Goal: Transaction & Acquisition: Purchase product/service

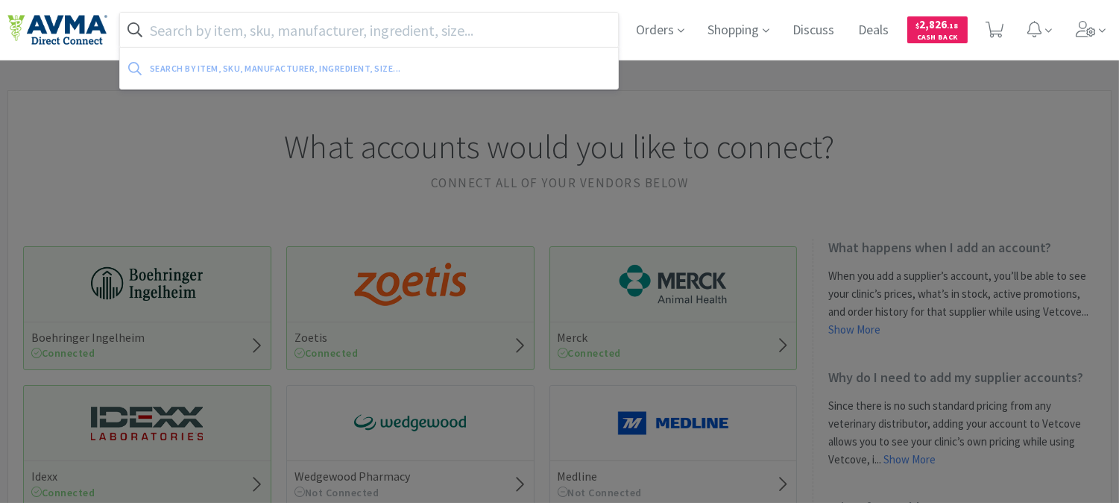
click at [433, 25] on input "text" at bounding box center [369, 30] width 498 height 34
paste input "000142"
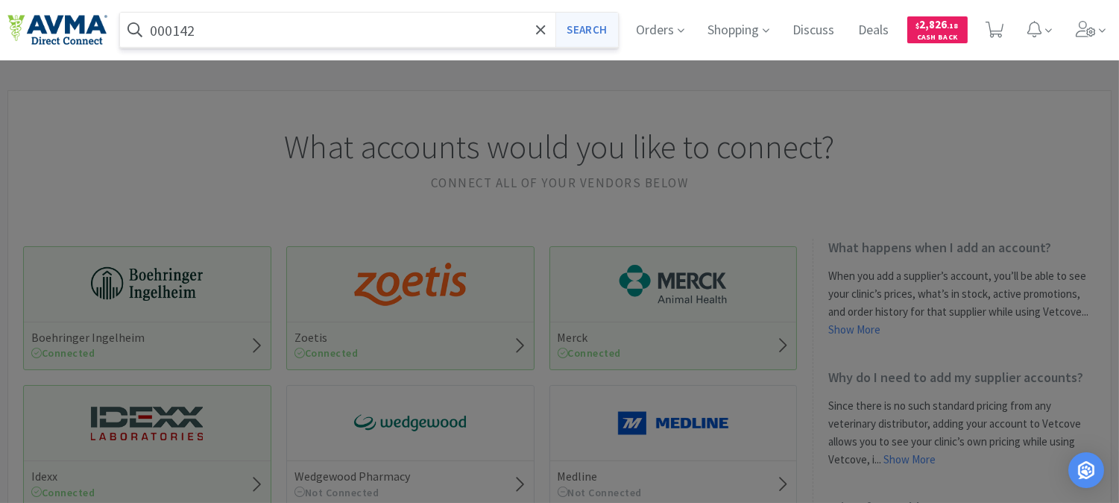
type input "000142"
click at [577, 31] on button "Search" at bounding box center [586, 30] width 62 height 34
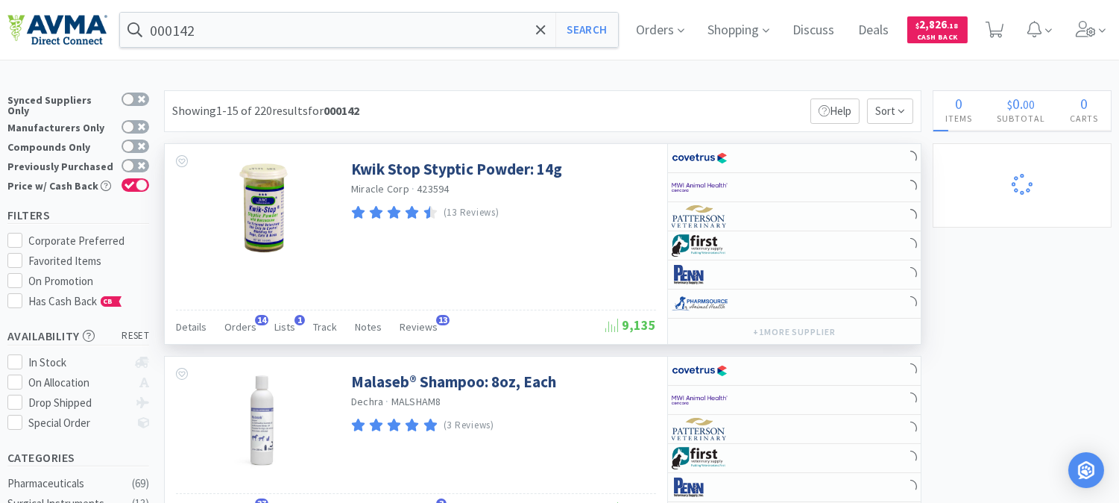
select select "13"
select select "12"
select select "6"
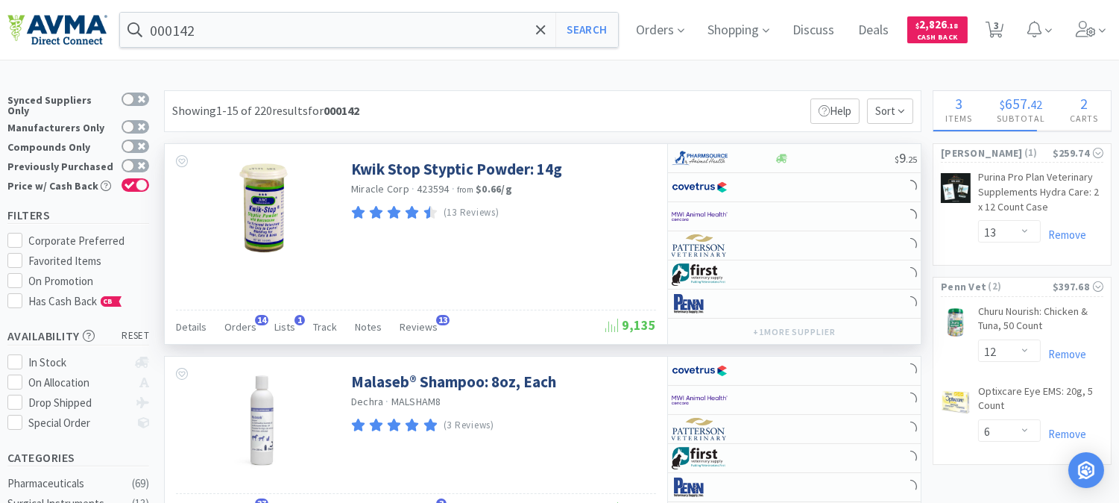
select select "10"
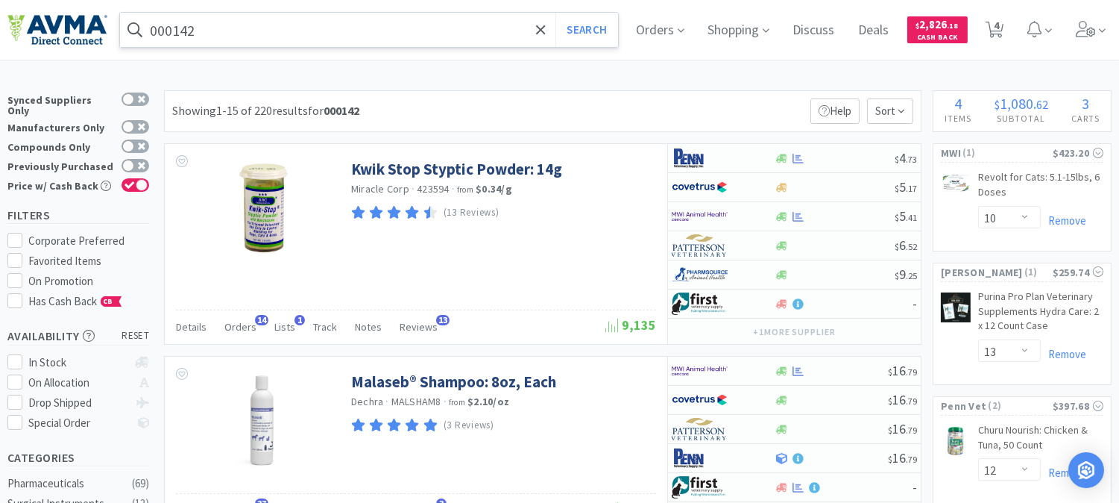
click at [237, 20] on input "000142" at bounding box center [369, 30] width 498 height 34
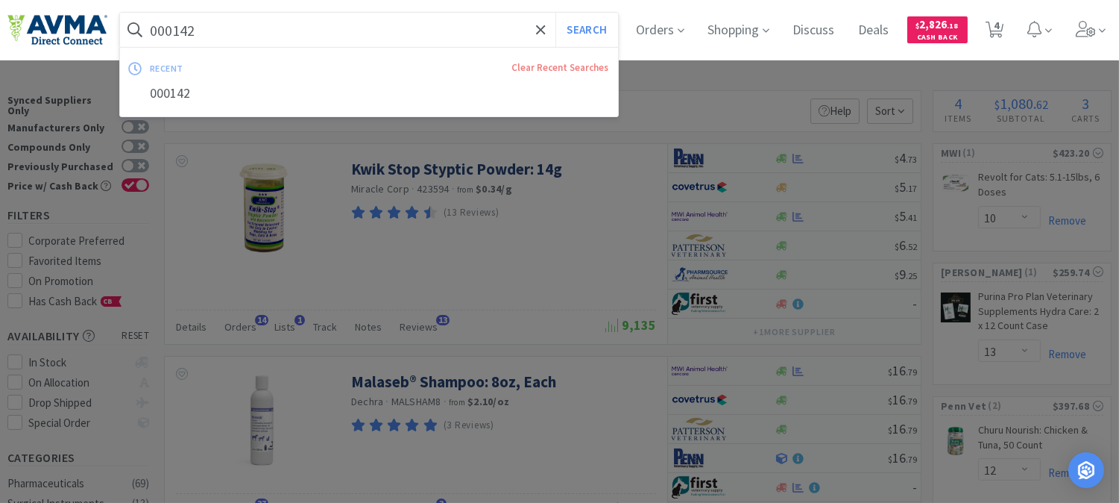
paste input "97634"
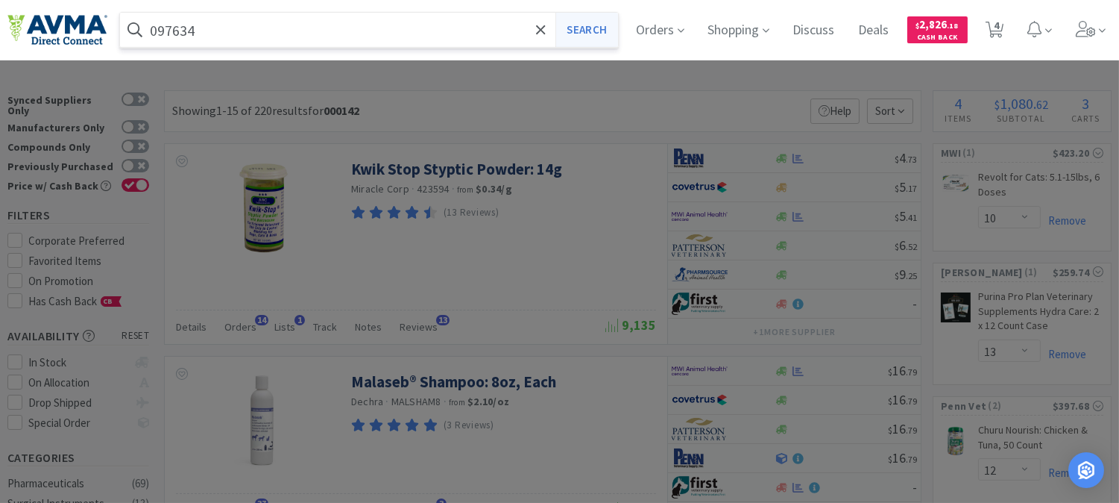
click at [593, 21] on button "Search" at bounding box center [586, 30] width 62 height 34
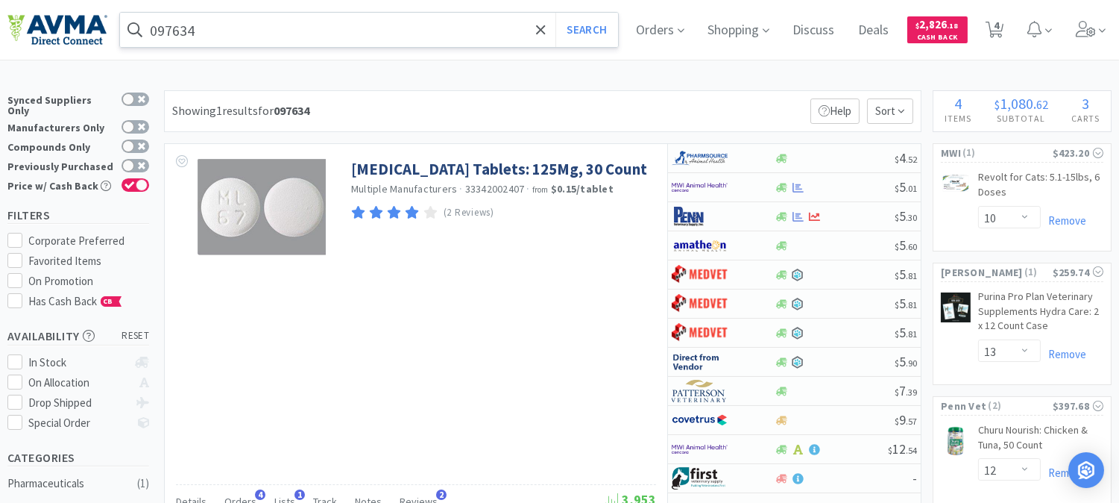
click at [219, 27] on input "097634" at bounding box center [369, 30] width 498 height 34
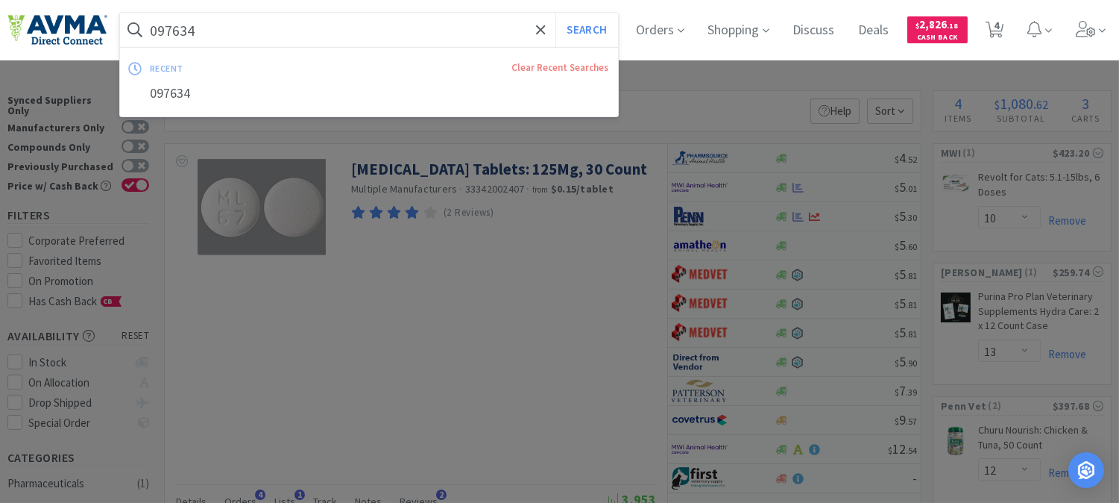
paste input "00142"
click at [605, 31] on button "Search" at bounding box center [586, 30] width 62 height 34
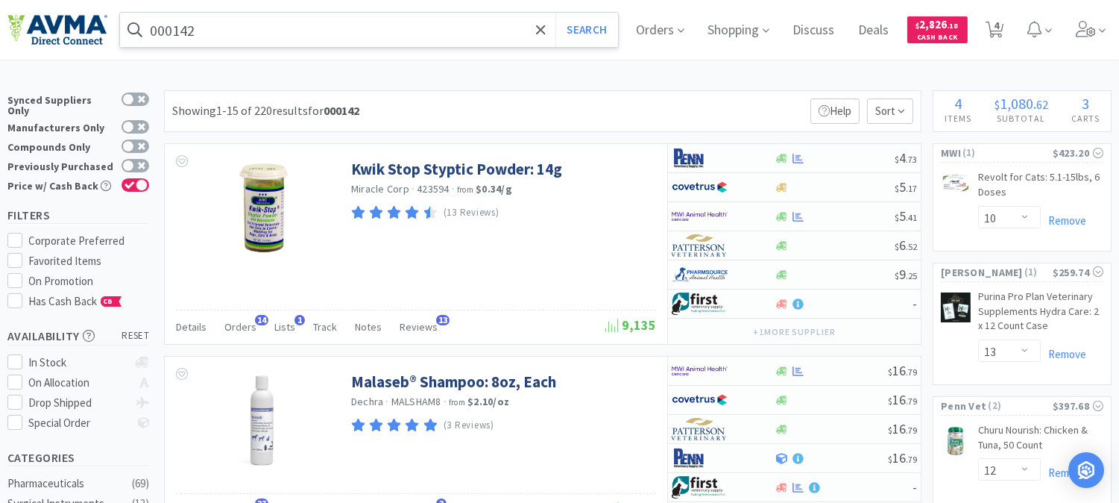
click at [255, 35] on input "000142" at bounding box center [369, 30] width 498 height 34
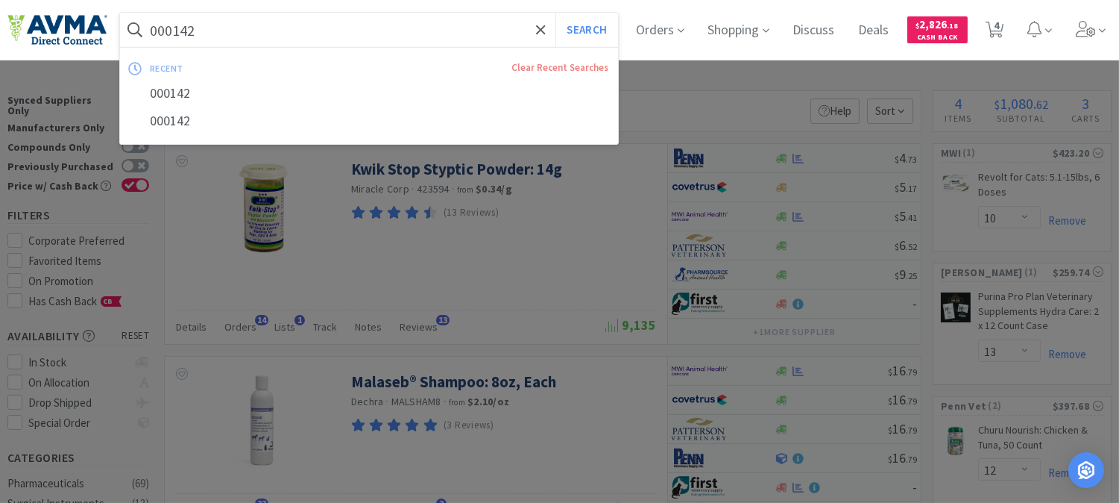
paste input "34566"
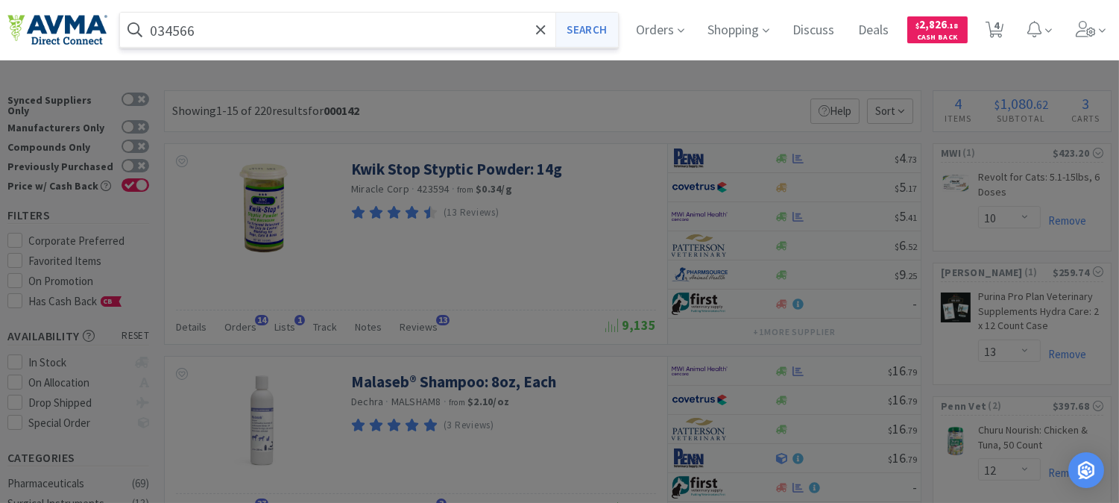
click at [617, 24] on button "Search" at bounding box center [586, 30] width 62 height 34
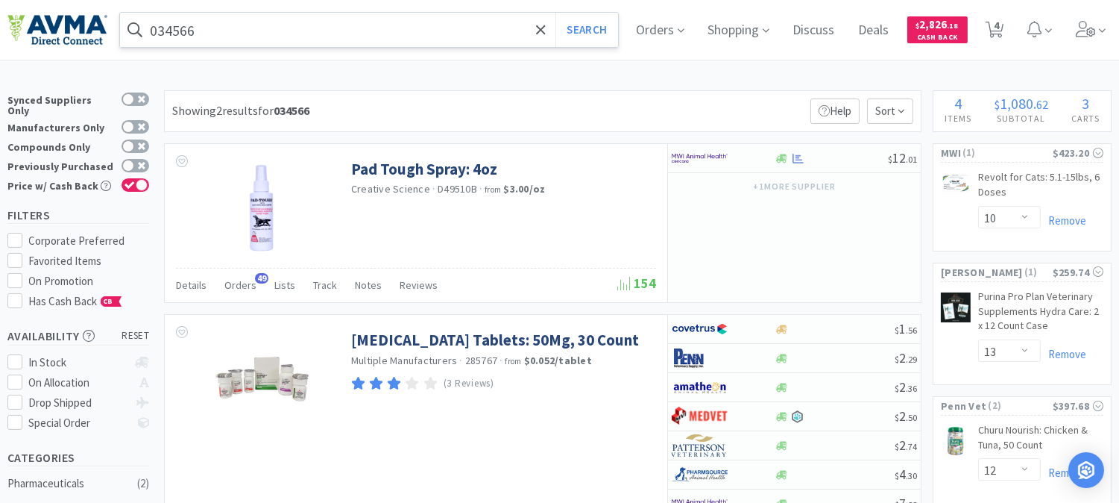
click at [222, 34] on input "034566" at bounding box center [369, 30] width 498 height 34
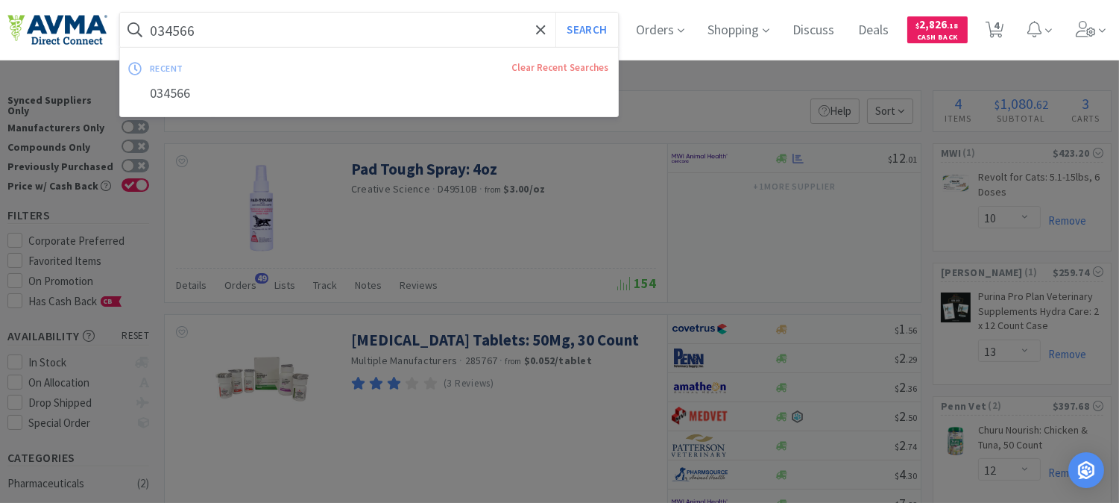
paste input "45818"
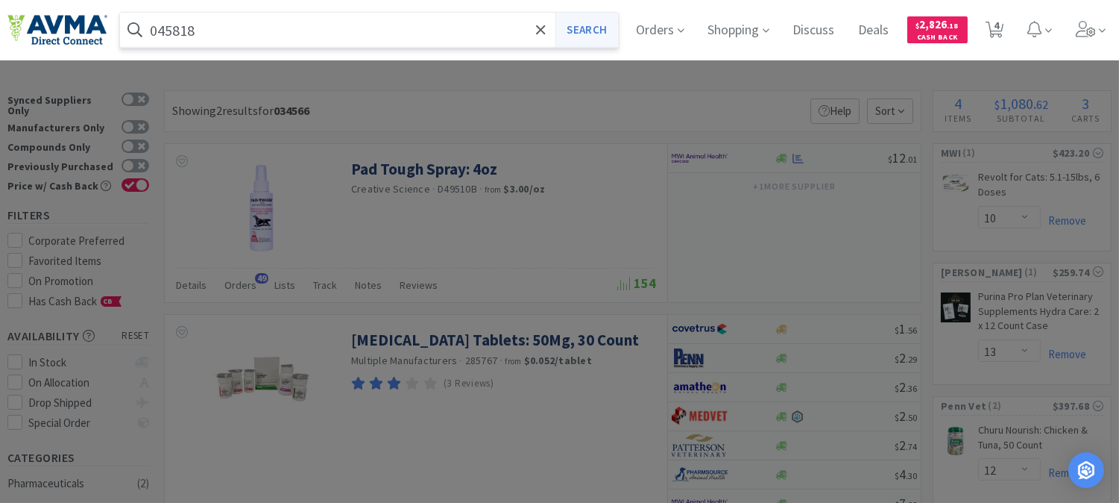
type input "045818"
click at [600, 31] on button "Search" at bounding box center [586, 30] width 62 height 34
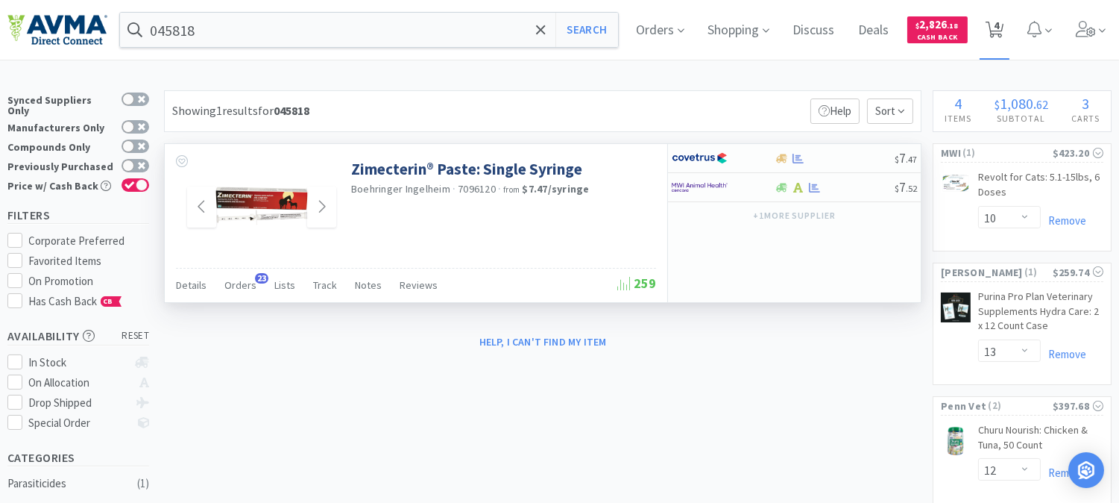
drag, startPoint x: 1008, startPoint y: 28, endPoint x: 990, endPoint y: 34, distance: 19.1
click at [999, 28] on span "4" at bounding box center [996, 26] width 5 height 60
select select "10"
select select "13"
select select "12"
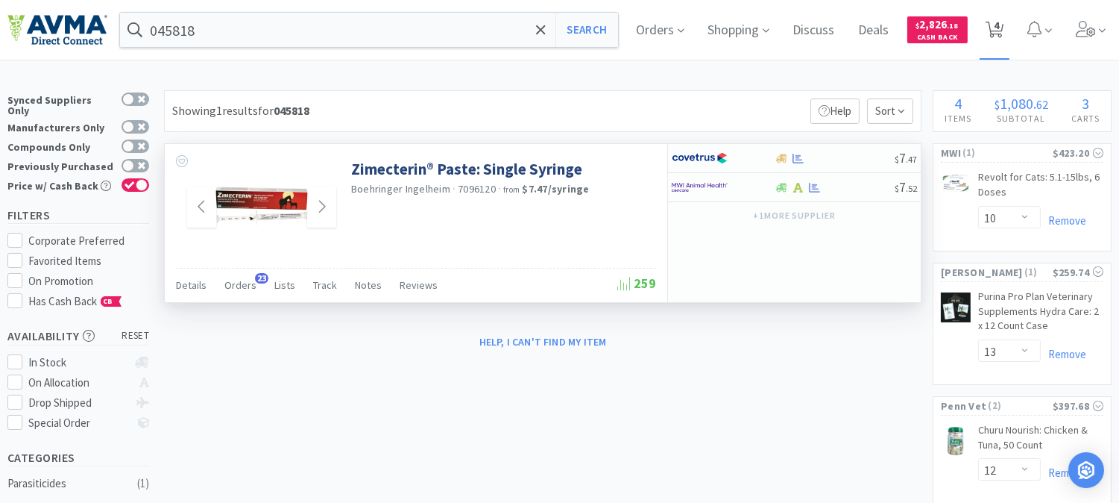
select select "6"
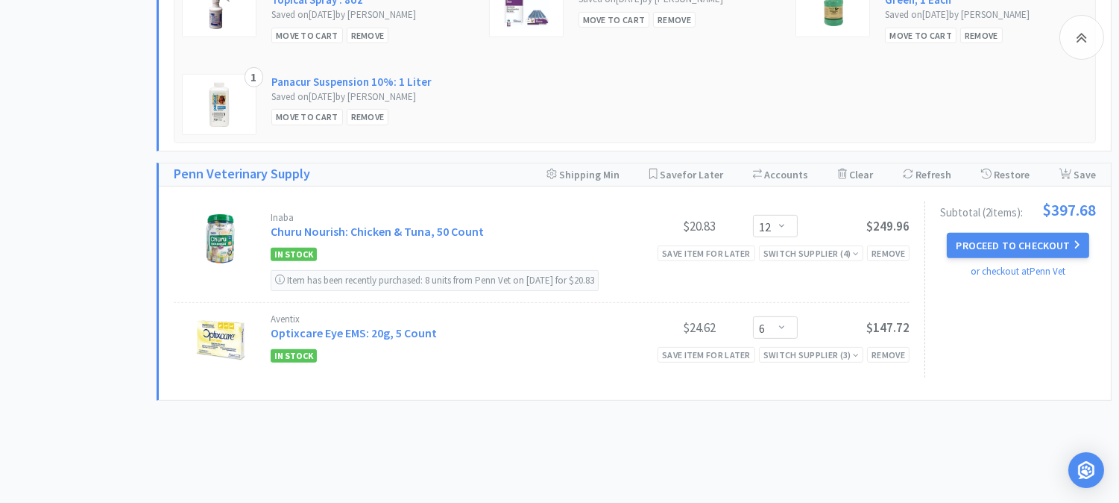
scroll to position [1188, 0]
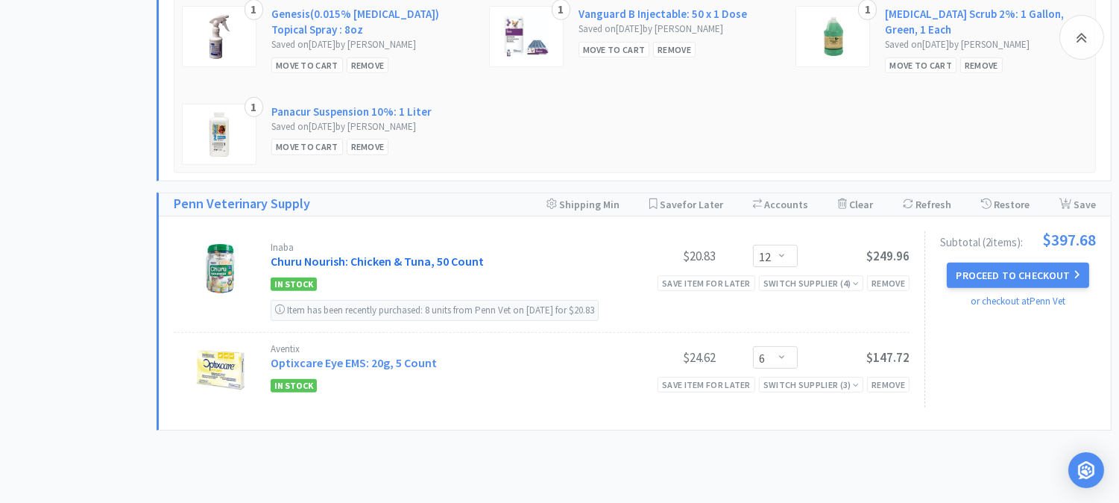
click at [354, 262] on link "Churu Nourish: Chicken & Tuna, 50 Count" at bounding box center [377, 260] width 213 height 15
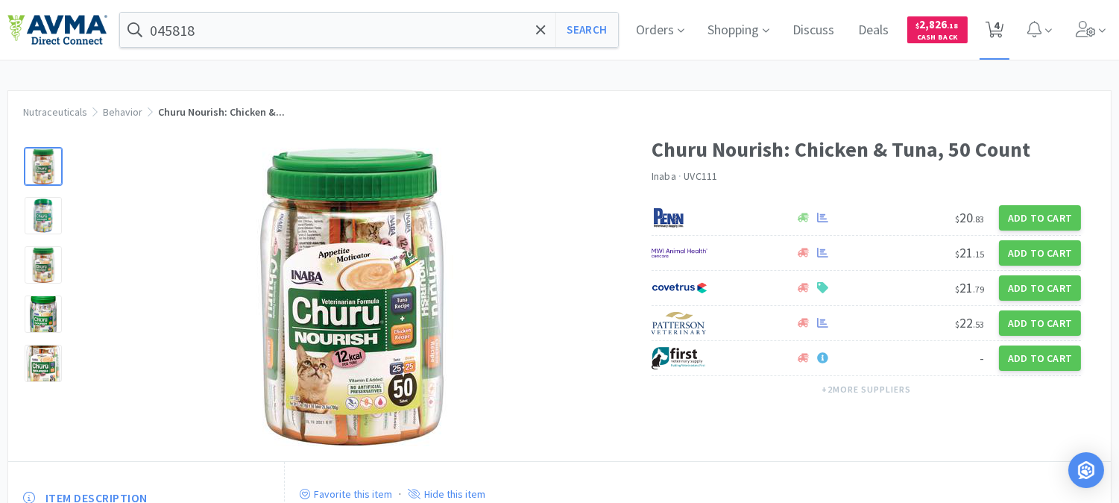
click at [1004, 31] on icon at bounding box center [995, 30] width 19 height 16
select select "10"
select select "13"
select select "12"
select select "6"
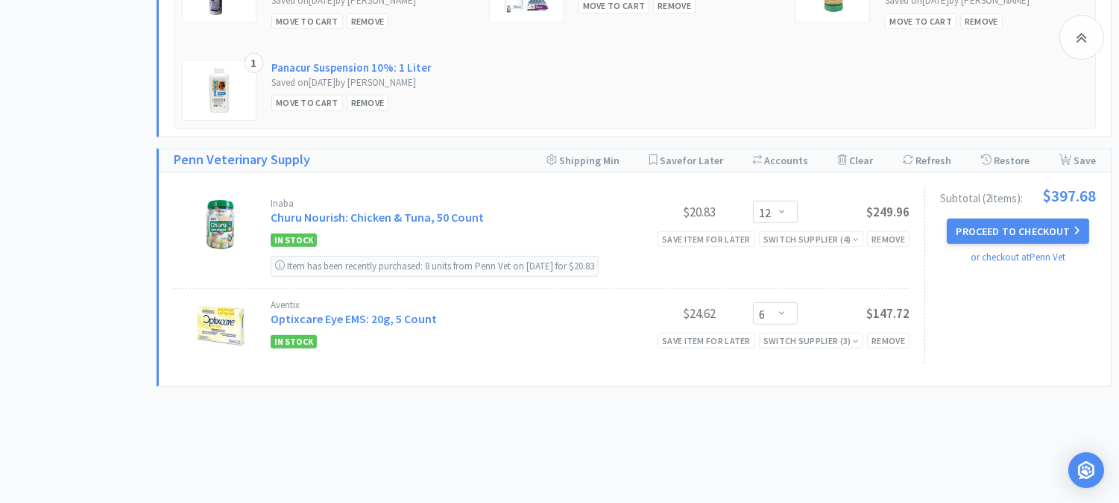
scroll to position [1242, 0]
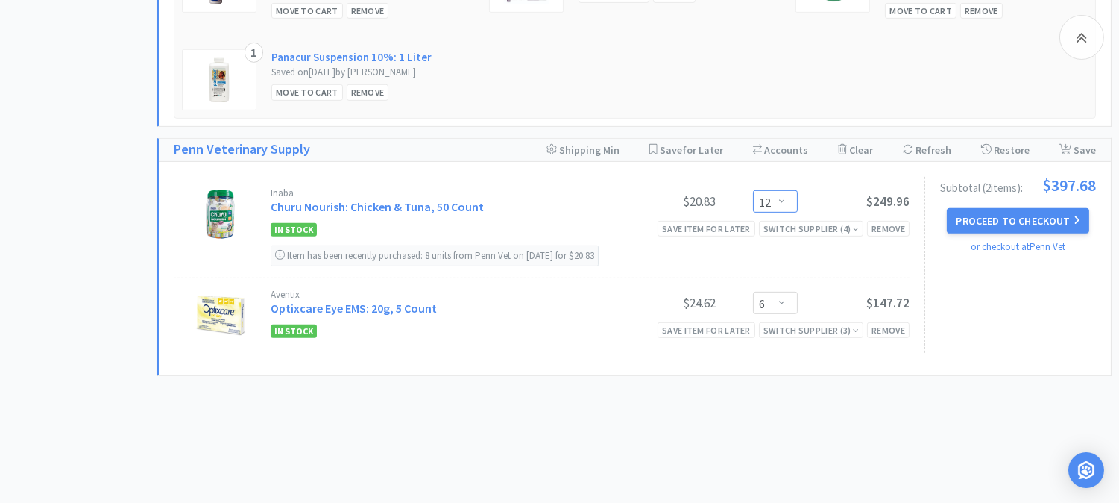
click at [784, 204] on select "Enter Quantity 1 2 3 4 5 6 7 8 9 10 11 12 13 14 15 16 17 18 19 20 Enter Quantity" at bounding box center [775, 201] width 45 height 22
click at [753, 192] on select "Enter Quantity 1 2 3 4 5 6 7 8 9 10 11 12 13 14 15 16 17 18 19 20 Enter Quantity" at bounding box center [775, 201] width 45 height 22
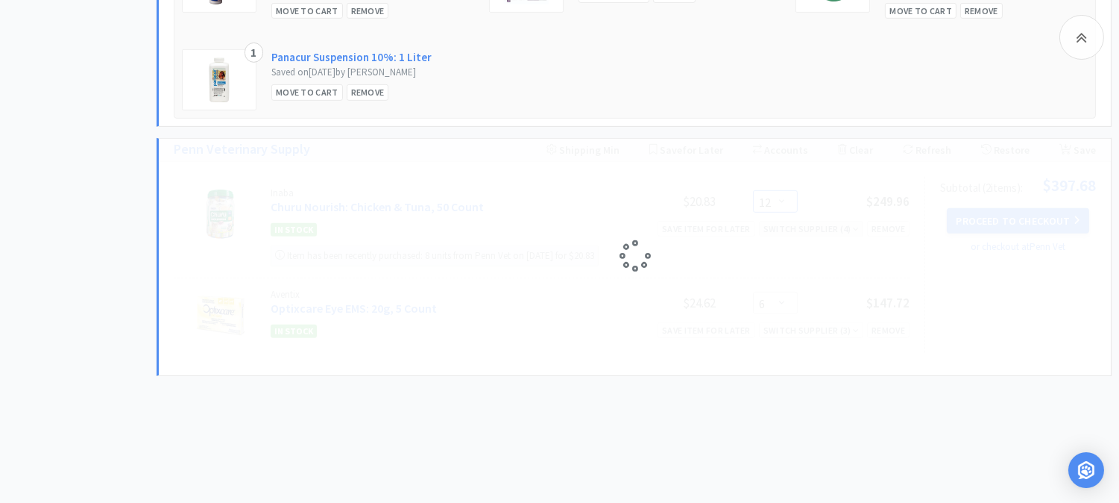
select select "6"
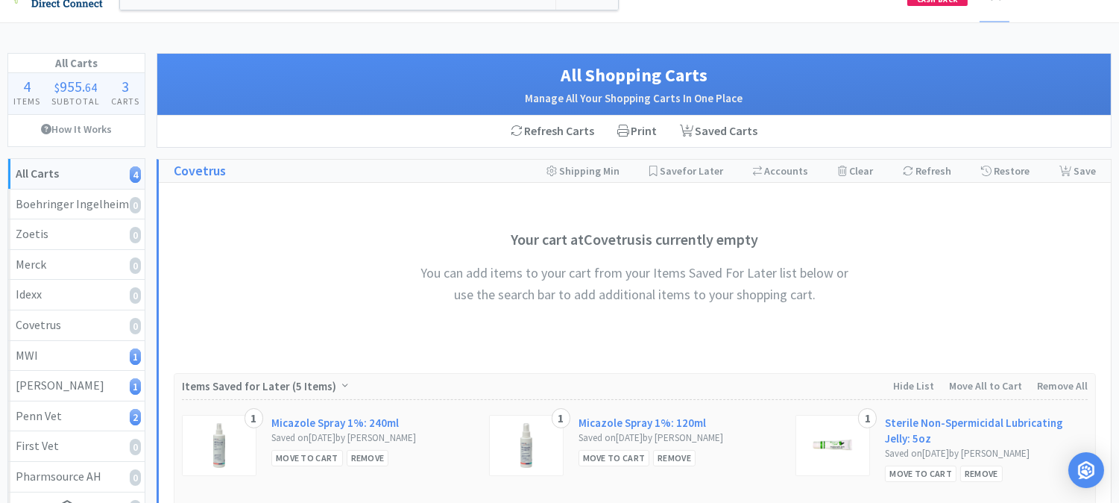
scroll to position [0, 0]
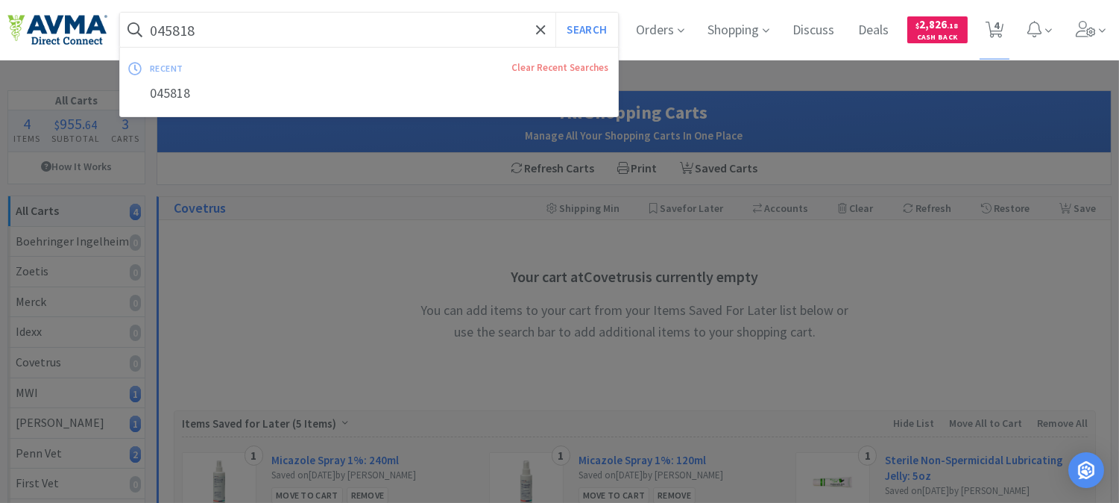
click at [272, 36] on input "045818" at bounding box center [369, 30] width 498 height 34
paste input "PVS8200S"
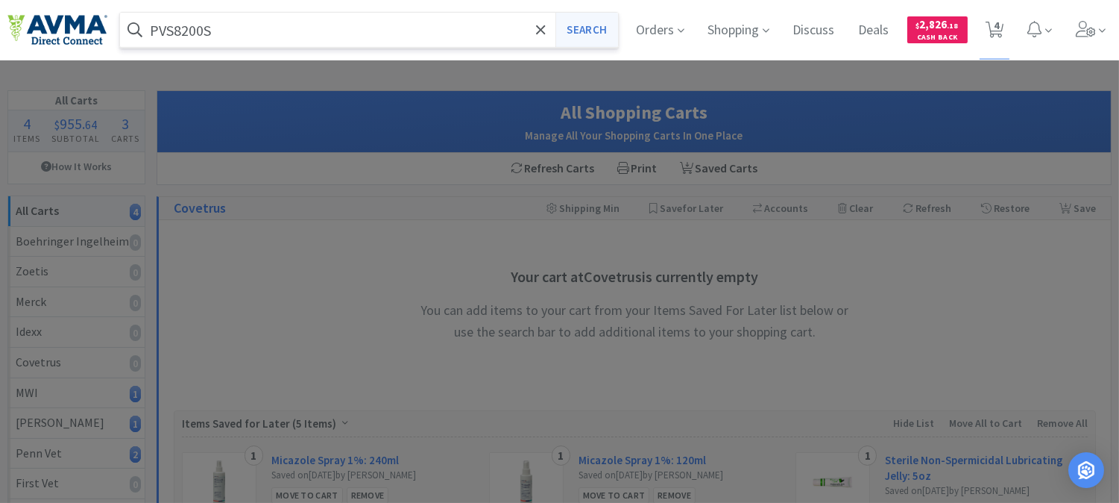
type input "PVS8200S"
click at [599, 24] on button "Search" at bounding box center [586, 30] width 62 height 34
select select "10"
select select "13"
select select "6"
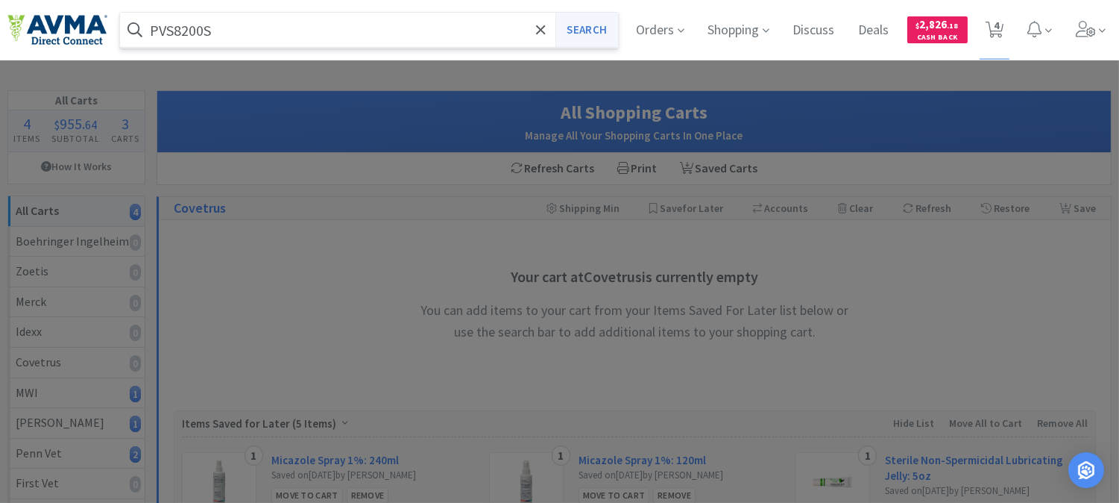
select select "6"
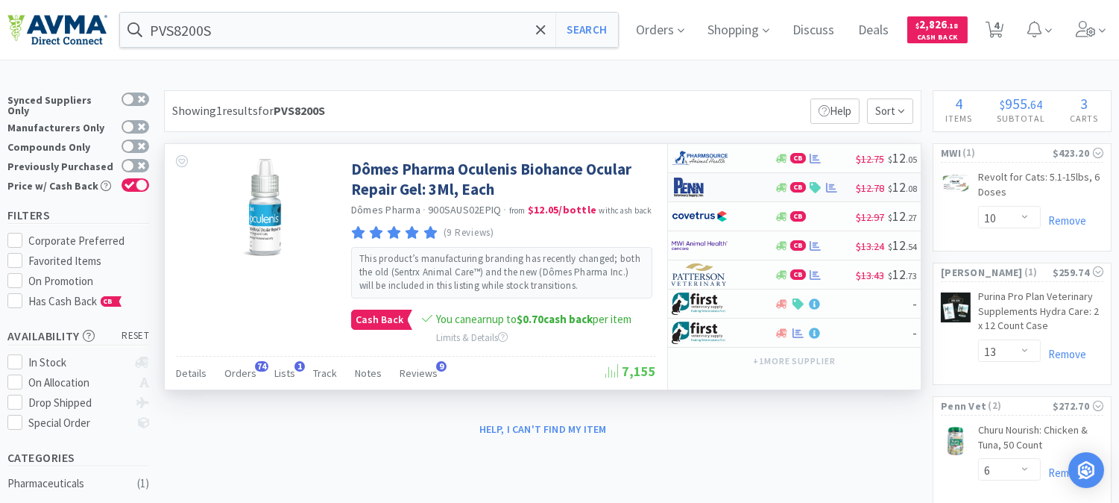
click at [690, 187] on img at bounding box center [700, 187] width 56 height 22
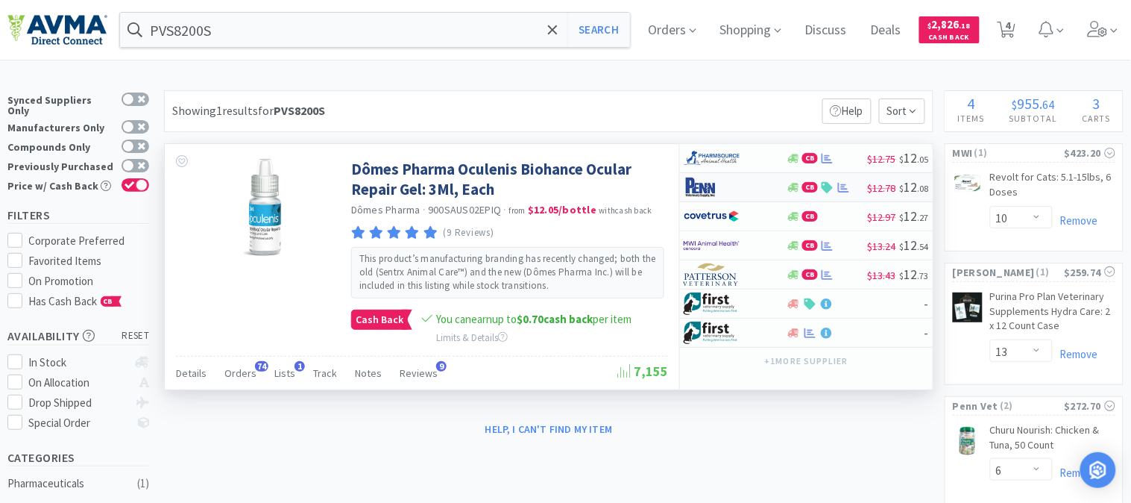
select select "1"
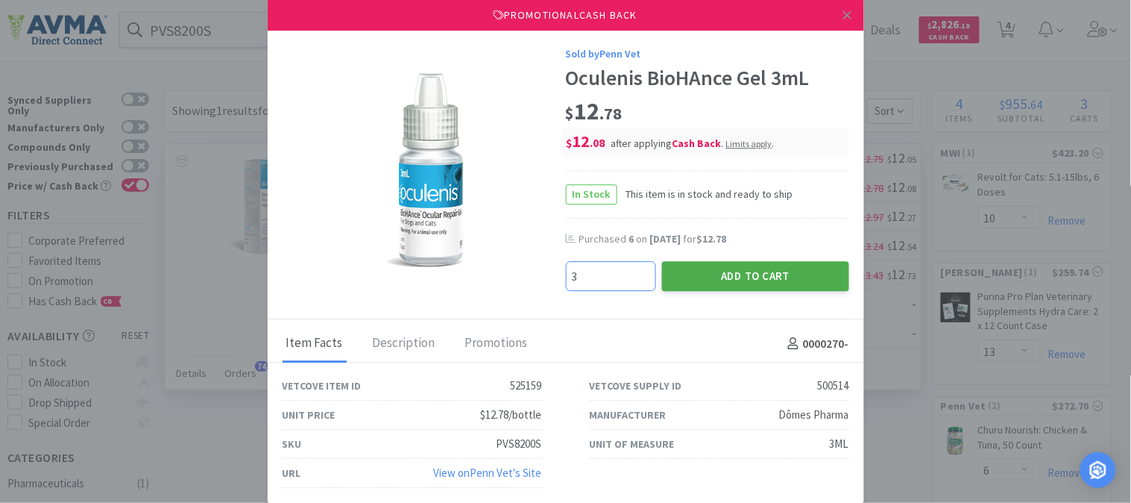
type input "3"
click at [744, 274] on button "Add to Cart" at bounding box center [755, 276] width 187 height 30
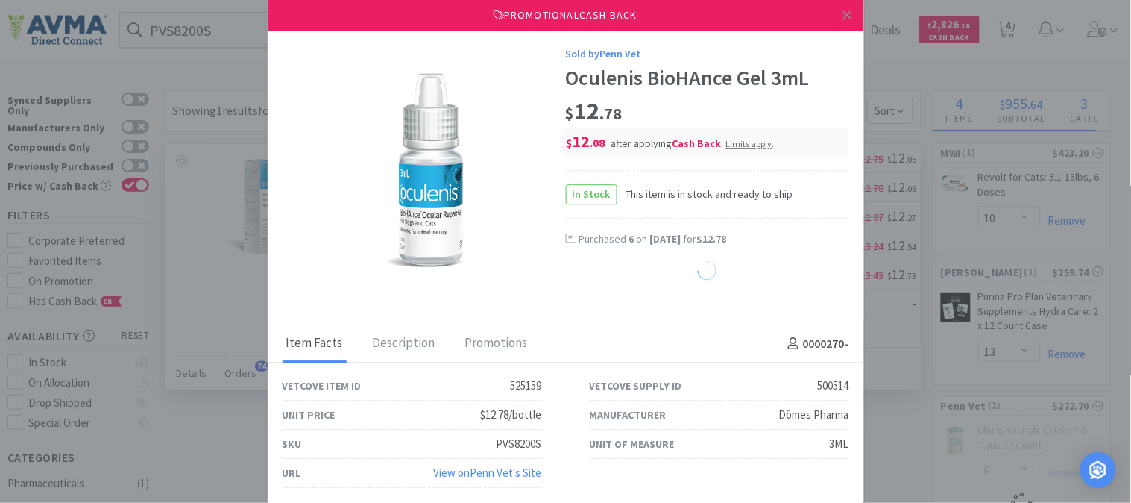
select select "3"
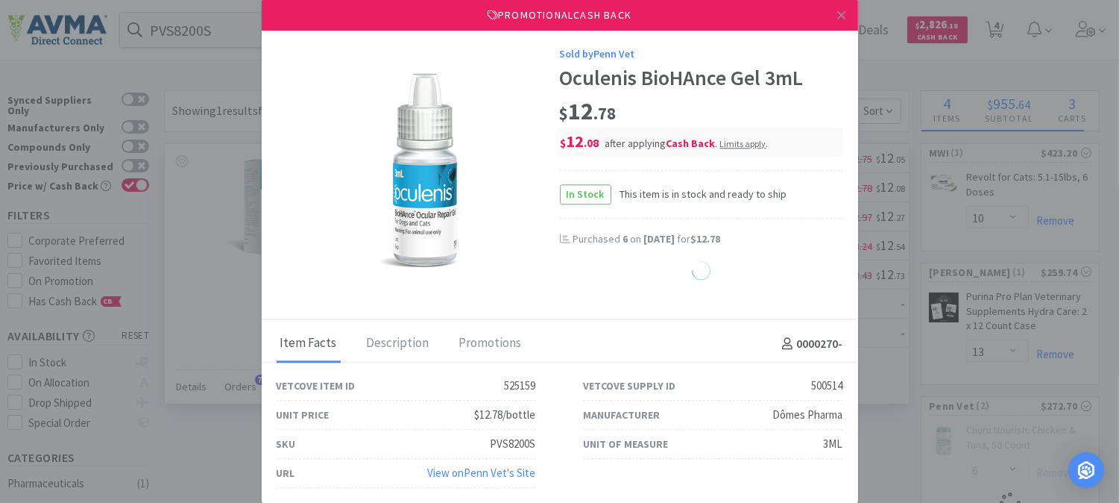
select select "6"
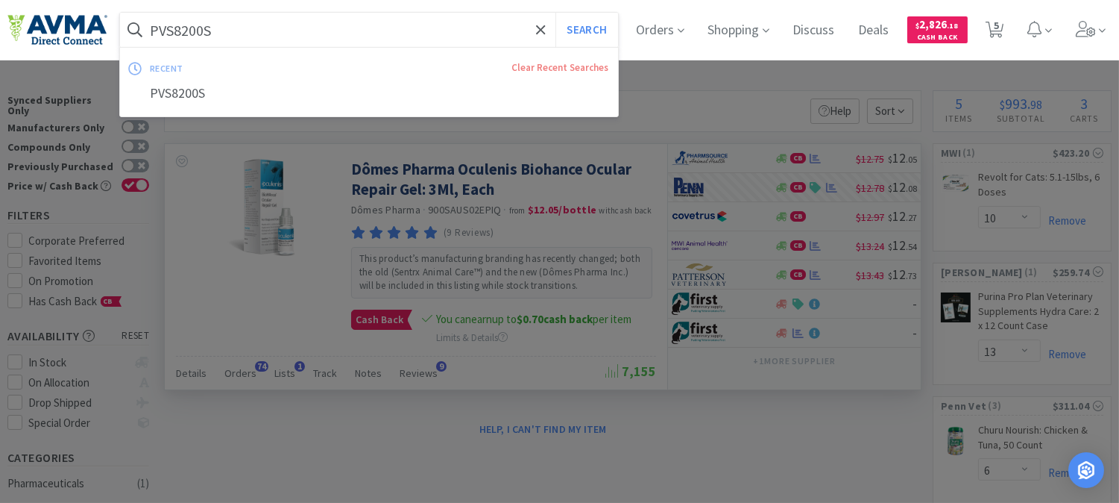
click at [189, 35] on input "PVS8200S" at bounding box center [369, 30] width 498 height 34
paste input "AUR1065"
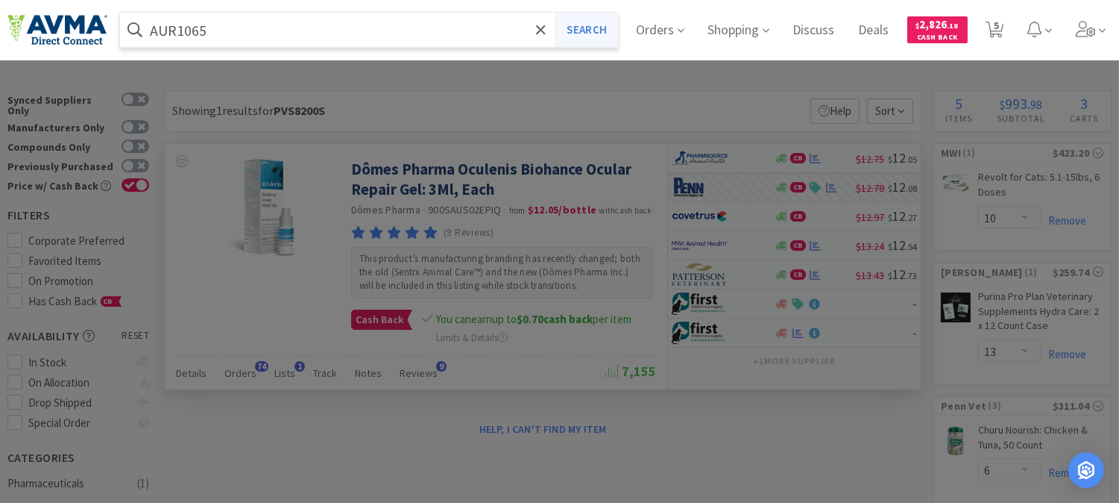
type input "AUR1065"
click at [602, 28] on button "Search" at bounding box center [586, 30] width 62 height 34
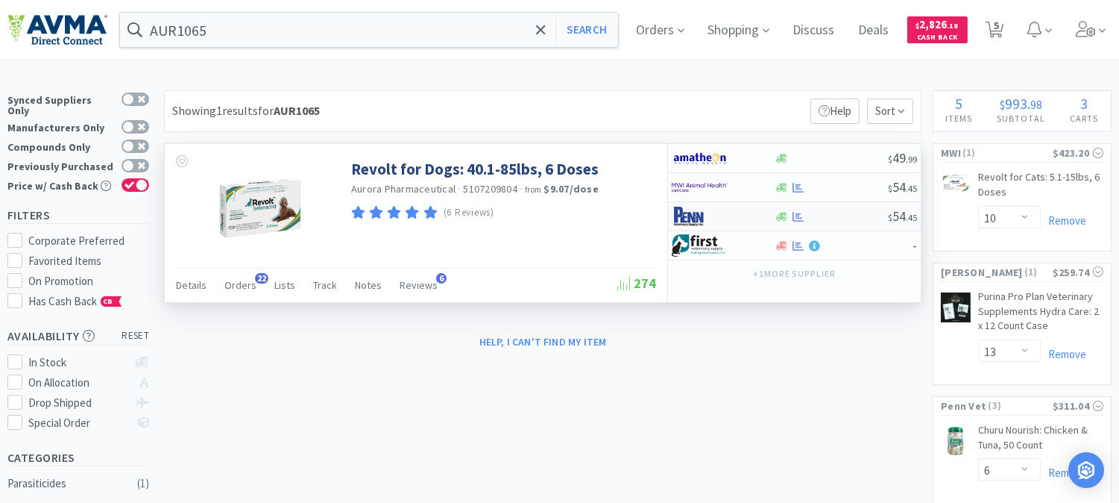
click at [697, 218] on img at bounding box center [700, 216] width 56 height 22
select select "1"
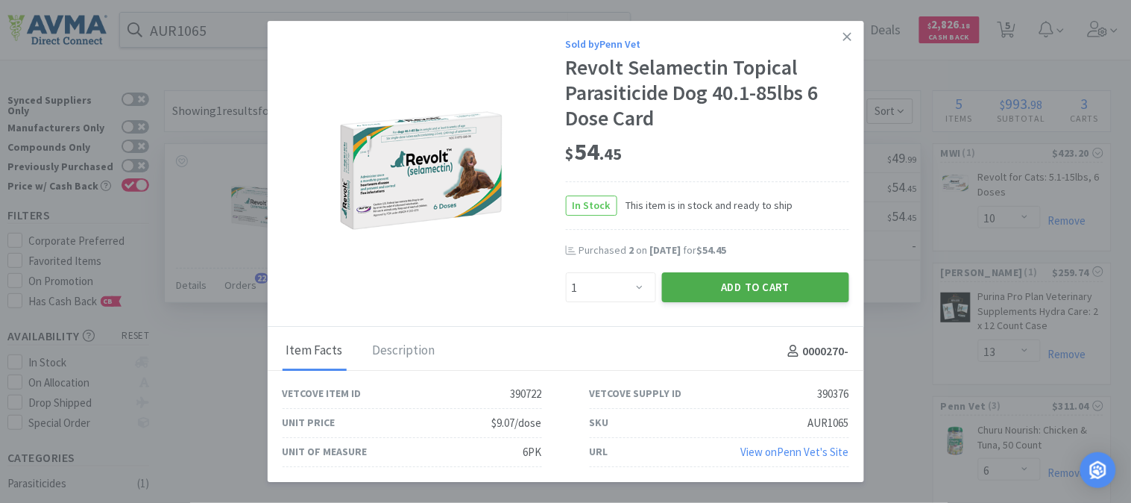
click at [740, 283] on button "Add to Cart" at bounding box center [755, 288] width 187 height 30
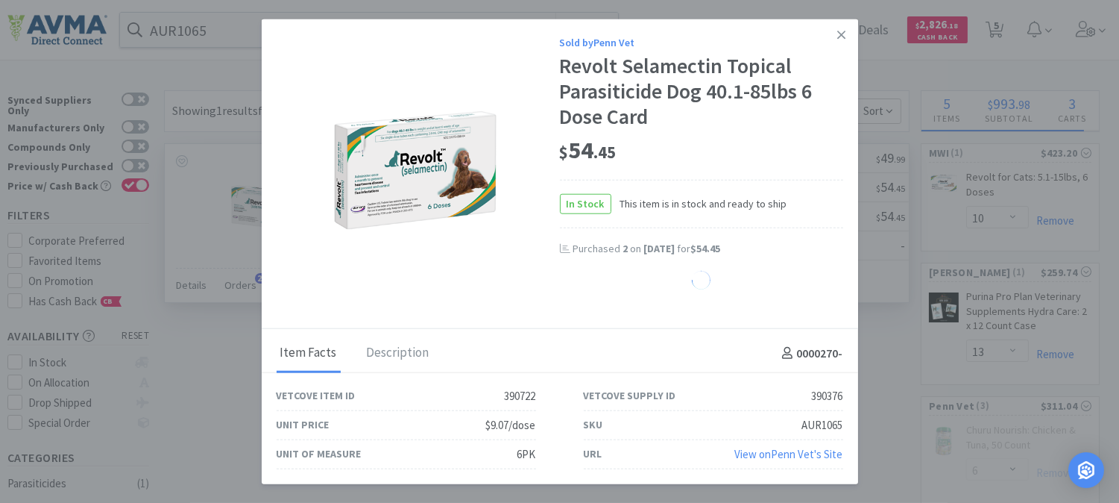
select select "1"
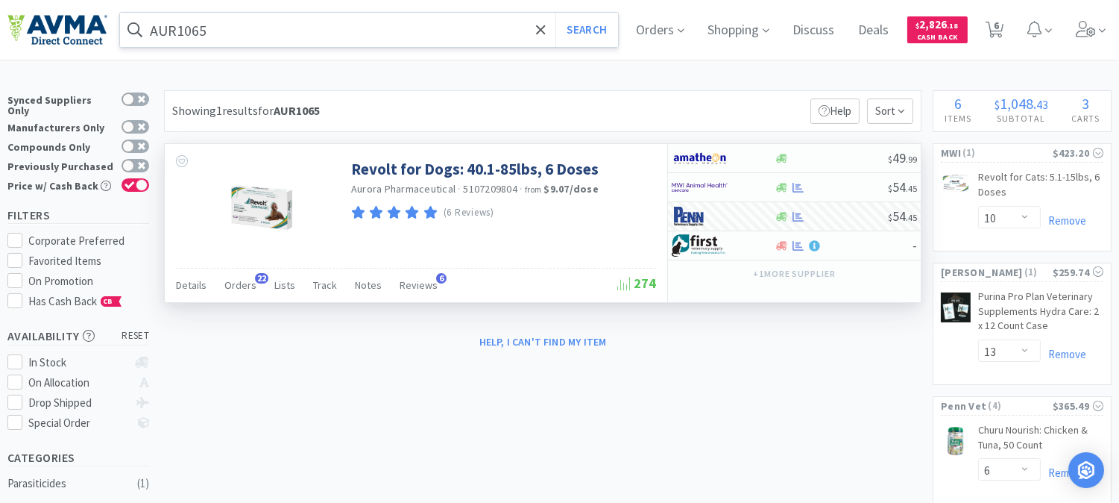
click at [183, 32] on input "AUR1065" at bounding box center [369, 30] width 498 height 34
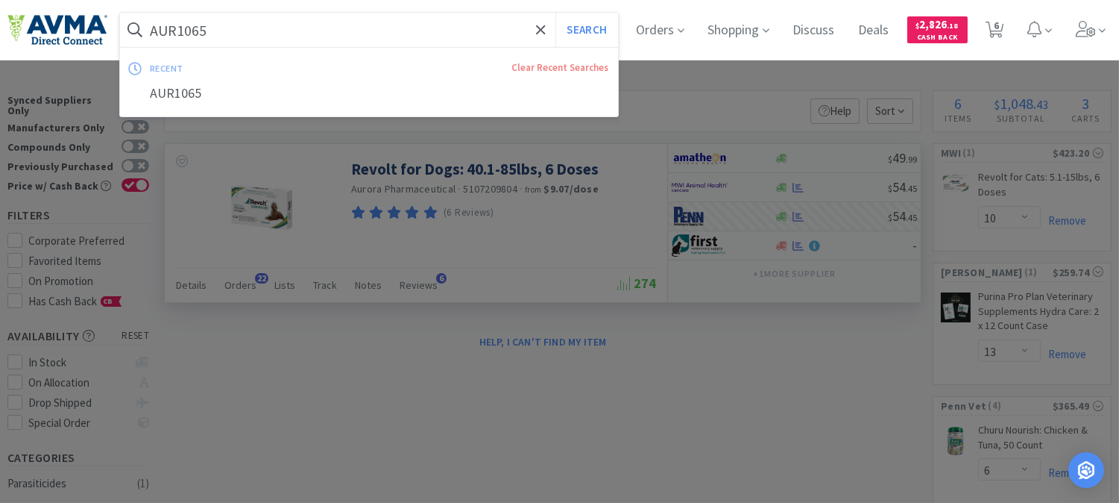
paste input "NOR3010"
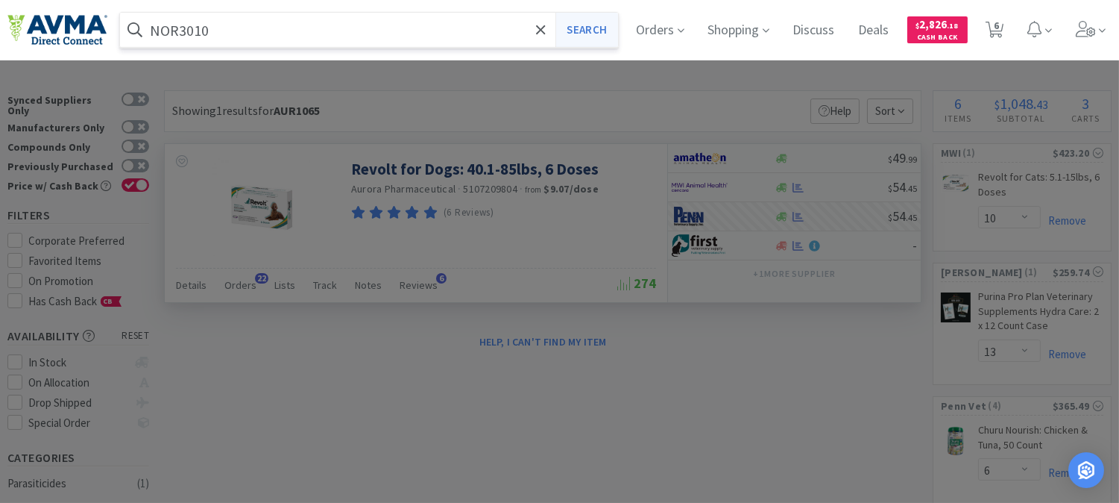
type input "NOR3010"
click at [594, 34] on button "Search" at bounding box center [586, 30] width 62 height 34
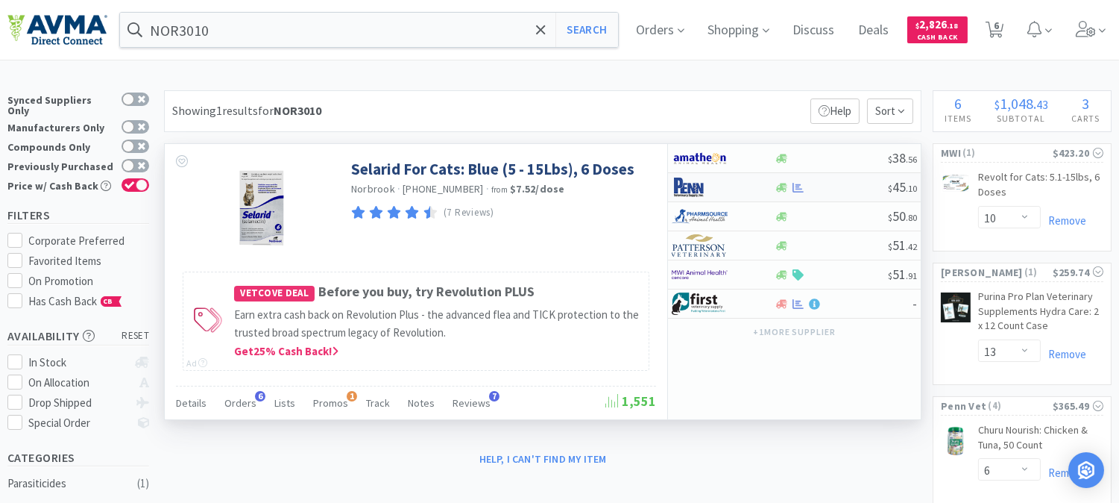
click at [690, 184] on img at bounding box center [700, 187] width 56 height 22
select select "1"
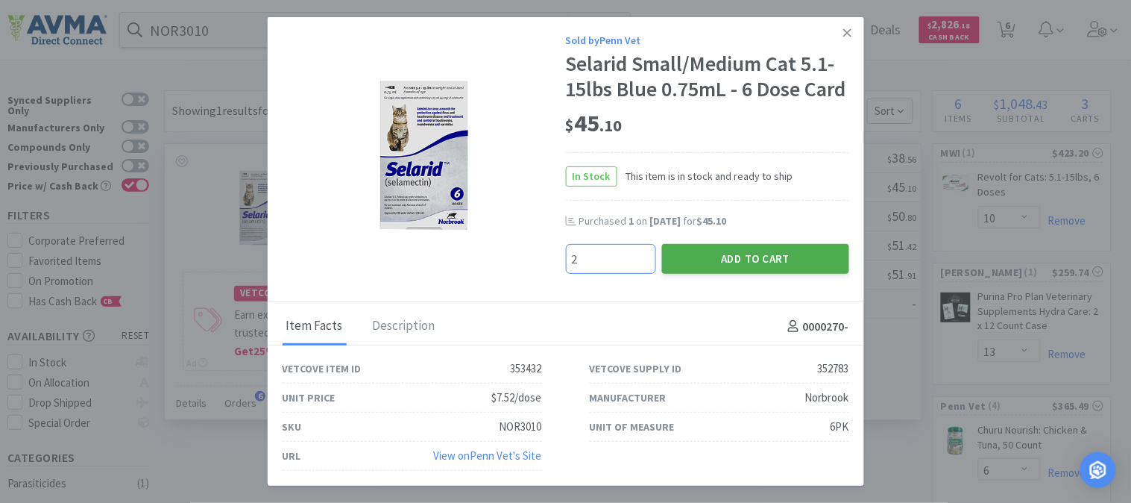
type input "2"
click at [736, 256] on button "Add to Cart" at bounding box center [755, 259] width 187 height 30
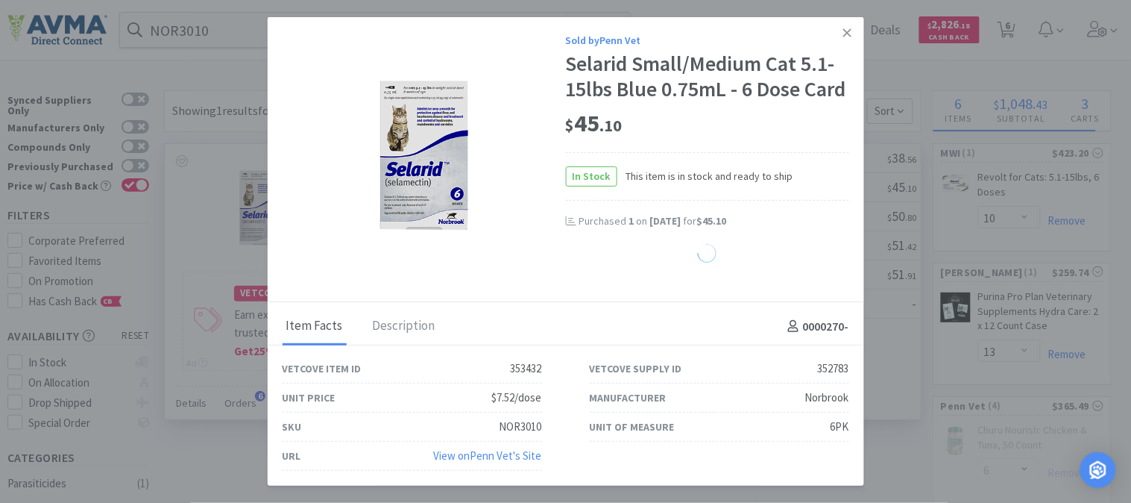
select select "2"
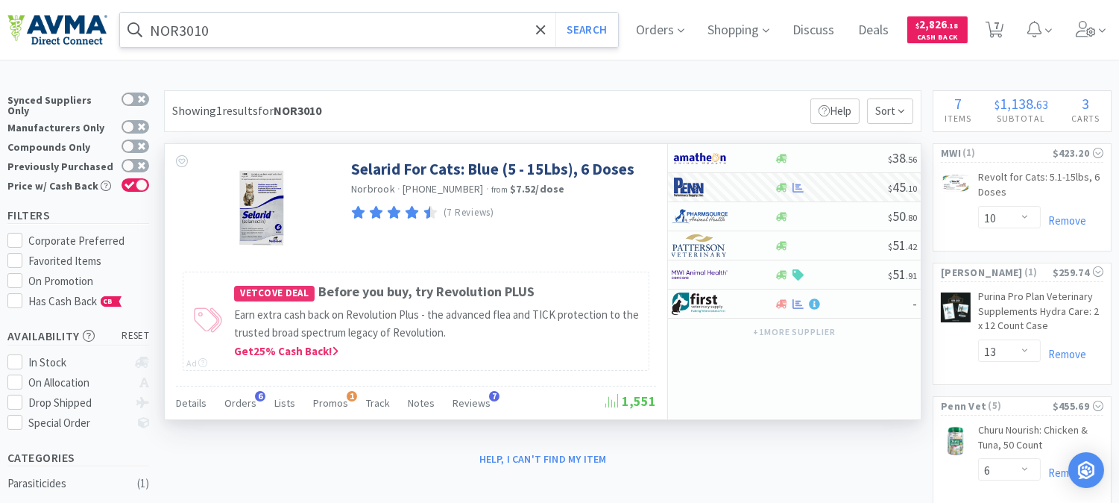
click at [166, 28] on input "NOR3010" at bounding box center [369, 30] width 498 height 34
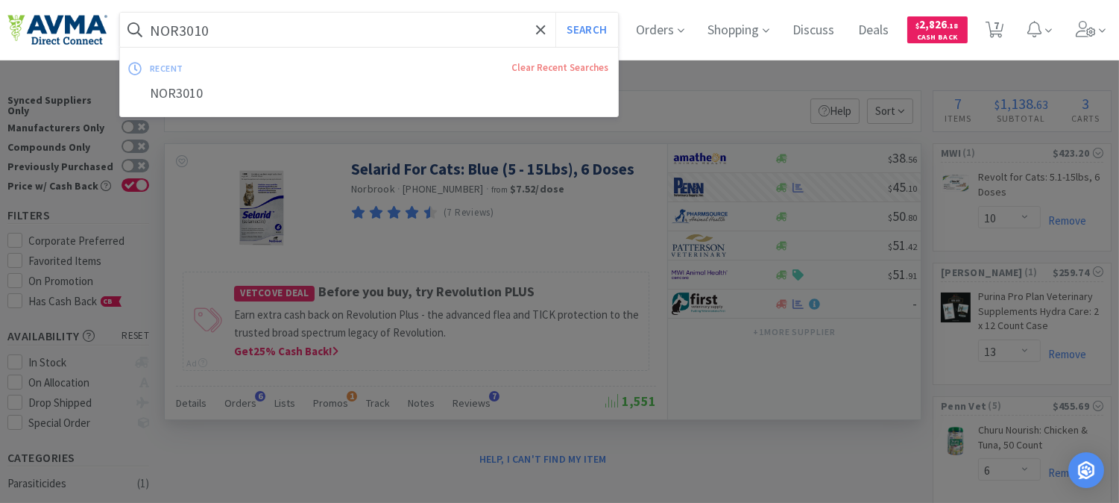
paste input "PT90076"
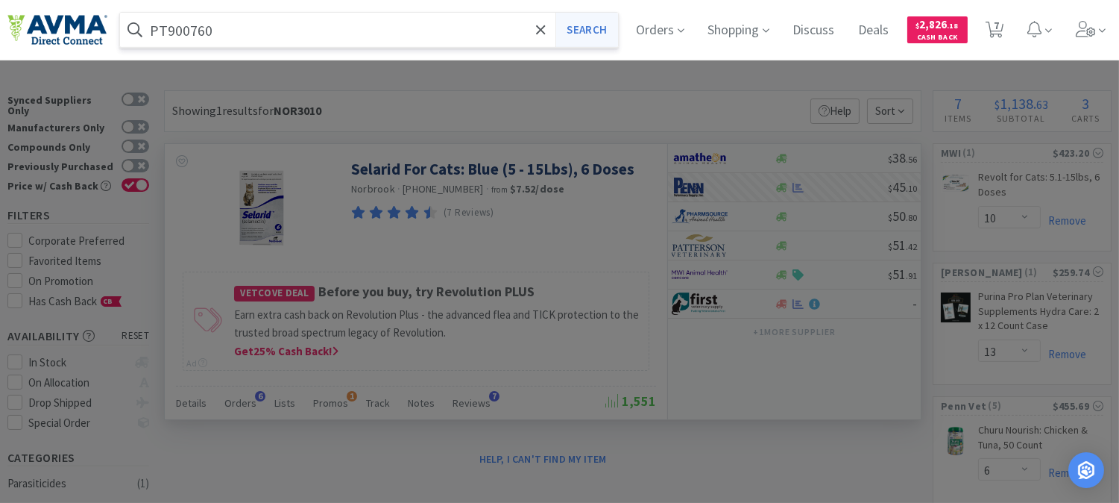
type input "PT900760"
click at [601, 34] on button "Search" at bounding box center [586, 30] width 62 height 34
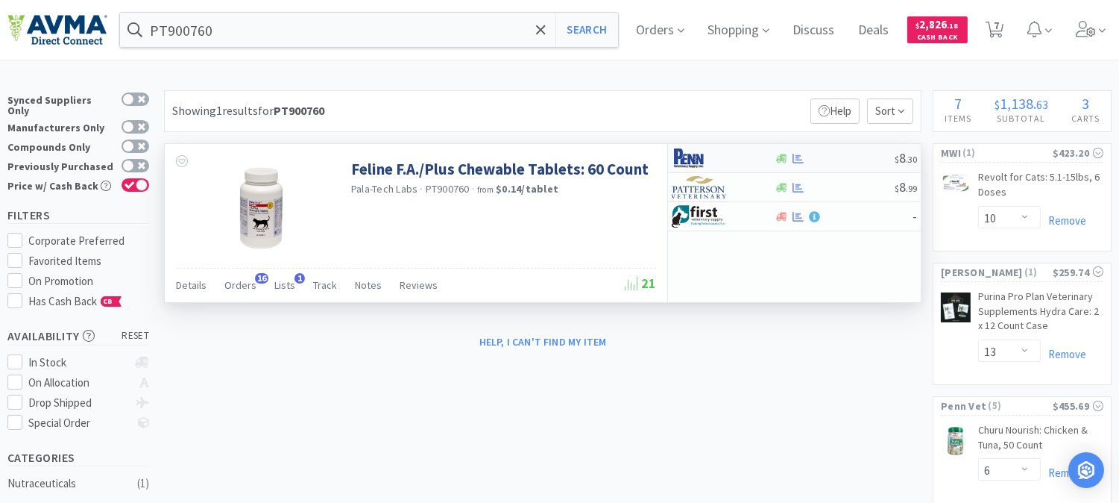
click at [690, 160] on img at bounding box center [700, 158] width 56 height 22
select select "1"
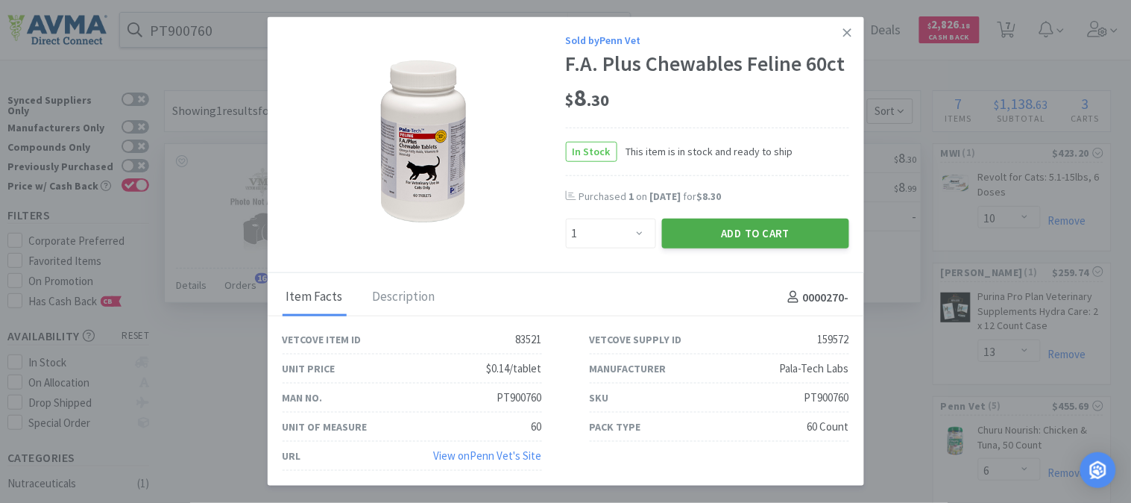
click at [740, 232] on button "Add to Cart" at bounding box center [755, 233] width 187 height 30
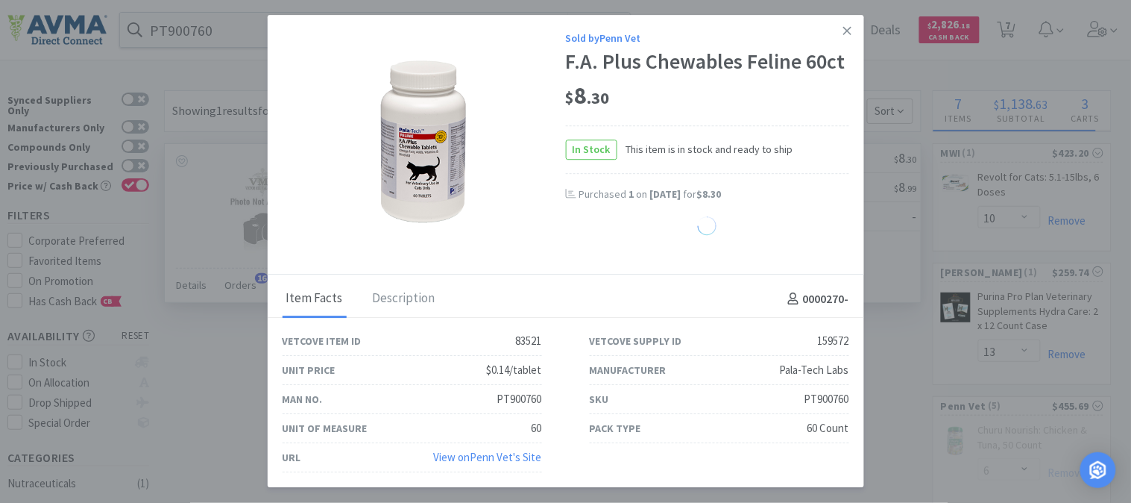
select select "1"
select select "6"
select select "1"
select select "2"
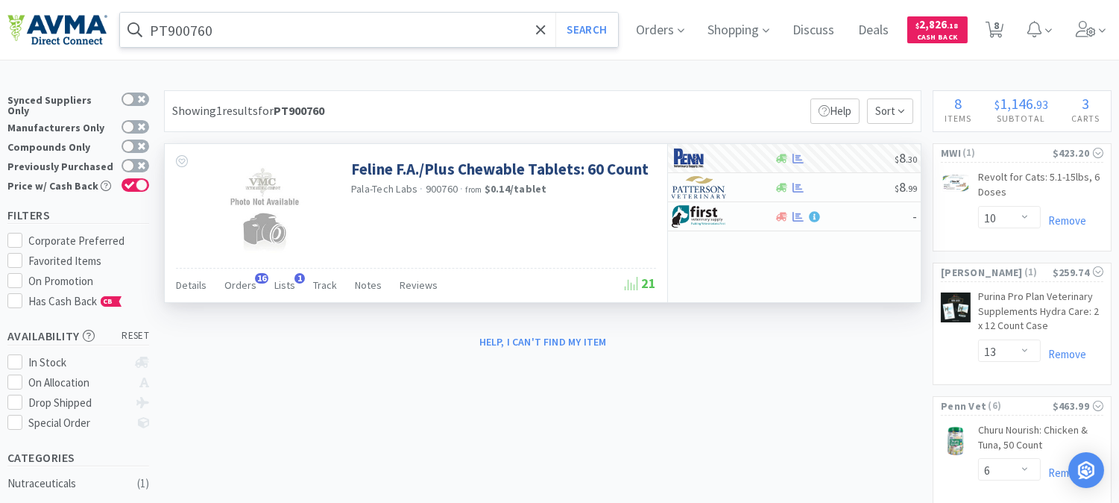
click at [186, 27] on input "PT900760" at bounding box center [369, 30] width 498 height 34
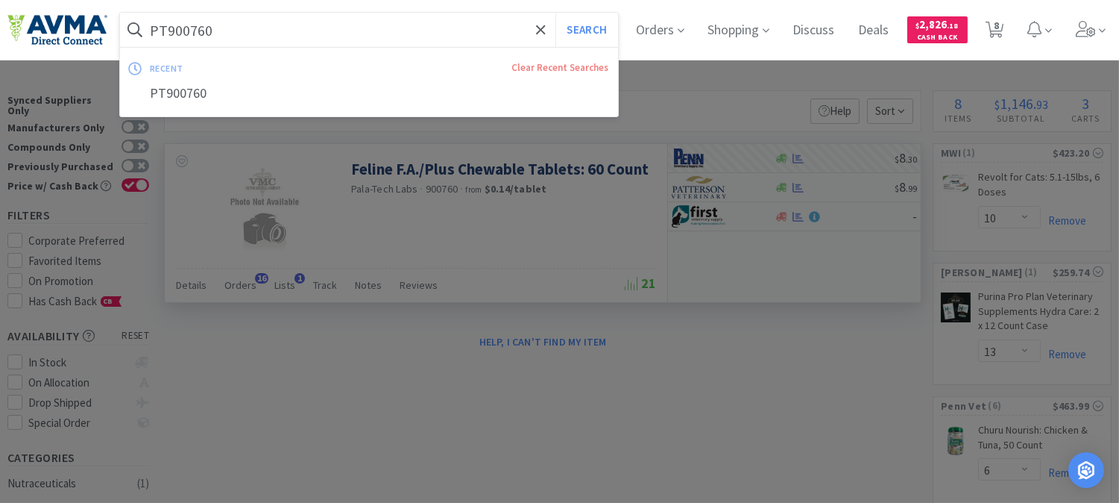
paste input "VED6808"
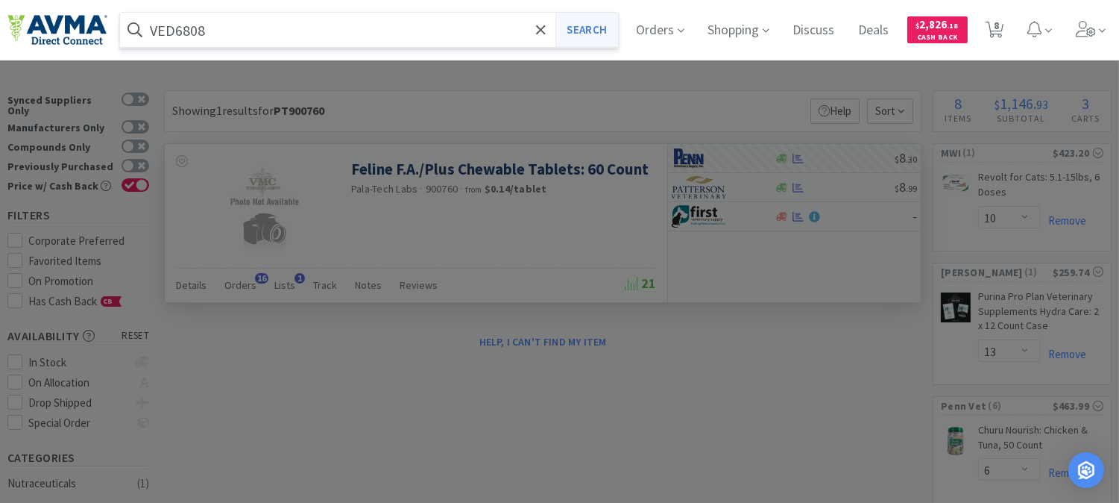
type input "VED6808"
click at [606, 30] on button "Search" at bounding box center [586, 30] width 62 height 34
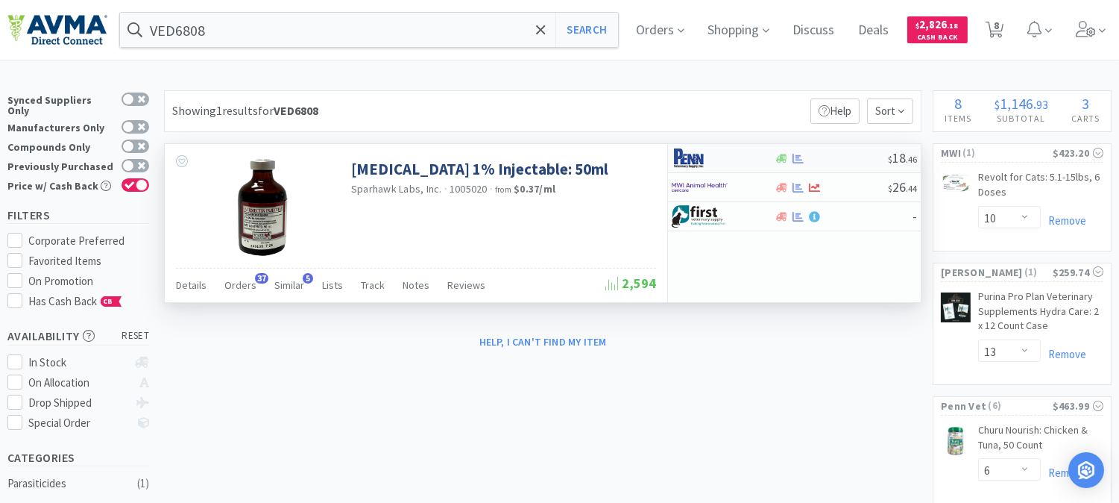
click at [681, 160] on img at bounding box center [700, 158] width 56 height 22
select select "1"
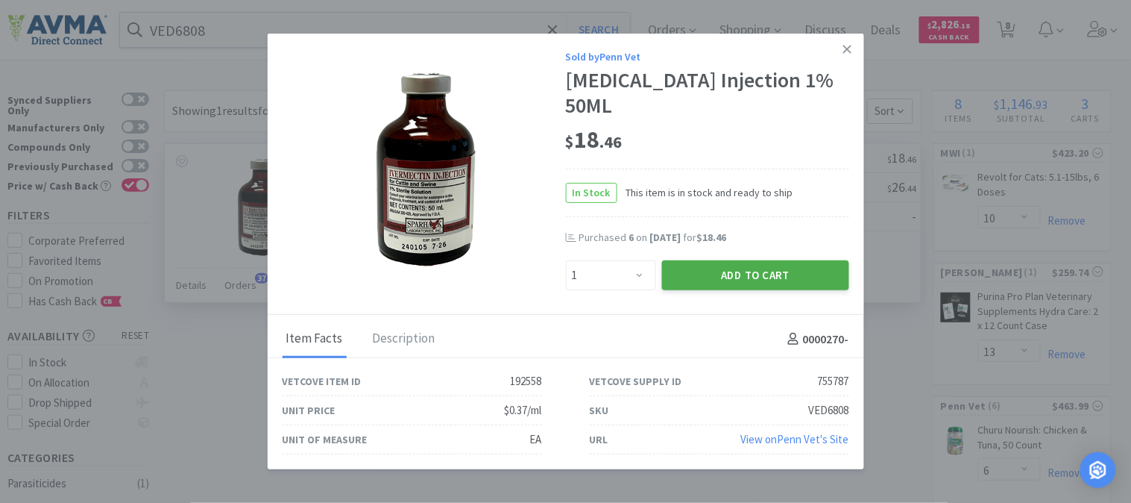
click at [725, 260] on button "Add to Cart" at bounding box center [755, 275] width 187 height 30
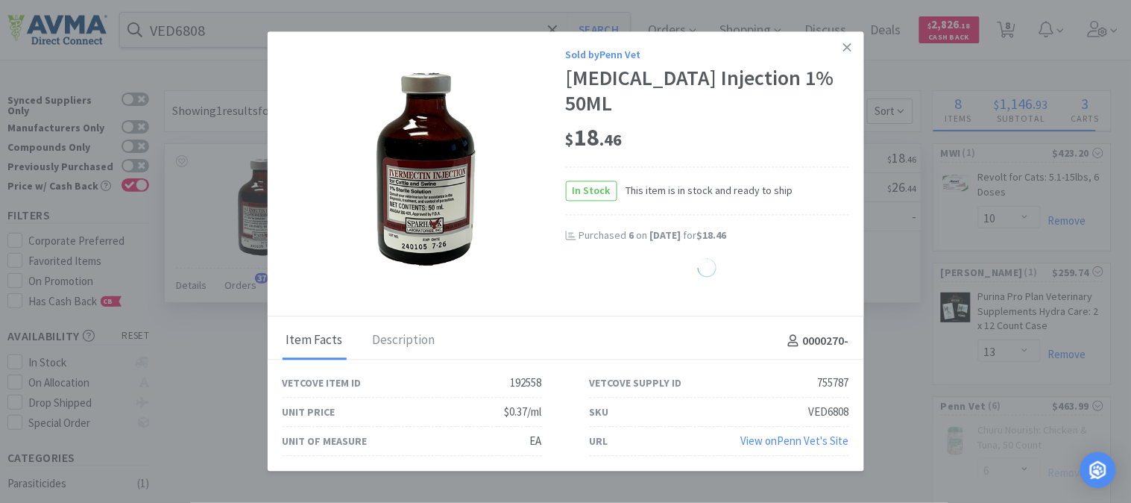
select select "1"
select select "6"
select select "1"
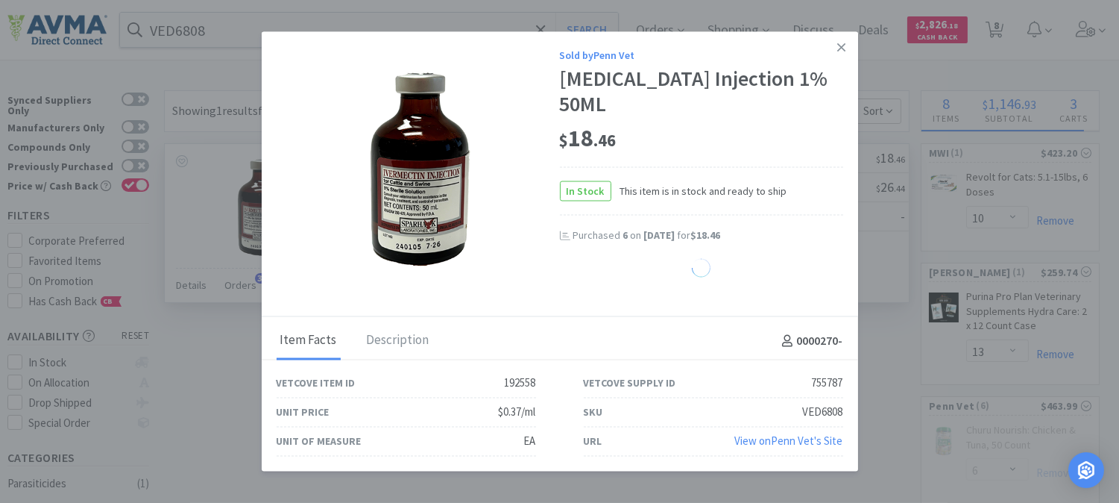
select select "2"
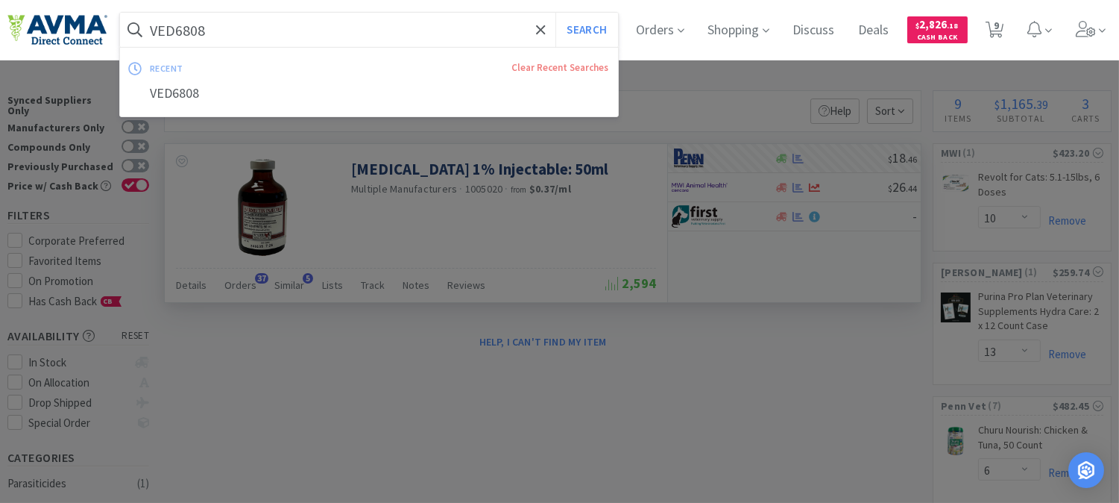
click at [189, 33] on input "VED6808" at bounding box center [369, 30] width 498 height 34
paste input "AVX11501"
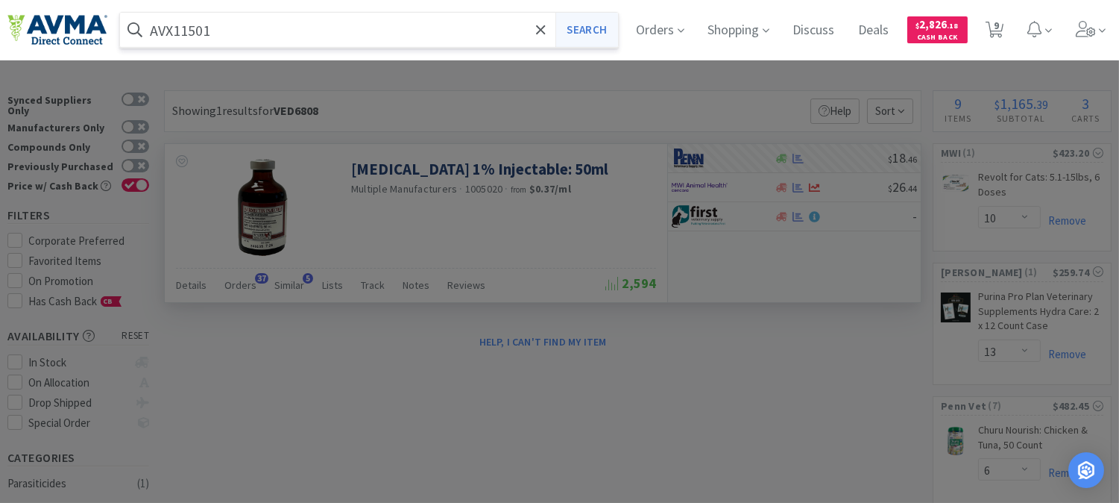
type input "AVX11501"
click at [606, 33] on button "Search" at bounding box center [586, 30] width 62 height 34
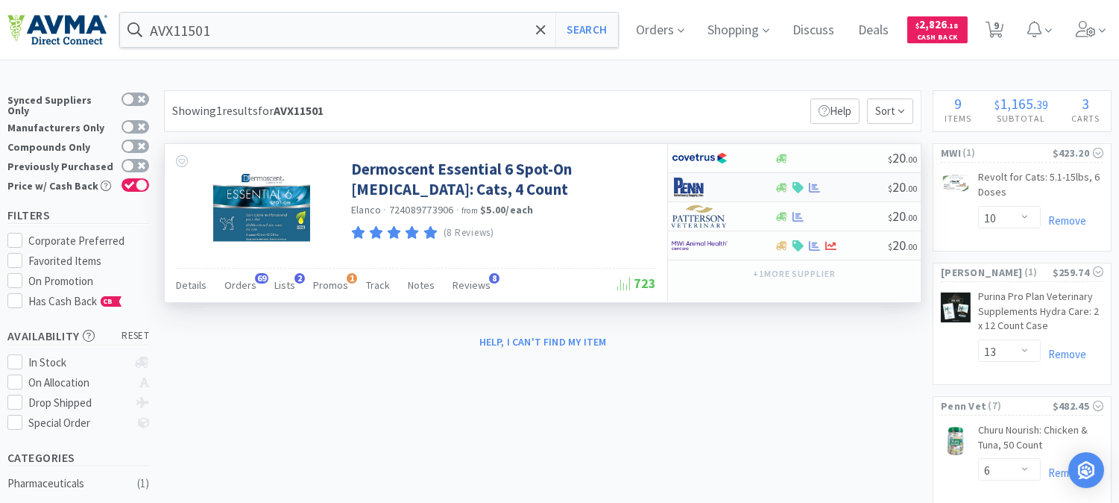
click at [687, 187] on img at bounding box center [700, 187] width 56 height 22
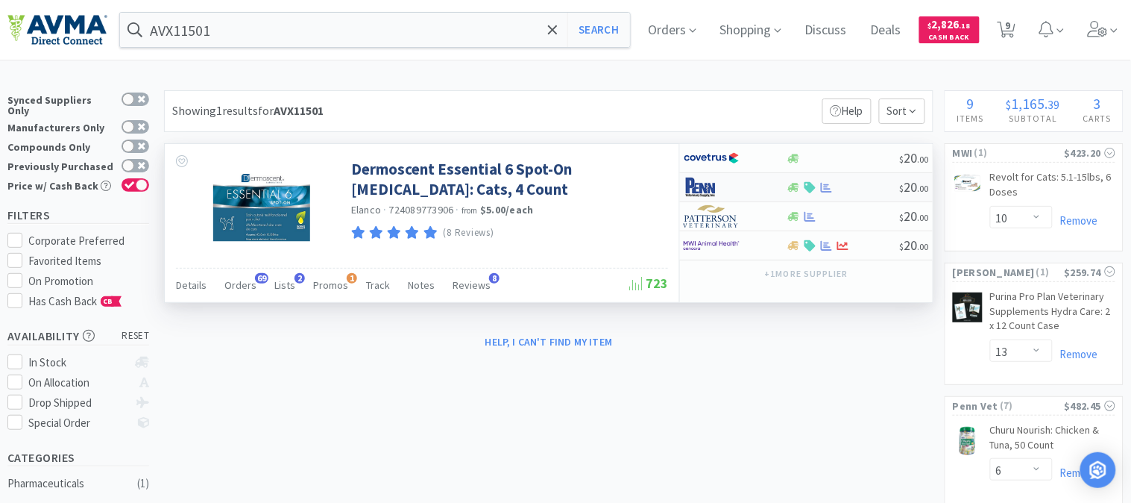
select select "1"
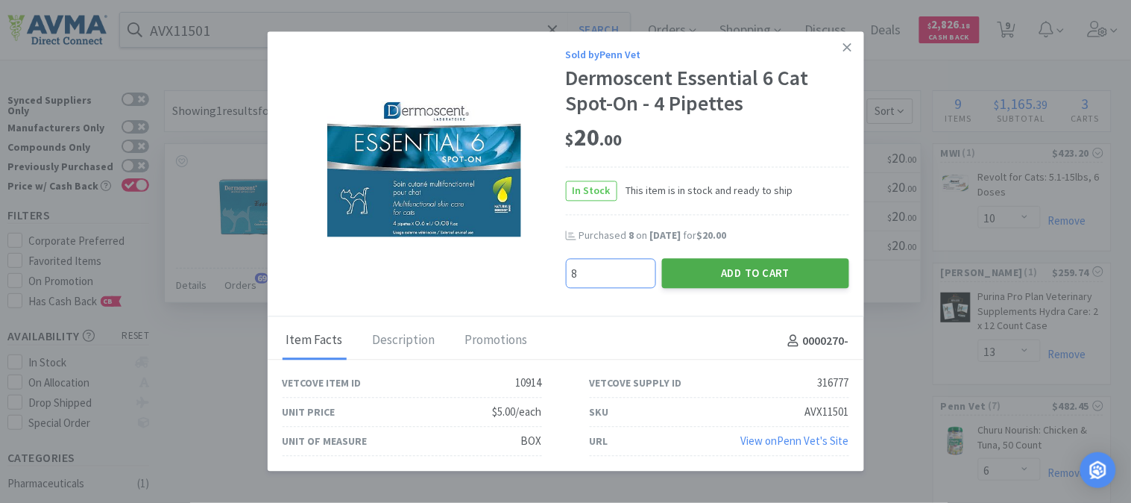
type input "8"
click at [776, 267] on button "Add to Cart" at bounding box center [755, 273] width 187 height 30
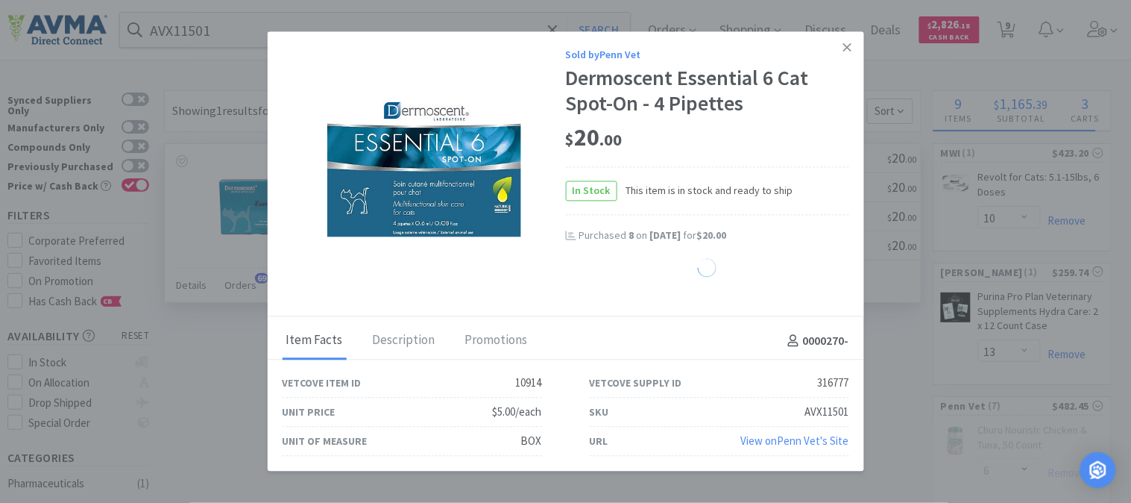
select select "8"
select select "3"
select select "1"
select select "6"
select select "1"
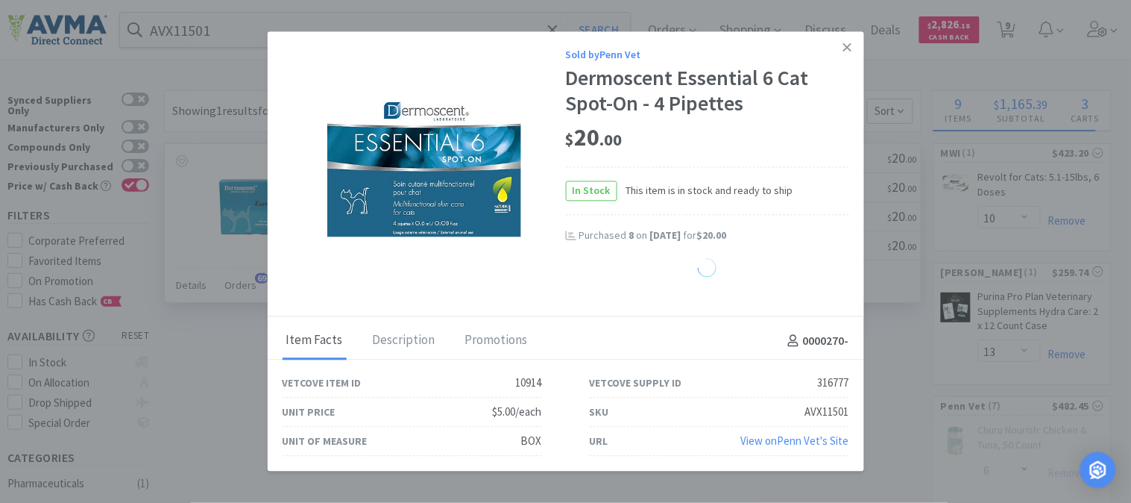
select select "2"
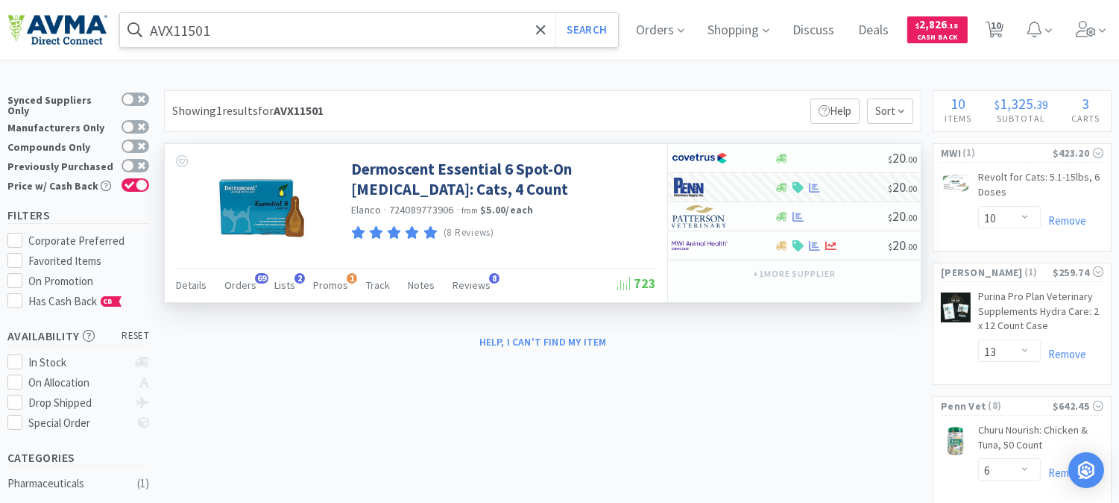
click at [180, 25] on input "AVX11501" at bounding box center [369, 30] width 498 height 34
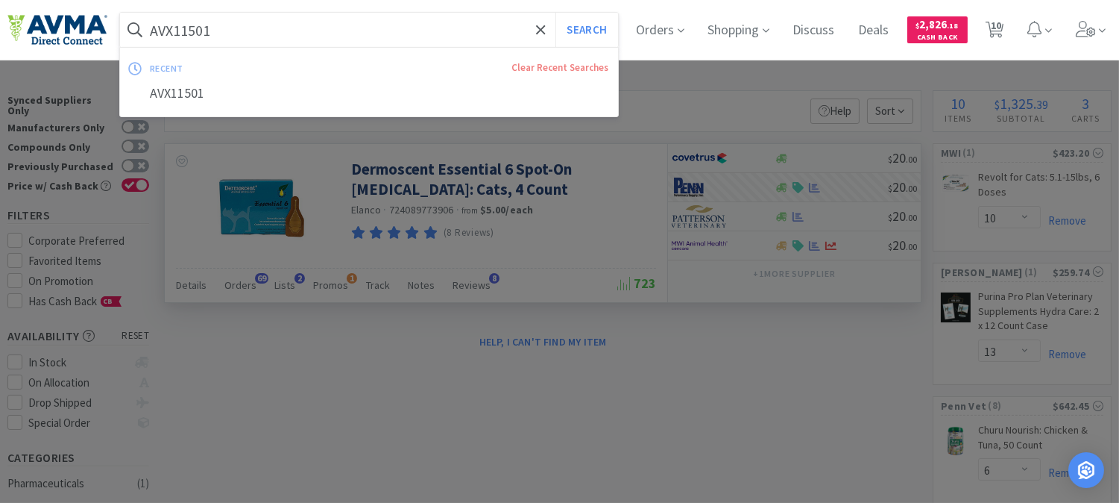
paste input "LD005560"
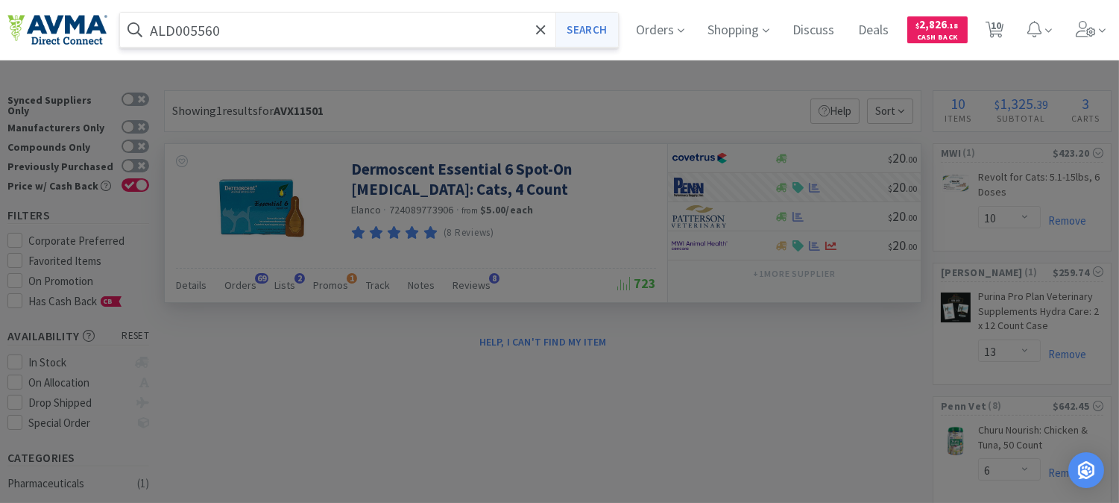
type input "ALD005560"
click at [583, 28] on button "Search" at bounding box center [586, 30] width 62 height 34
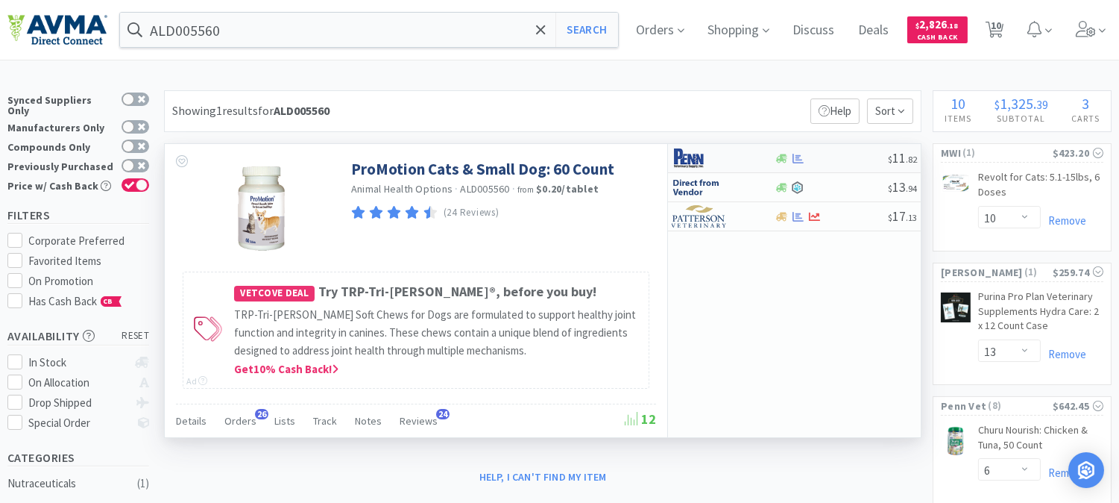
click at [686, 160] on img at bounding box center [700, 158] width 56 height 22
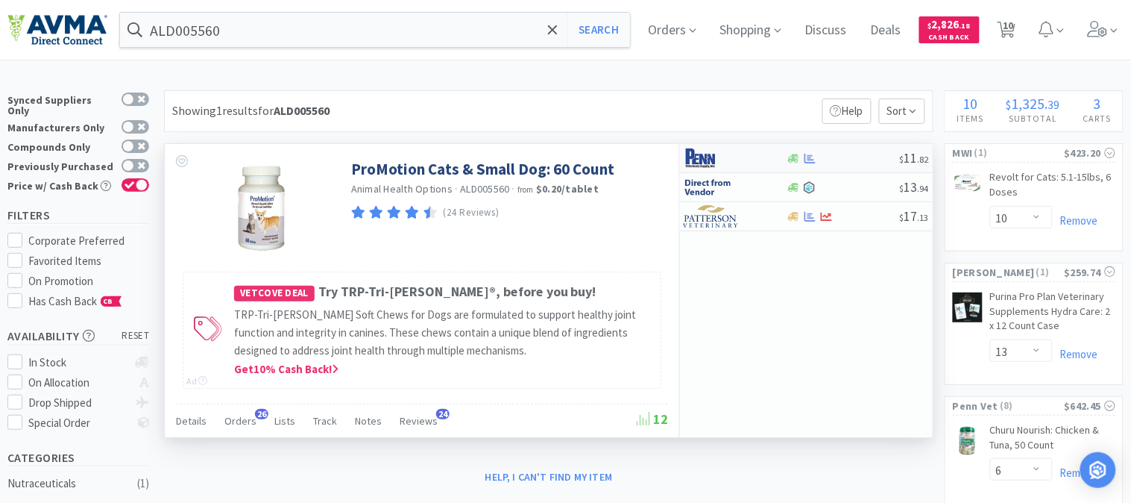
select select "1"
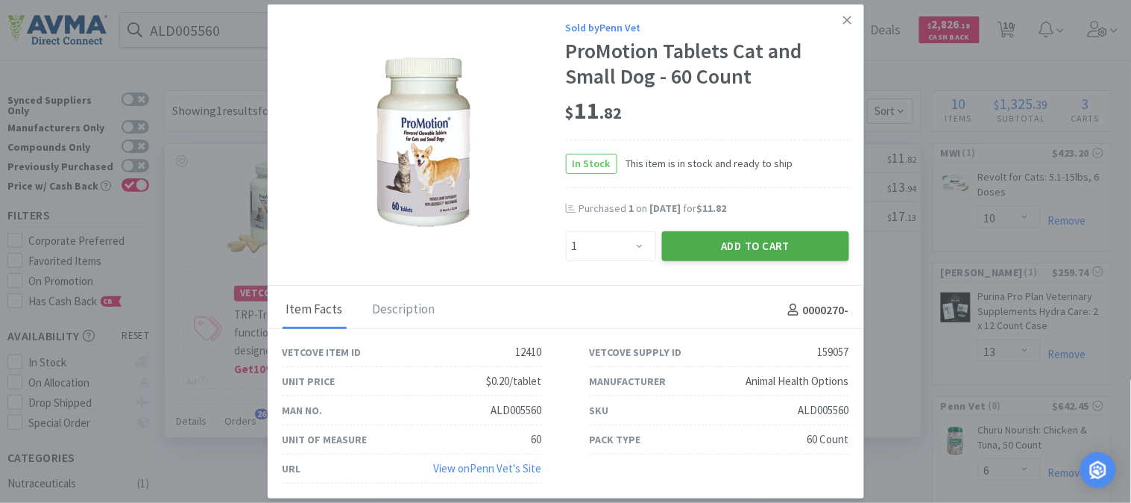
click at [778, 236] on button "Add to Cart" at bounding box center [755, 246] width 187 height 30
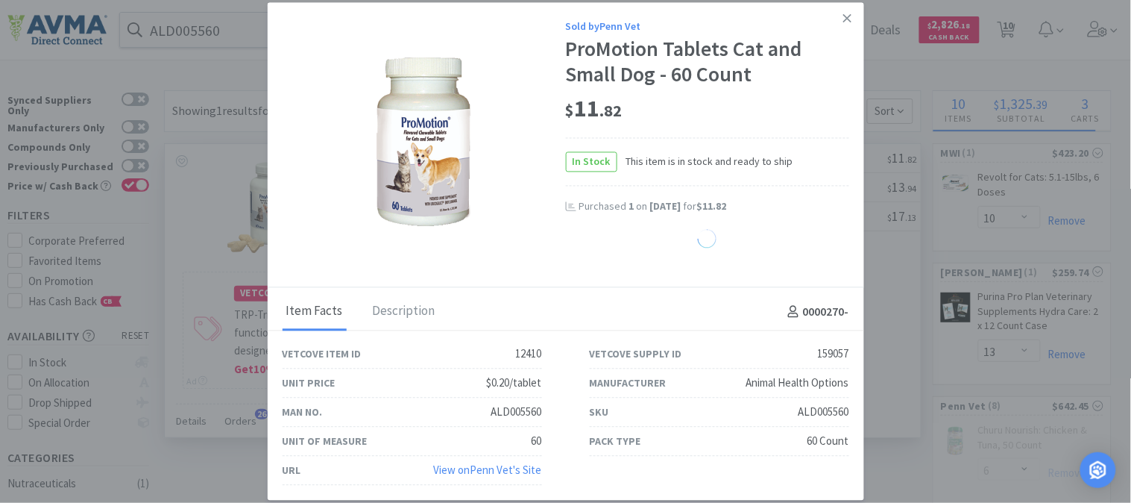
select select "1"
select select "2"
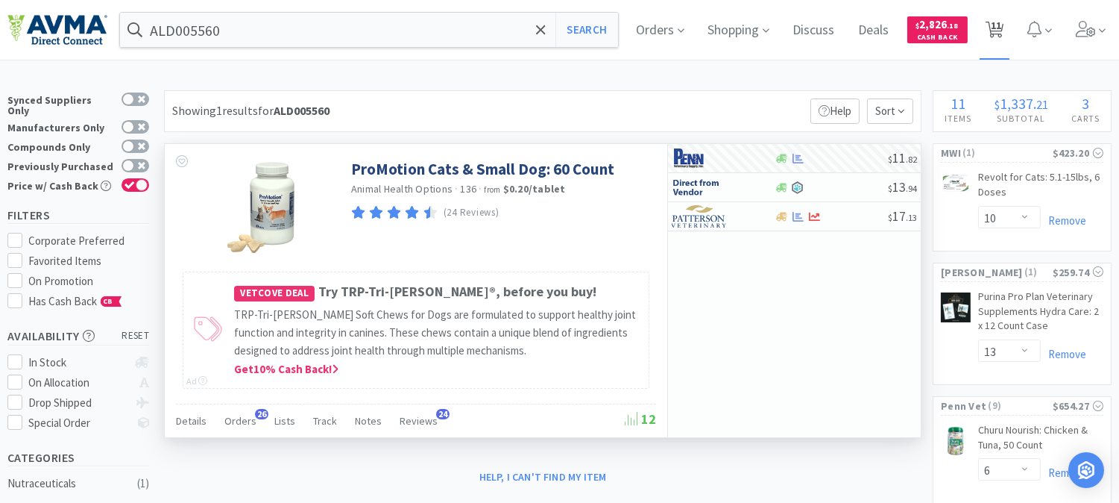
click at [1001, 26] on span "11" at bounding box center [996, 26] width 10 height 60
select select "10"
select select "13"
select select "6"
select select "8"
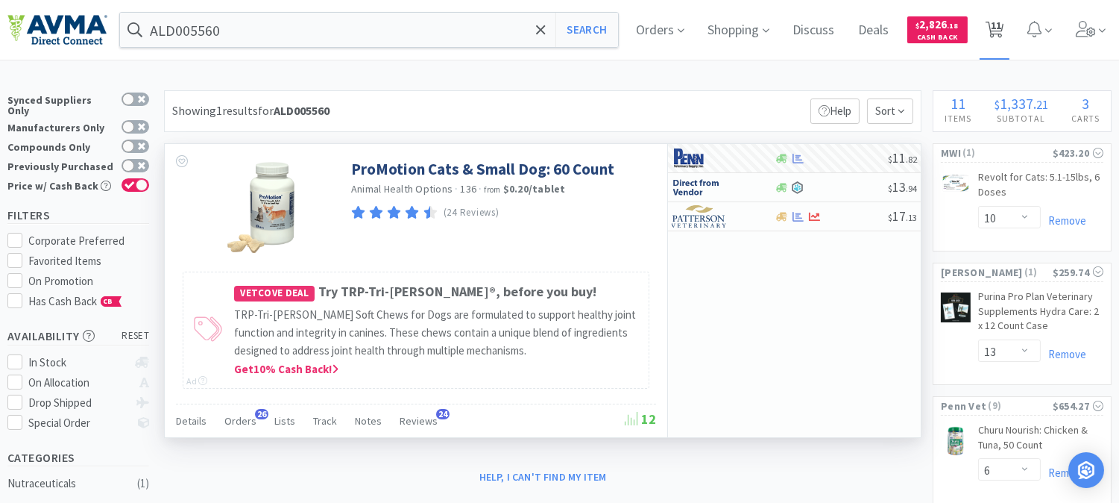
select select "3"
select select "1"
select select "6"
select select "1"
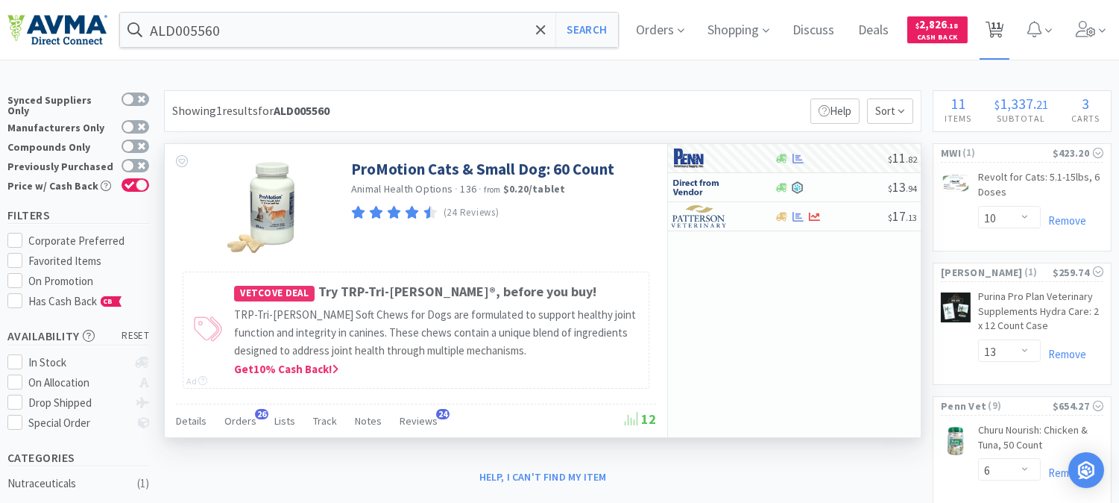
select select "1"
select select "2"
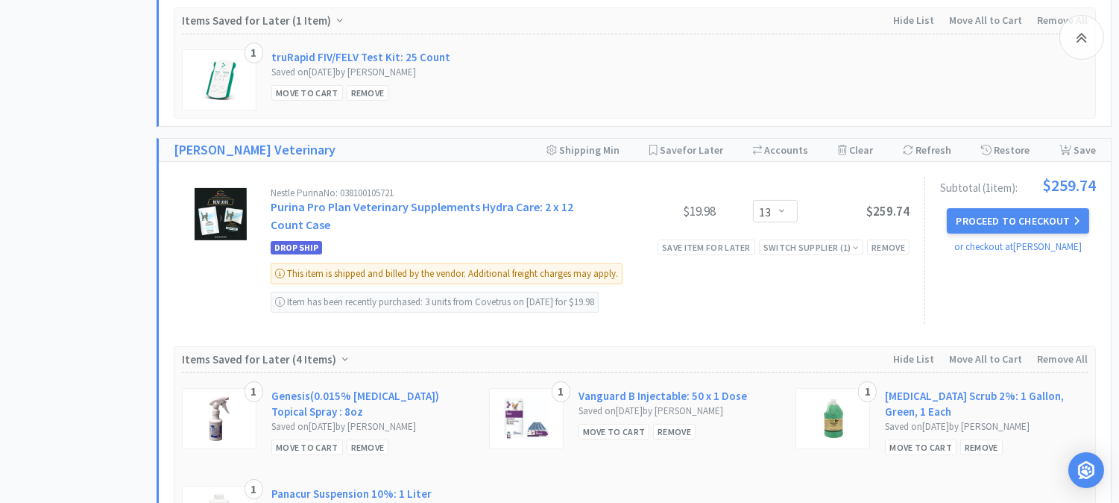
scroll to position [828, 0]
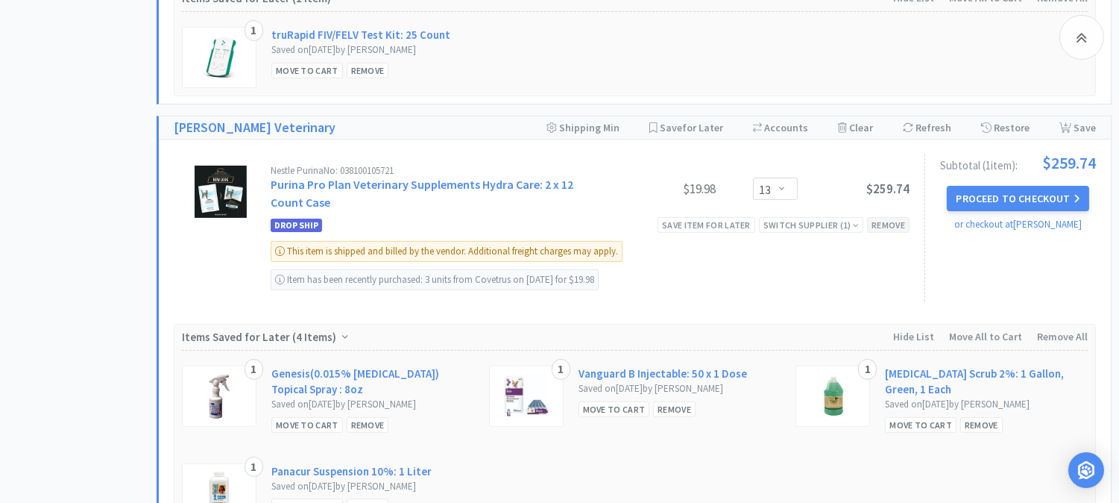
click at [881, 224] on div "Remove" at bounding box center [888, 225] width 42 height 16
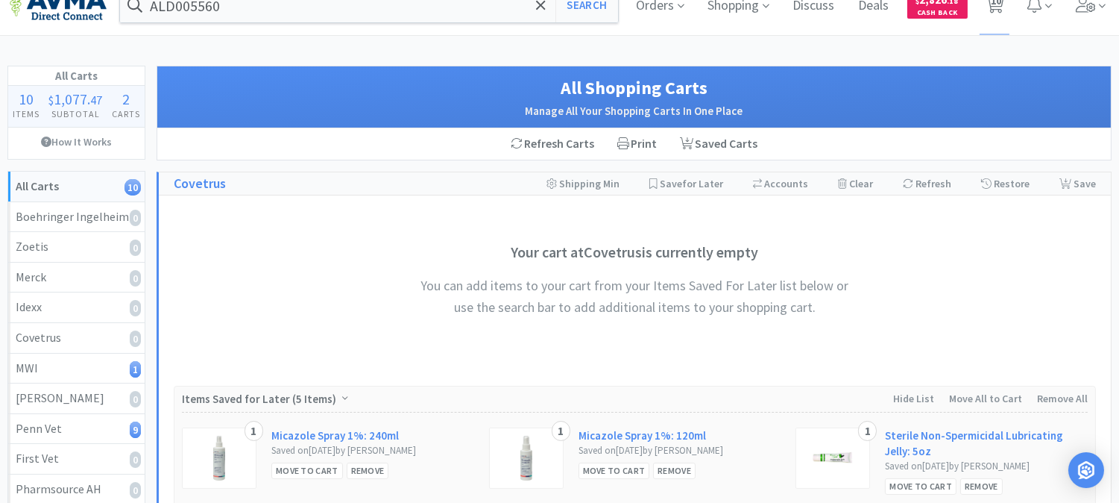
scroll to position [0, 0]
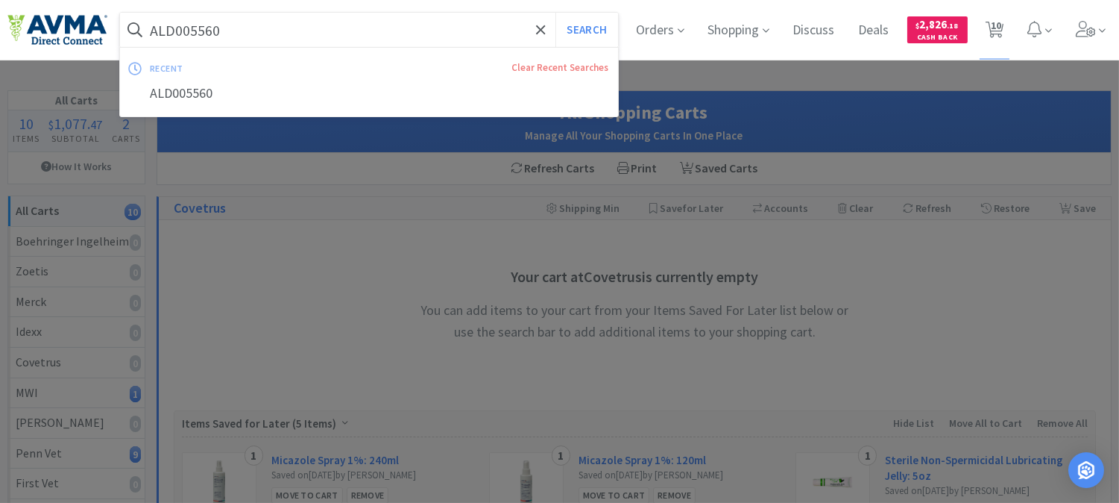
click at [251, 28] on input "ALD005560" at bounding box center [369, 30] width 498 height 34
paste input "078013076"
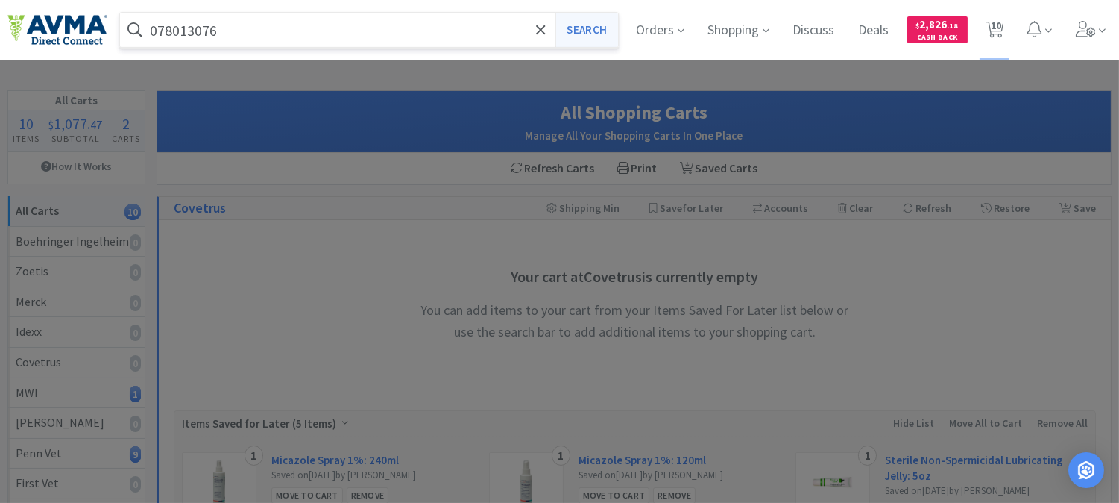
type input "078013076"
click at [576, 37] on button "Search" at bounding box center [586, 30] width 62 height 34
select select "10"
select select "6"
select select "8"
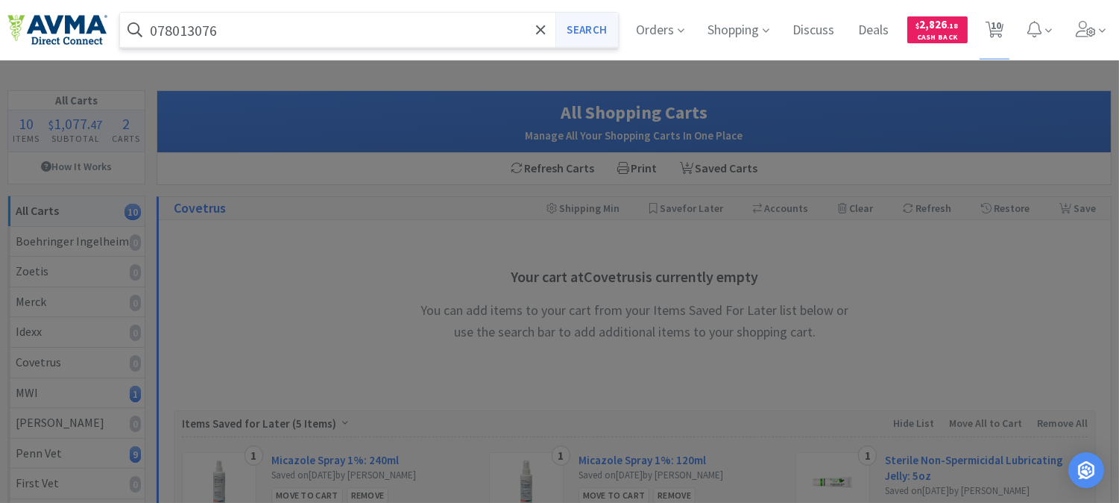
select select "3"
select select "1"
select select "6"
select select "1"
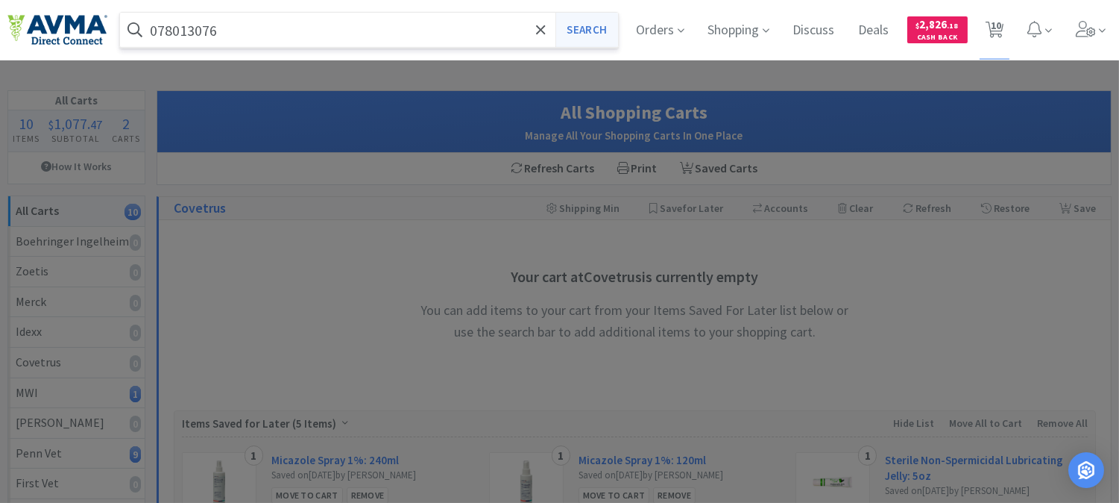
select select "1"
select select "2"
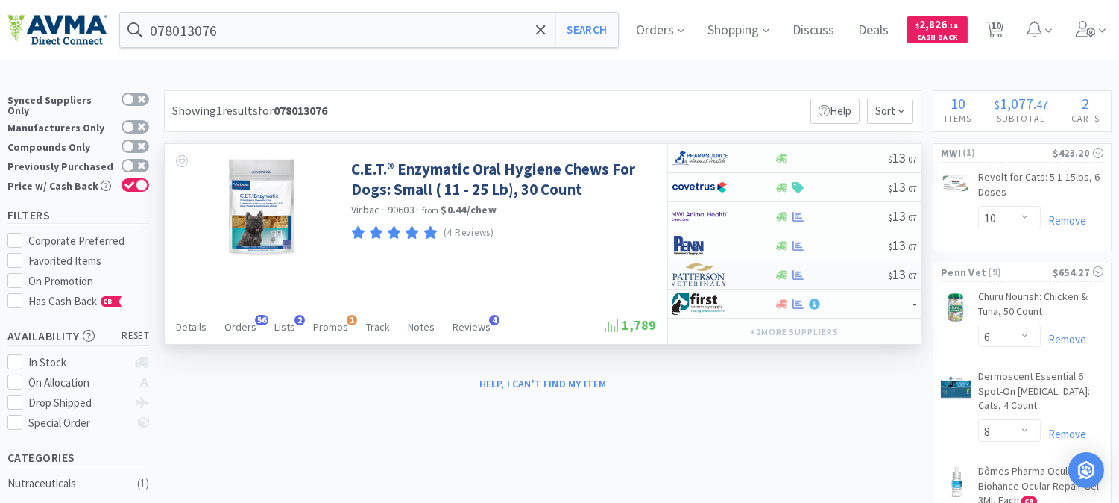
click at [686, 280] on img at bounding box center [700, 274] width 56 height 22
select select "1"
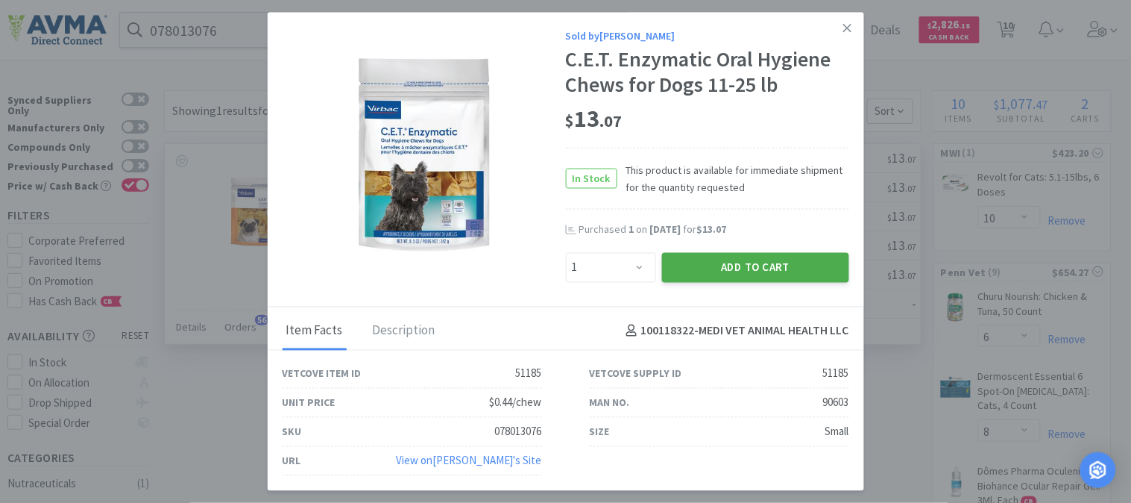
click at [740, 259] on button "Add to Cart" at bounding box center [755, 267] width 187 height 30
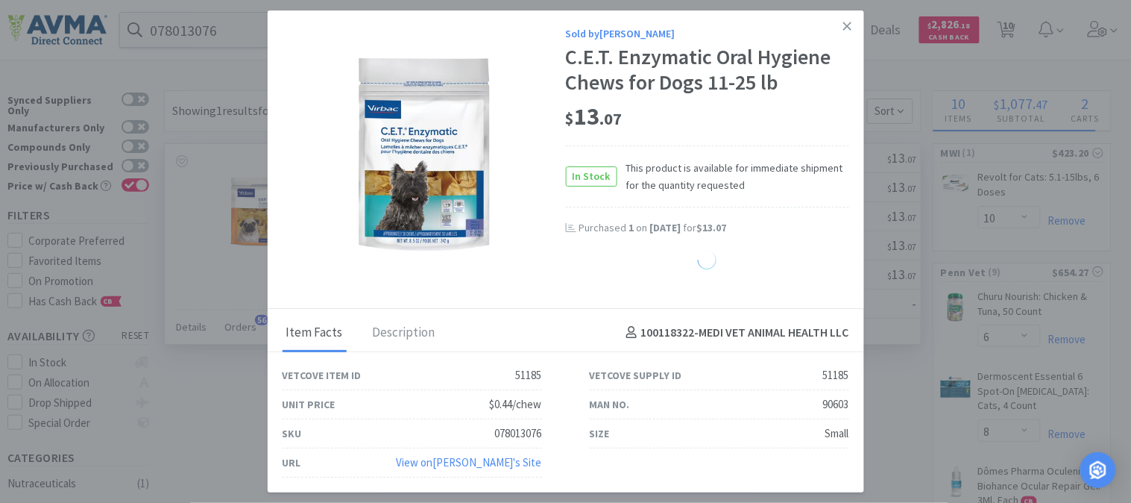
select select "1"
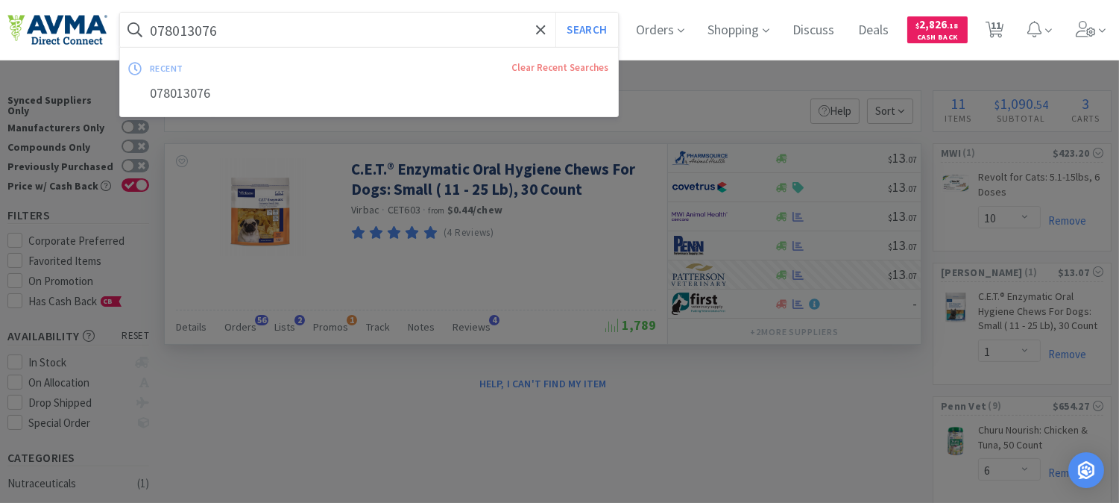
click at [177, 36] on input "078013076" at bounding box center [369, 30] width 498 height 34
paste input "945890"
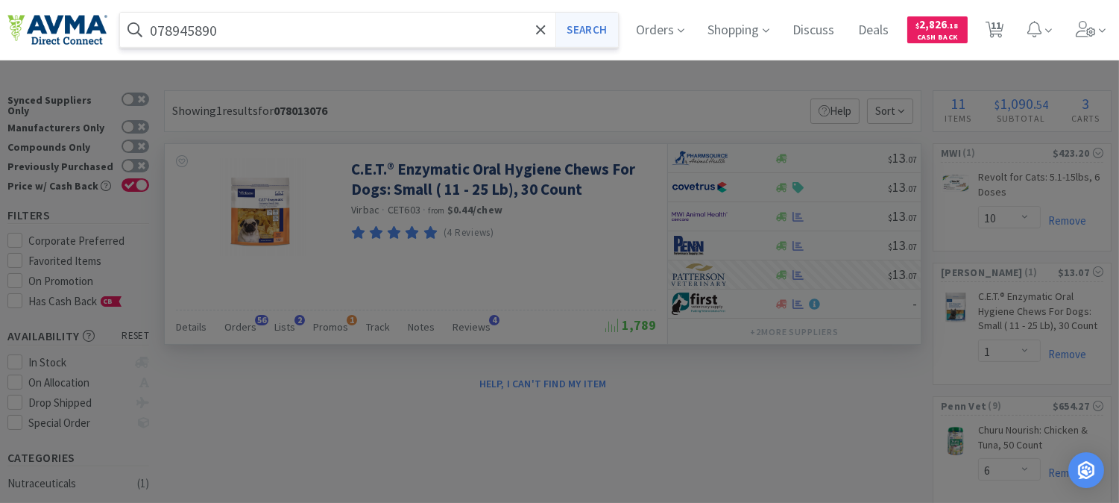
type input "078945890"
click at [602, 23] on button "Search" at bounding box center [586, 30] width 62 height 34
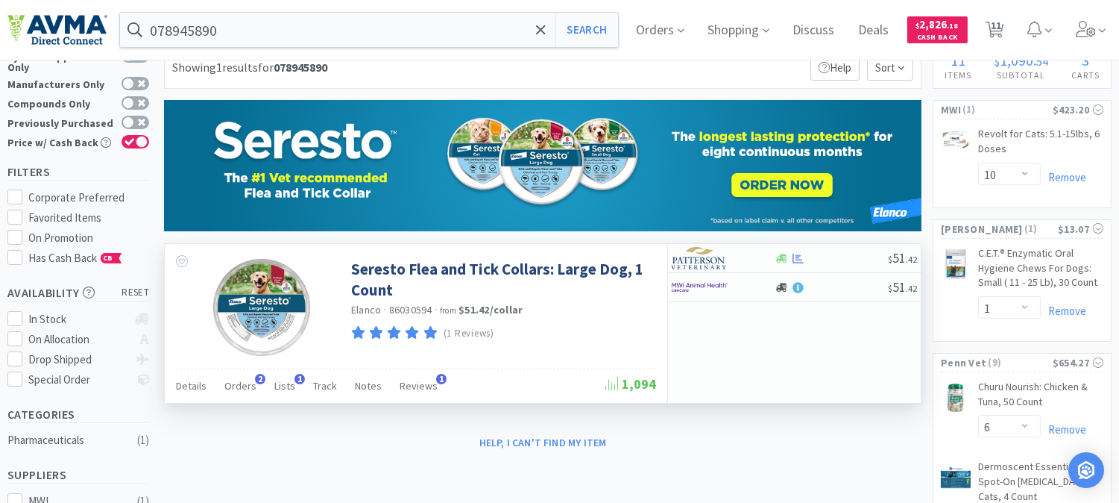
scroll to position [83, 0]
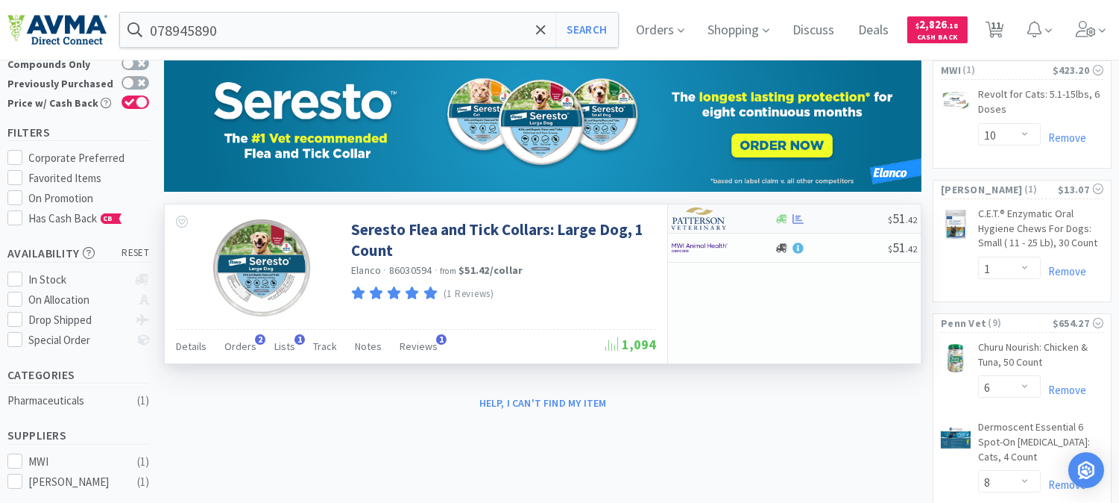
click at [695, 224] on img at bounding box center [700, 218] width 56 height 22
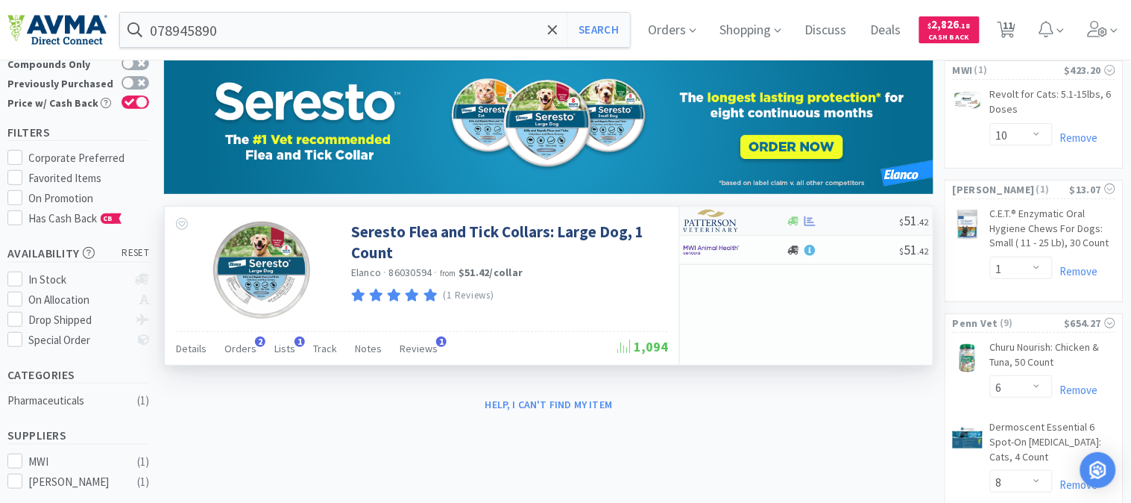
select select "1"
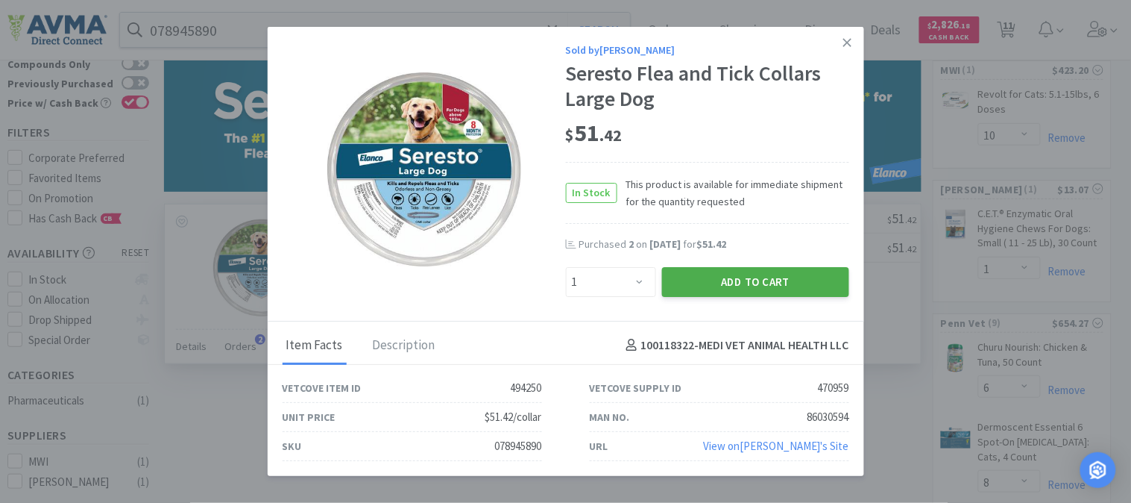
click at [769, 278] on button "Add to Cart" at bounding box center [755, 282] width 187 height 30
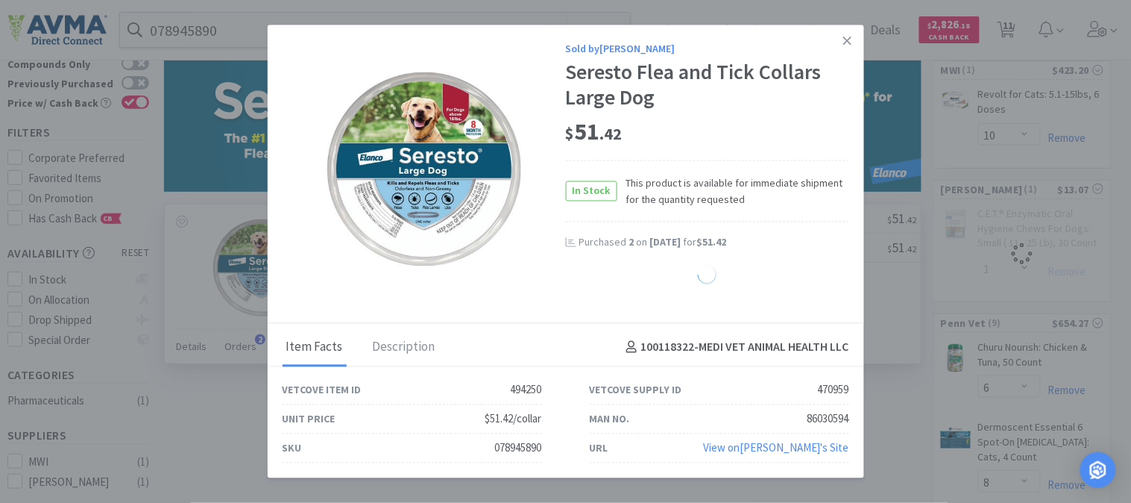
select select "1"
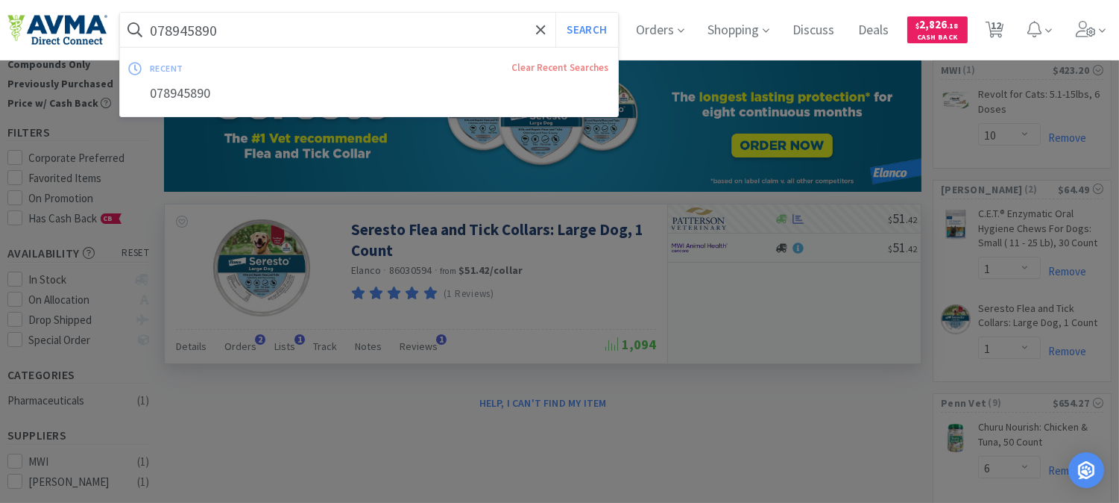
click at [183, 28] on input "078945890" at bounding box center [369, 30] width 498 height 34
paste input "29876"
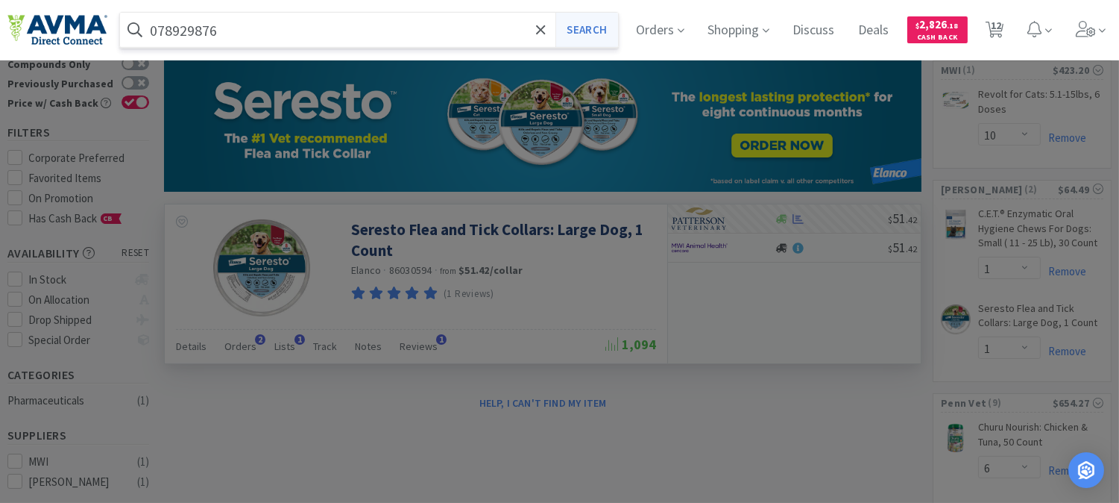
type input "078929876"
click at [593, 36] on button "Search" at bounding box center [586, 30] width 62 height 34
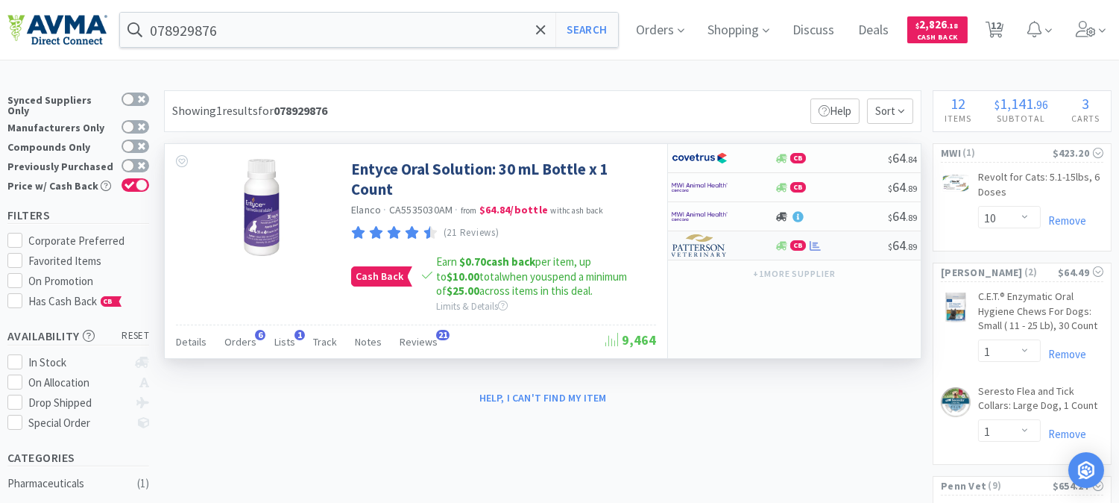
click at [690, 251] on img at bounding box center [700, 245] width 56 height 22
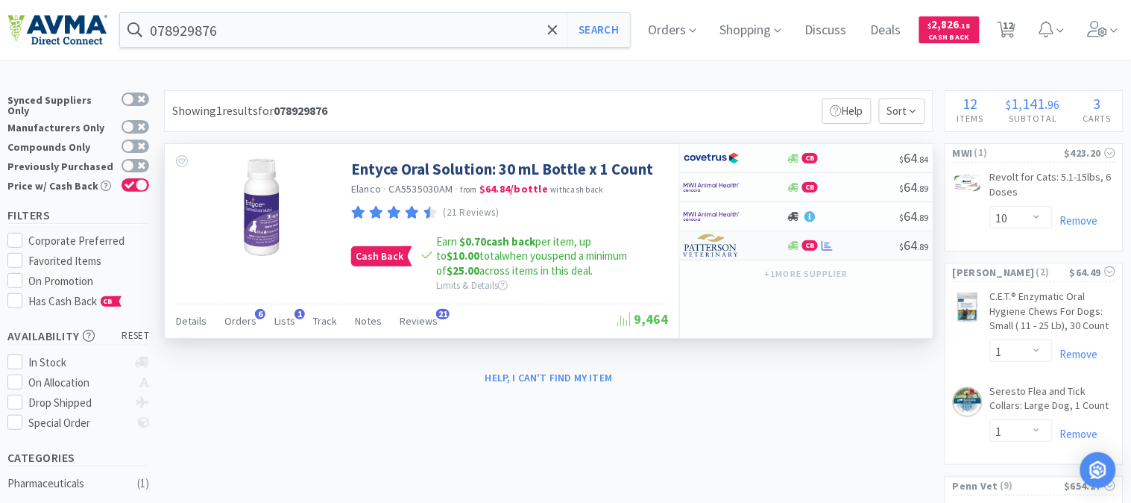
select select "1"
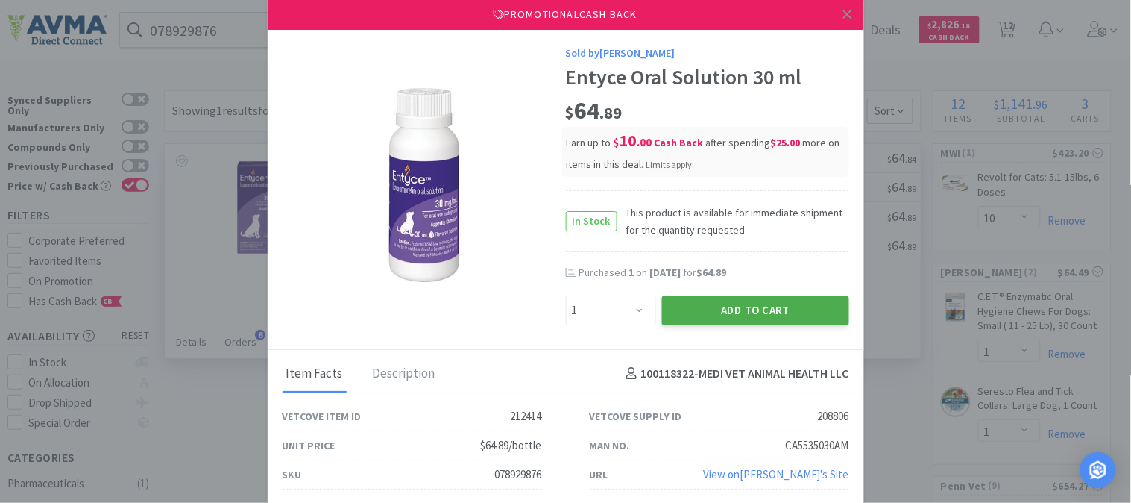
click at [744, 303] on button "Add to Cart" at bounding box center [755, 310] width 187 height 30
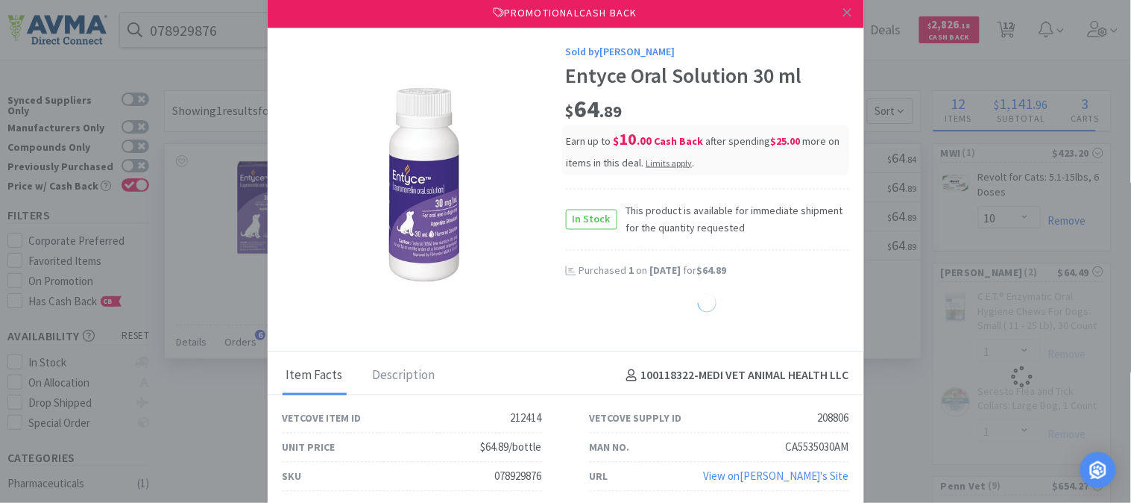
select select "1"
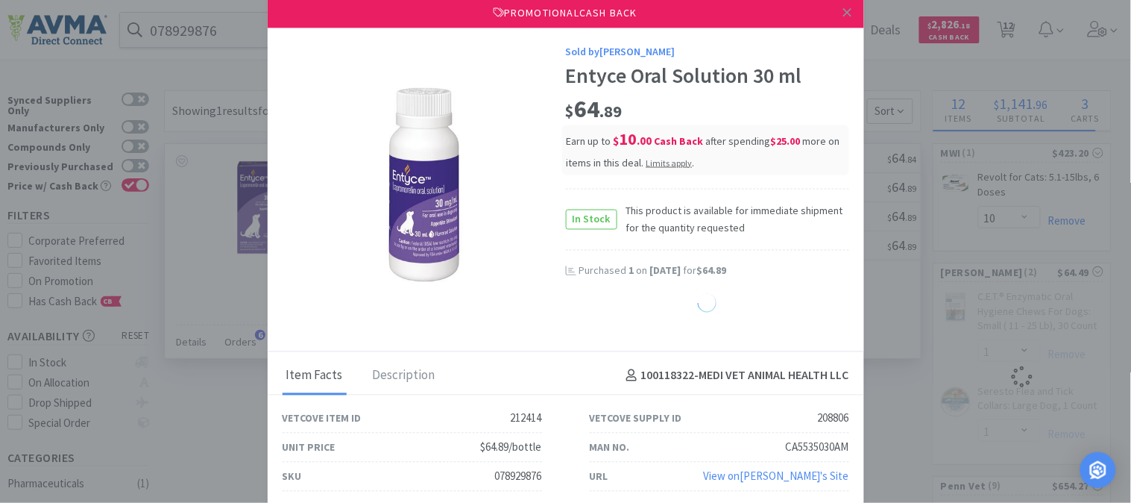
select select "1"
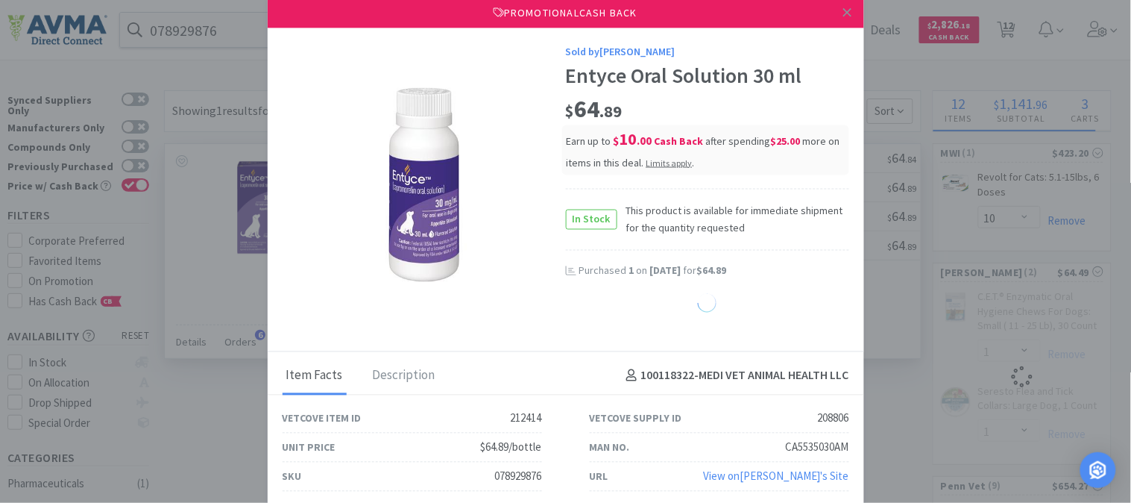
select select "1"
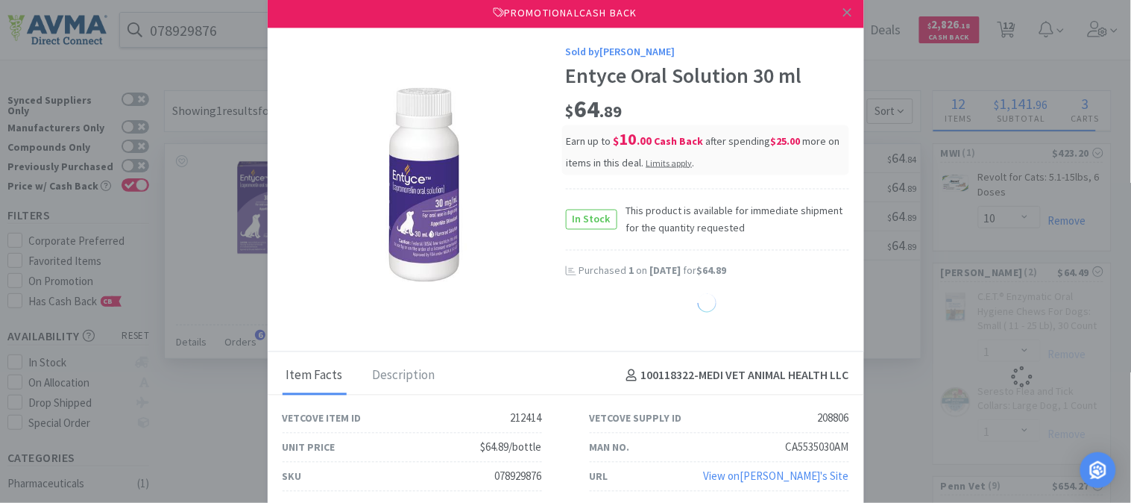
select select "1"
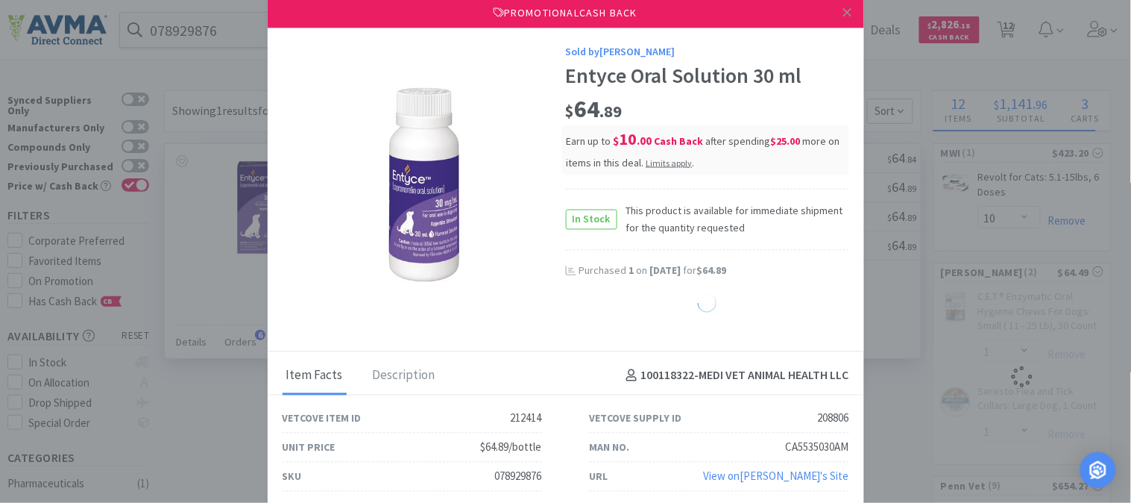
select select "1"
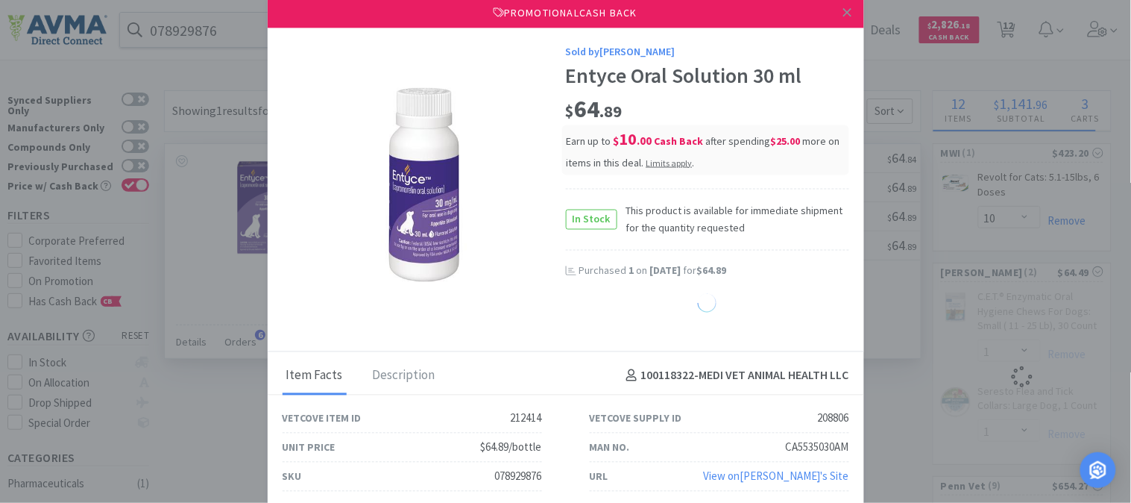
select select "1"
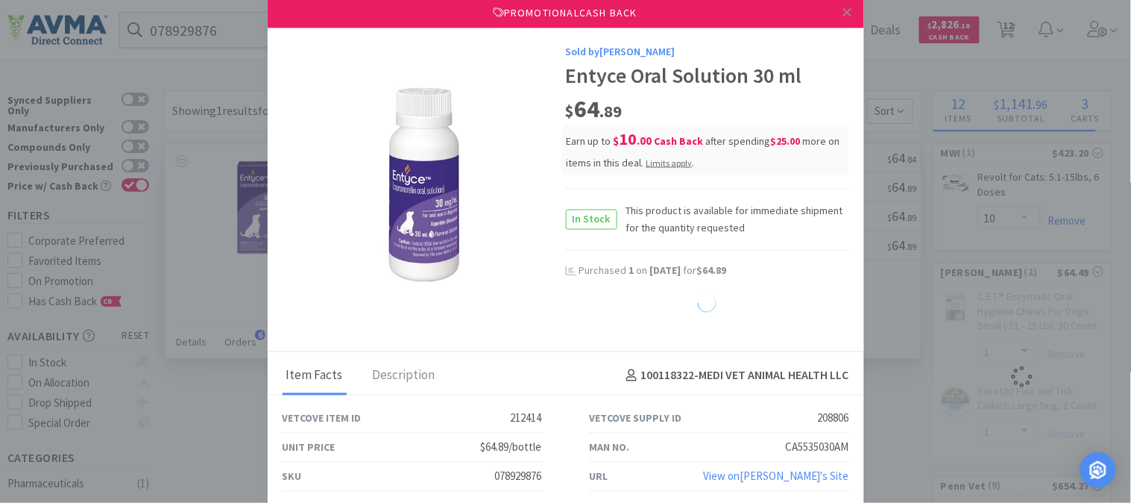
select select "1"
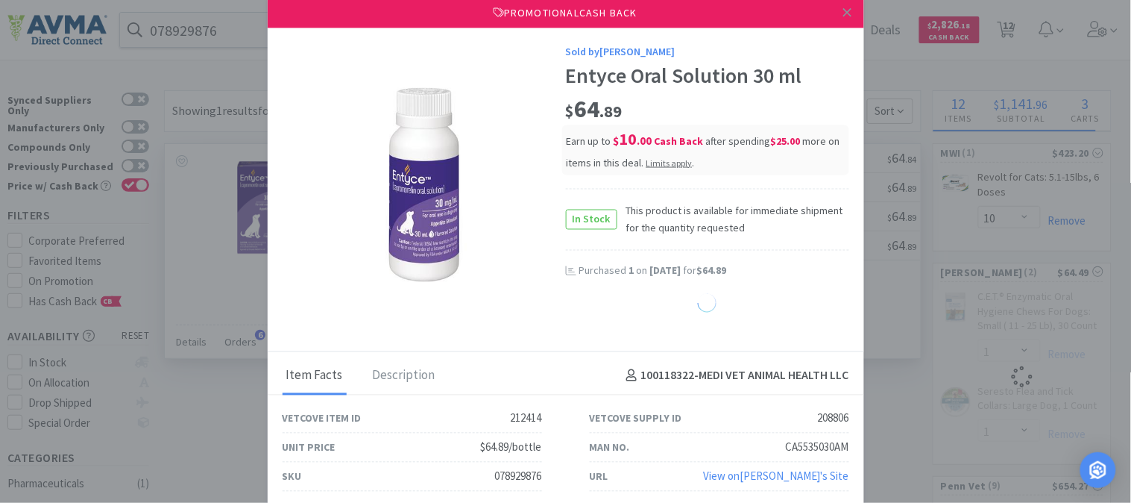
select select "1"
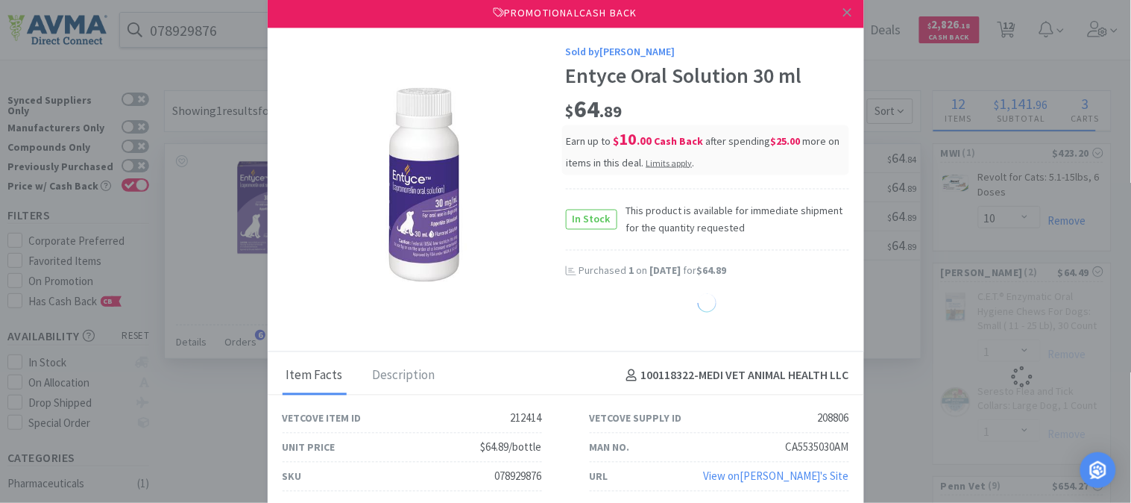
select select "1"
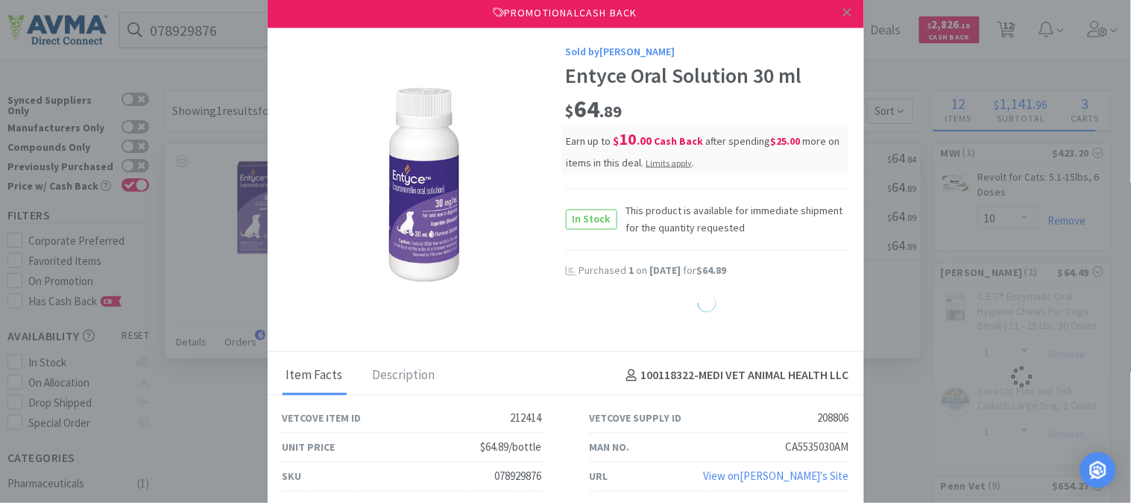
select select "1"
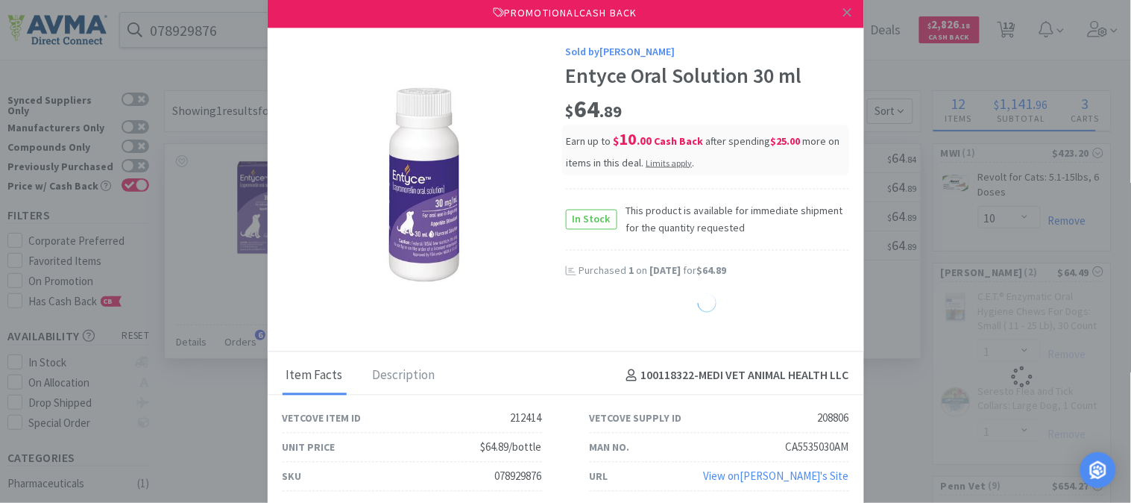
select select "1"
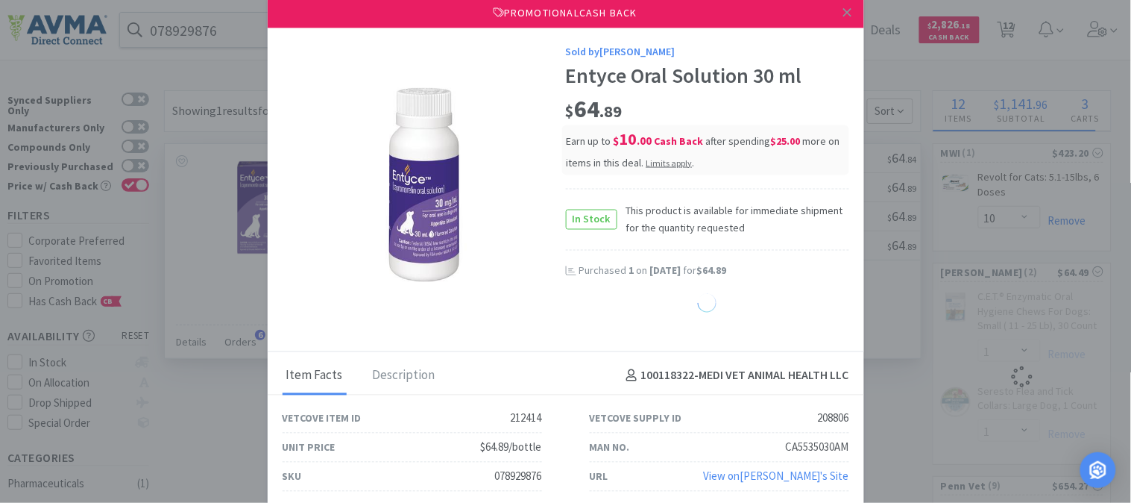
select select "1"
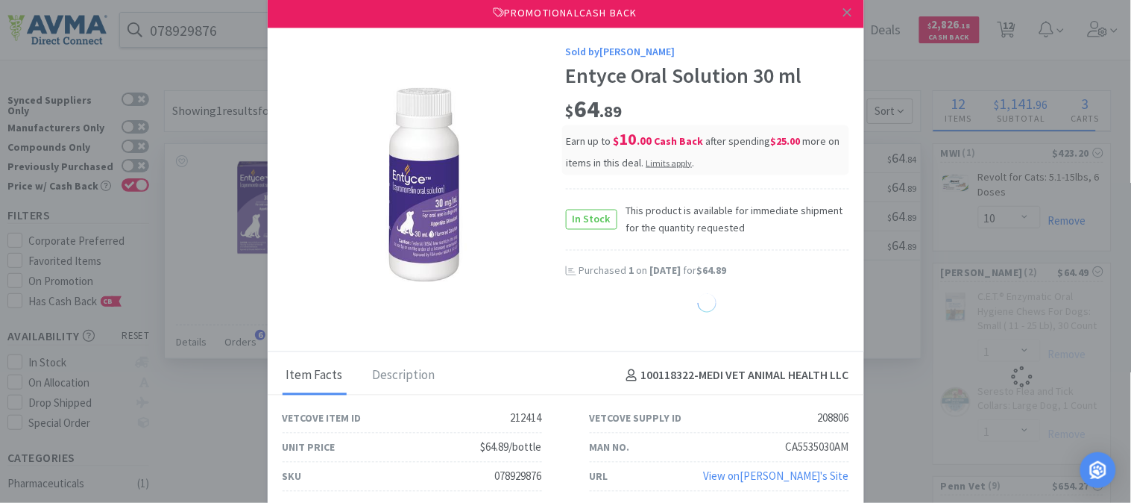
select select "1"
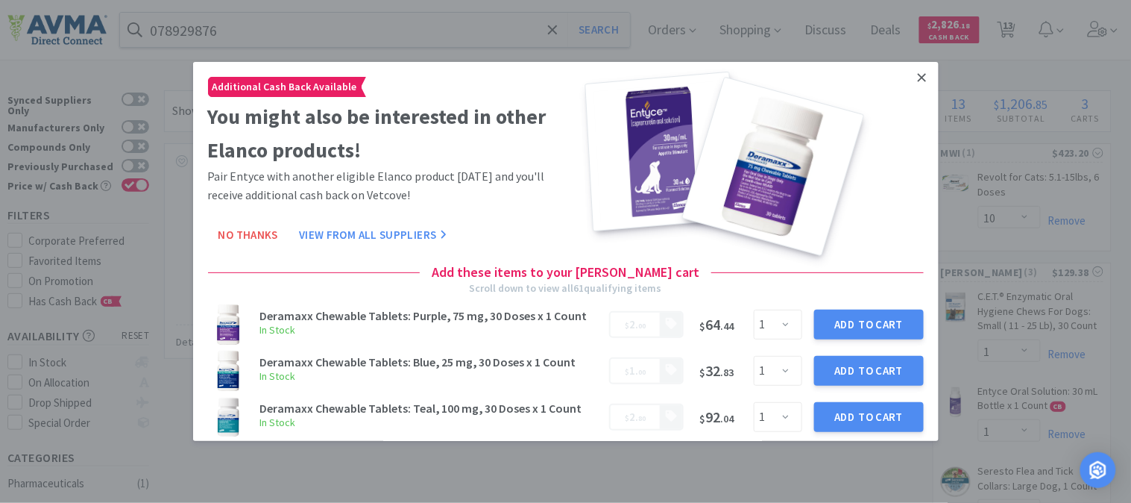
click at [918, 72] on icon at bounding box center [922, 77] width 8 height 13
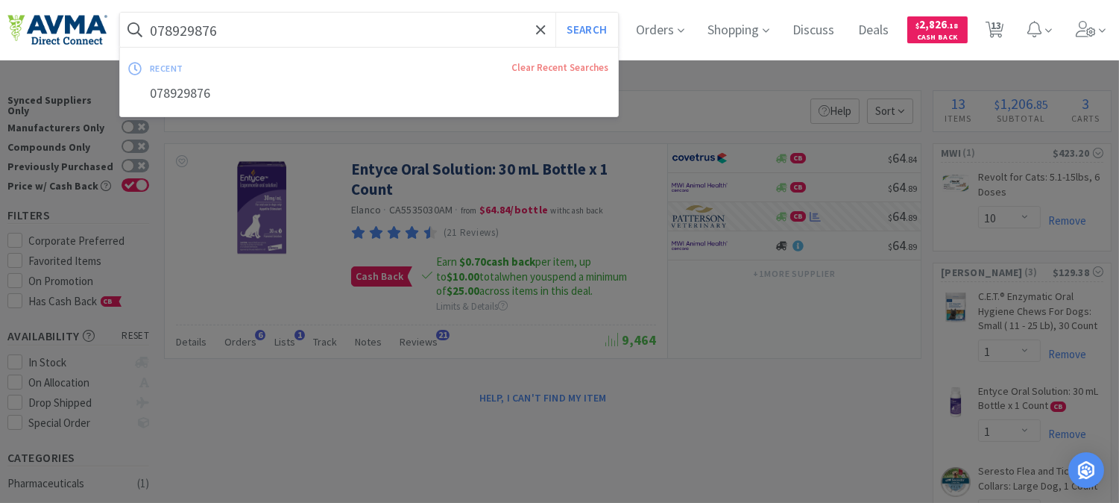
click at [303, 42] on input "078929876" at bounding box center [369, 30] width 498 height 34
click at [607, 31] on button "Search" at bounding box center [586, 30] width 62 height 34
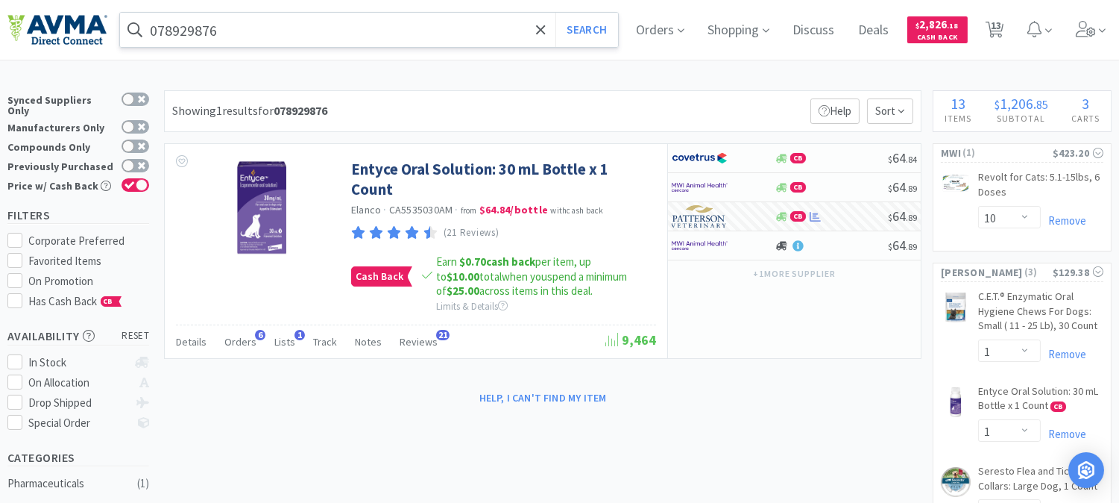
click at [174, 38] on input "078929876" at bounding box center [369, 30] width 498 height 34
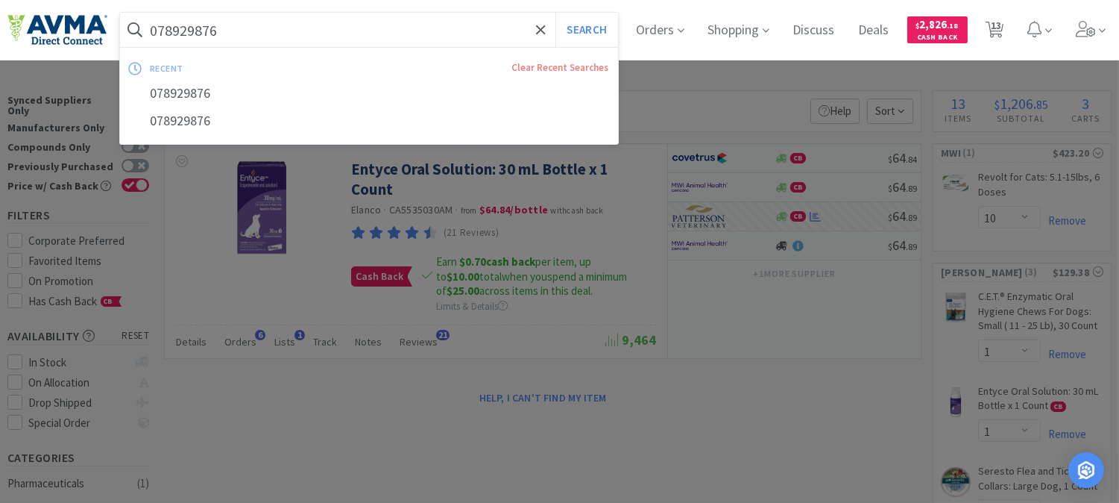
paste input "38219"
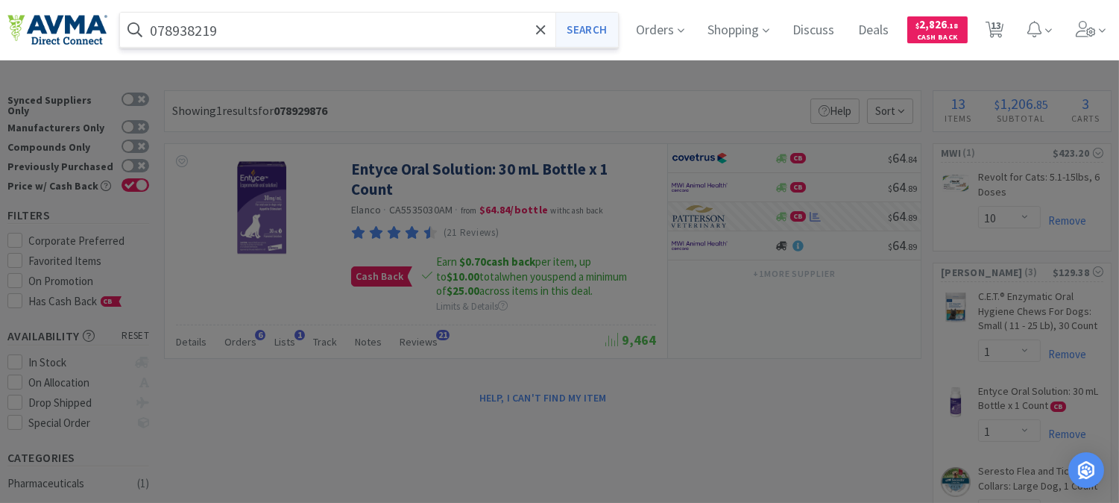
type input "078938219"
click at [605, 31] on button "Search" at bounding box center [586, 30] width 62 height 34
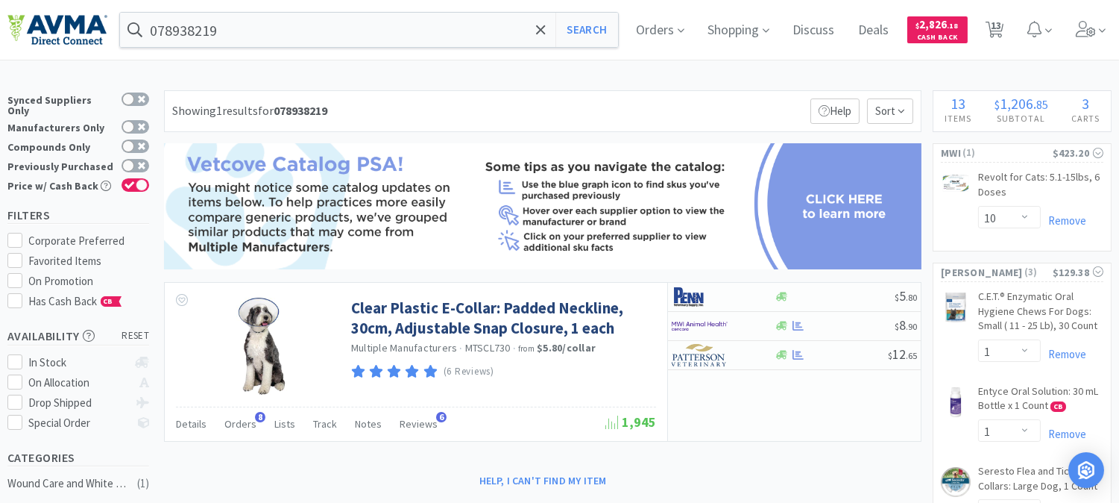
scroll to position [83, 0]
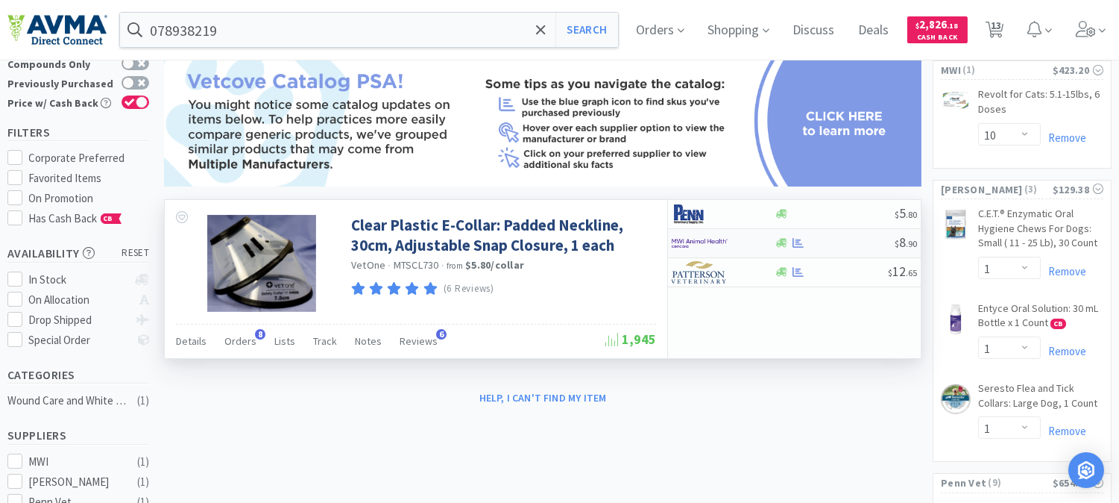
click at [708, 243] on img at bounding box center [700, 243] width 56 height 22
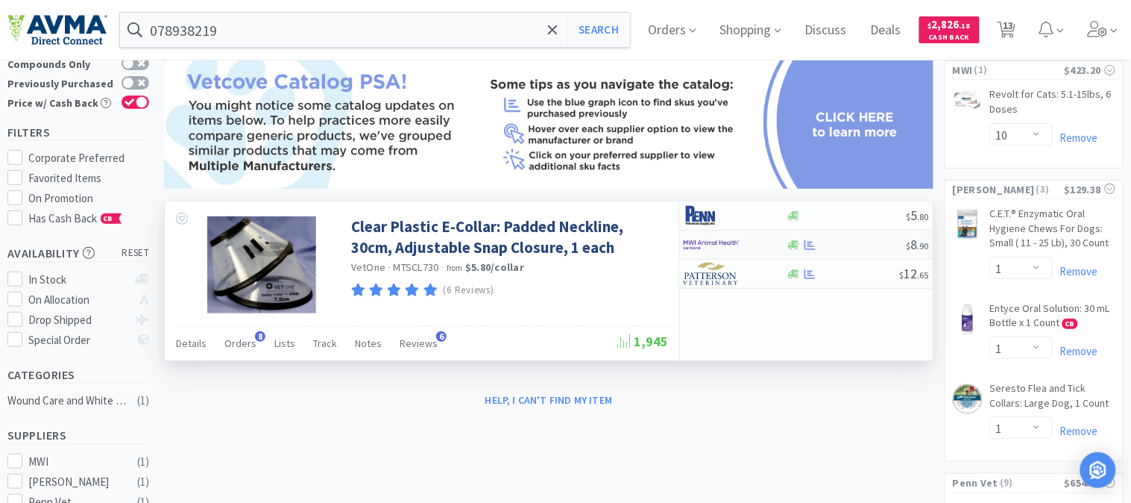
select select "10"
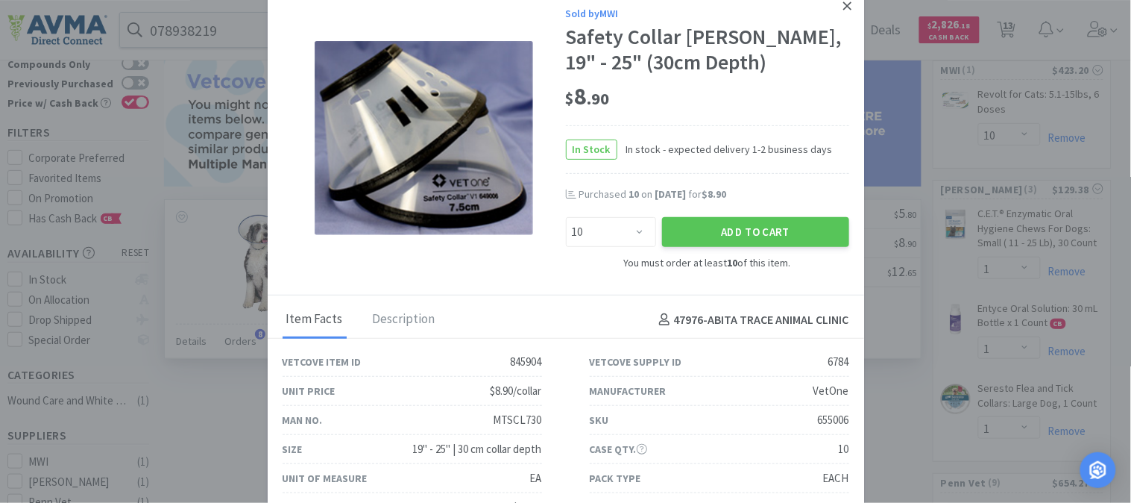
click at [843, 5] on icon at bounding box center [847, 5] width 8 height 13
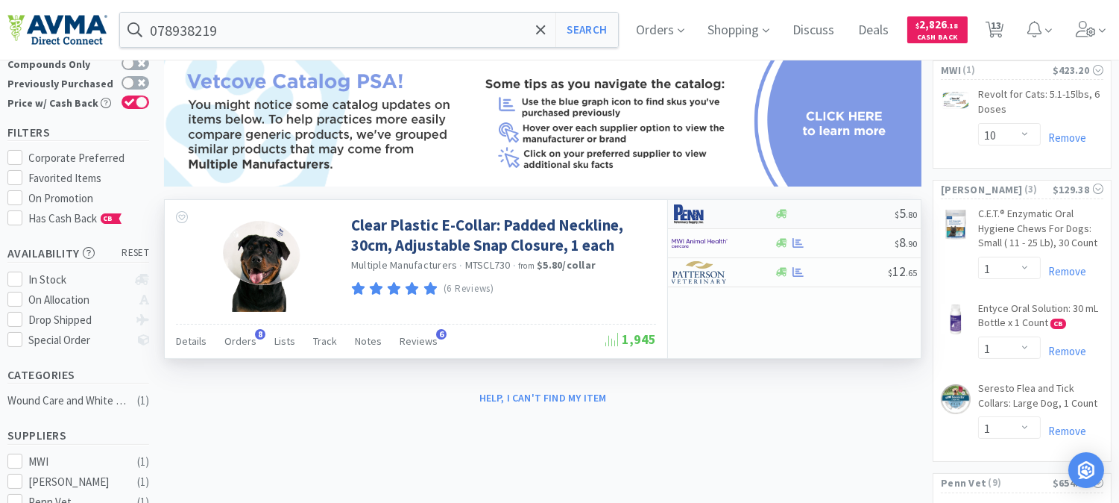
click at [692, 214] on img at bounding box center [700, 214] width 56 height 22
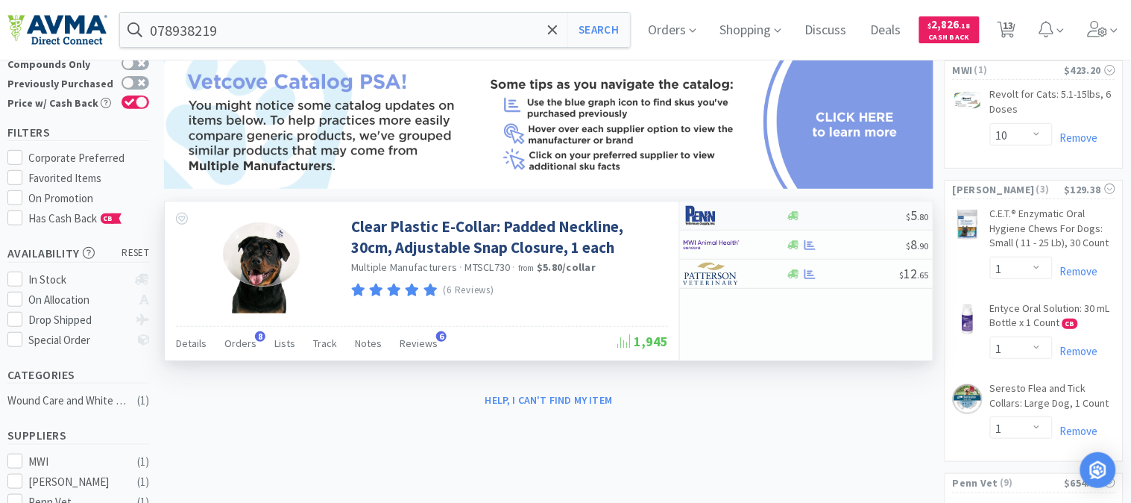
select select "1"
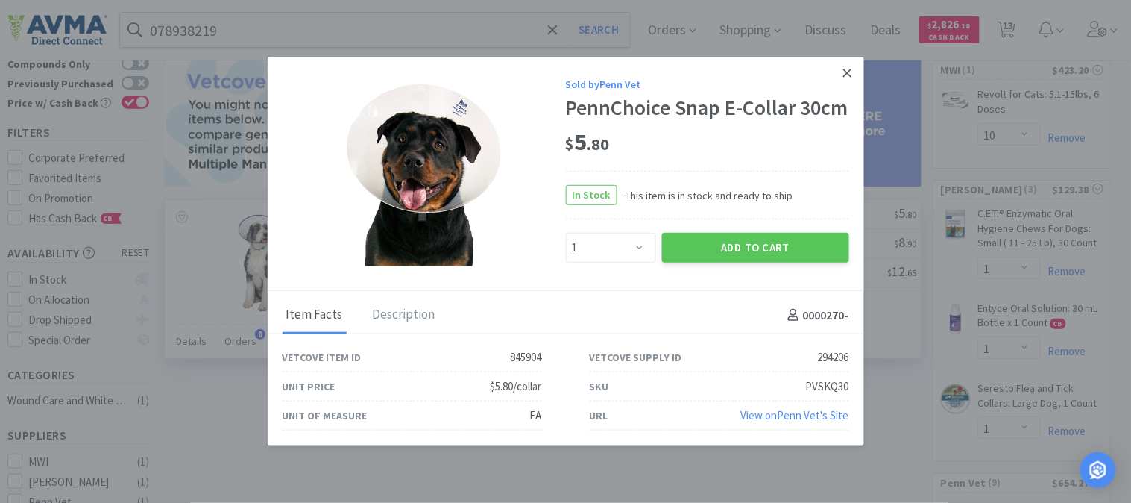
click at [839, 63] on link at bounding box center [847, 73] width 26 height 32
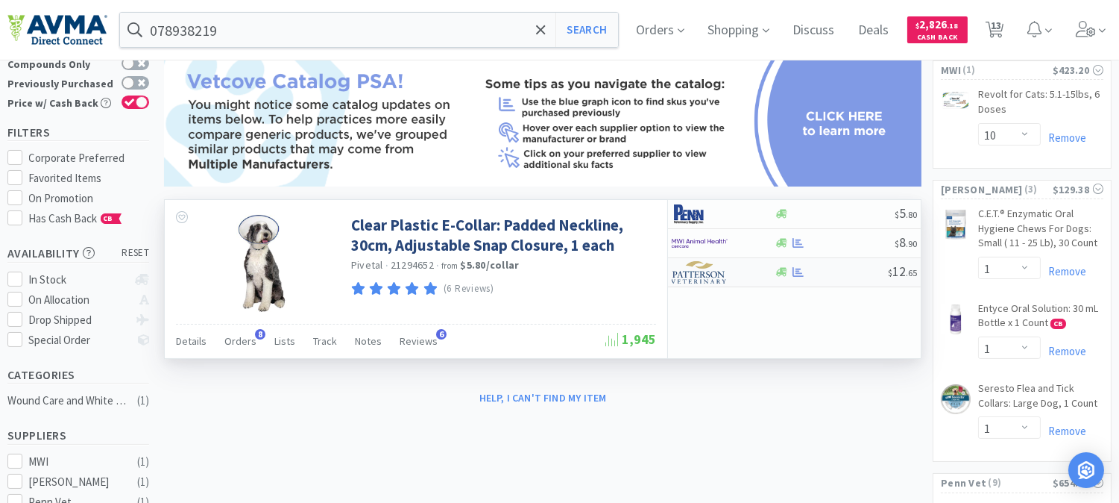
click at [691, 274] on img at bounding box center [700, 272] width 56 height 22
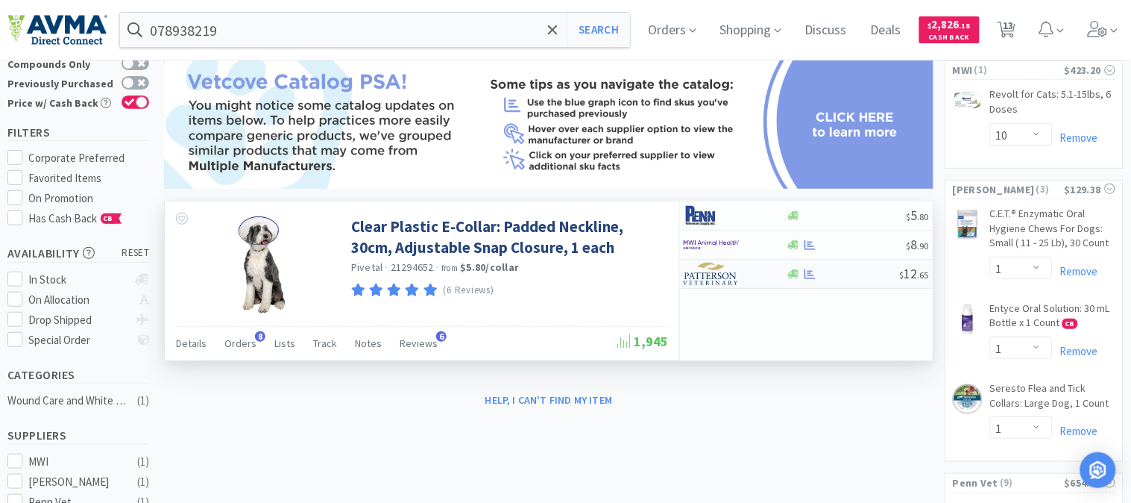
select select "1"
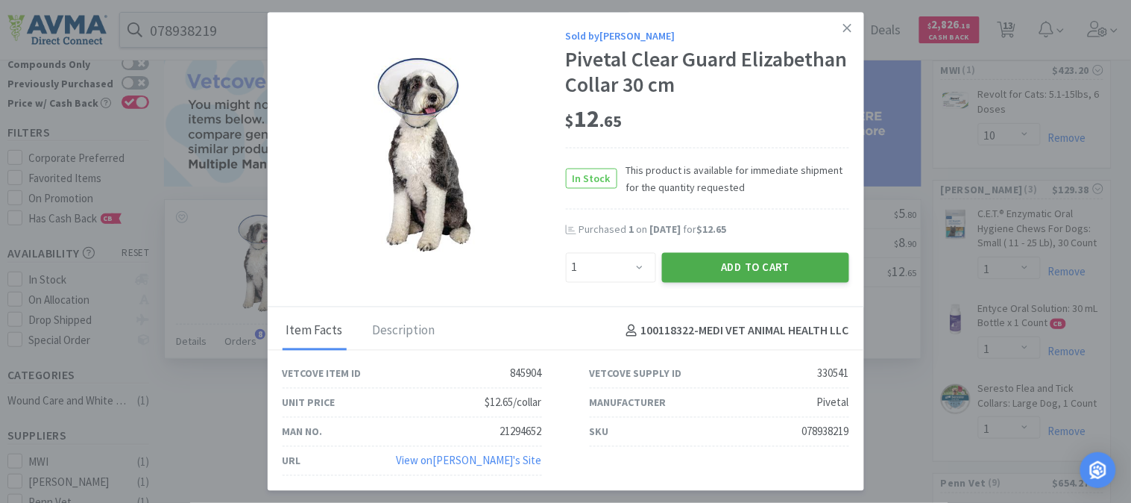
click at [703, 270] on button "Add to Cart" at bounding box center [755, 267] width 187 height 30
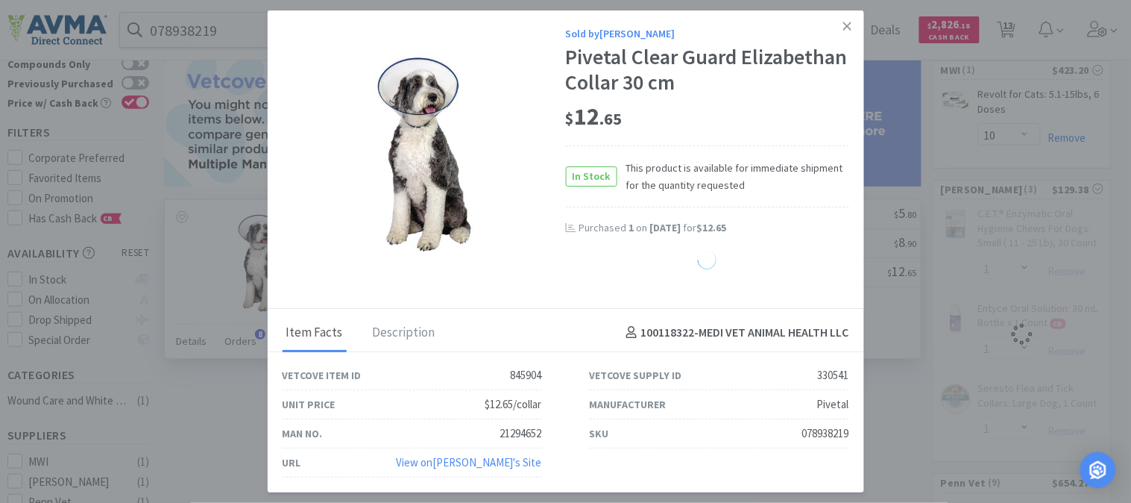
select select "1"
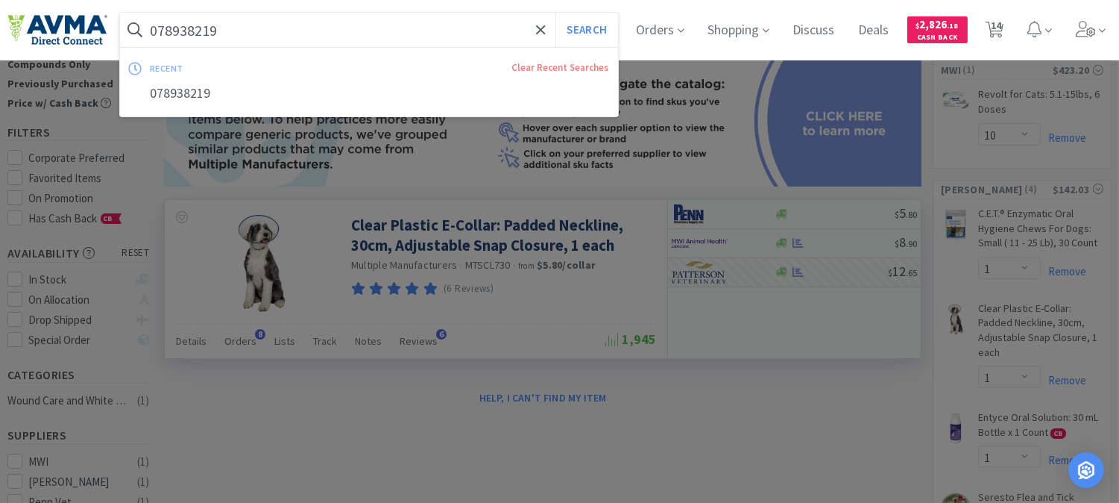
click at [211, 33] on input "078938219" at bounding box center [369, 30] width 498 height 34
paste input "52193"
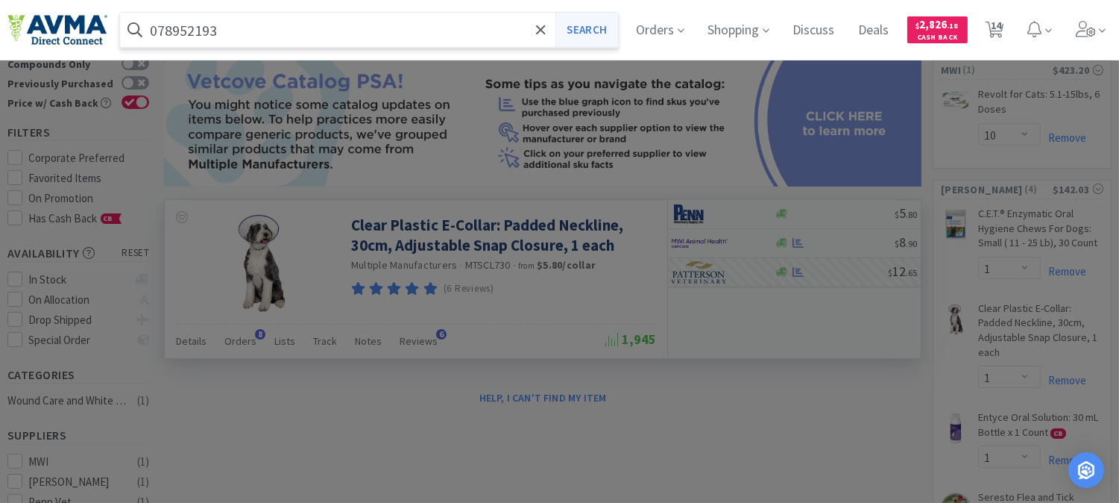
type input "078952193"
click at [609, 24] on button "Search" at bounding box center [586, 30] width 62 height 34
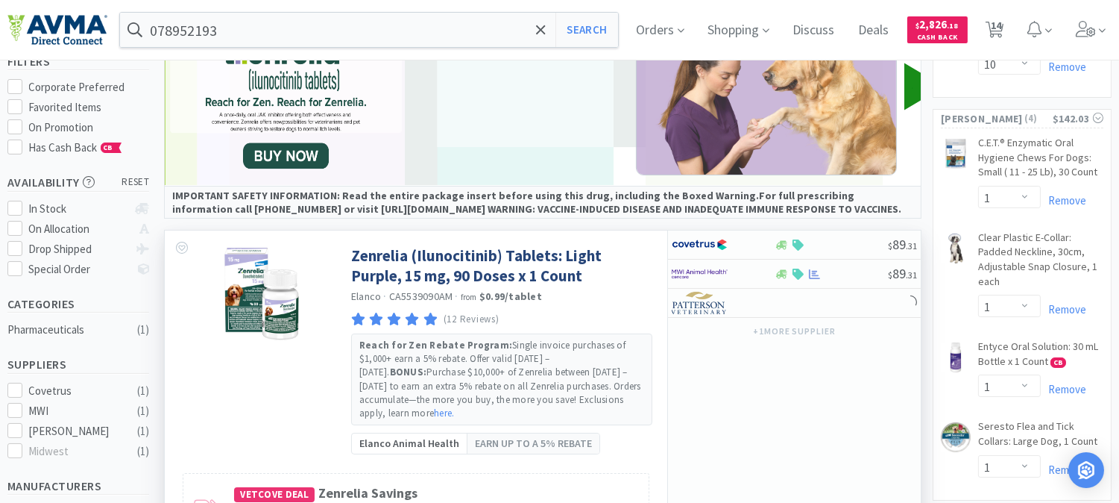
scroll to position [166, 0]
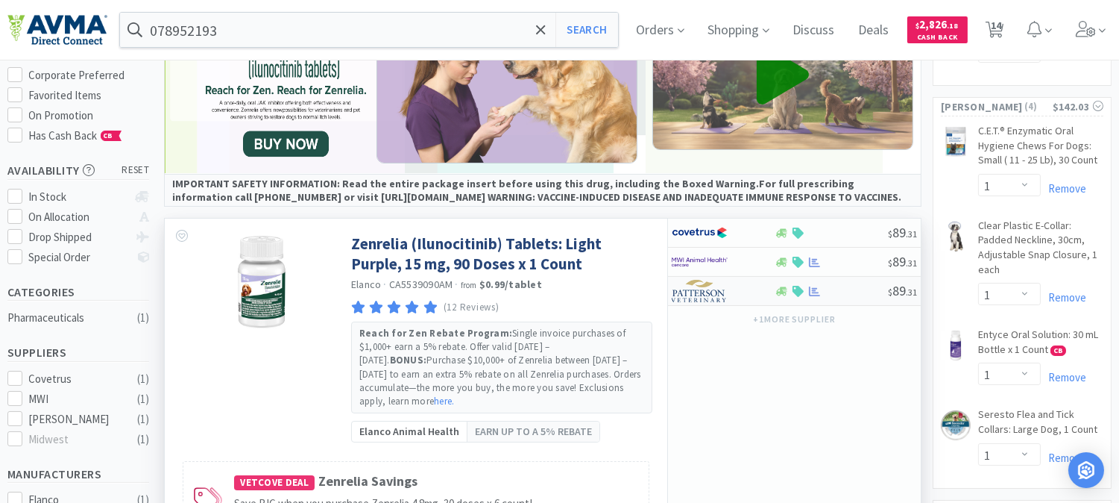
click at [703, 294] on img at bounding box center [700, 291] width 56 height 22
select select "1"
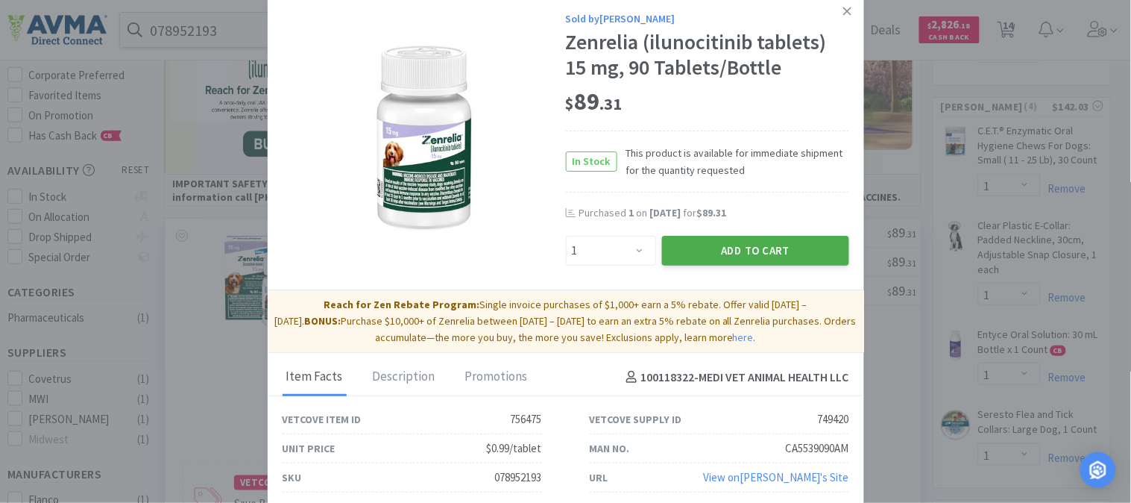
click at [760, 250] on button "Add to Cart" at bounding box center [755, 251] width 187 height 30
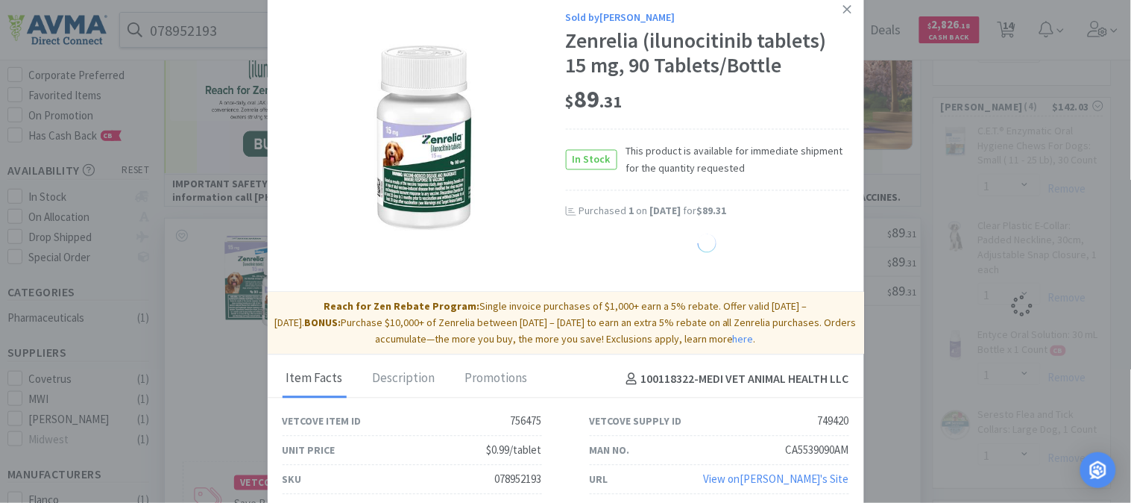
select select "1"
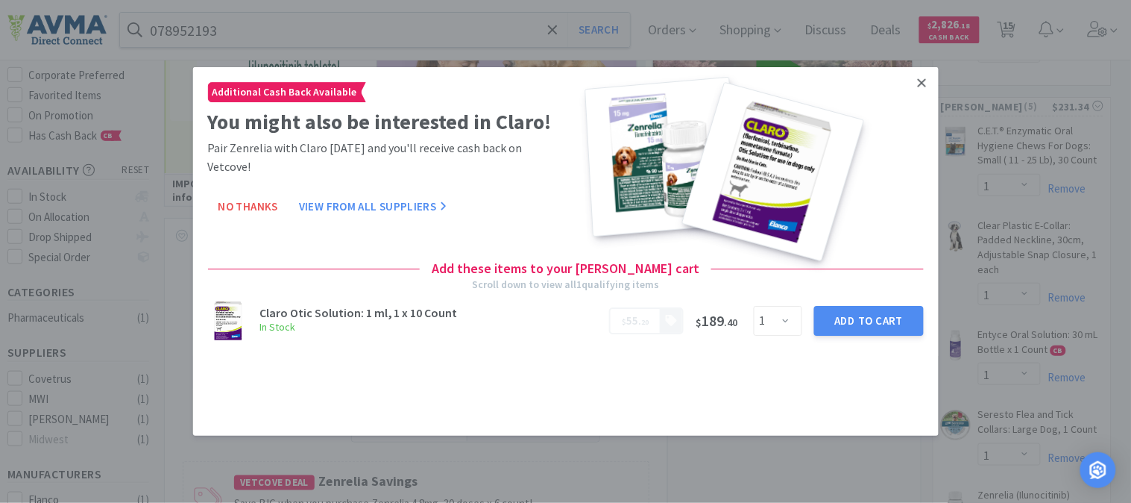
click at [927, 81] on link at bounding box center [922, 83] width 26 height 32
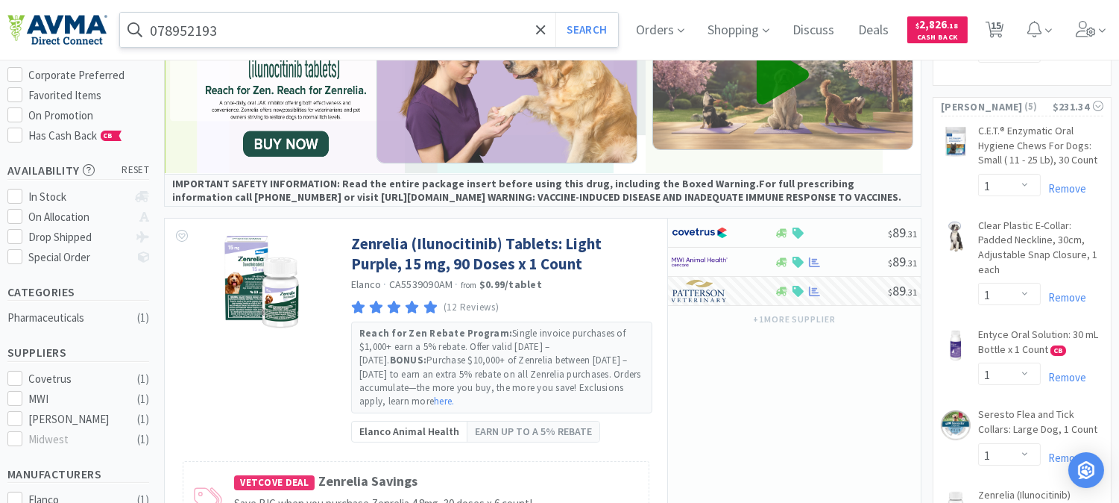
click at [326, 31] on input "078952193" at bounding box center [369, 30] width 498 height 34
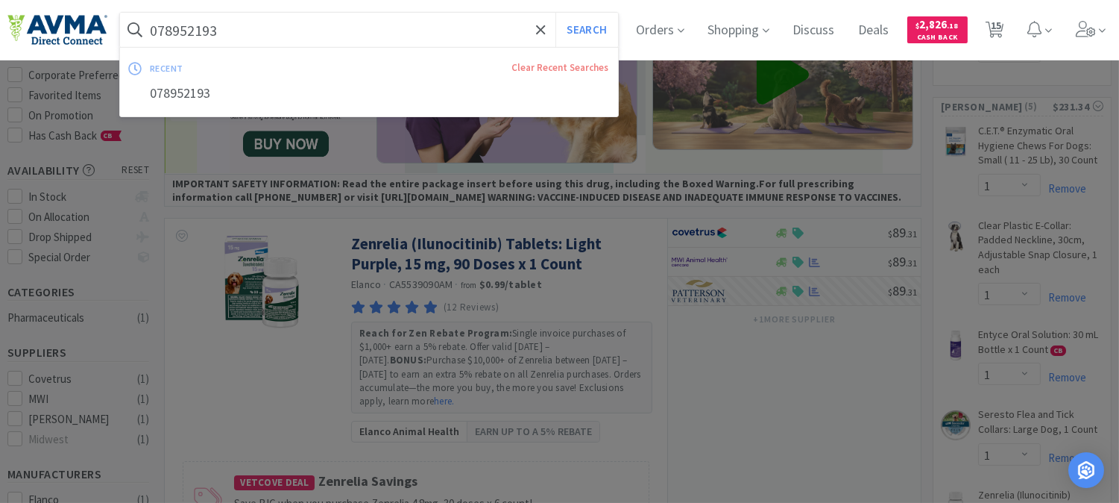
paste input "037157"
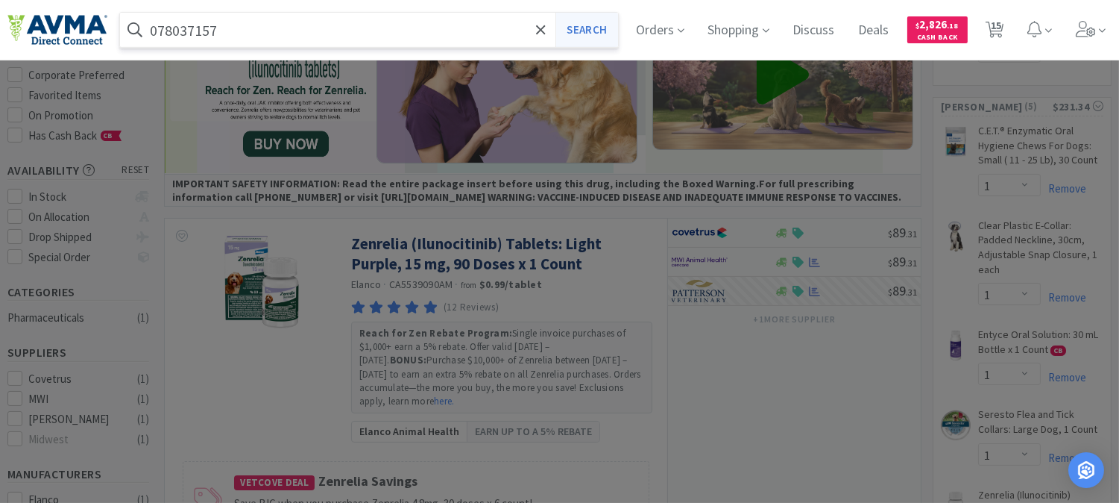
type input "078037157"
click at [599, 30] on button "Search" at bounding box center [586, 30] width 62 height 34
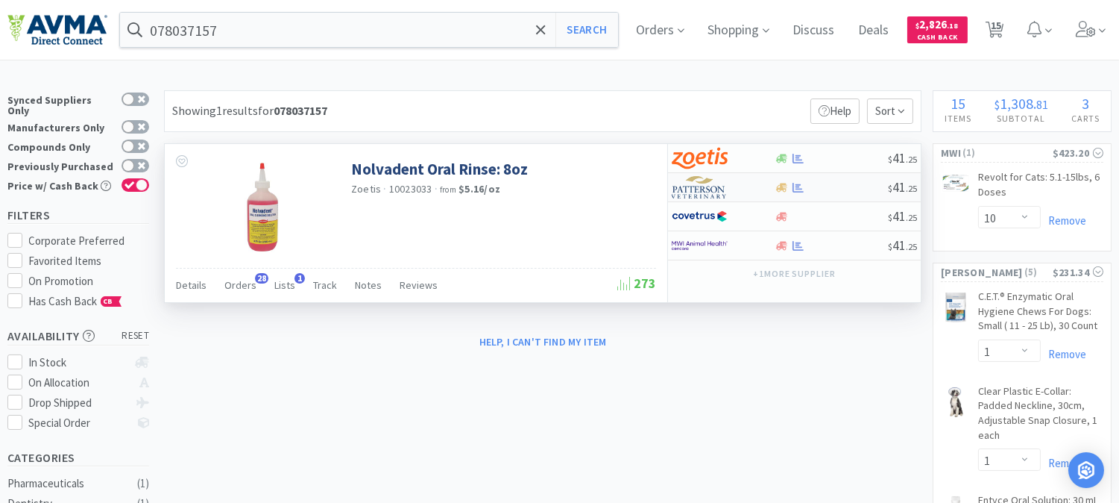
click at [701, 196] on img at bounding box center [700, 187] width 56 height 22
select select "1"
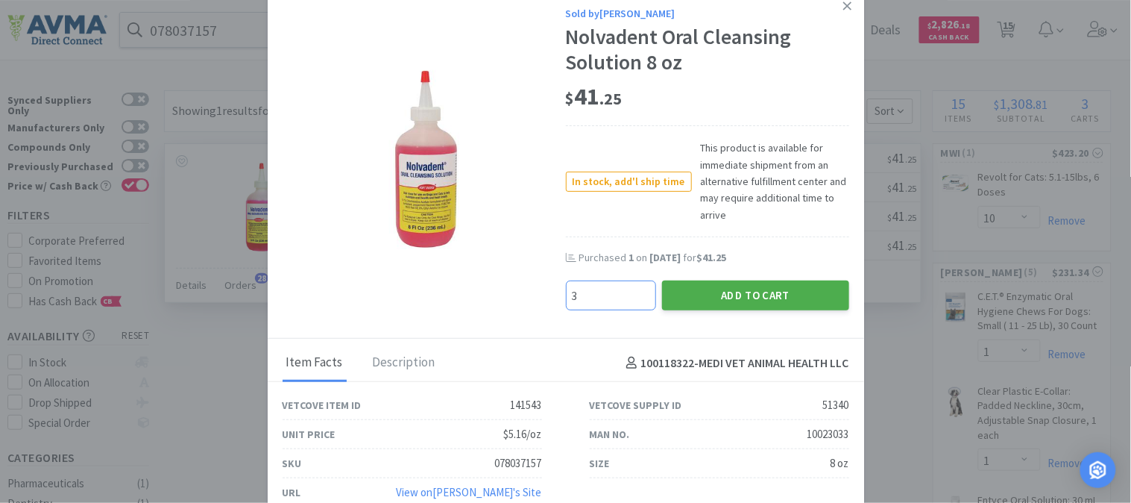
type input "3"
click at [739, 294] on button "Add to Cart" at bounding box center [755, 295] width 187 height 30
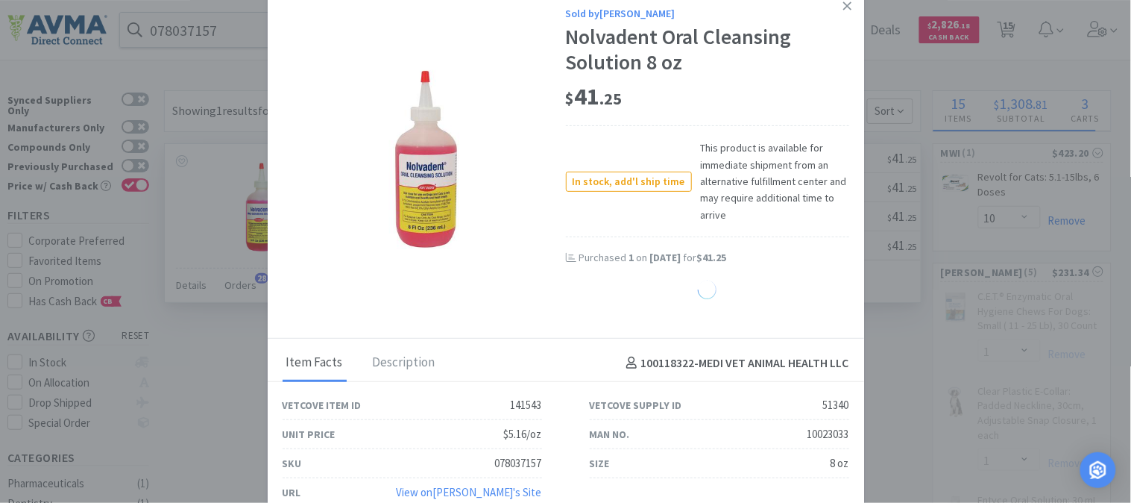
select select "3"
select select "1"
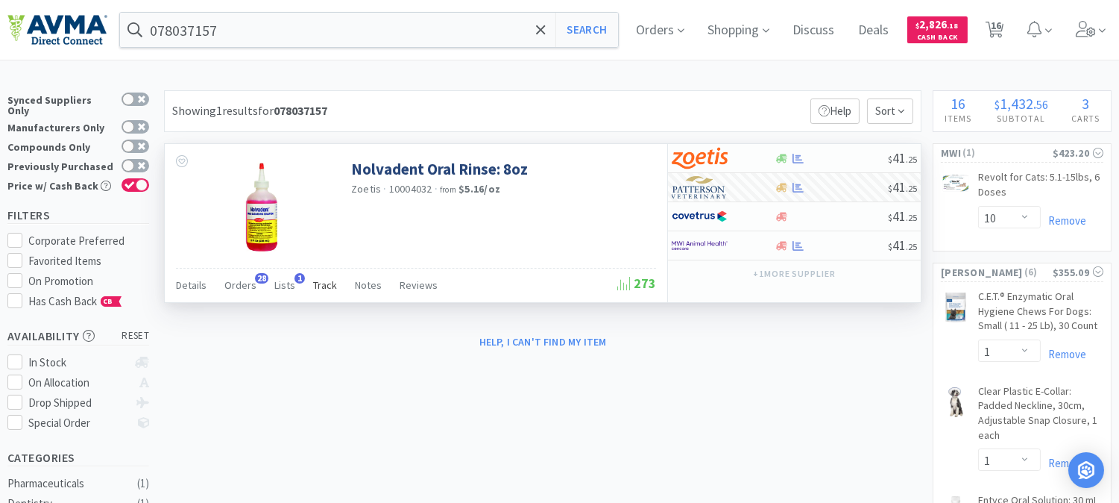
click at [317, 292] on span "Track" at bounding box center [325, 284] width 24 height 13
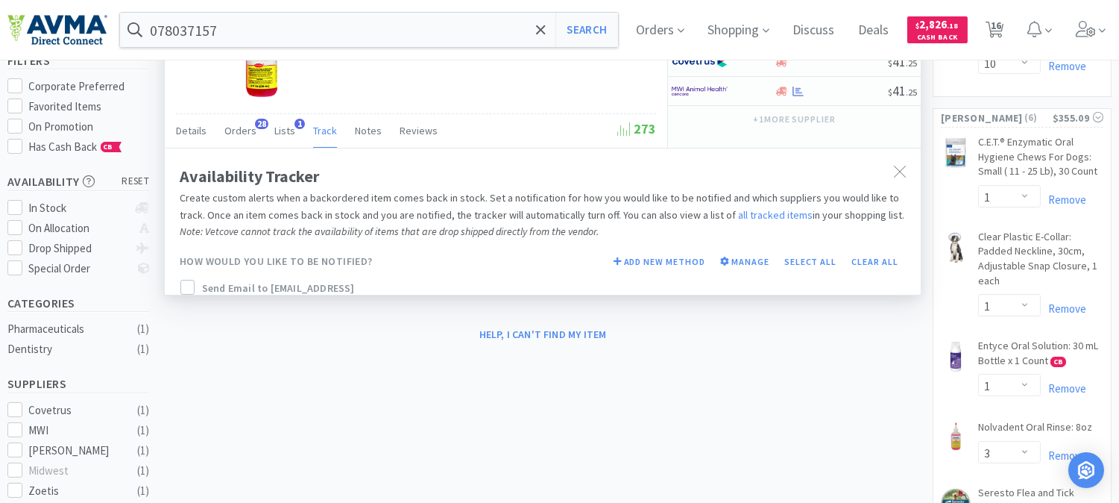
scroll to position [166, 0]
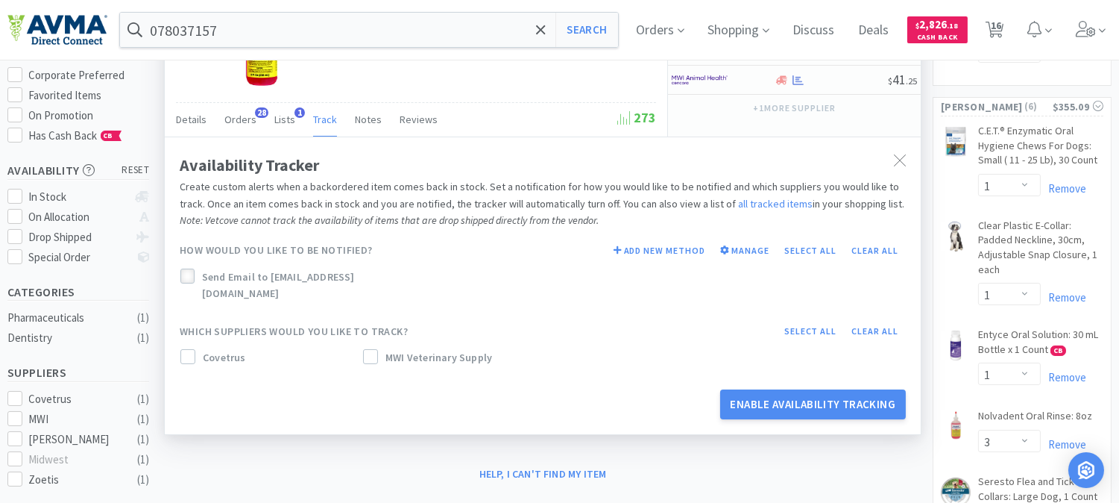
click at [192, 277] on icon at bounding box center [187, 276] width 10 height 10
click at [189, 352] on icon at bounding box center [188, 357] width 10 height 10
click at [368, 352] on icon at bounding box center [370, 357] width 10 height 10
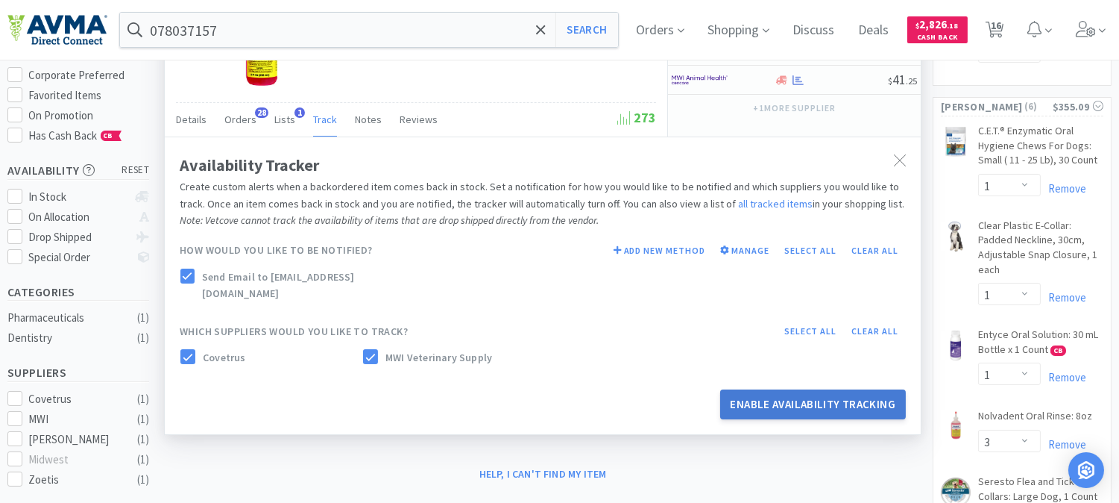
click at [776, 390] on button "Enable Availability Tracking" at bounding box center [813, 404] width 186 height 30
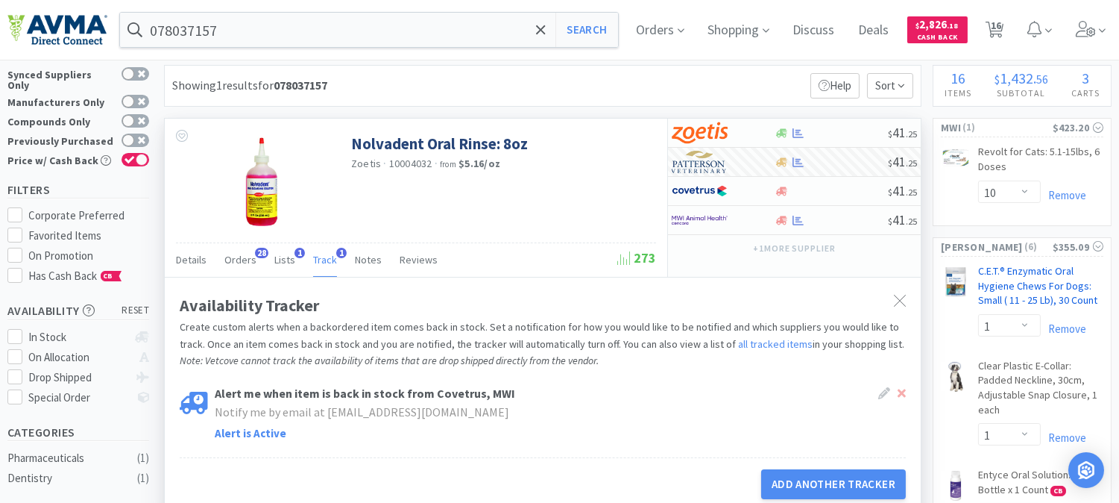
scroll to position [0, 0]
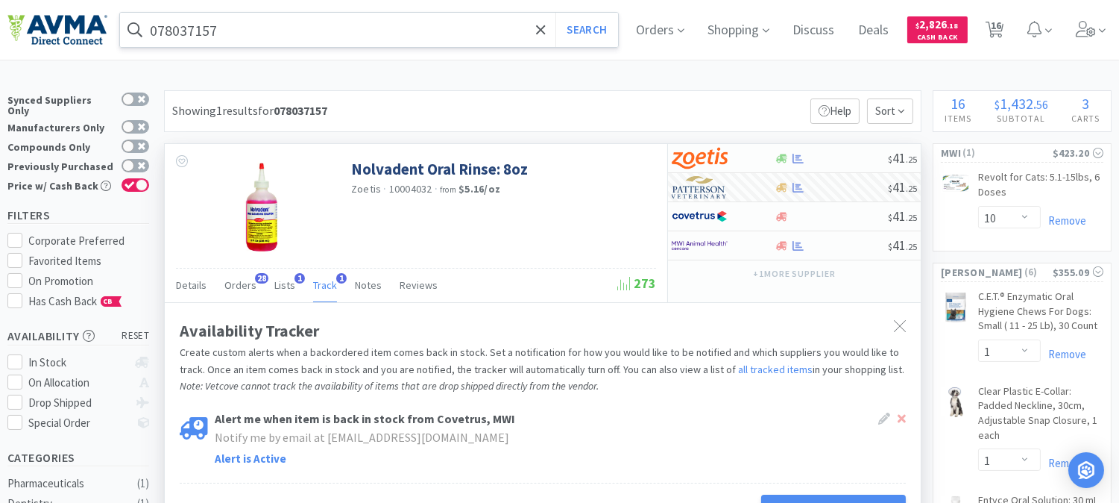
click at [234, 27] on input "078037157" at bounding box center [369, 30] width 498 height 34
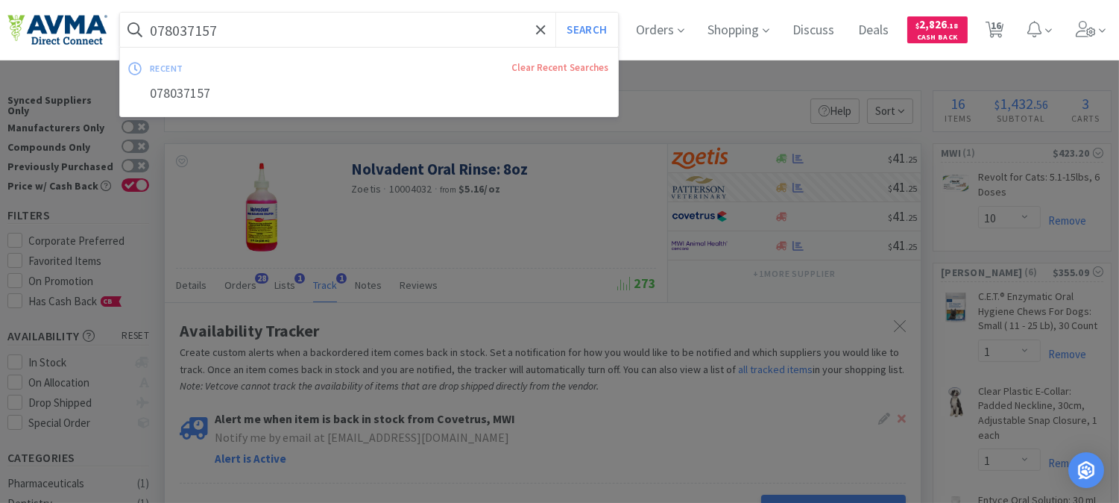
paste input "13282"
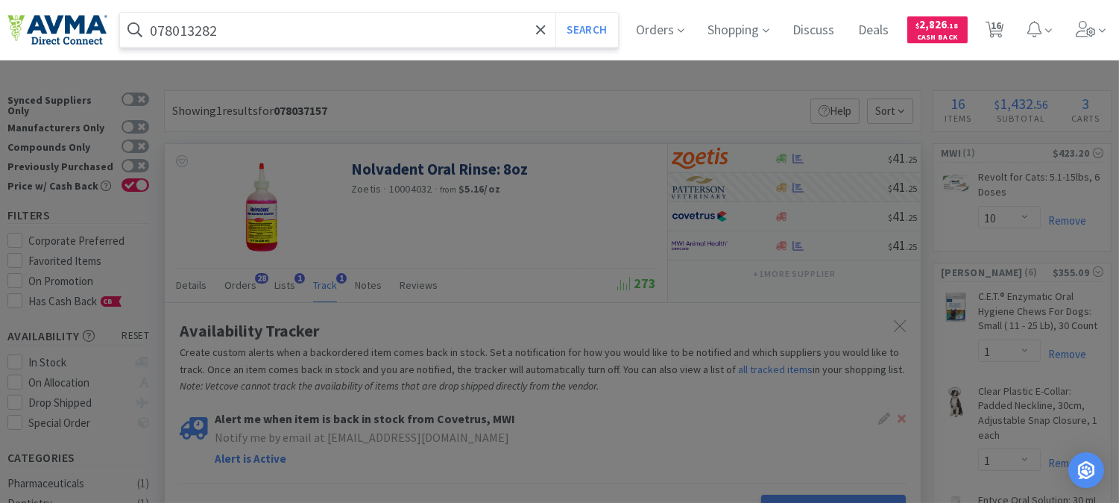
type input "078013282"
click at [555, 13] on button "Search" at bounding box center [586, 30] width 62 height 34
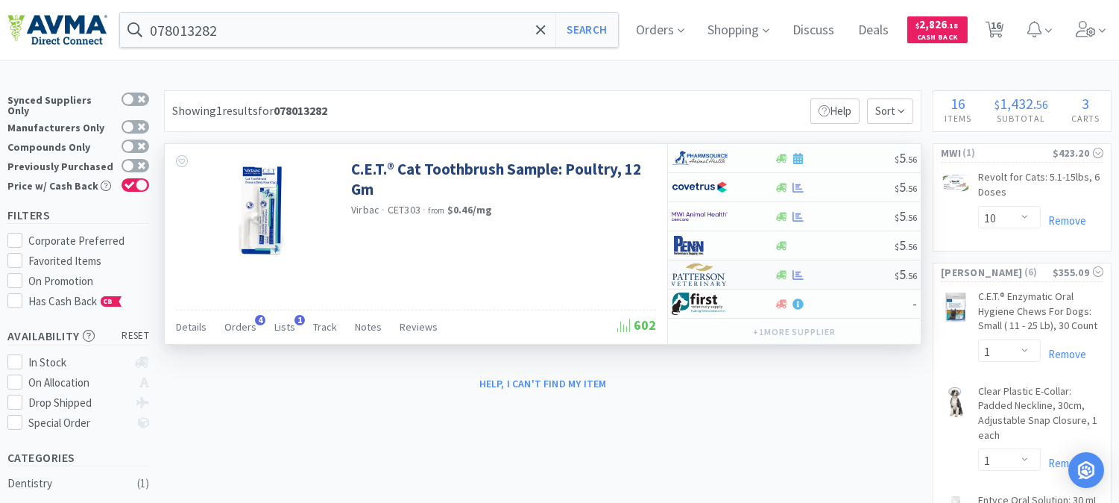
click at [702, 277] on img at bounding box center [700, 274] width 56 height 22
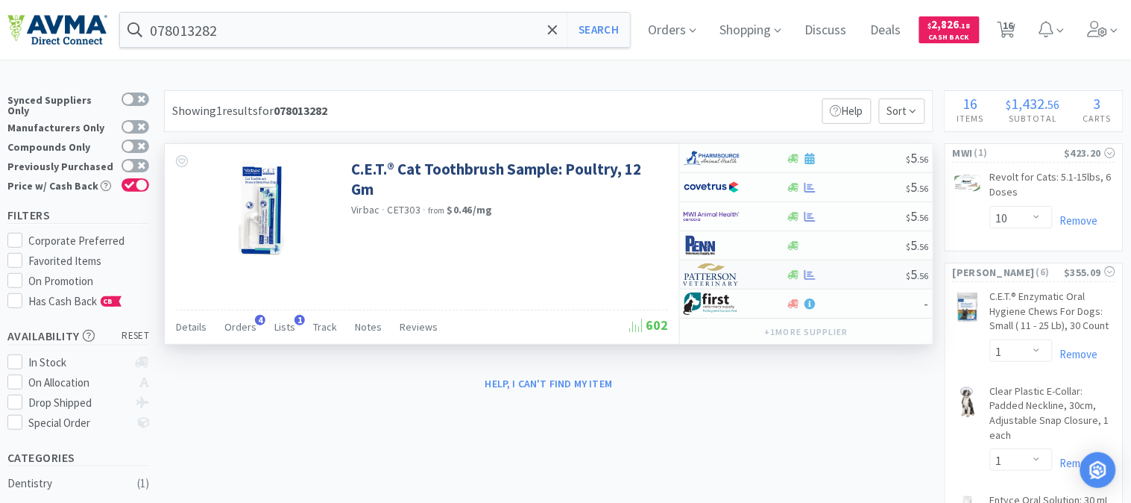
select select "1"
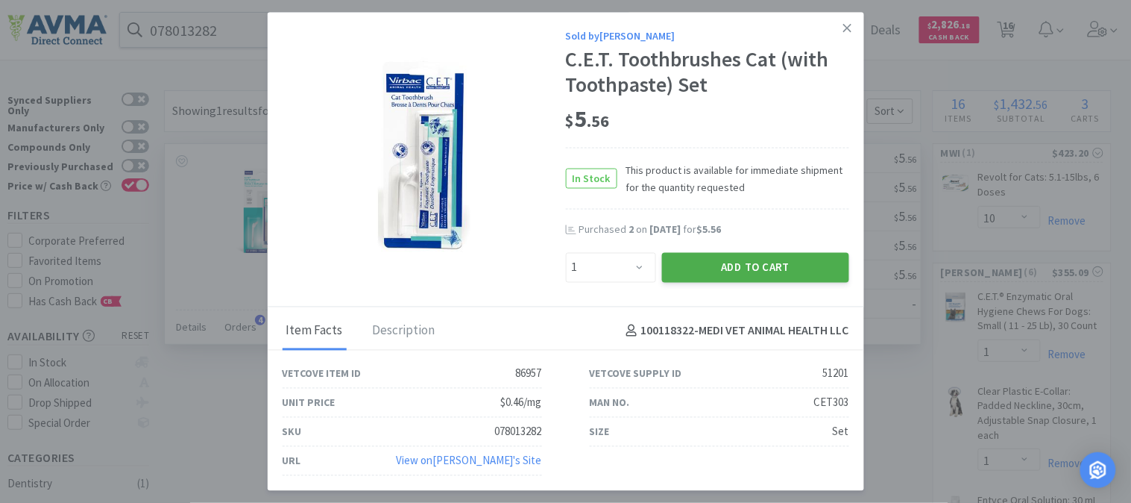
click at [755, 272] on button "Add to Cart" at bounding box center [755, 267] width 187 height 30
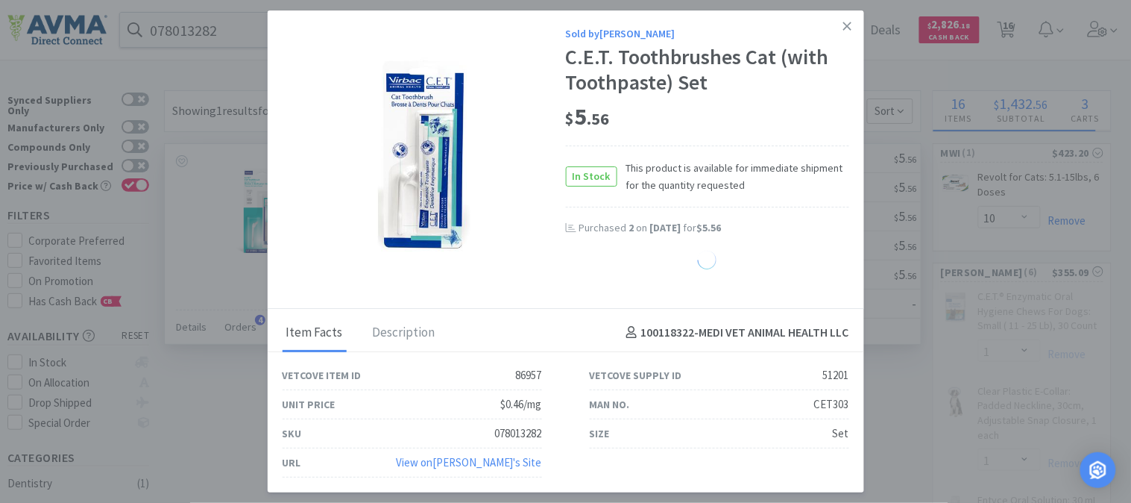
select select "1"
select select "3"
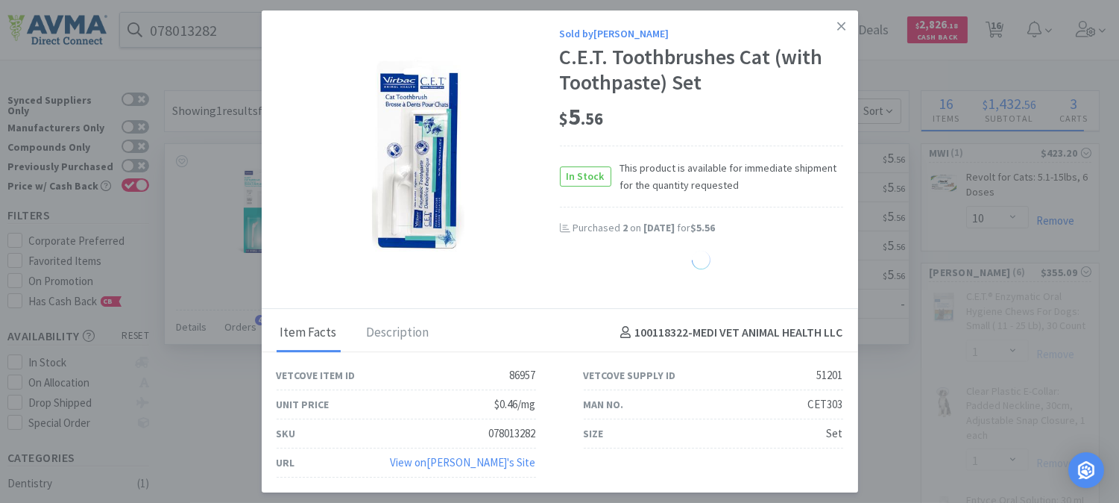
select select "1"
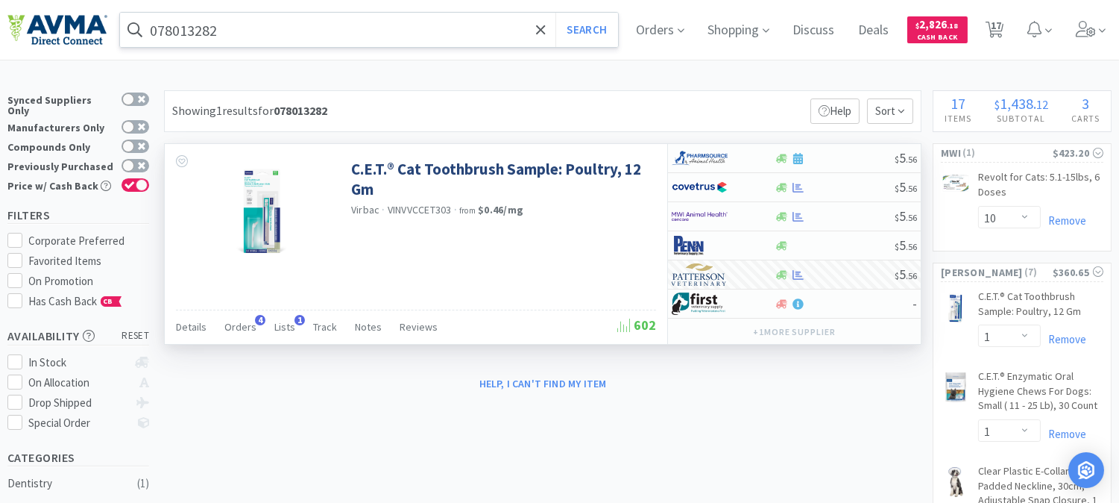
click at [181, 28] on input "078013282" at bounding box center [369, 30] width 498 height 34
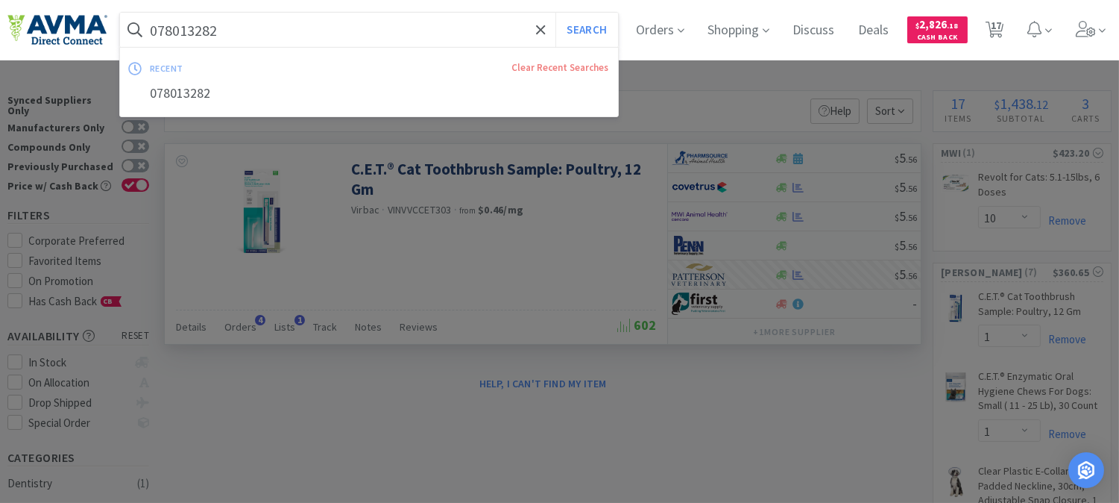
paste input "33"
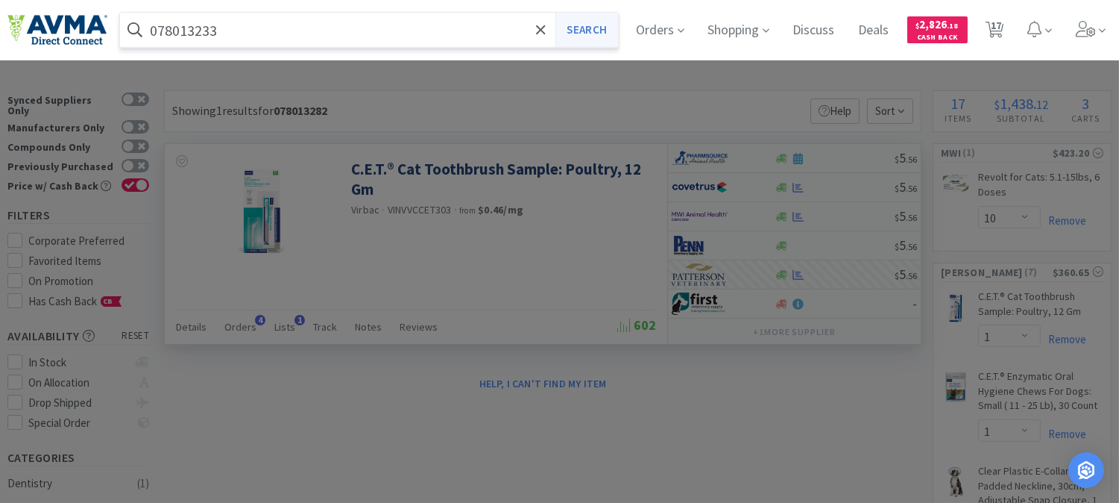
type input "078013233"
click at [593, 32] on button "Search" at bounding box center [586, 30] width 62 height 34
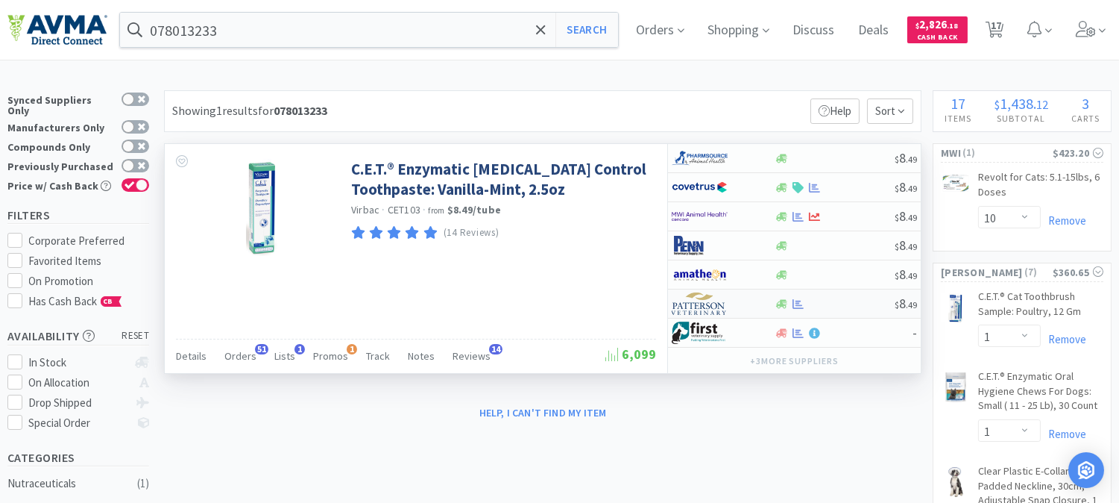
click at [696, 307] on img at bounding box center [700, 303] width 56 height 22
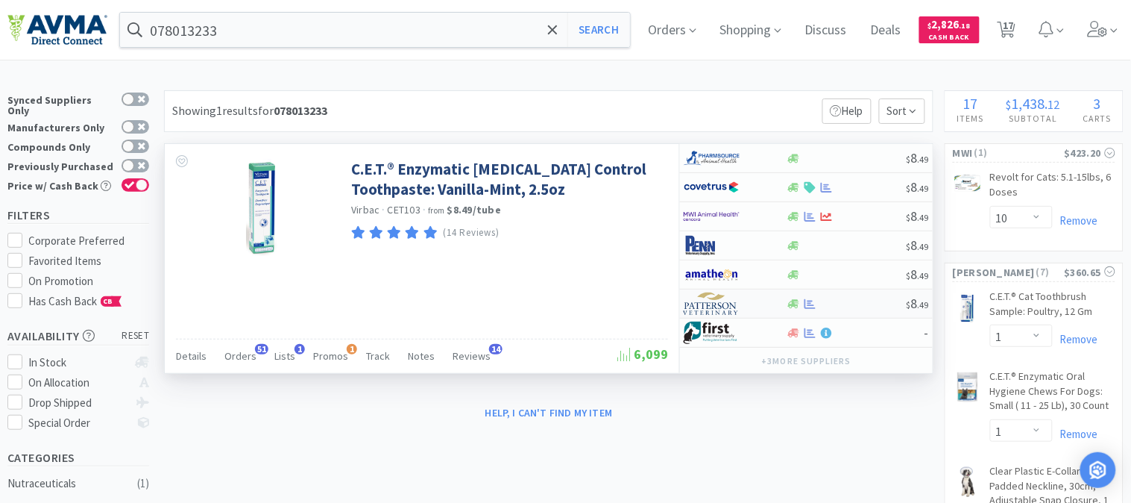
select select "1"
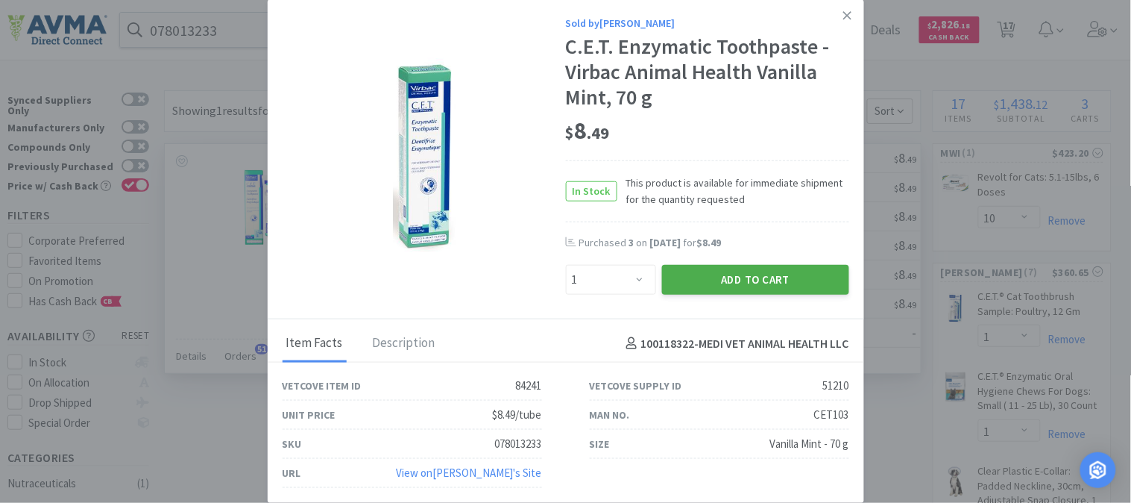
click at [711, 270] on button "Add to Cart" at bounding box center [755, 280] width 187 height 30
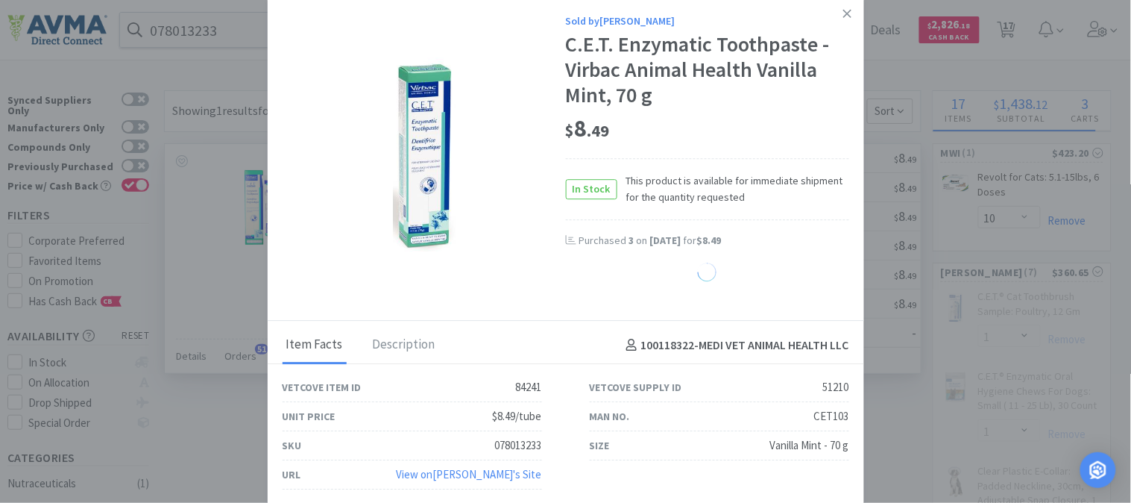
select select "1"
select select "3"
select select "1"
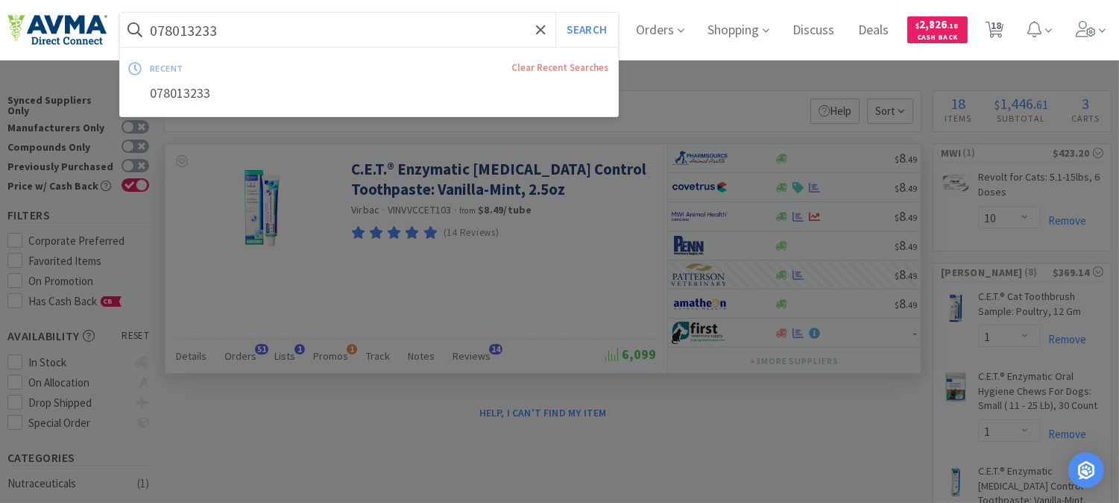
click at [190, 28] on input "078013233" at bounding box center [369, 30] width 498 height 34
paste input "441243"
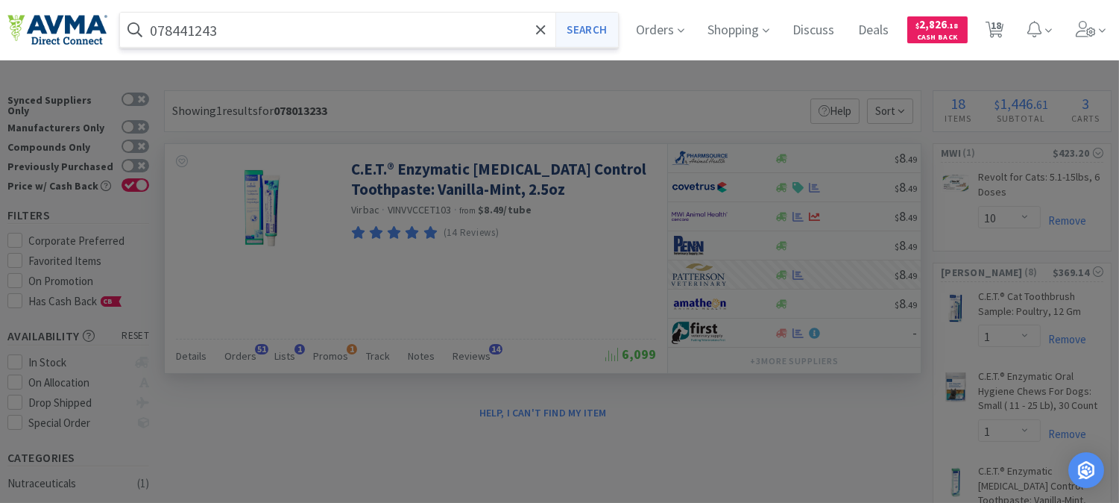
type input "078441243"
click at [579, 28] on button "Search" at bounding box center [586, 30] width 62 height 34
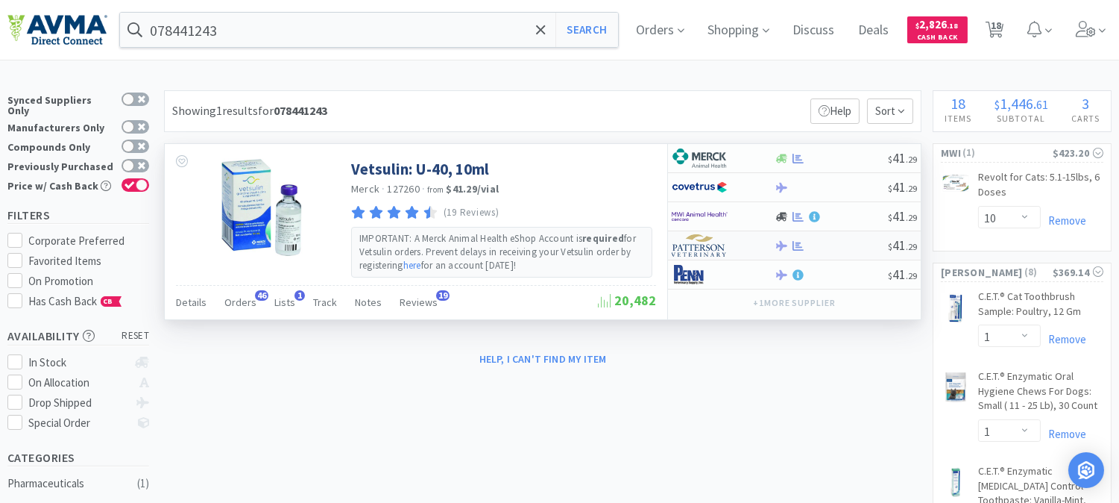
click at [707, 246] on img at bounding box center [700, 245] width 56 height 22
select select "2"
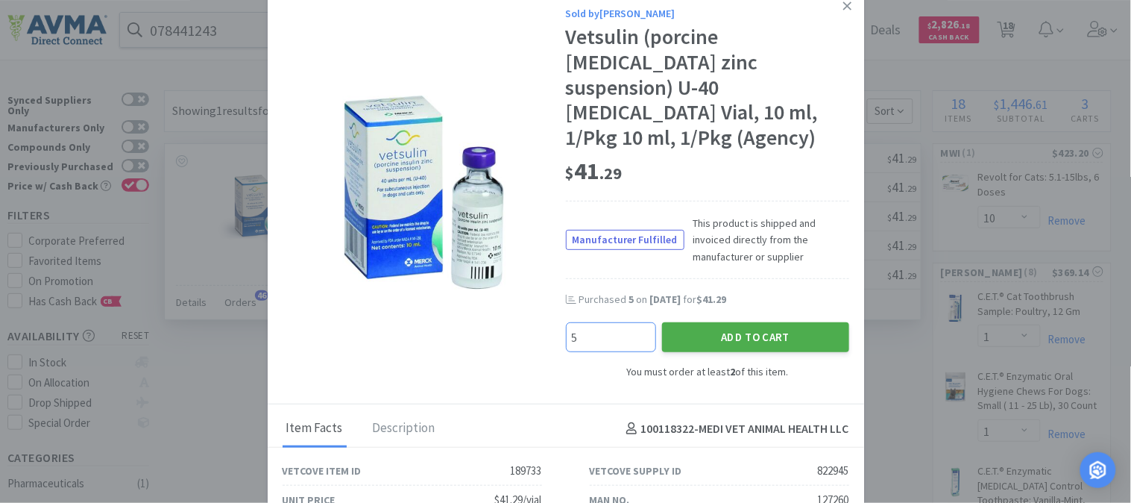
type input "5"
click at [740, 322] on button "Add to Cart" at bounding box center [755, 337] width 187 height 30
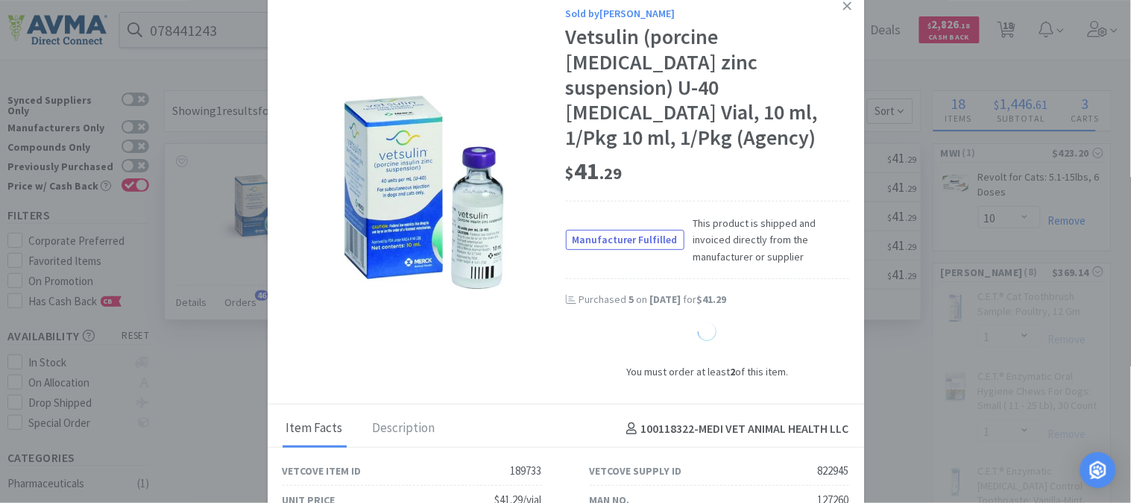
select select "5"
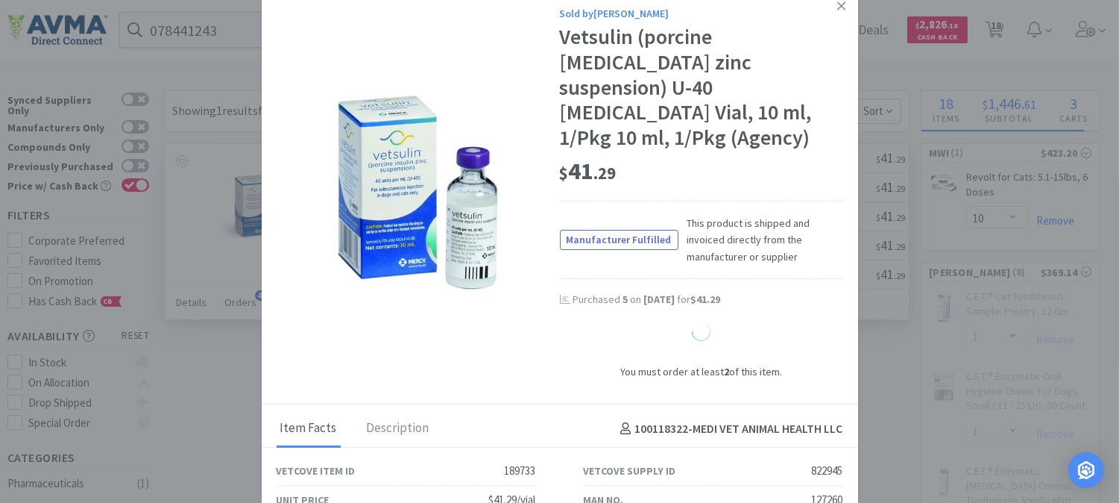
select select "1"
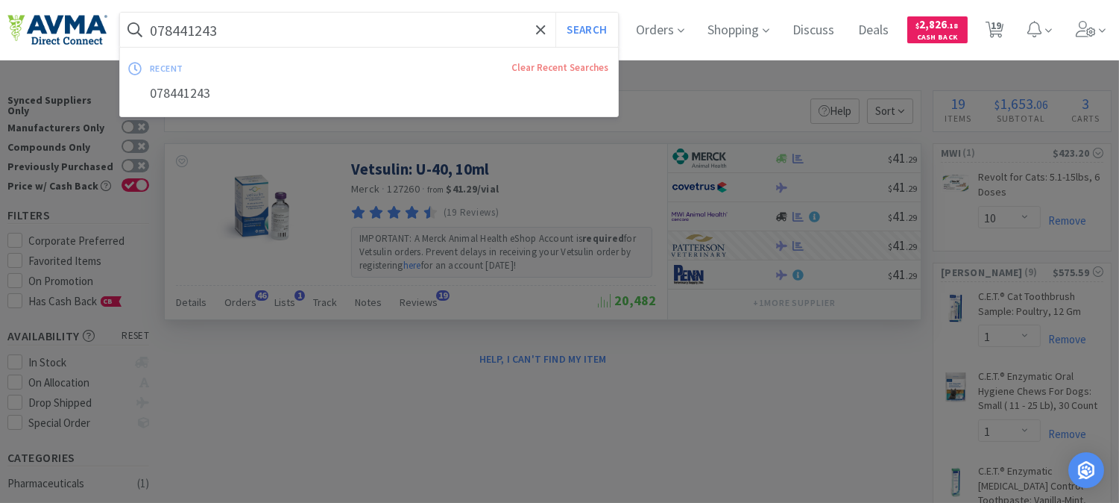
click at [195, 23] on input "078441243" at bounding box center [369, 30] width 498 height 34
paste input "502322"
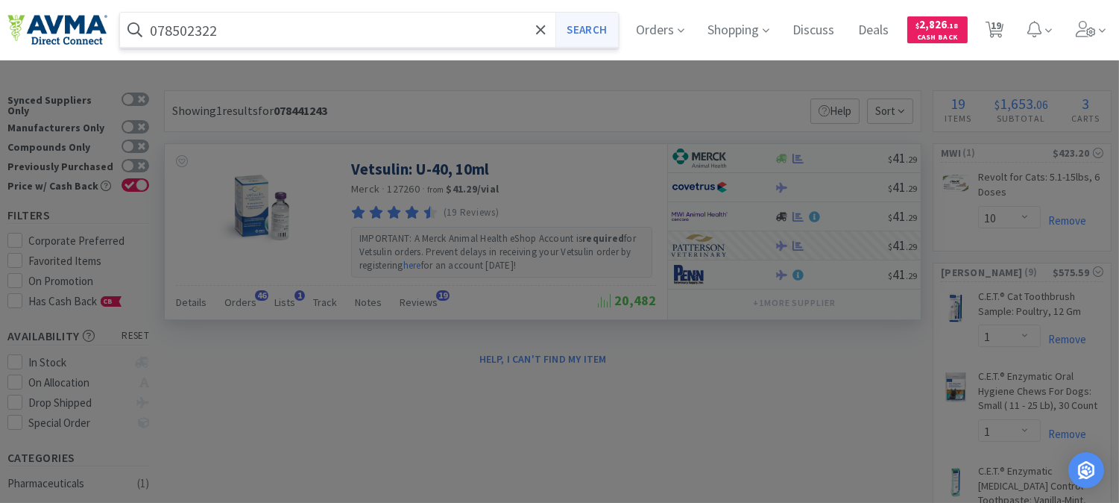
type input "078502322"
click at [606, 27] on button "Search" at bounding box center [586, 30] width 62 height 34
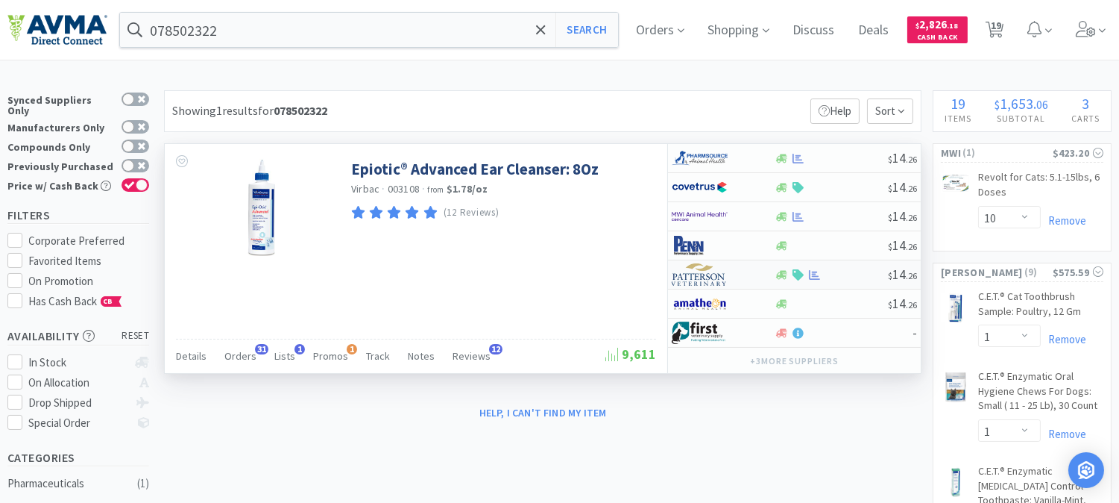
click at [699, 278] on img at bounding box center [700, 274] width 56 height 22
select select "1"
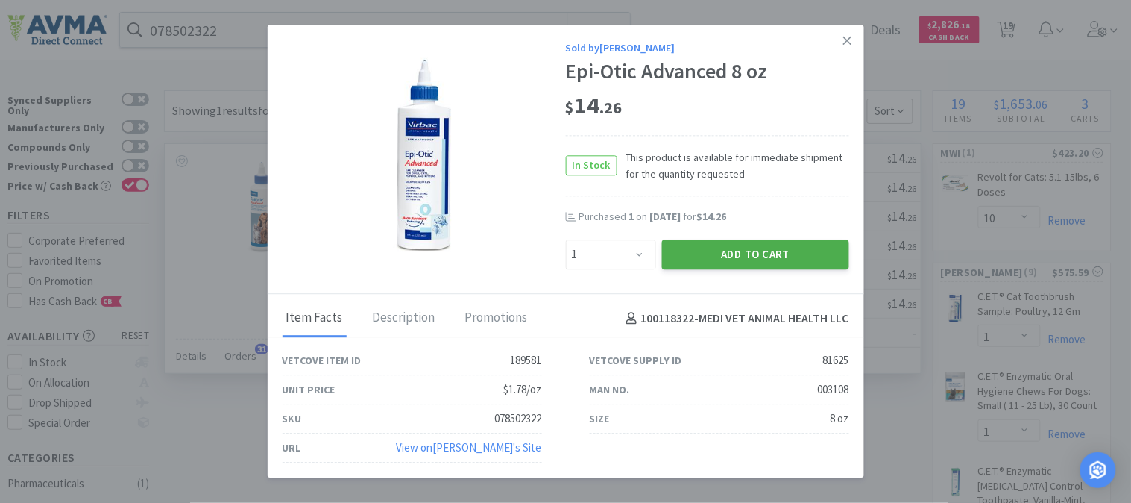
click at [708, 259] on button "Add to Cart" at bounding box center [755, 254] width 187 height 30
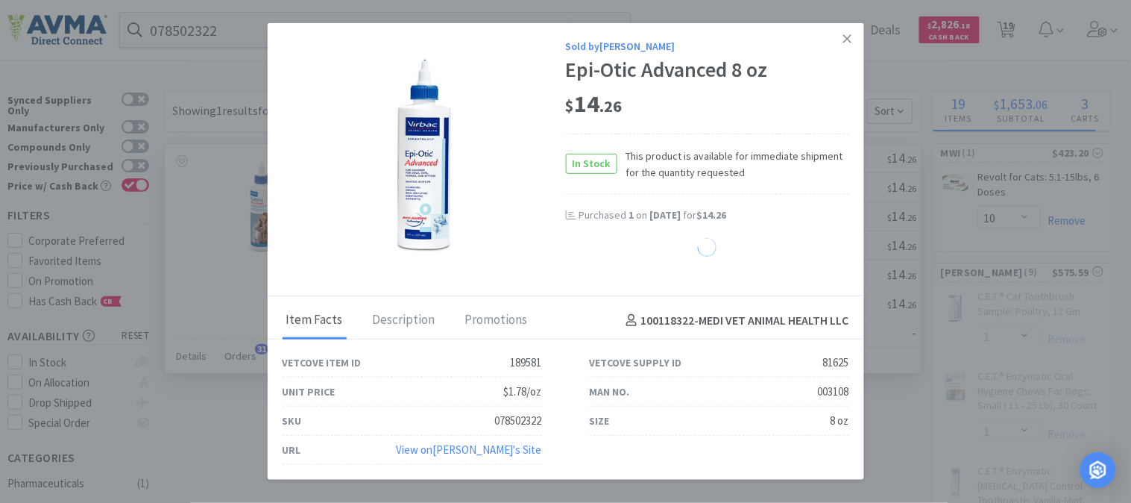
select select "1"
select select "3"
select select "5"
select select "1"
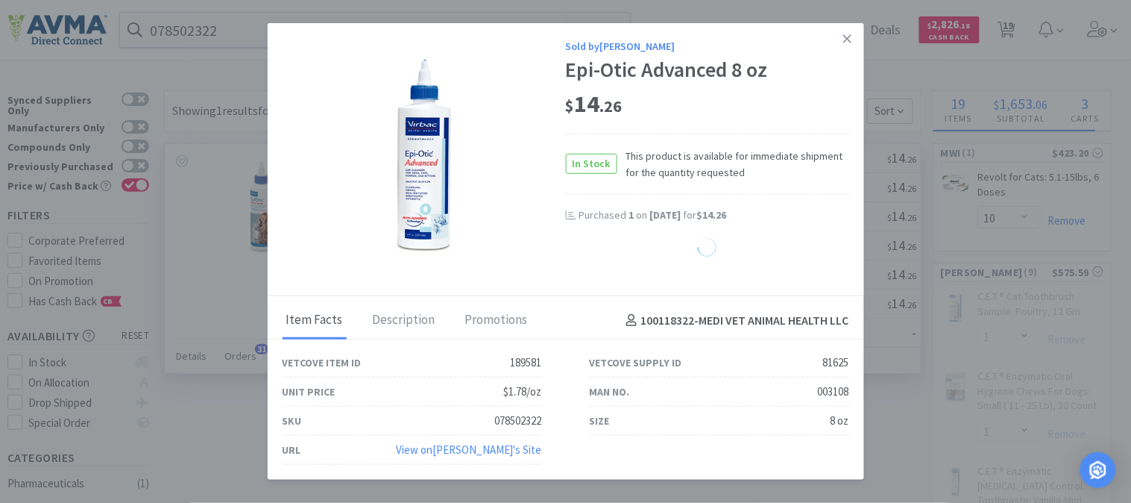
select select "1"
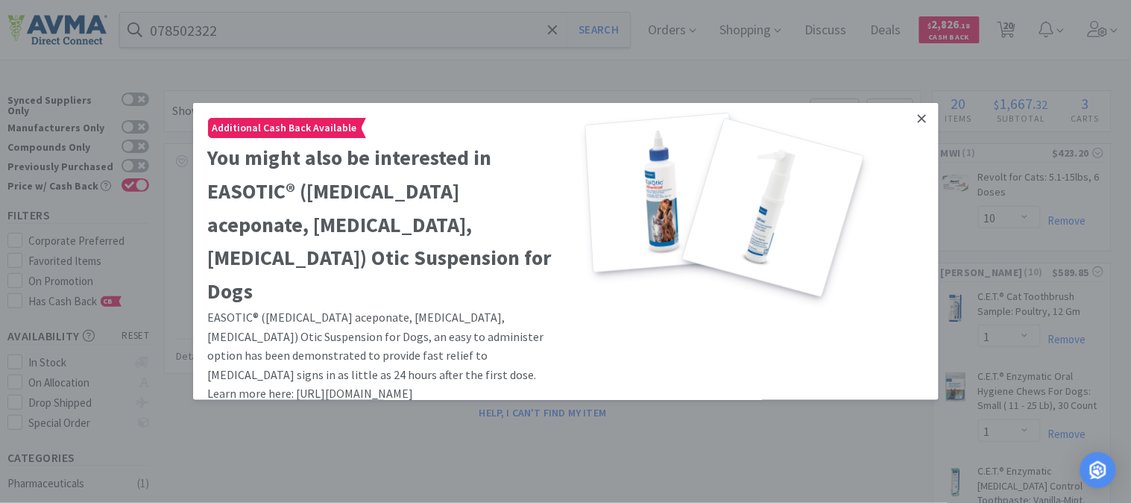
click at [918, 115] on icon at bounding box center [922, 118] width 8 height 13
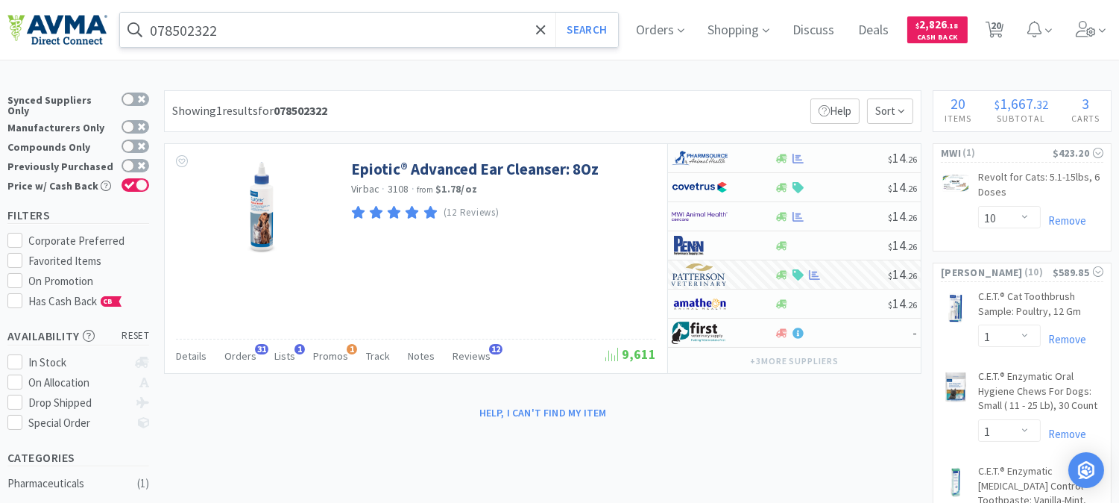
click at [192, 33] on input "078502322" at bounding box center [369, 30] width 498 height 34
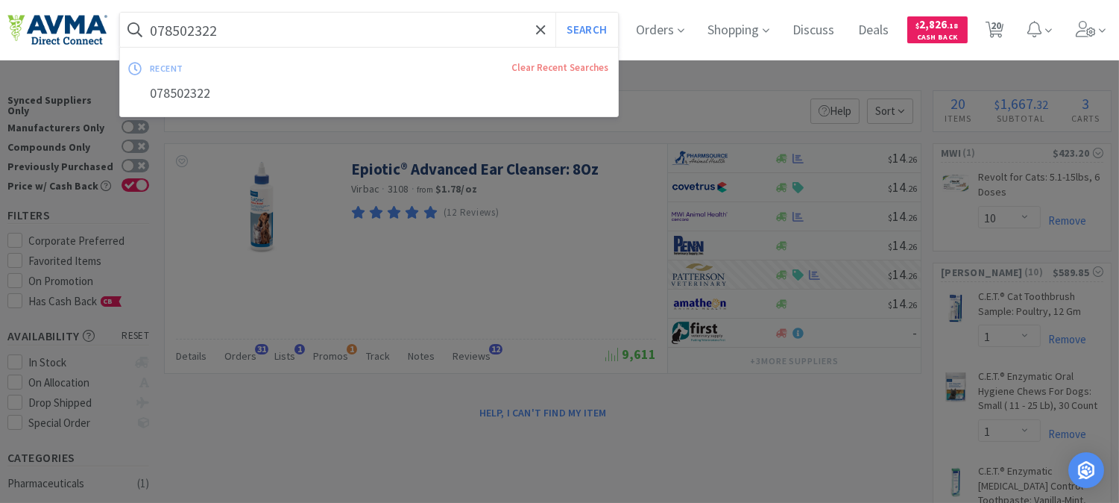
paste input "7629"
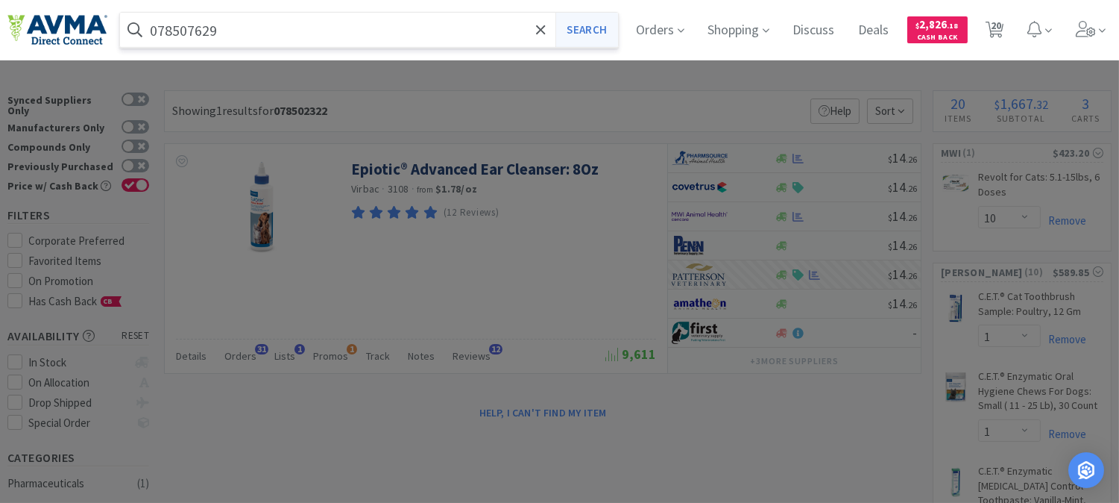
type input "078507629"
click at [593, 31] on button "Search" at bounding box center [586, 30] width 62 height 34
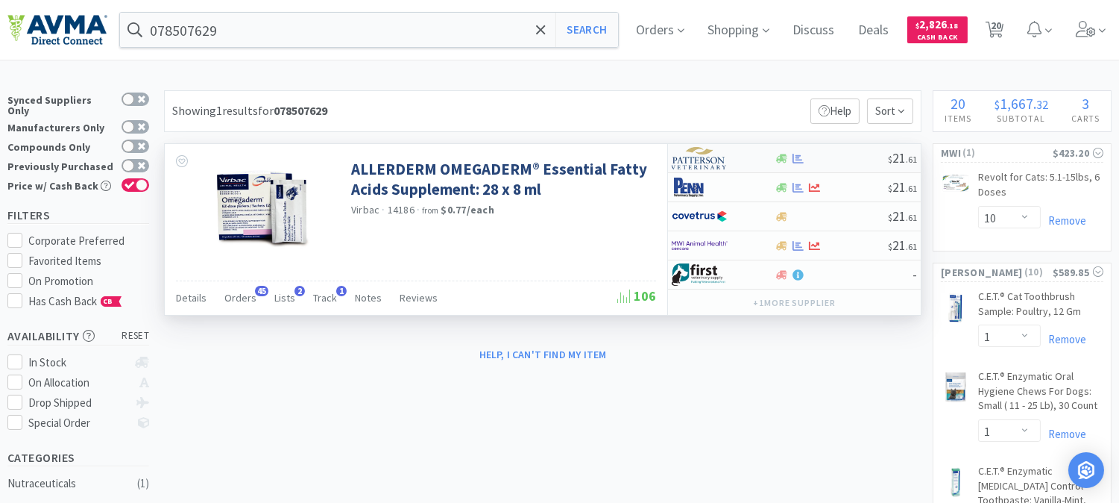
click at [699, 157] on img at bounding box center [700, 158] width 56 height 22
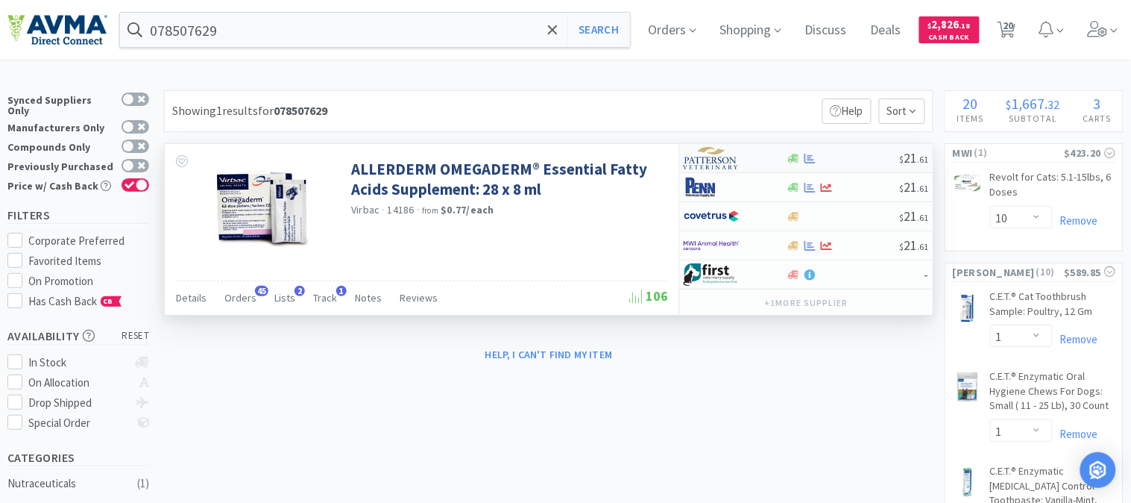
select select "1"
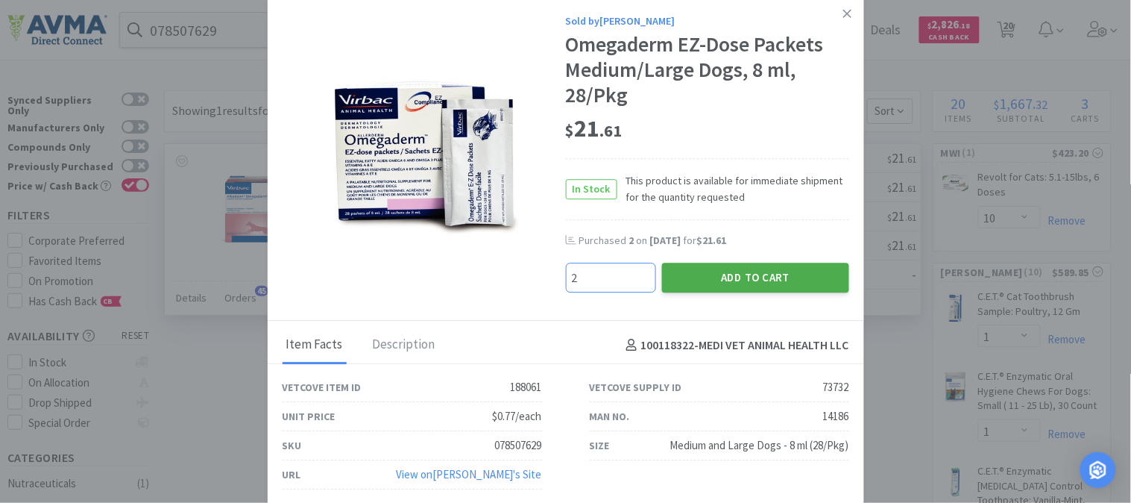
type input "2"
click at [757, 272] on button "Add to Cart" at bounding box center [755, 277] width 187 height 30
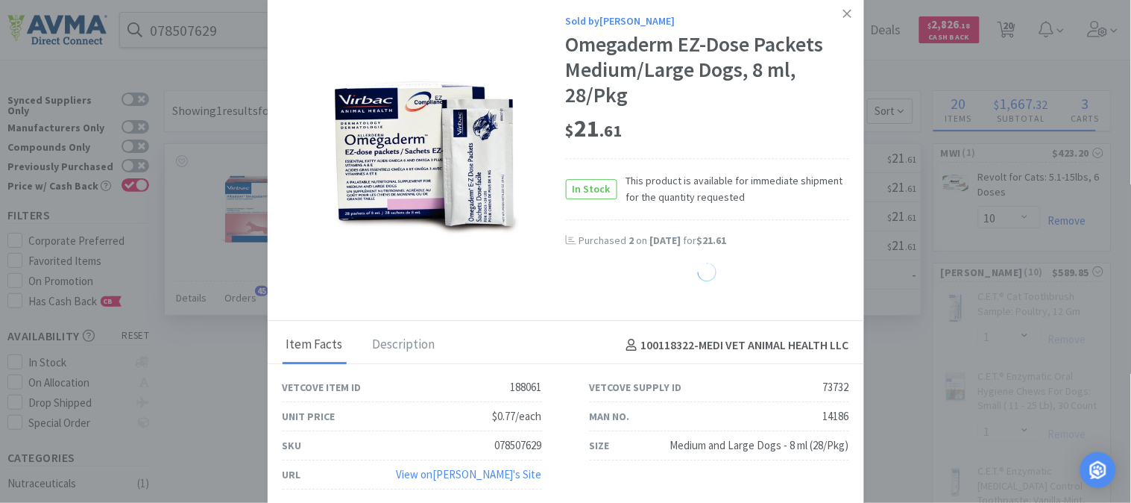
select select "2"
select select "1"
select select "3"
select select "5"
select select "1"
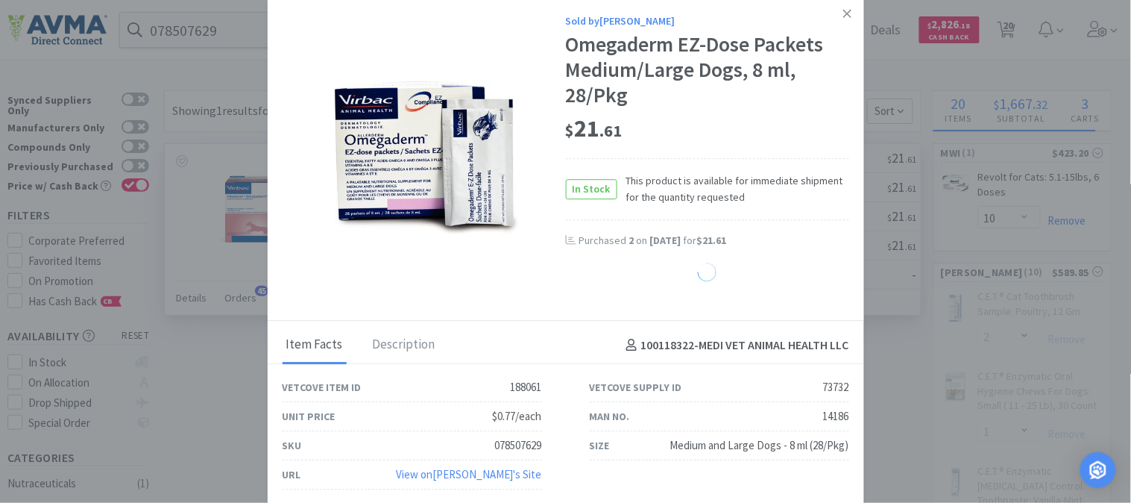
select select "1"
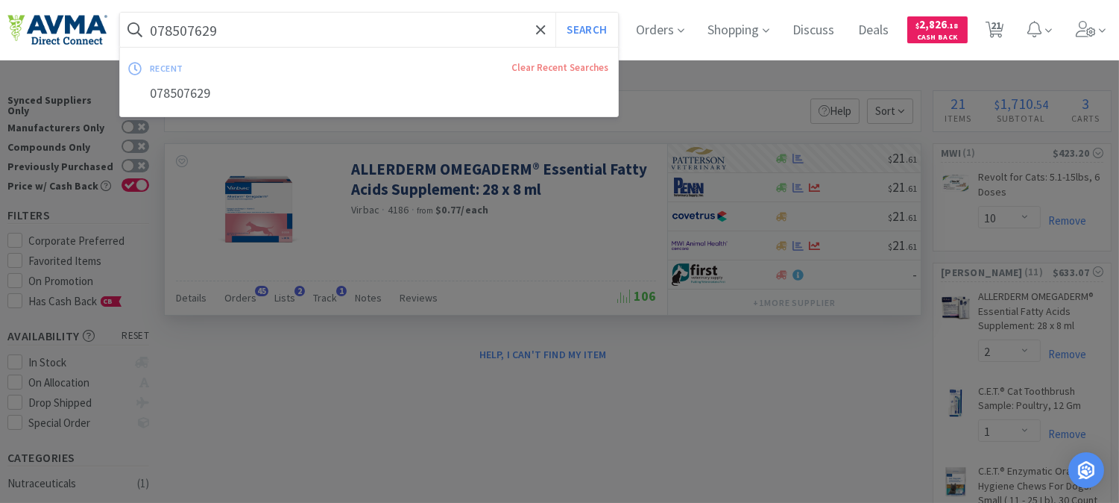
click at [173, 25] on input "078507629" at bounding box center [369, 30] width 498 height 34
paste input "937804"
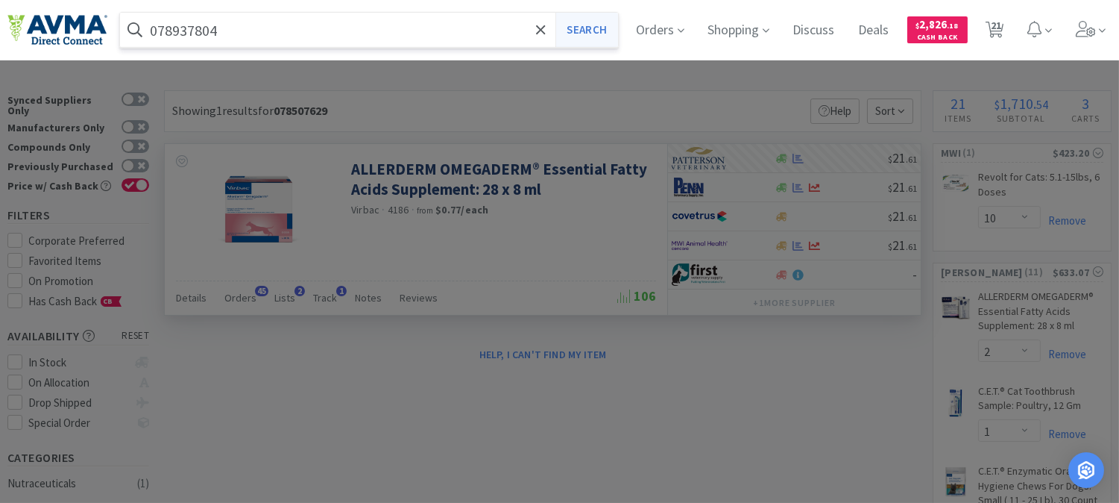
type input "078937804"
click at [590, 26] on button "Search" at bounding box center [586, 30] width 62 height 34
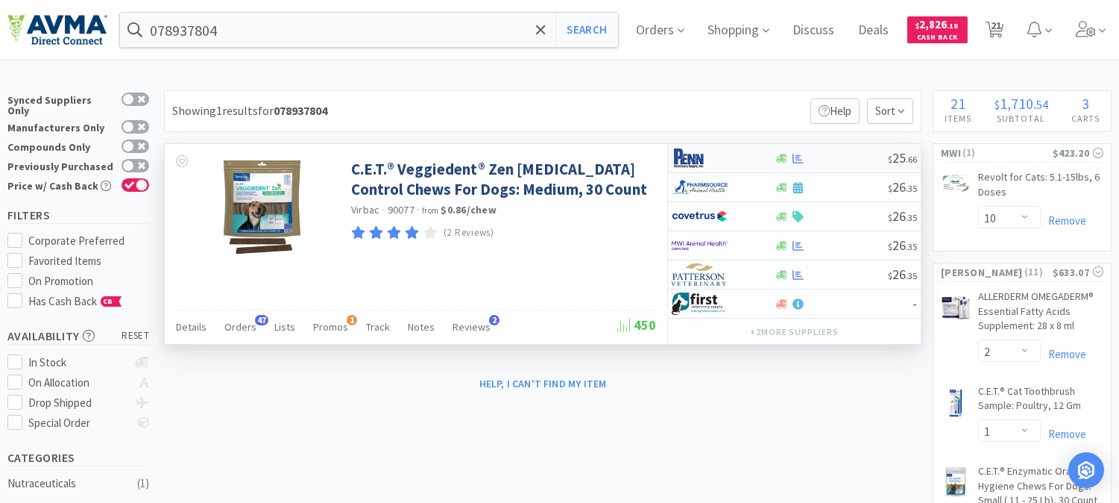
click at [688, 159] on img at bounding box center [700, 158] width 56 height 22
select select "1"
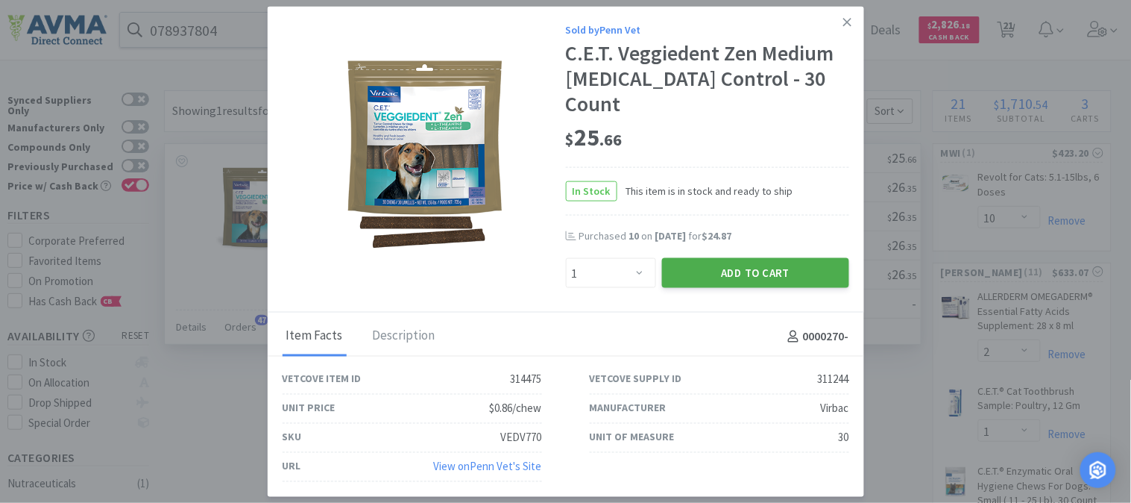
click at [740, 258] on button "Add to Cart" at bounding box center [755, 273] width 187 height 30
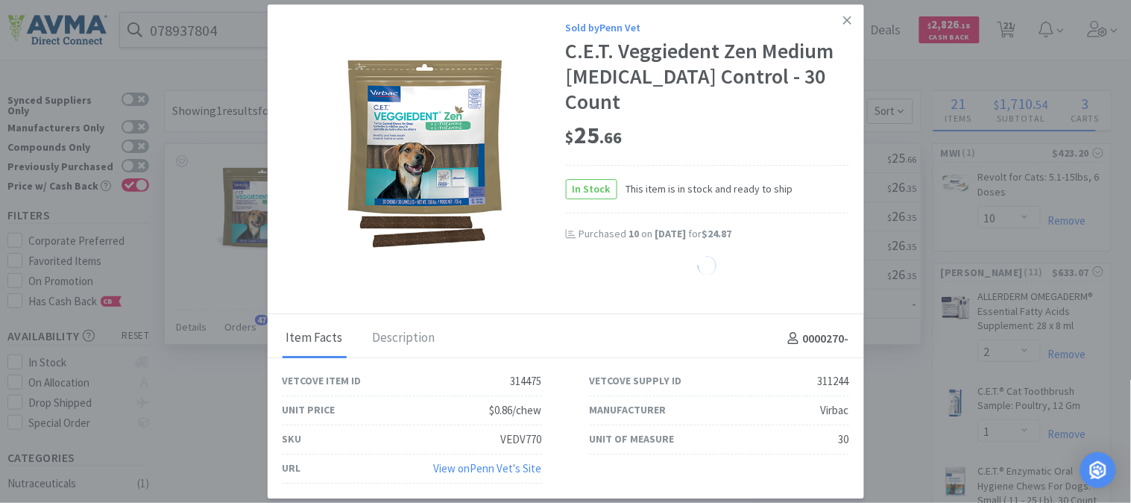
select select "1"
select select "6"
select select "8"
select select "3"
select select "1"
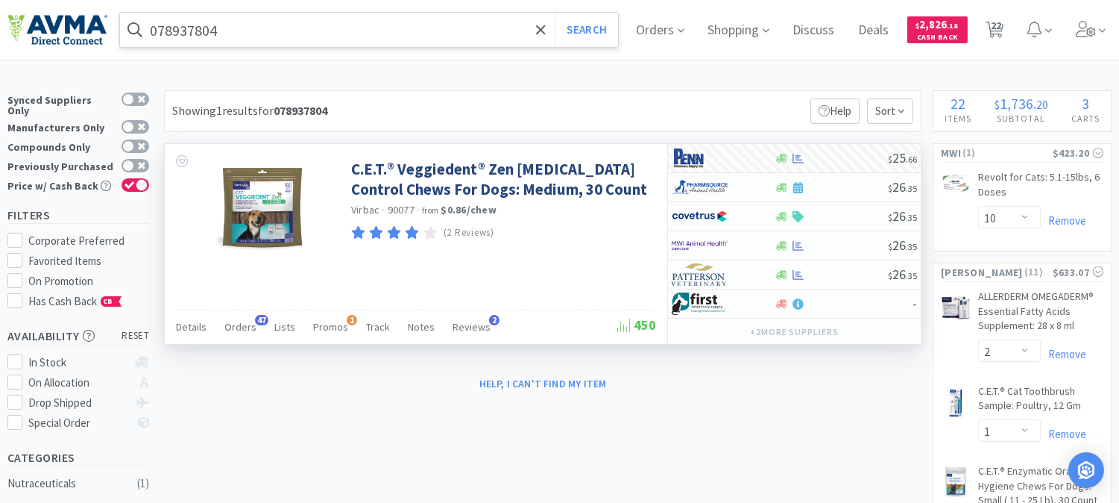
click at [236, 33] on input "078937804" at bounding box center [369, 30] width 498 height 34
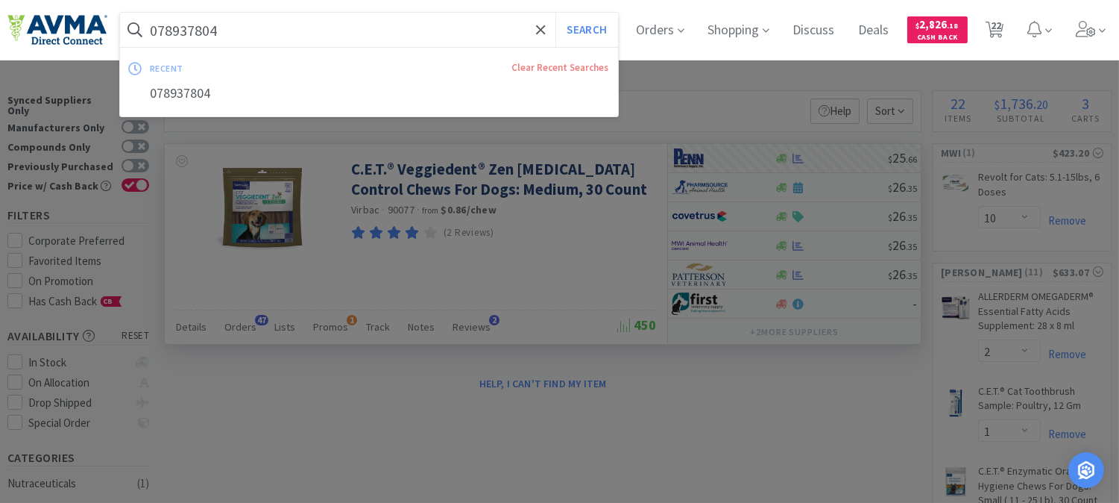
paste input "2770"
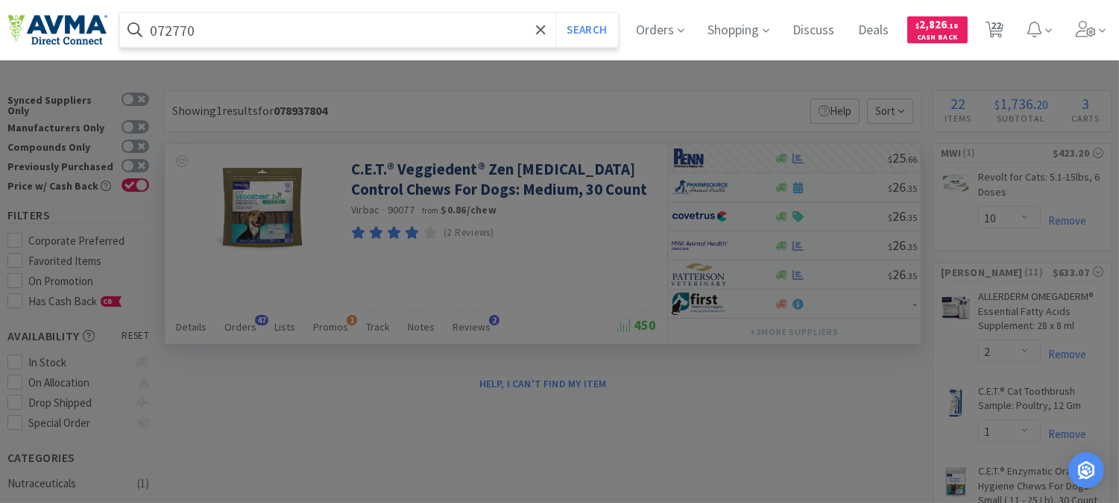
click at [555, 13] on button "Search" at bounding box center [586, 30] width 62 height 34
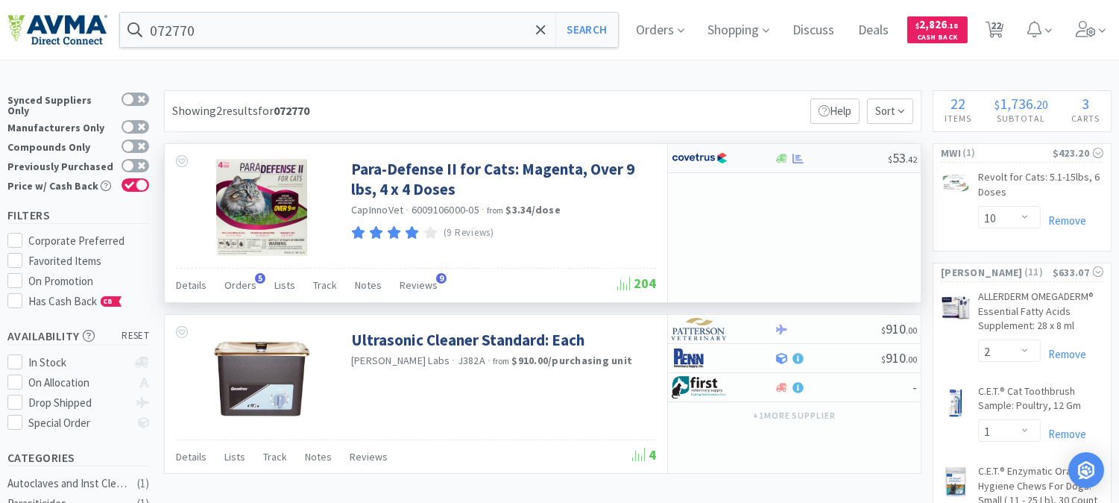
click at [695, 160] on img at bounding box center [700, 158] width 56 height 22
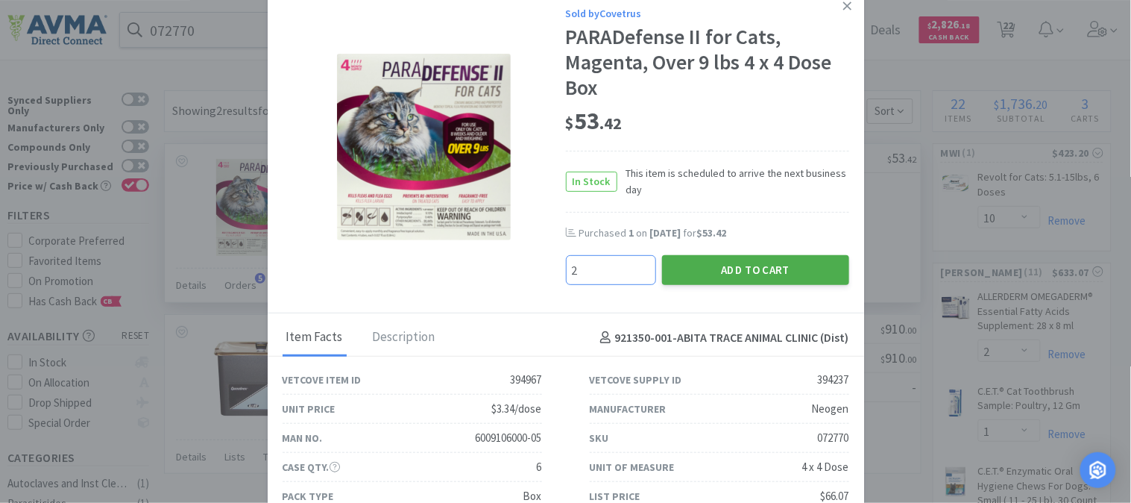
click at [756, 262] on button "Add to Cart" at bounding box center [755, 270] width 187 height 30
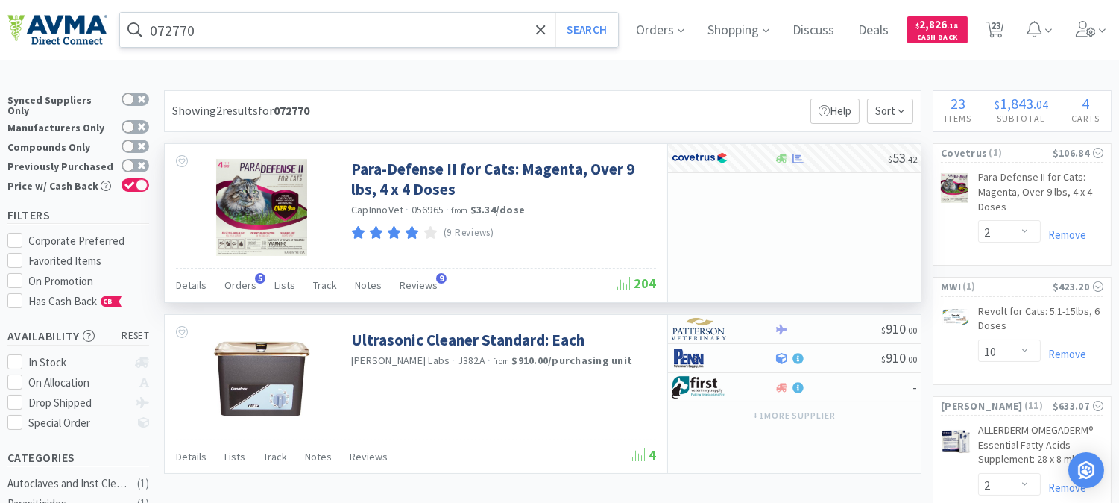
click at [218, 19] on input "072770" at bounding box center [369, 30] width 498 height 34
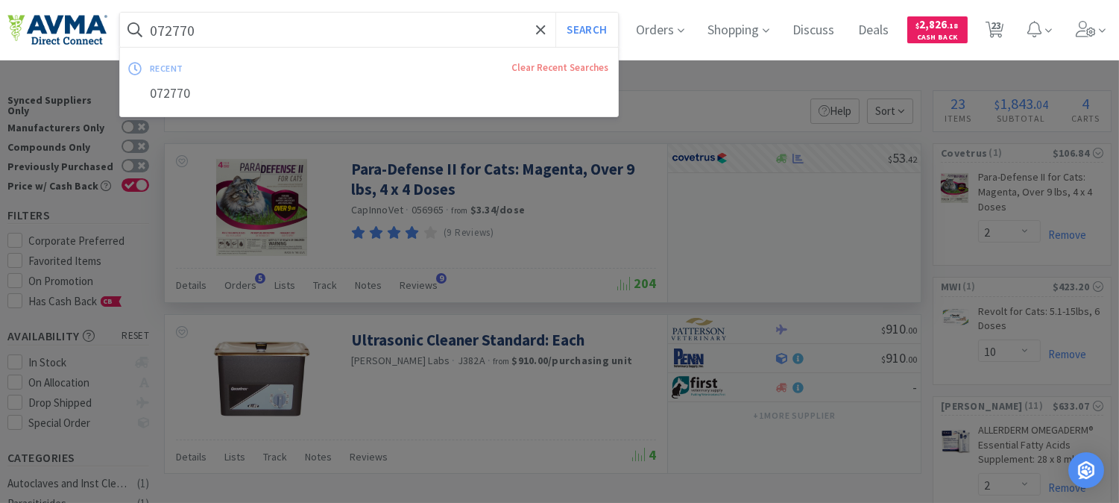
paste input "69"
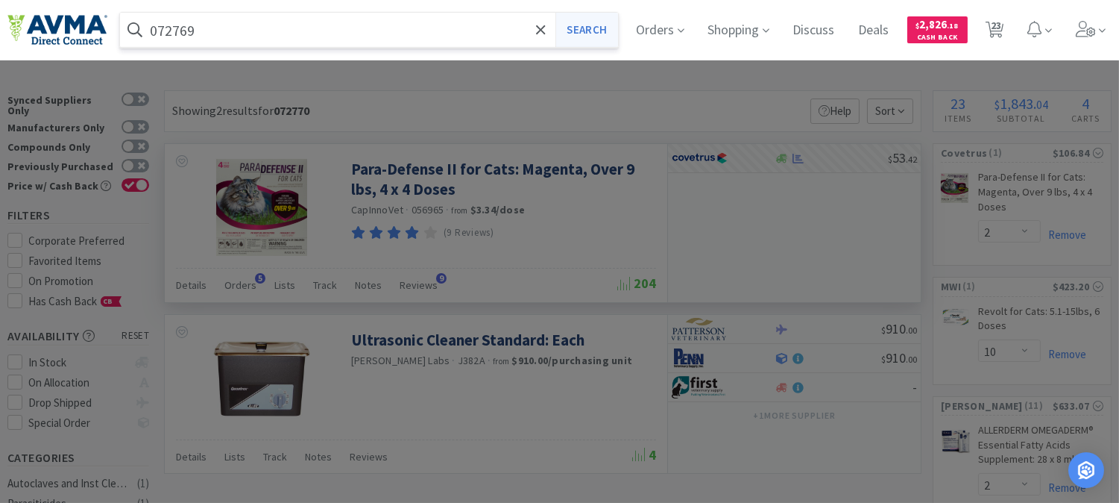
click at [608, 28] on button "Search" at bounding box center [586, 30] width 62 height 34
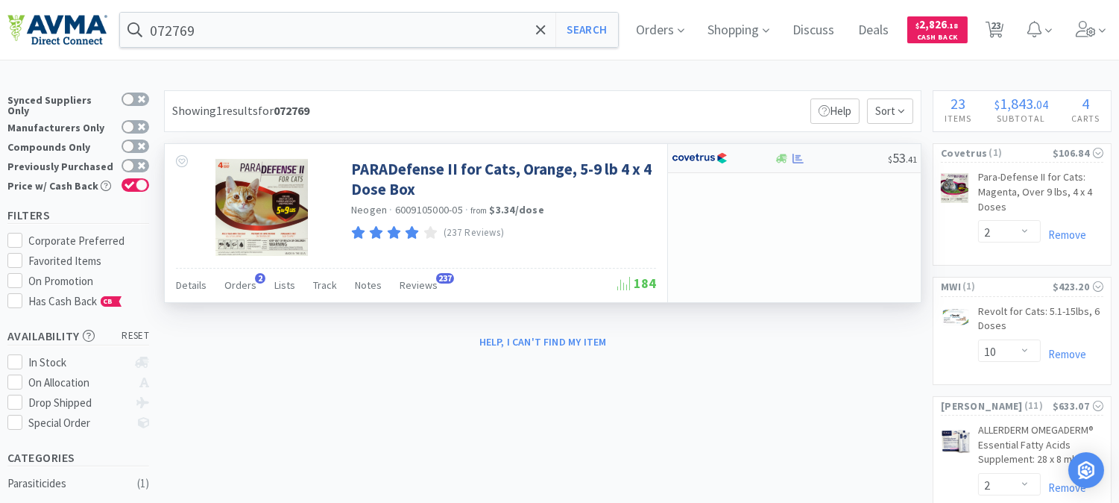
click at [706, 161] on img at bounding box center [700, 158] width 56 height 22
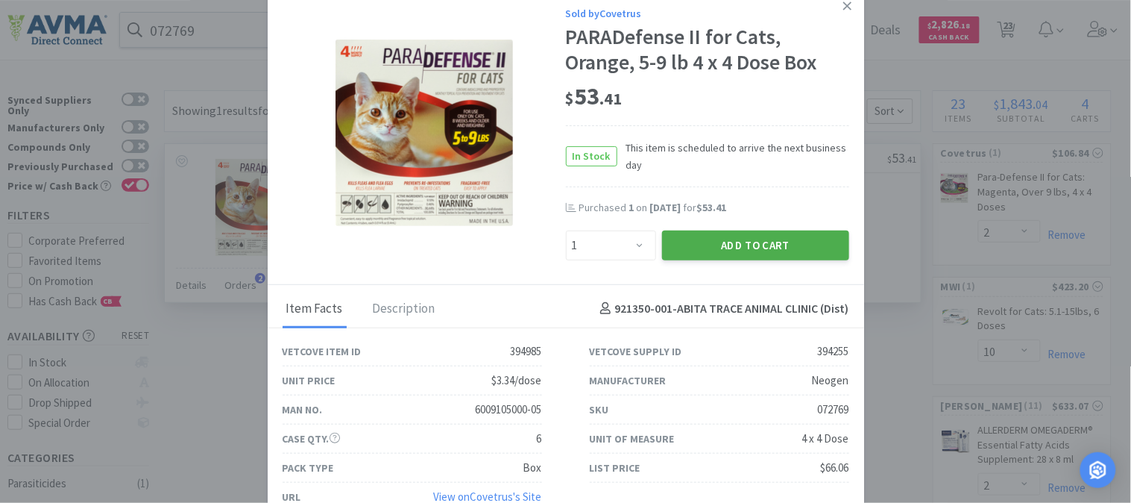
click at [719, 233] on button "Add to Cart" at bounding box center [755, 245] width 187 height 30
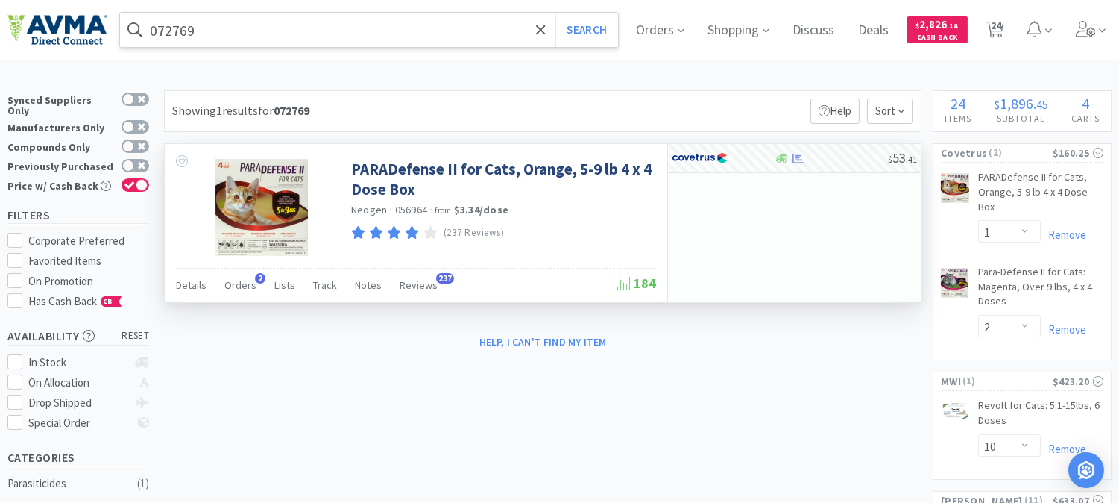
click at [183, 27] on input "072769" at bounding box center [369, 30] width 498 height 34
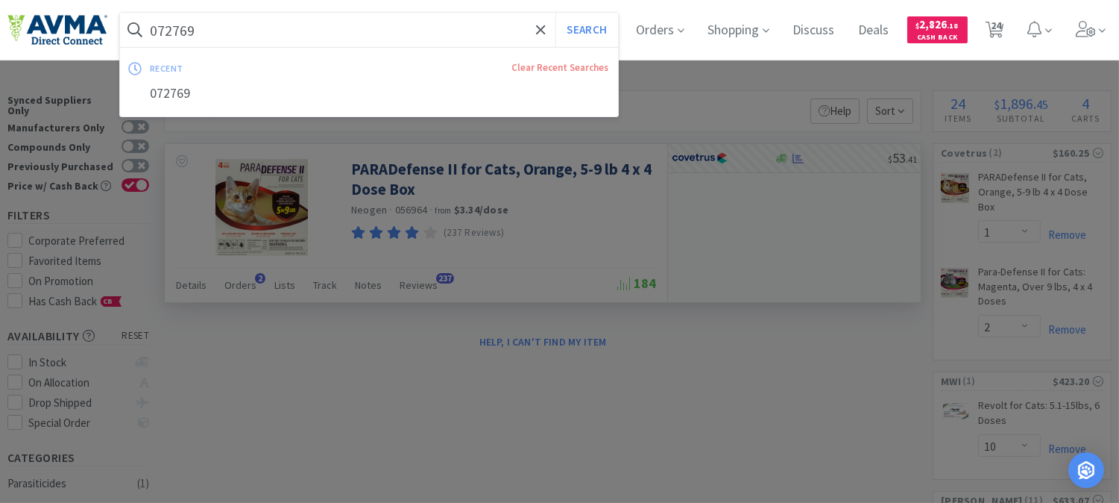
paste input "0740"
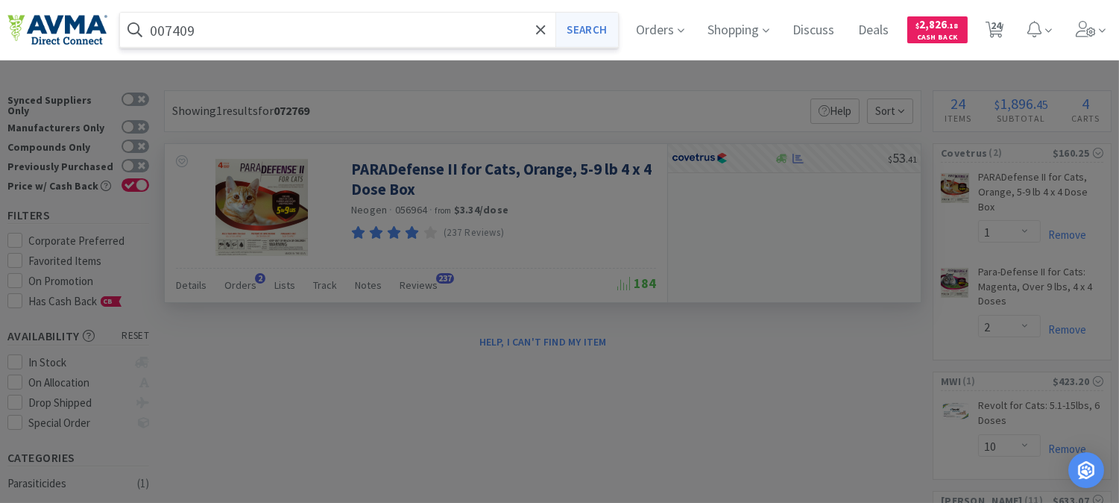
click at [590, 24] on button "Search" at bounding box center [586, 30] width 62 height 34
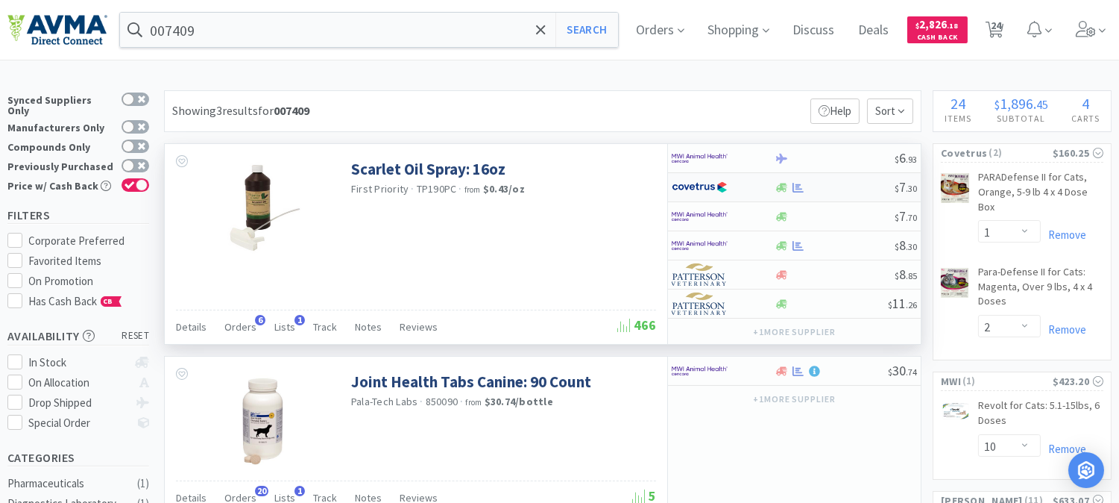
click at [699, 187] on img at bounding box center [700, 187] width 56 height 22
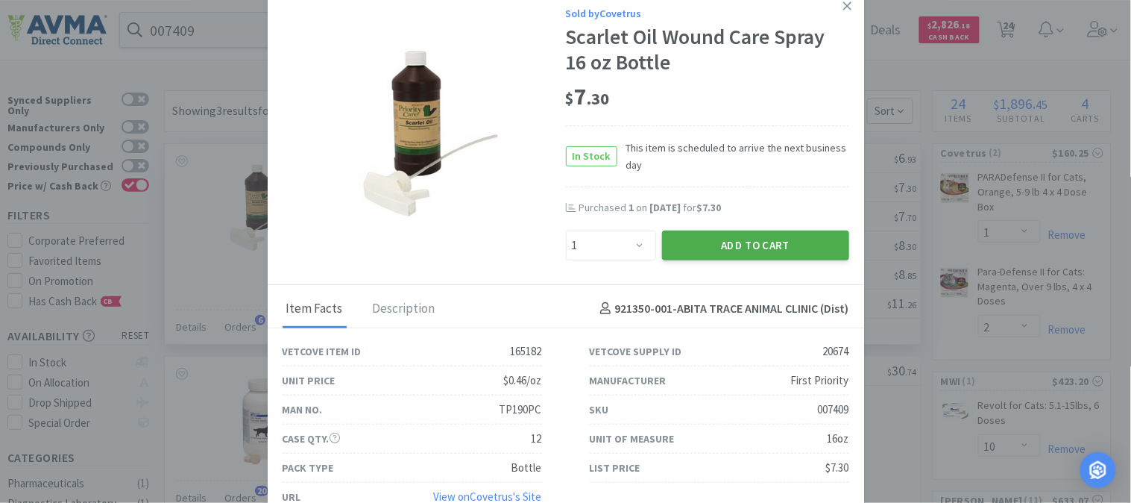
click at [744, 239] on button "Add to Cart" at bounding box center [755, 245] width 187 height 30
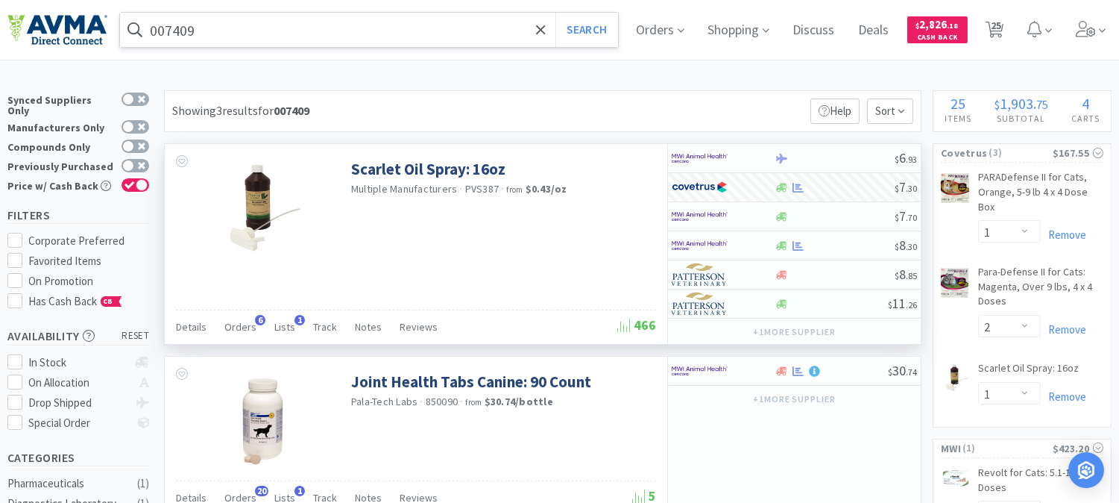
click at [175, 19] on input "007409" at bounding box center [369, 30] width 498 height 34
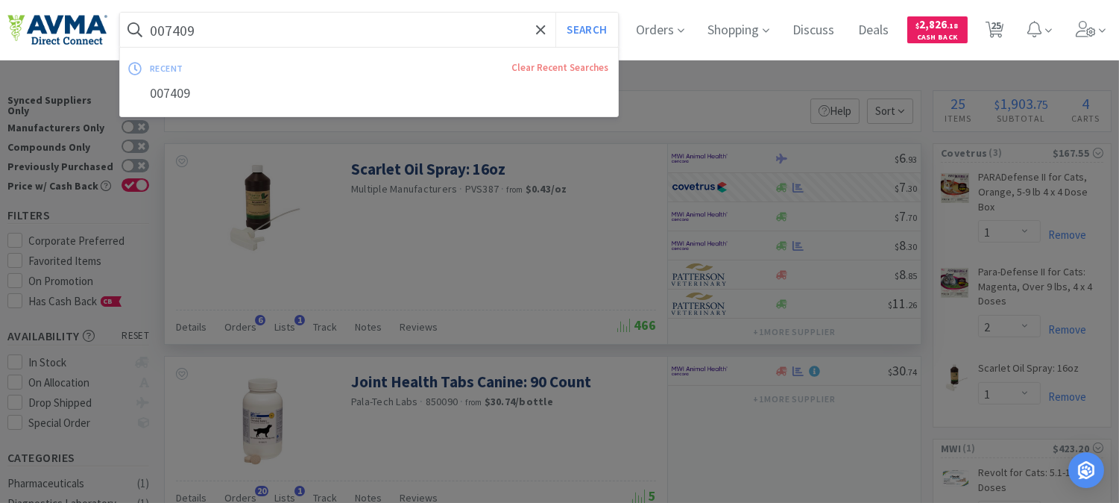
paste input "41092"
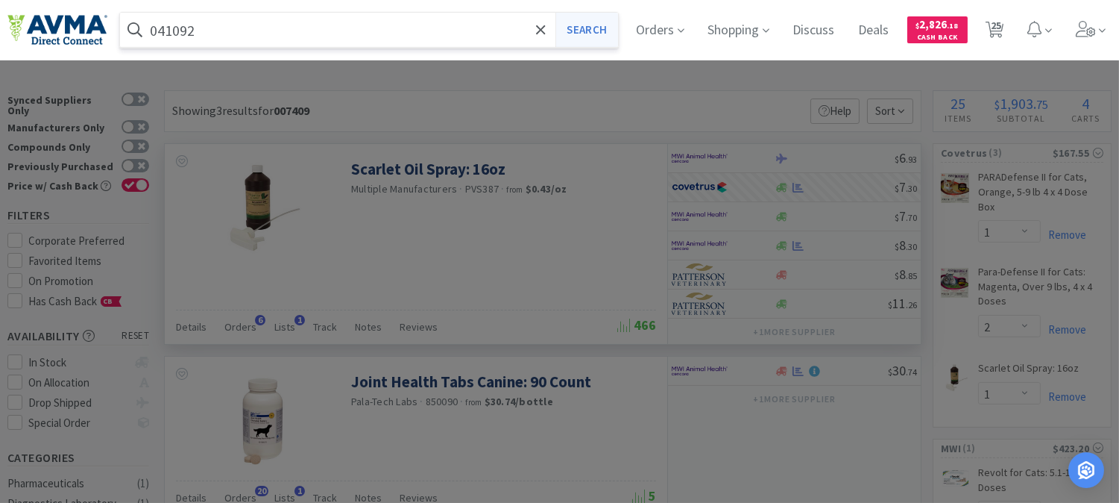
click at [608, 19] on button "Search" at bounding box center [586, 30] width 62 height 34
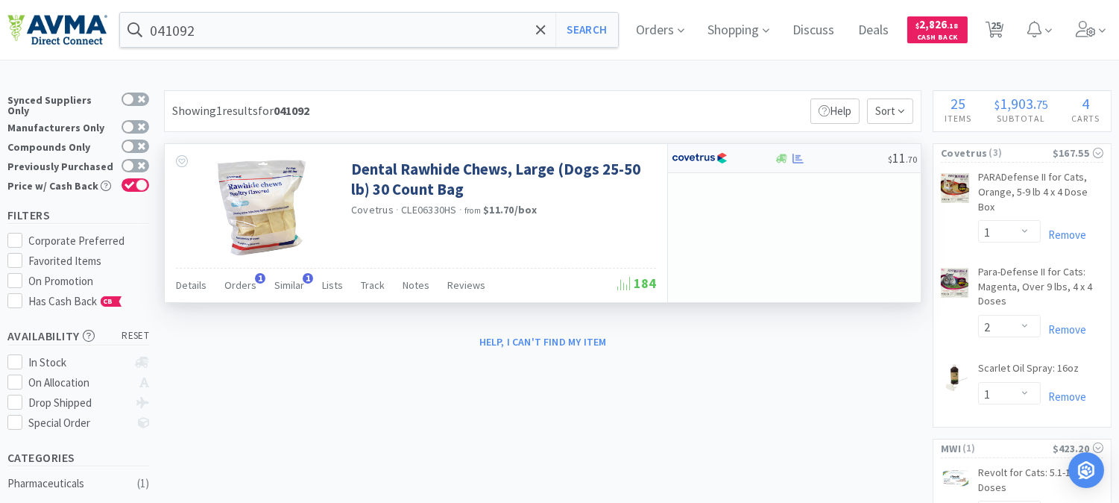
click at [703, 160] on img at bounding box center [700, 158] width 56 height 22
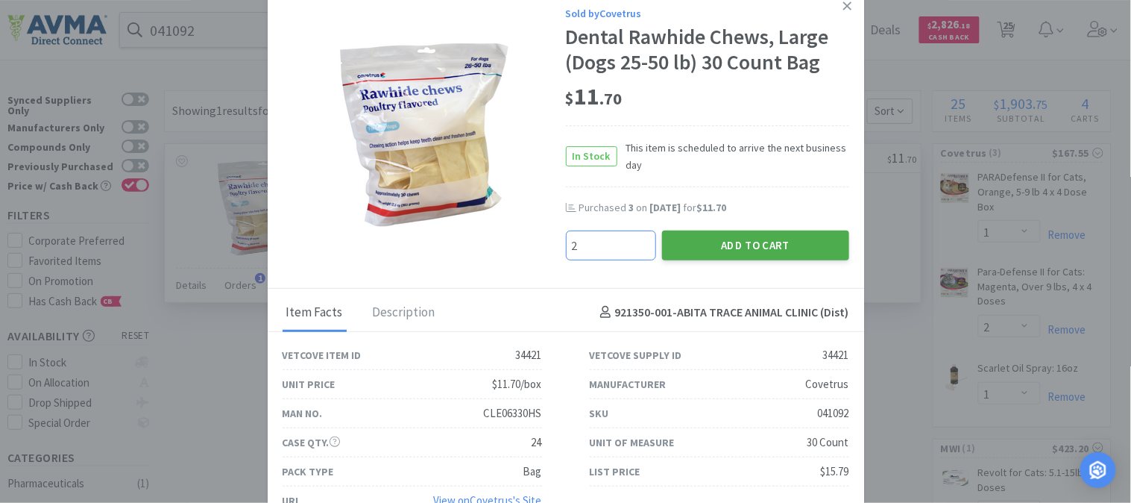
click at [752, 232] on button "Add to Cart" at bounding box center [755, 245] width 187 height 30
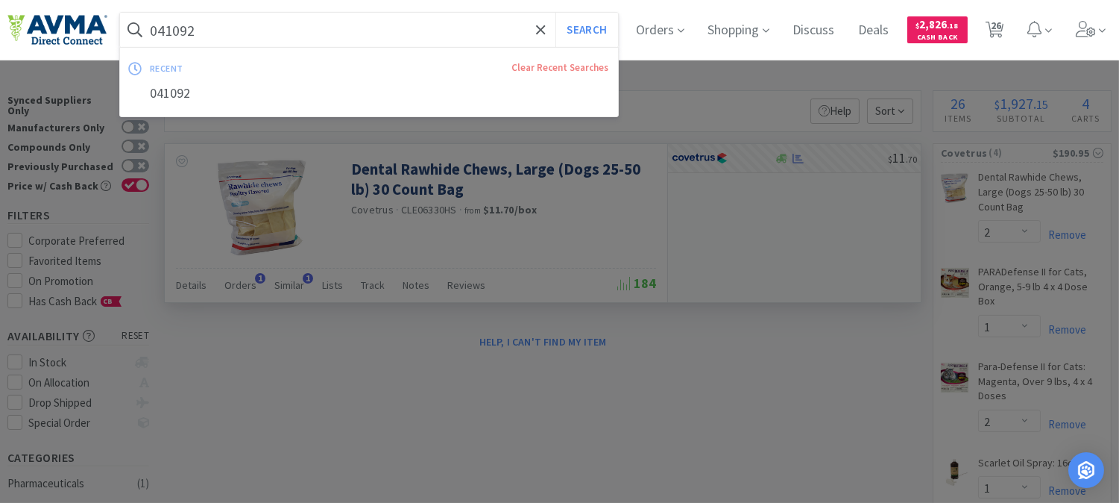
click at [168, 23] on input "041092" at bounding box center [369, 30] width 498 height 34
paste input "58596"
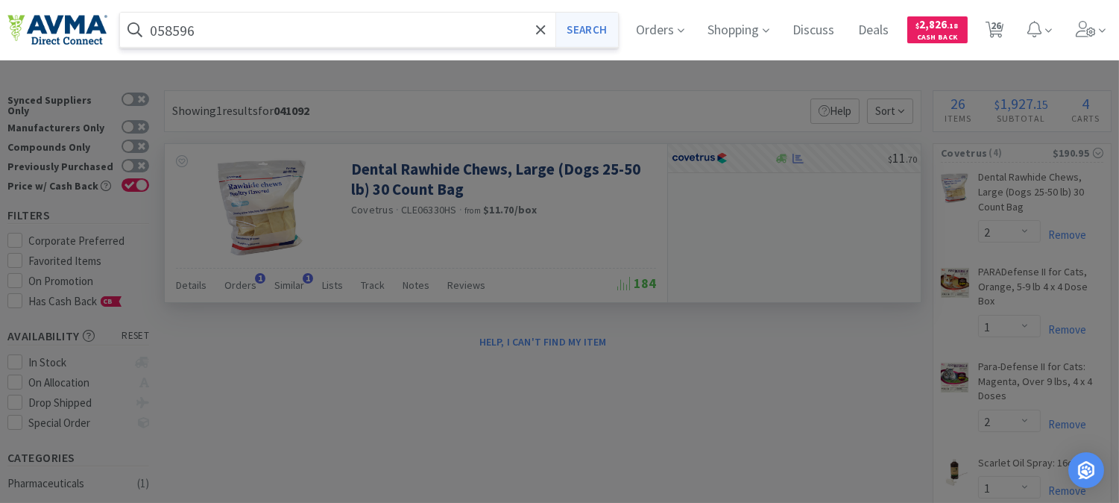
click at [617, 28] on button "Search" at bounding box center [586, 30] width 62 height 34
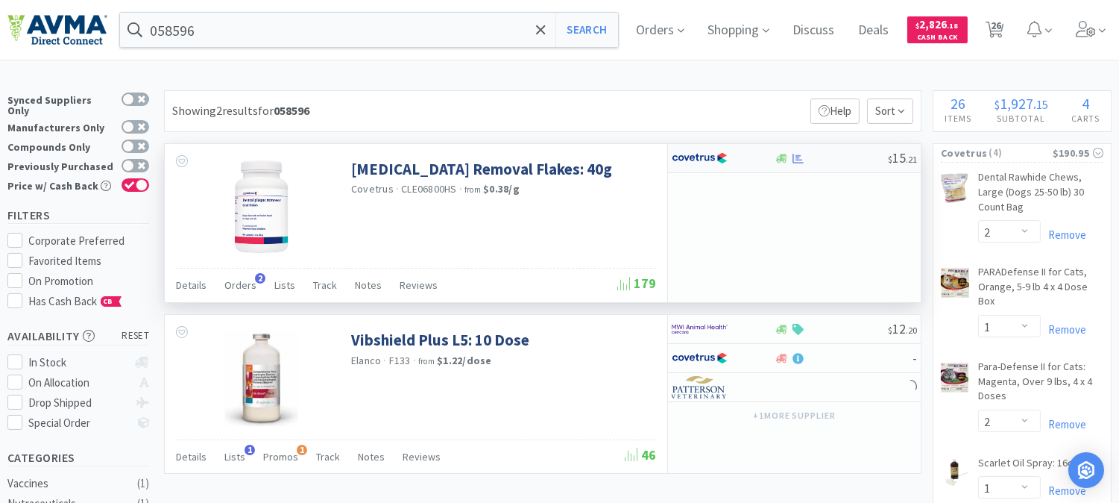
click at [704, 157] on img at bounding box center [700, 158] width 56 height 22
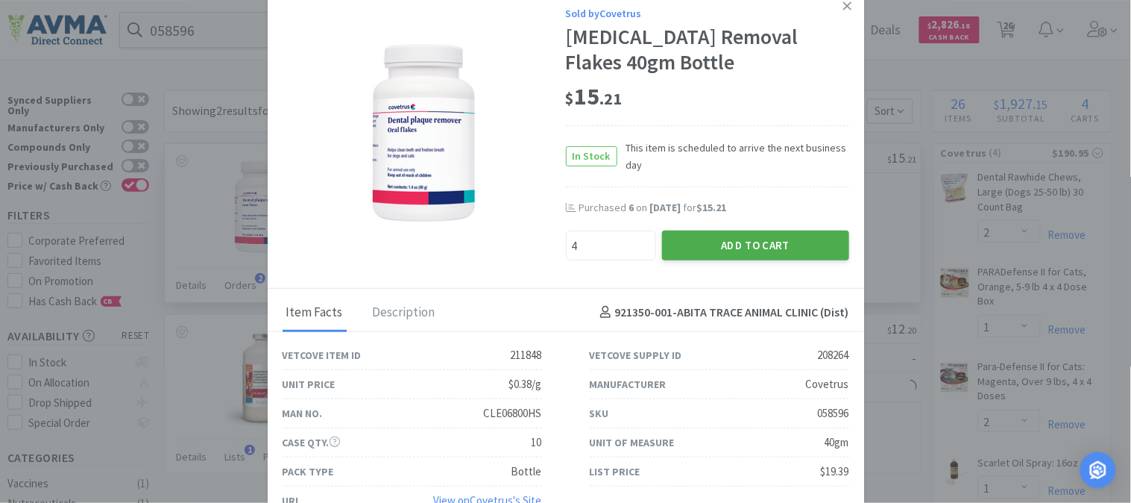
click at [744, 239] on button "Add to Cart" at bounding box center [755, 245] width 187 height 30
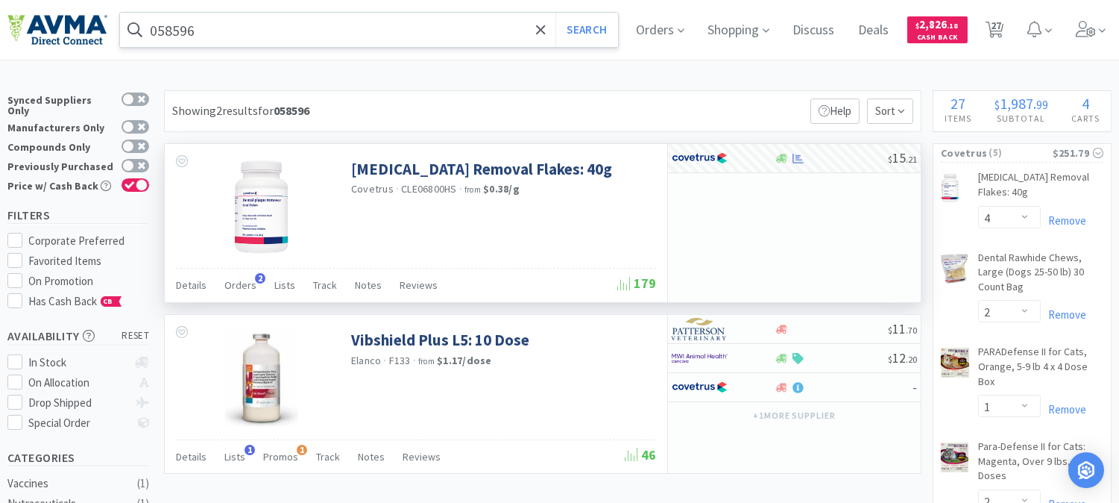
click at [150, 26] on input "058596" at bounding box center [369, 30] width 498 height 34
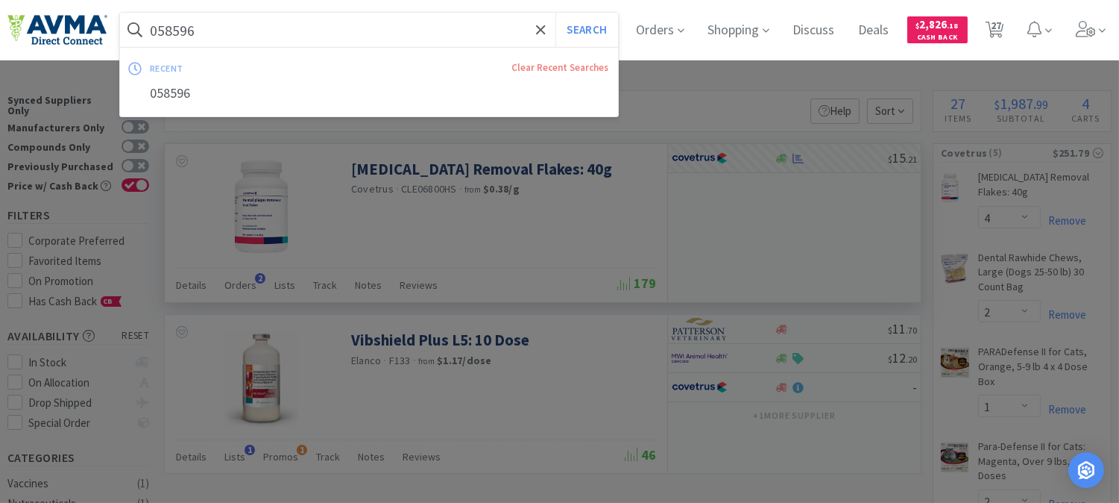
paste input "70644"
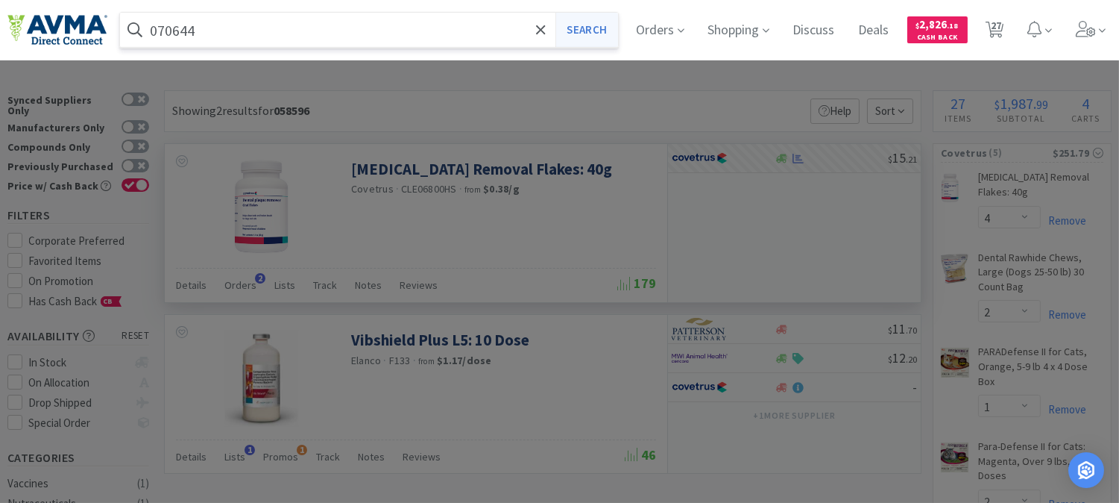
click at [602, 37] on button "Search" at bounding box center [586, 30] width 62 height 34
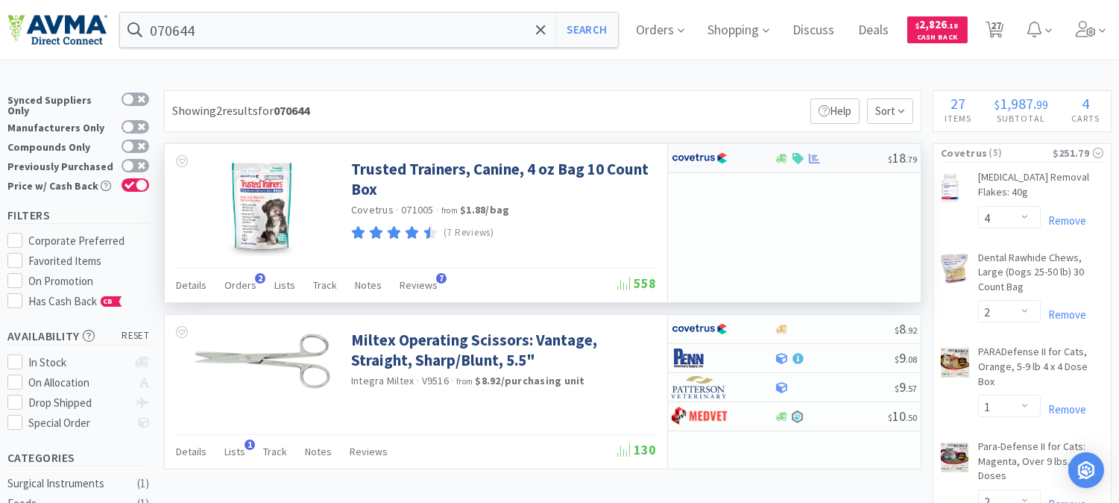
click at [696, 155] on img at bounding box center [700, 158] width 56 height 22
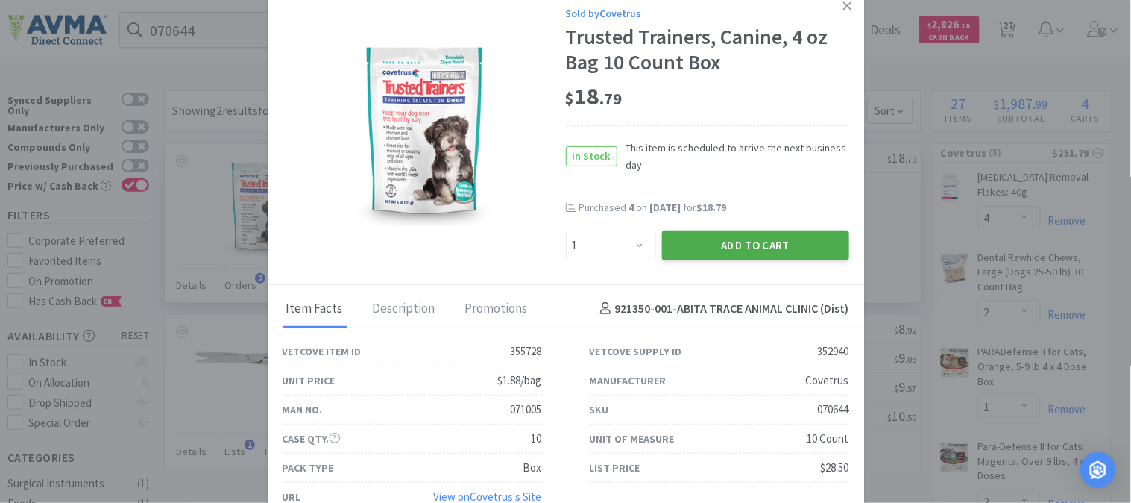
click at [731, 242] on button "Add to Cart" at bounding box center [755, 245] width 187 height 30
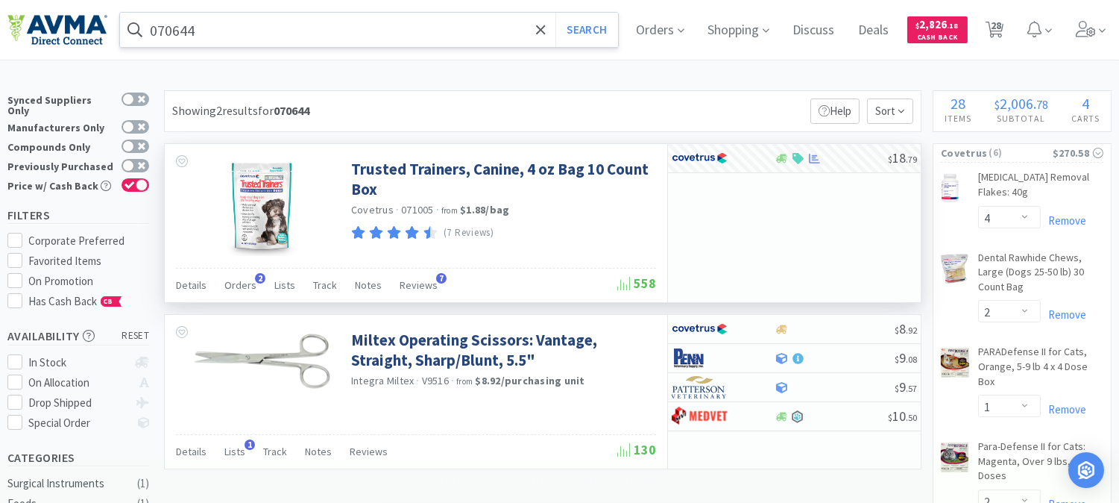
click at [183, 25] on input "070644" at bounding box center [369, 30] width 498 height 34
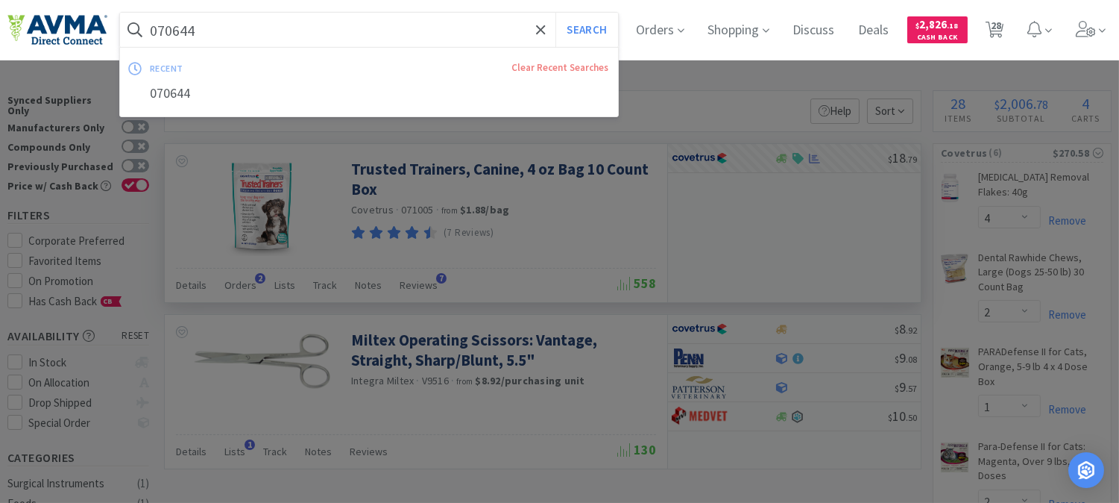
paste input "80531"
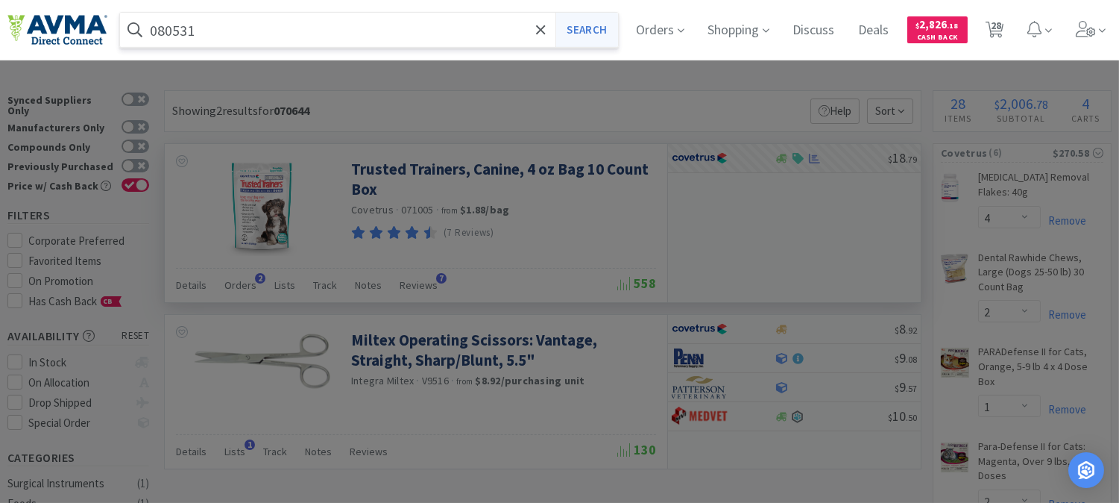
click at [589, 34] on button "Search" at bounding box center [586, 30] width 62 height 34
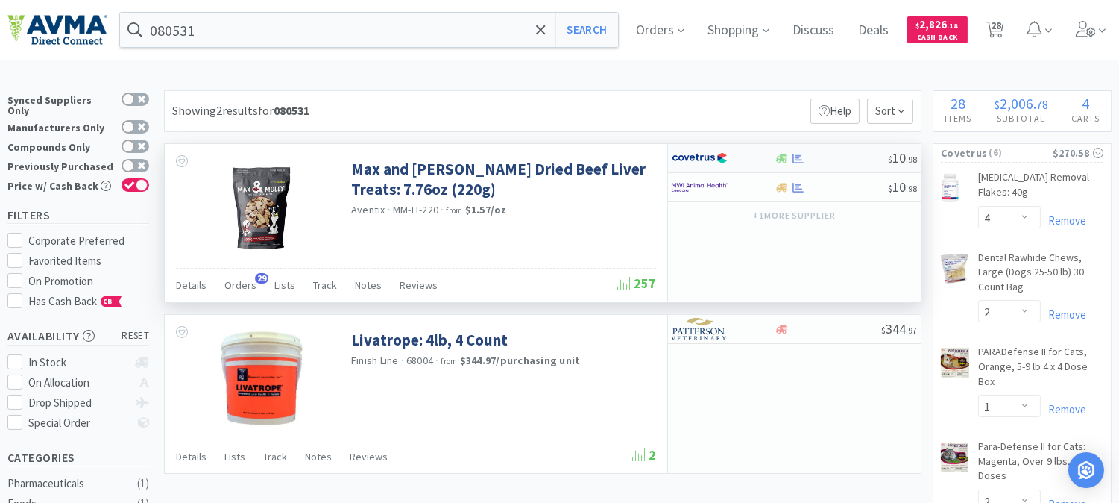
click at [702, 164] on img at bounding box center [700, 158] width 56 height 22
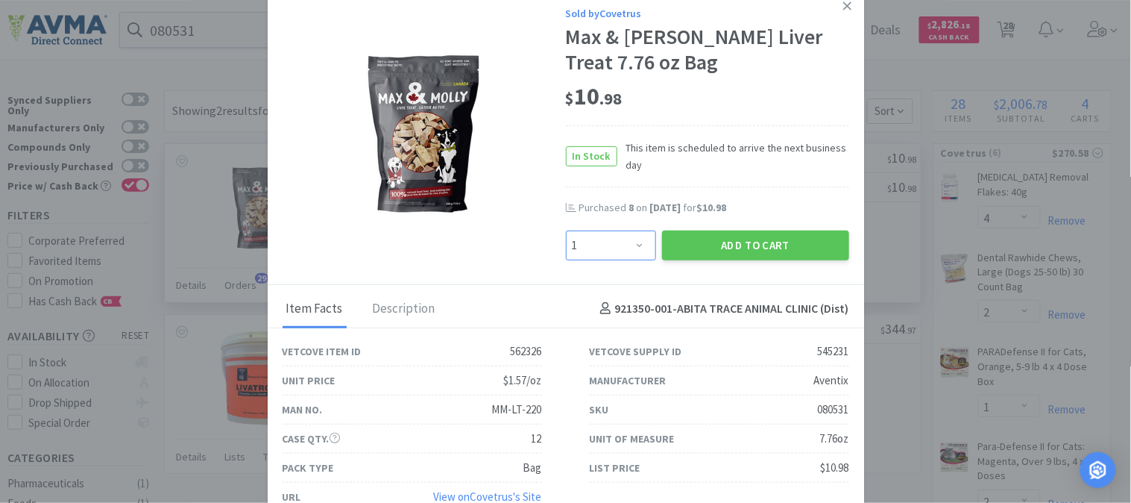
click at [632, 241] on select "Enter Quantity 1 2 3 4 5 6 7 8 9 10 11 12 13 14 15 16 17 18 19 20 Enter Quantity" at bounding box center [611, 245] width 90 height 30
click at [566, 230] on select "Enter Quantity 1 2 3 4 5 6 7 8 9 10 11 12 13 14 15 16 17 18 19 20 Enter Quantity" at bounding box center [611, 245] width 90 height 30
click at [705, 236] on button "Add to Cart" at bounding box center [755, 245] width 187 height 30
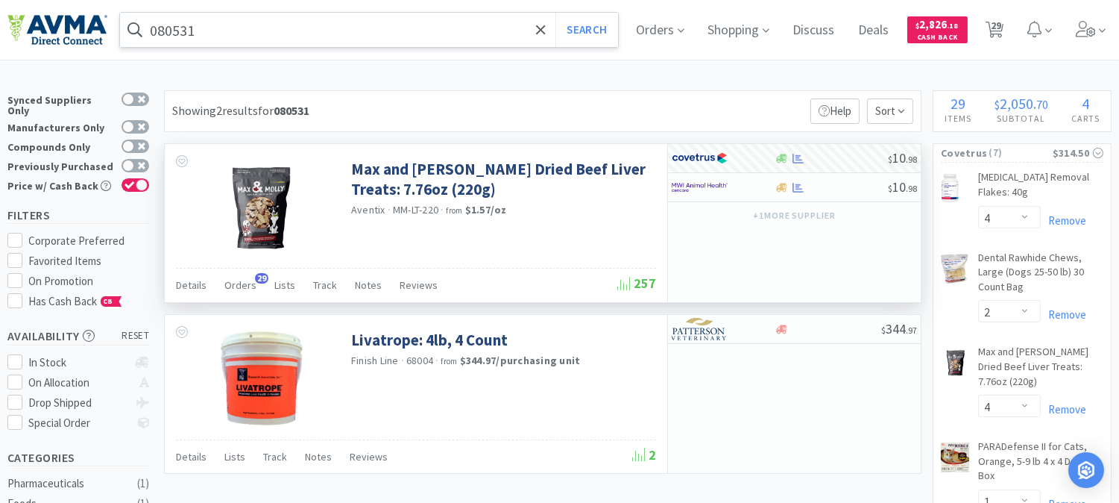
click at [190, 30] on input "080531" at bounding box center [369, 30] width 498 height 34
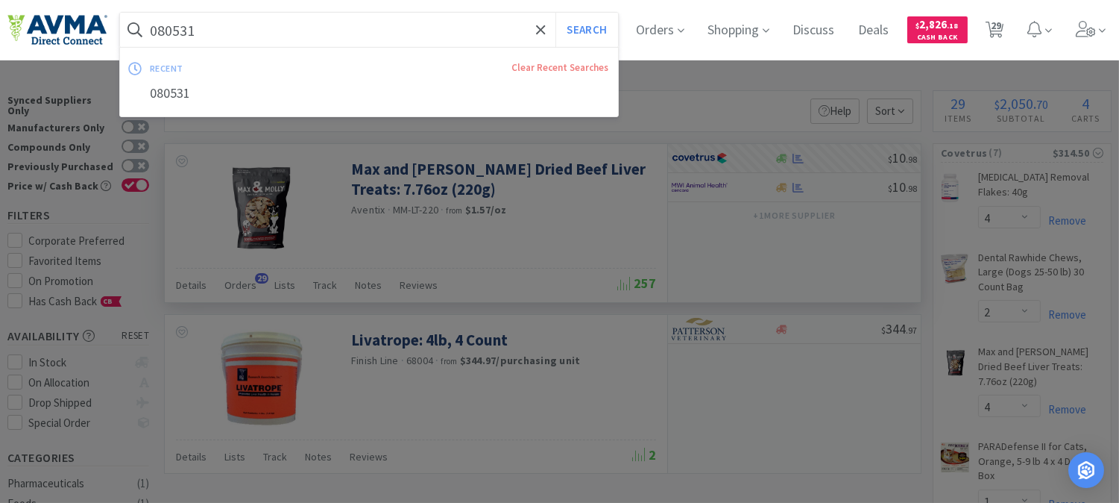
paste input "45818"
click at [598, 25] on button "Search" at bounding box center [586, 30] width 62 height 34
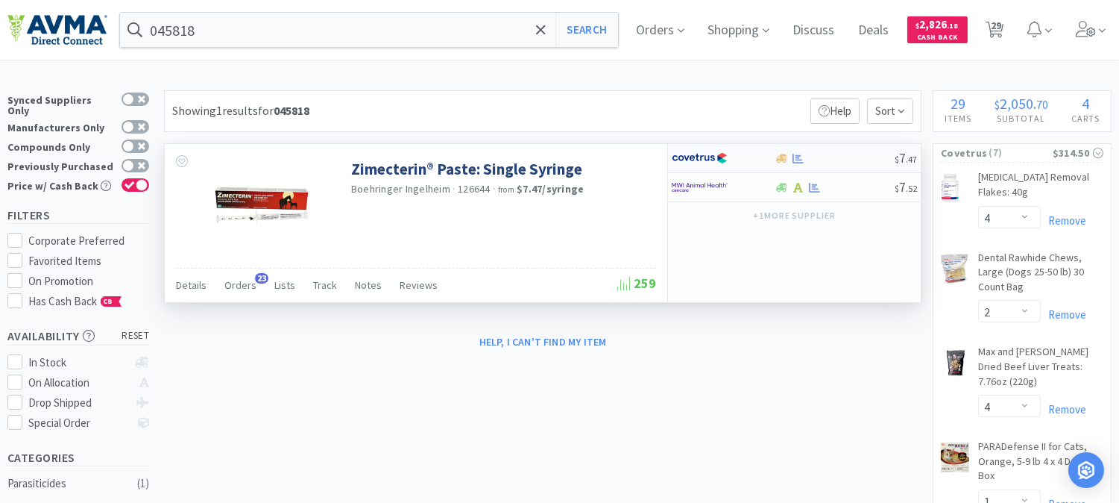
click at [697, 160] on img at bounding box center [700, 158] width 56 height 22
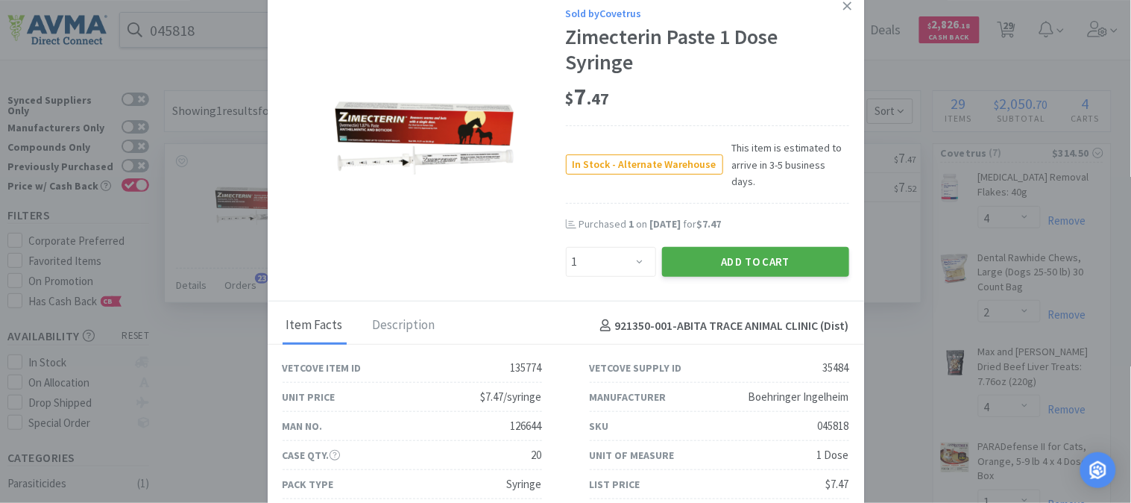
click at [777, 247] on button "Add to Cart" at bounding box center [755, 262] width 187 height 30
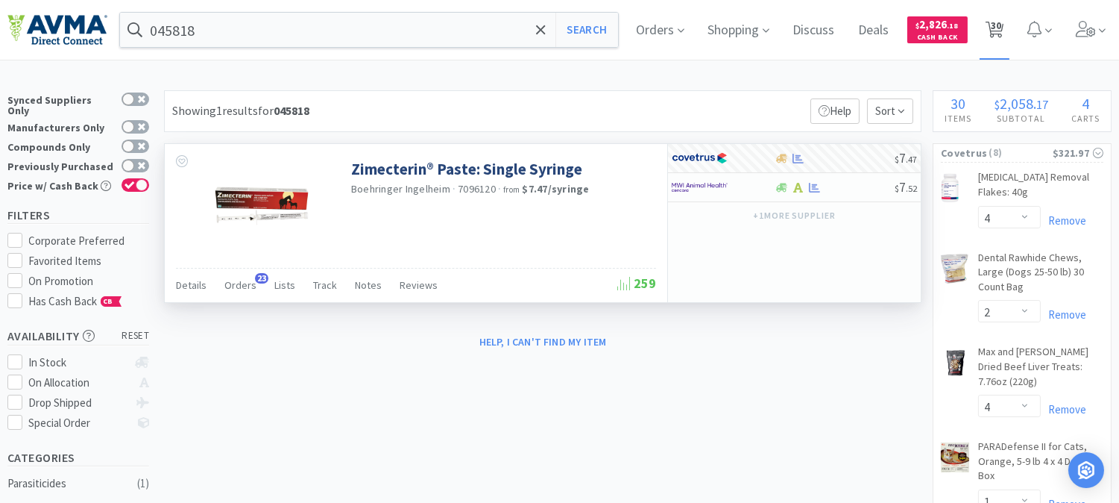
click at [1001, 28] on span "30" at bounding box center [996, 26] width 10 height 60
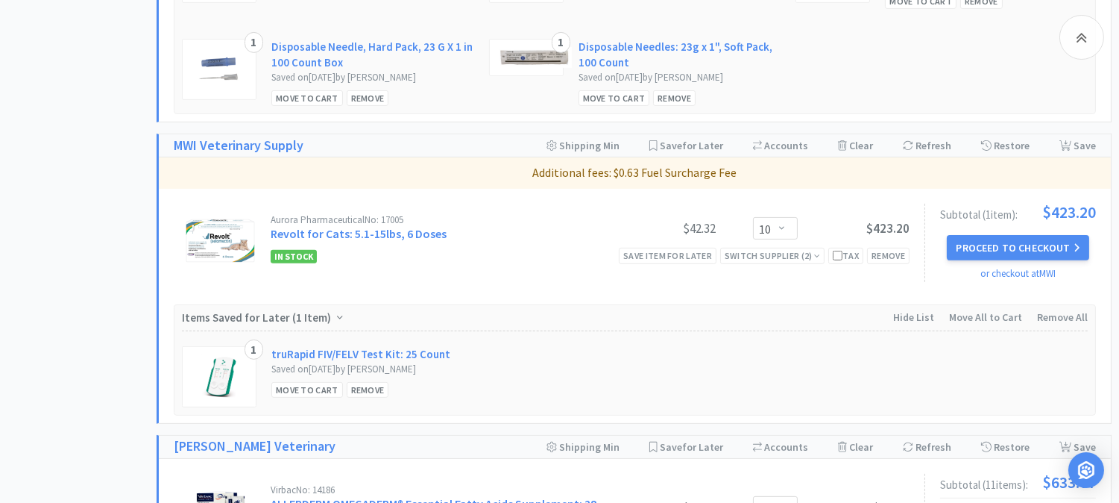
scroll to position [1077, 0]
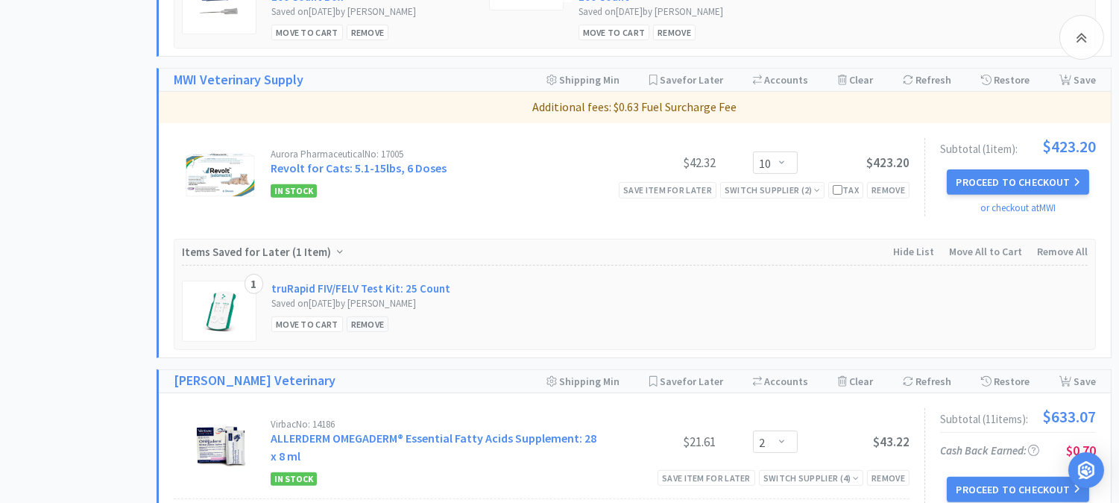
click at [368, 322] on div "Remove" at bounding box center [368, 324] width 42 height 16
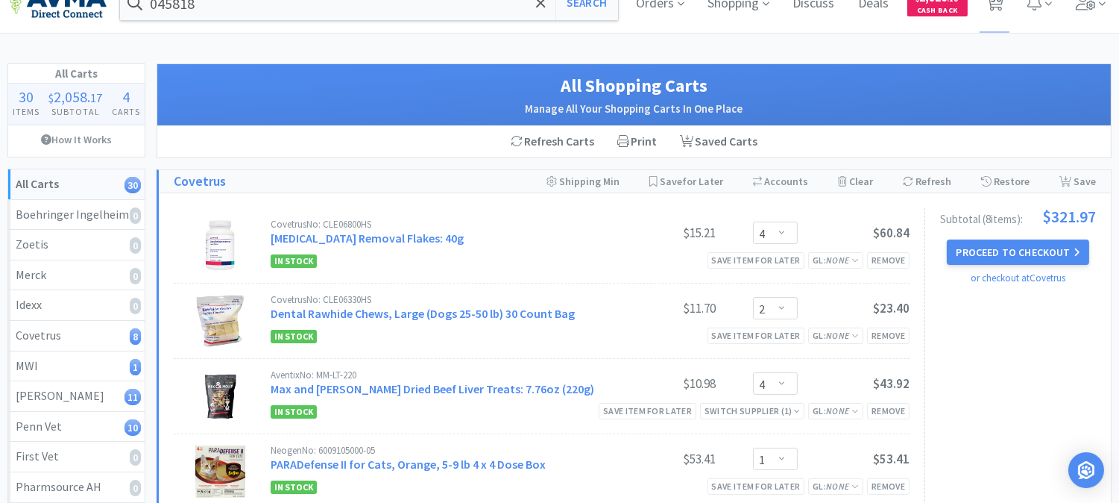
scroll to position [0, 0]
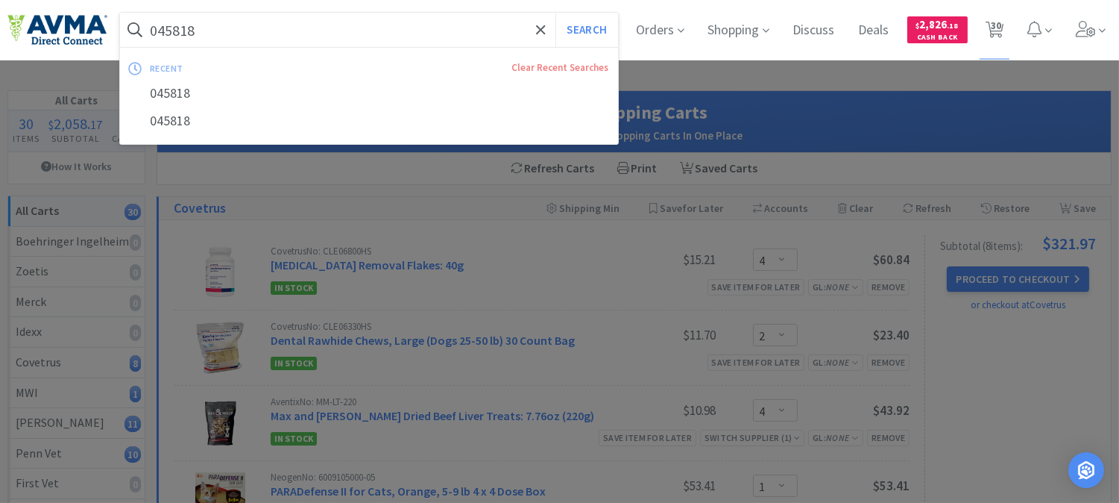
click at [241, 31] on input "045818" at bounding box center [369, 30] width 498 height 34
paste input "07903"
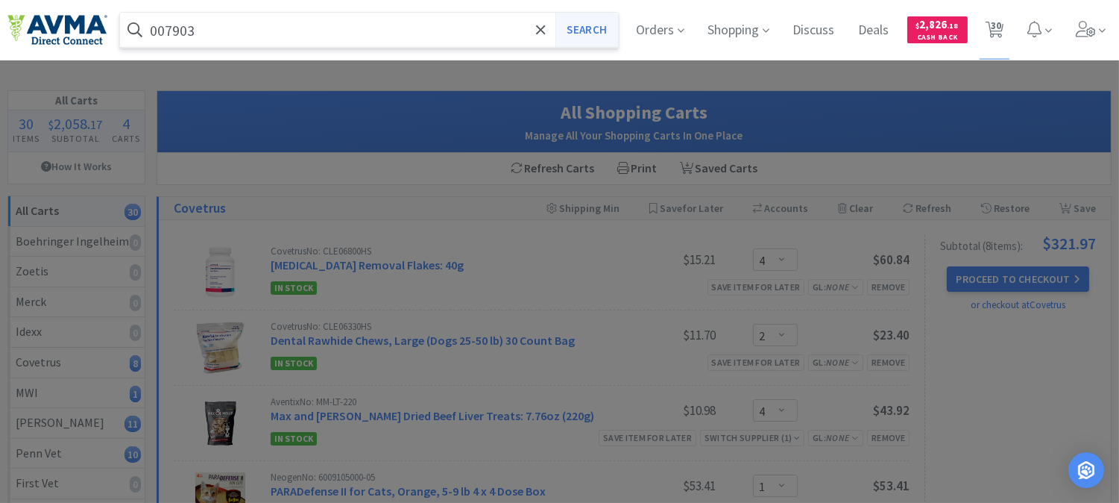
click at [572, 27] on button "Search" at bounding box center [586, 30] width 62 height 34
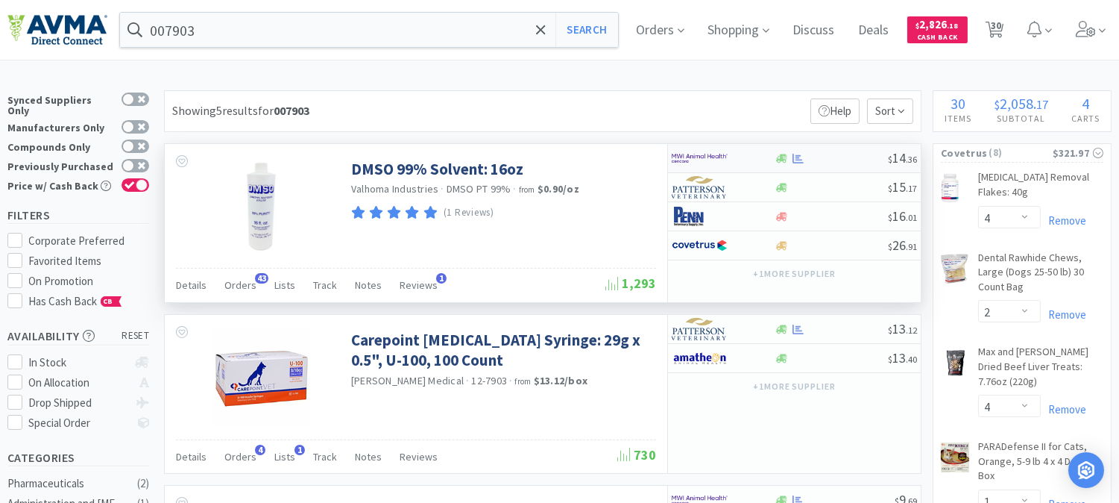
click at [697, 150] on img at bounding box center [700, 158] width 56 height 22
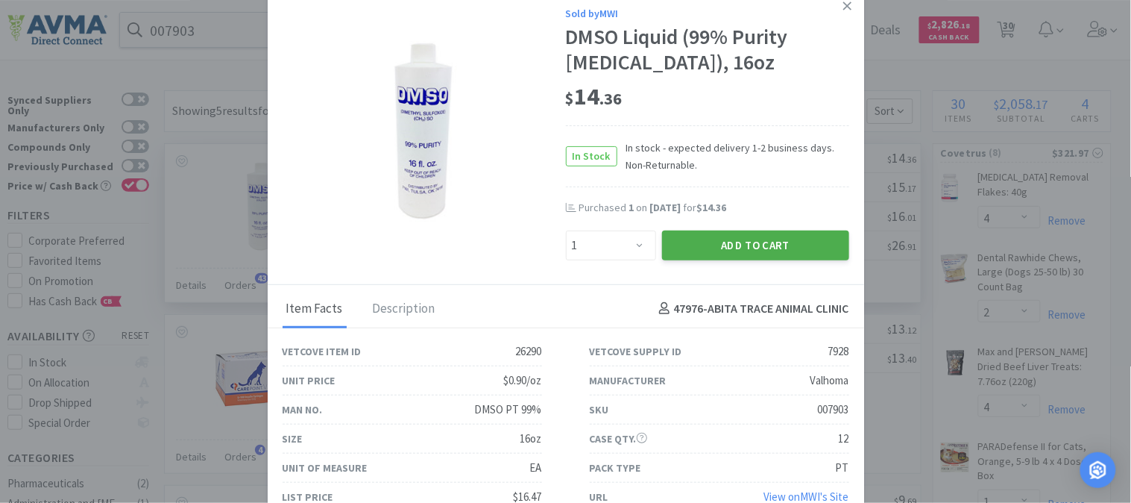
click at [742, 241] on button "Add to Cart" at bounding box center [755, 245] width 187 height 30
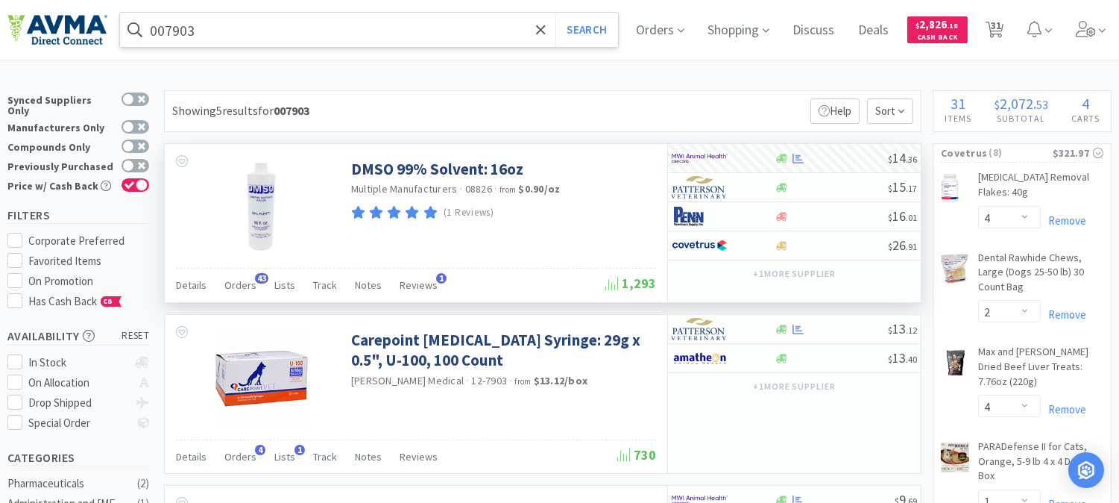
click at [251, 33] on input "007903" at bounding box center [369, 30] width 498 height 34
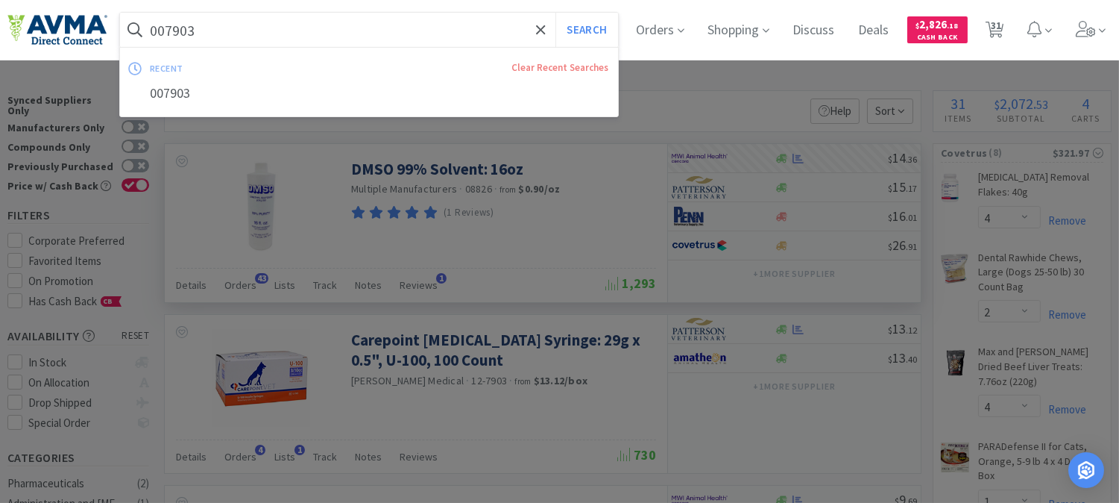
paste input "34078"
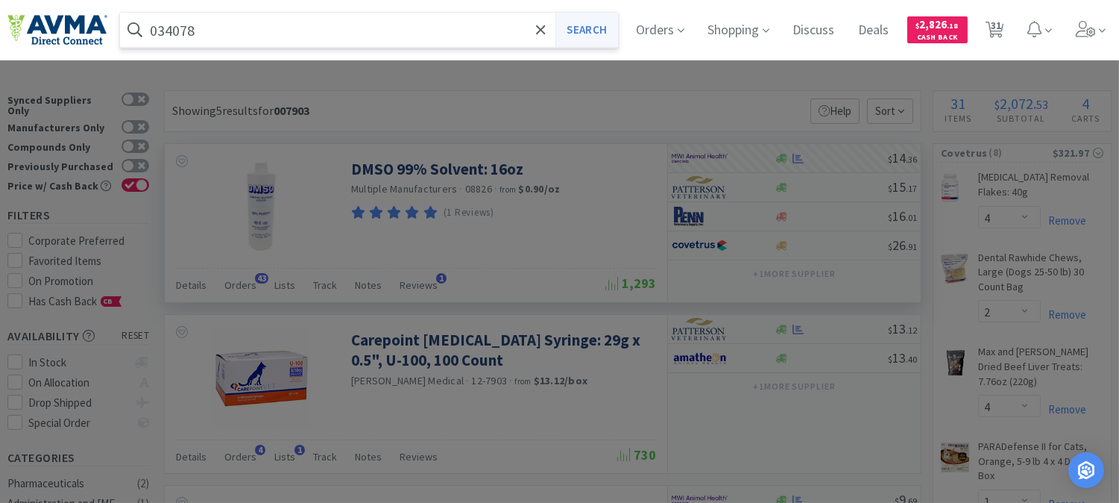
click at [592, 31] on button "Search" at bounding box center [586, 30] width 62 height 34
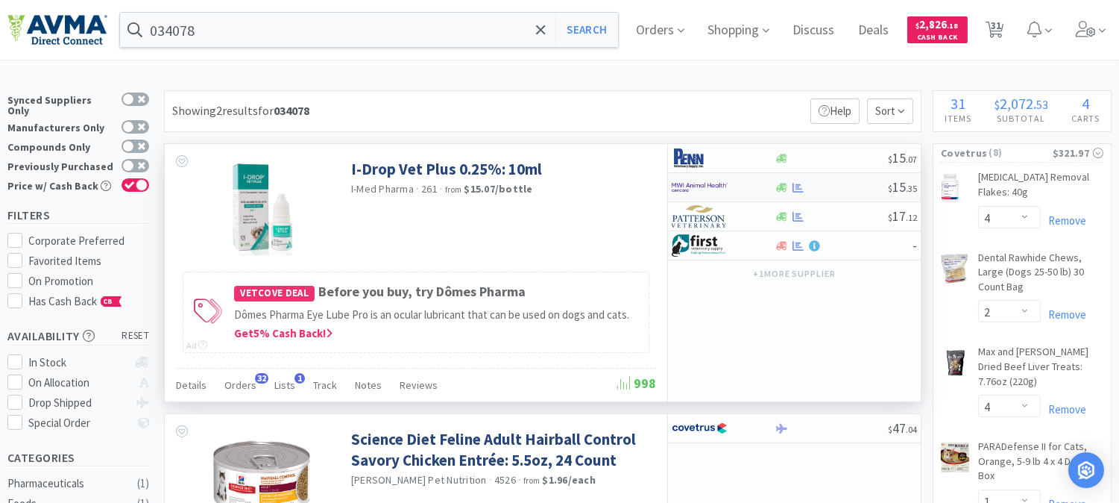
click at [697, 187] on img at bounding box center [700, 187] width 56 height 22
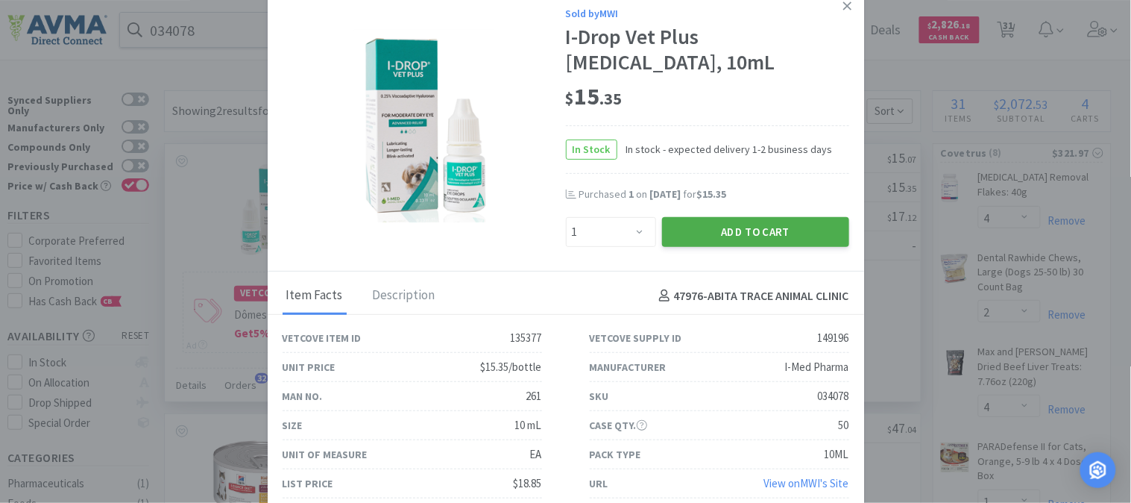
click at [740, 230] on button "Add to Cart" at bounding box center [755, 232] width 187 height 30
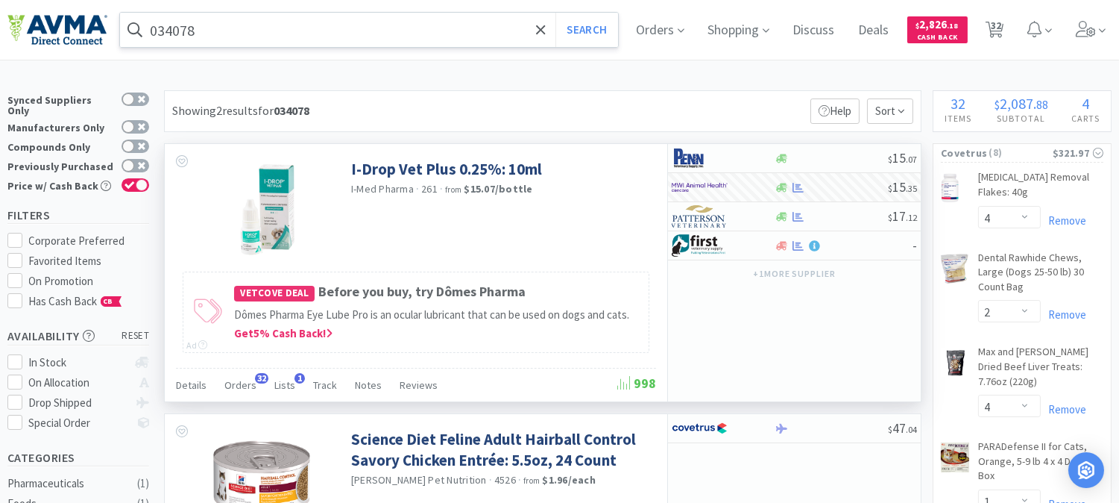
click at [218, 28] on input "034078" at bounding box center [369, 30] width 498 height 34
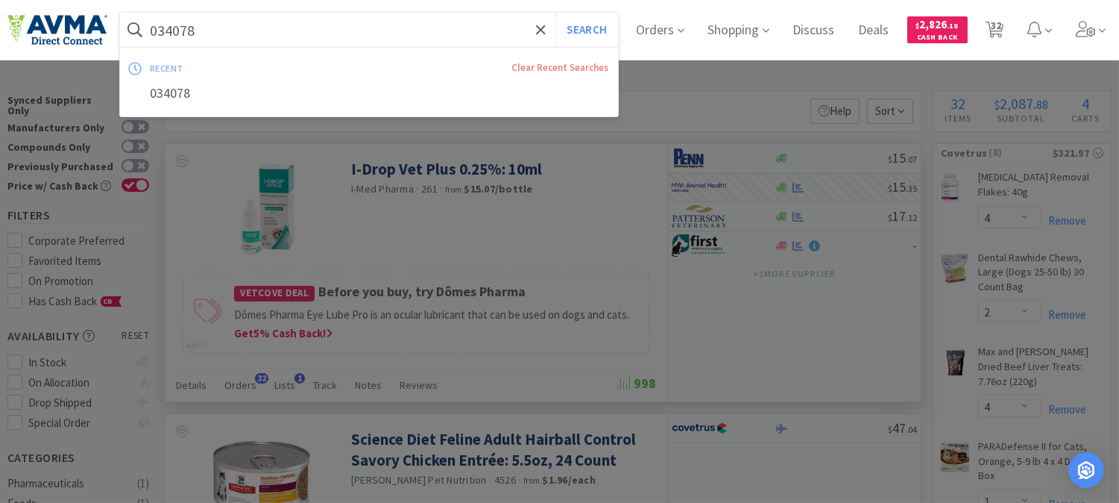
paste input "510601"
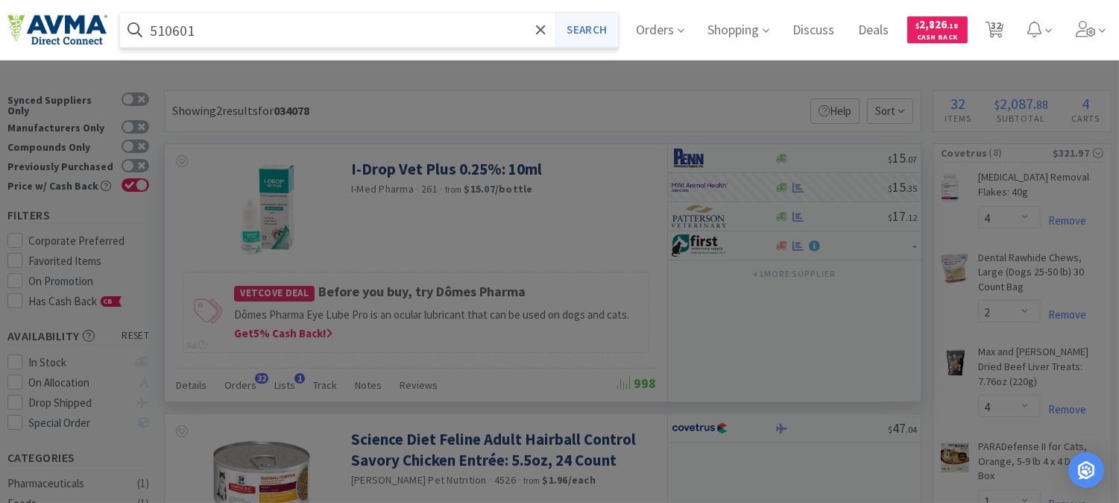
click at [589, 31] on button "Search" at bounding box center [586, 30] width 62 height 34
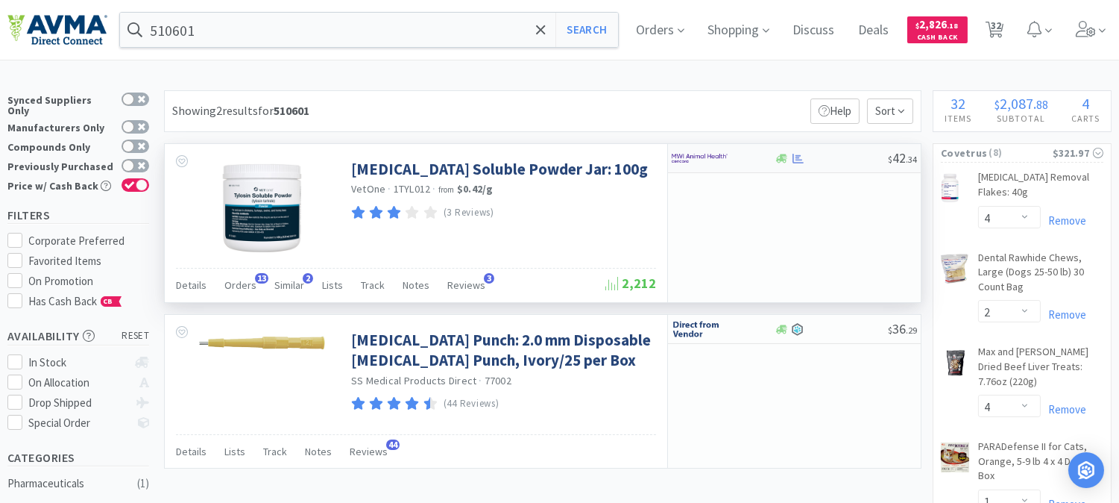
click at [699, 154] on img at bounding box center [700, 158] width 56 height 22
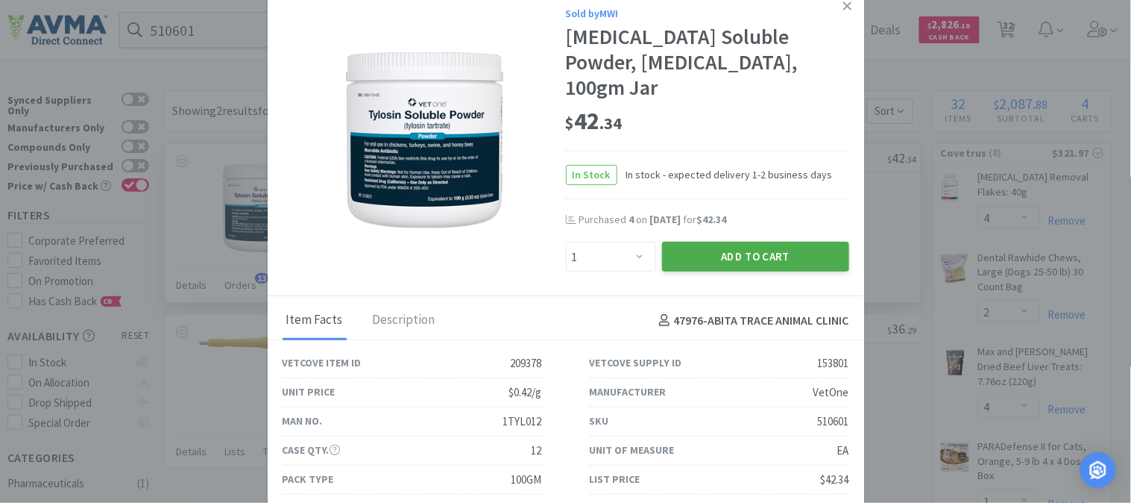
click at [766, 248] on button "Add to Cart" at bounding box center [755, 257] width 187 height 30
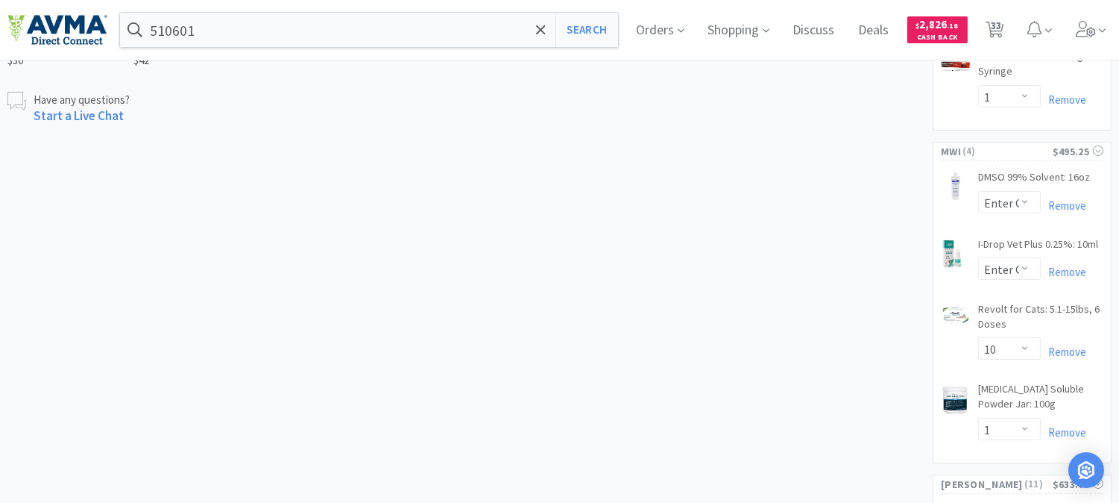
scroll to position [746, 0]
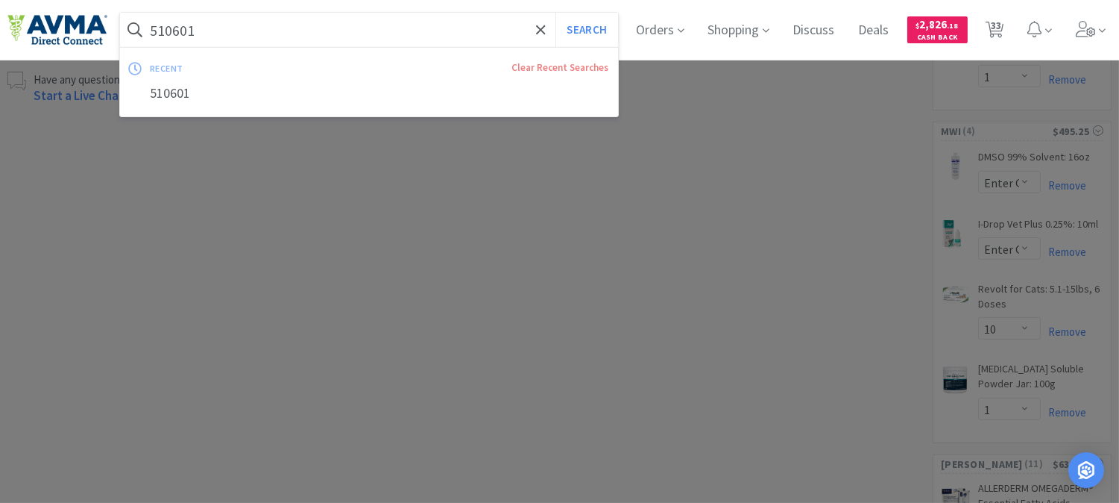
click at [206, 26] on input "510601" at bounding box center [369, 30] width 498 height 34
paste input "010134"
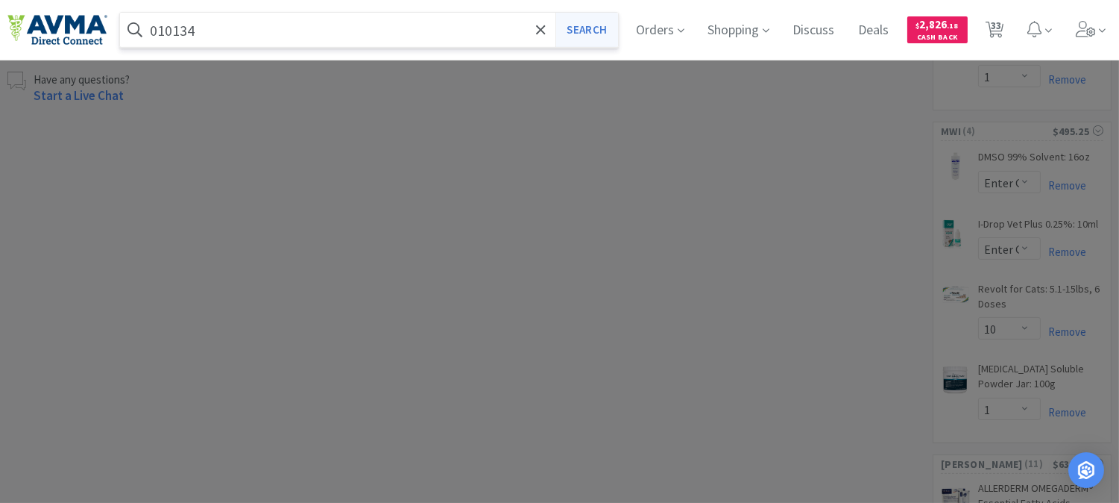
click at [589, 28] on button "Search" at bounding box center [586, 30] width 62 height 34
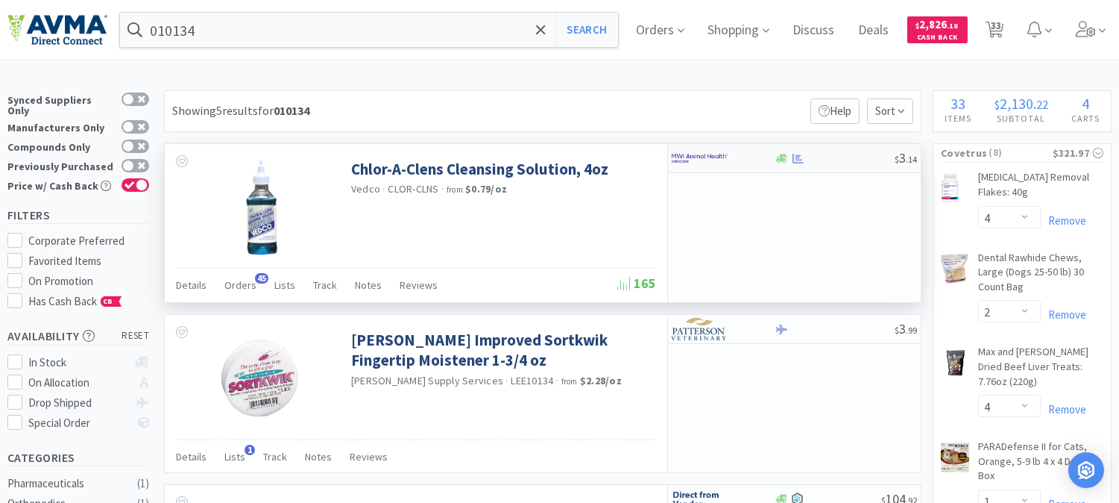
click at [702, 158] on img at bounding box center [700, 158] width 56 height 22
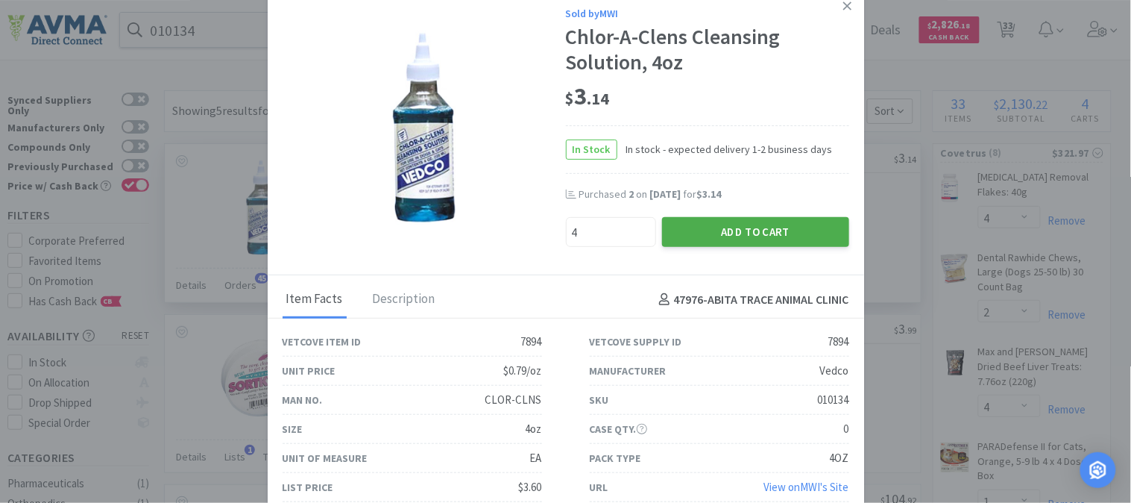
click at [677, 227] on button "Add to Cart" at bounding box center [755, 232] width 187 height 30
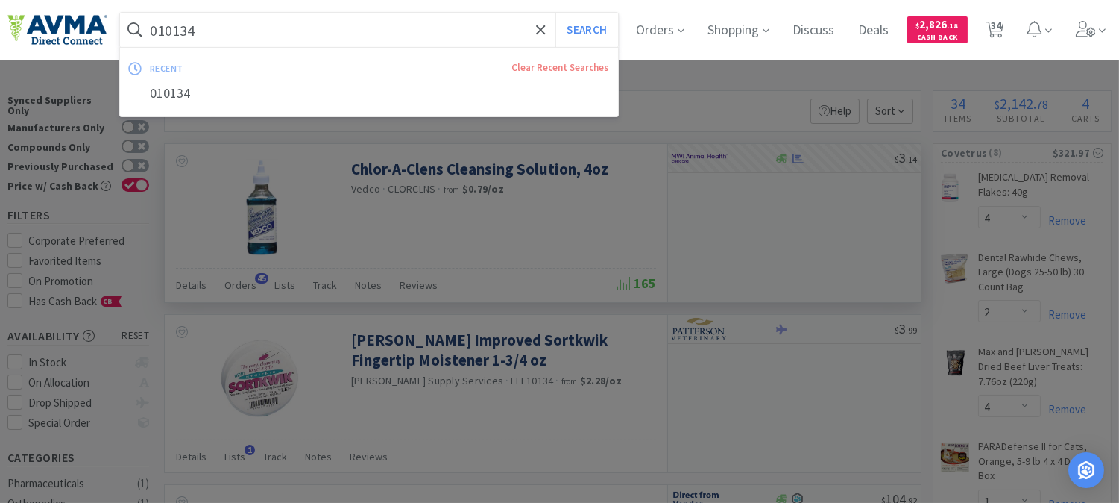
click at [179, 25] on input "010134" at bounding box center [369, 30] width 498 height 34
paste input "33058"
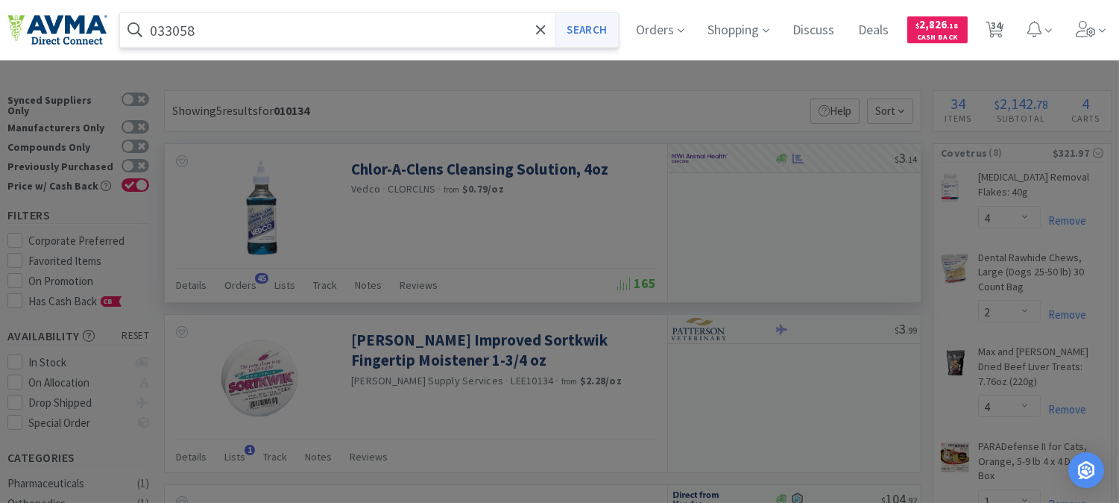
click at [612, 27] on button "Search" at bounding box center [586, 30] width 62 height 34
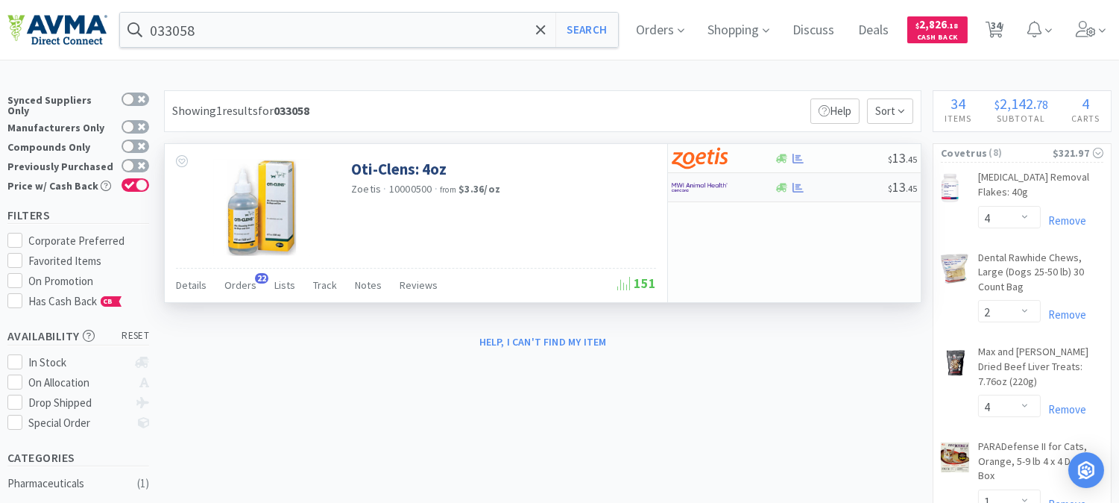
click at [684, 192] on img at bounding box center [700, 187] width 56 height 22
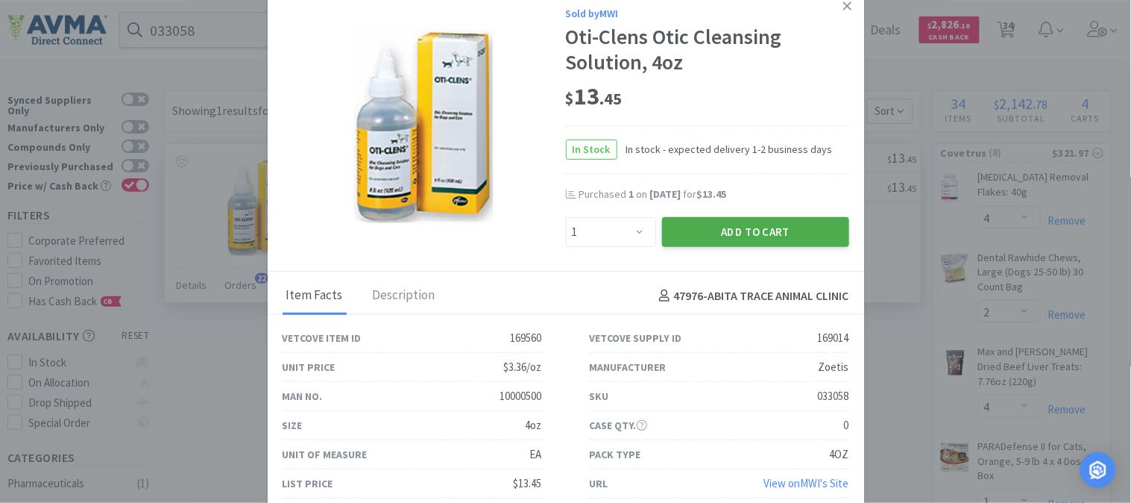
click at [732, 232] on button "Add to Cart" at bounding box center [755, 232] width 187 height 30
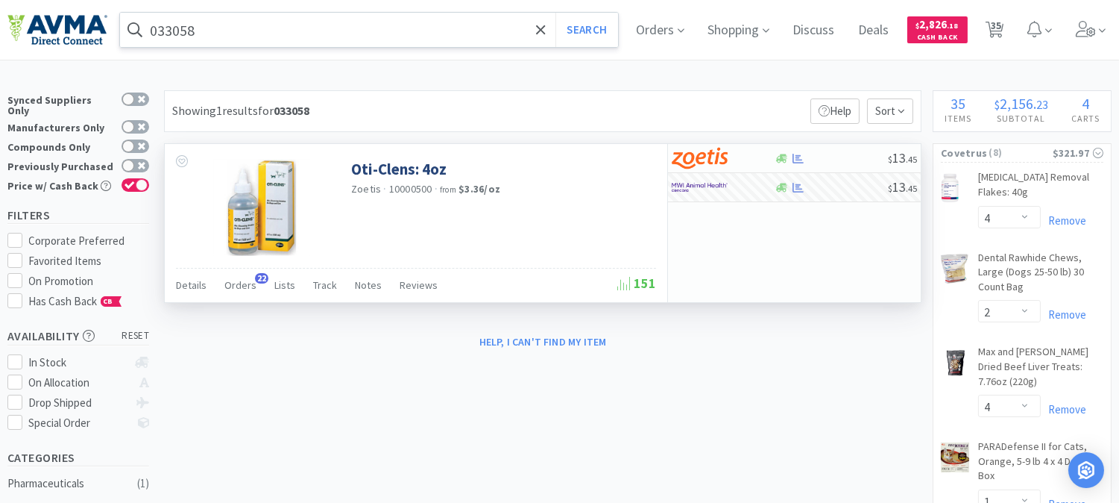
click at [177, 30] on input "033058" at bounding box center [369, 30] width 498 height 34
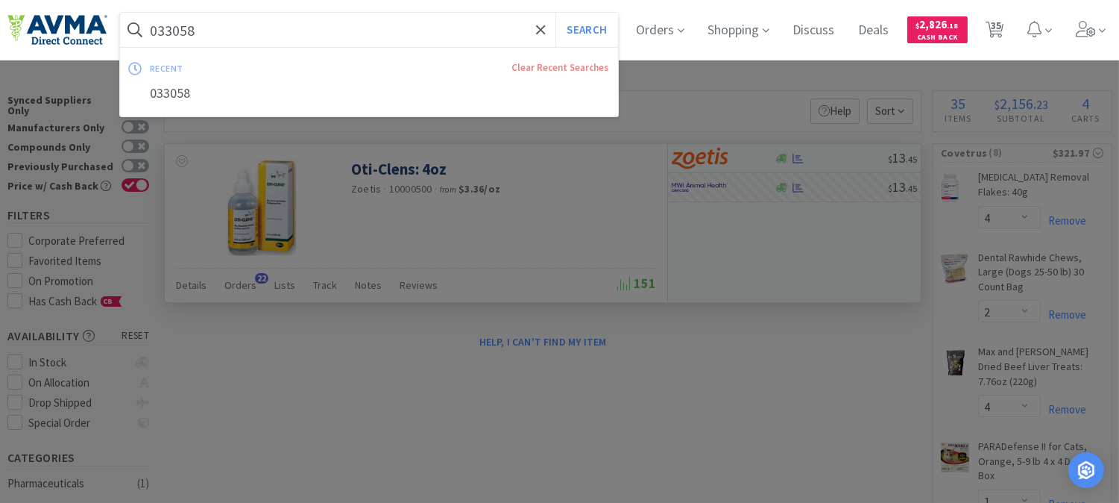
paste input "9032"
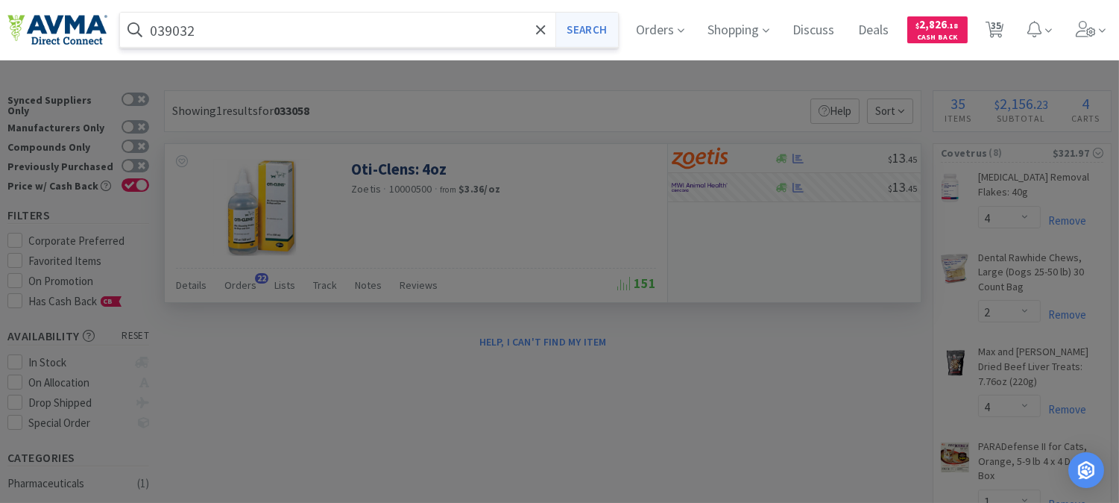
click at [609, 31] on button "Search" at bounding box center [586, 30] width 62 height 34
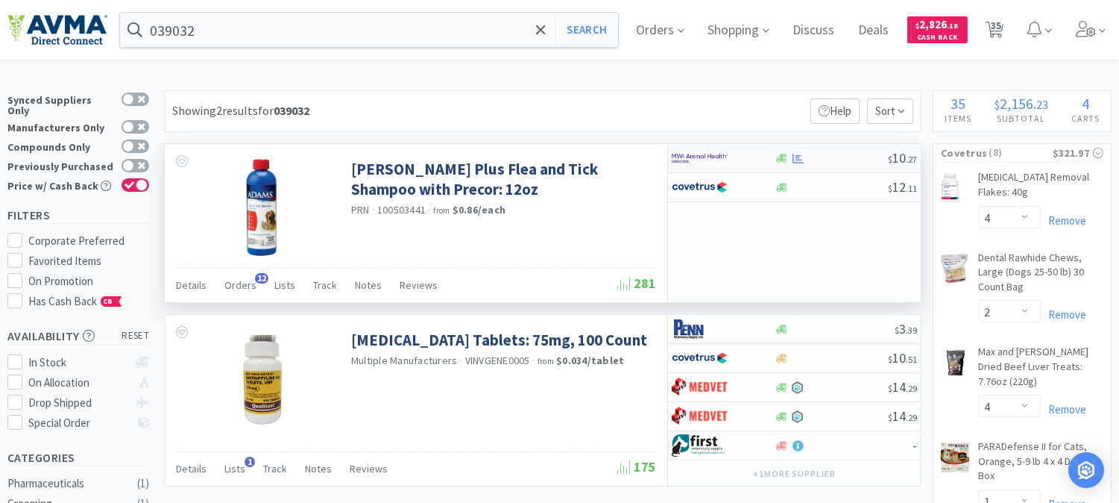
click at [687, 151] on img at bounding box center [700, 158] width 56 height 22
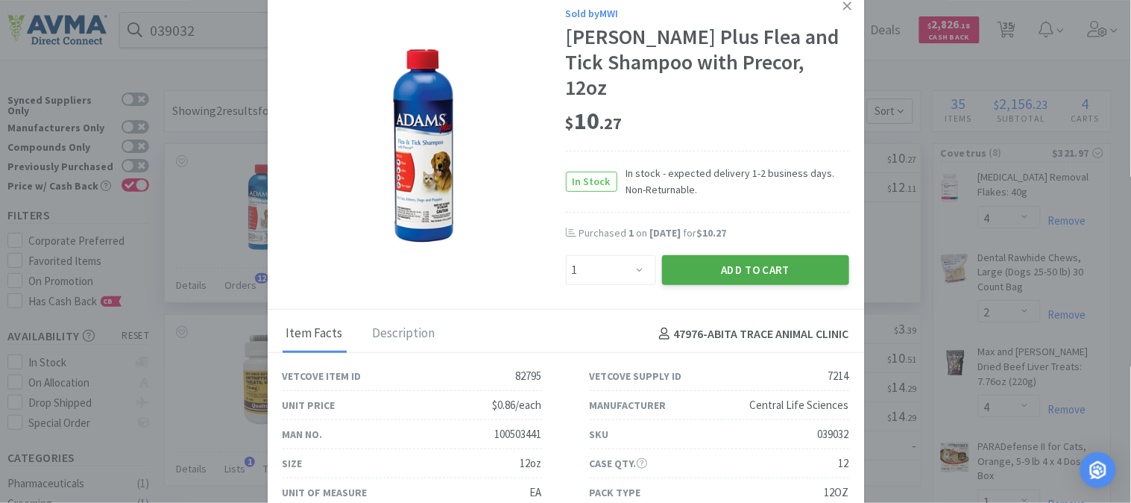
click at [734, 255] on button "Add to Cart" at bounding box center [755, 270] width 187 height 30
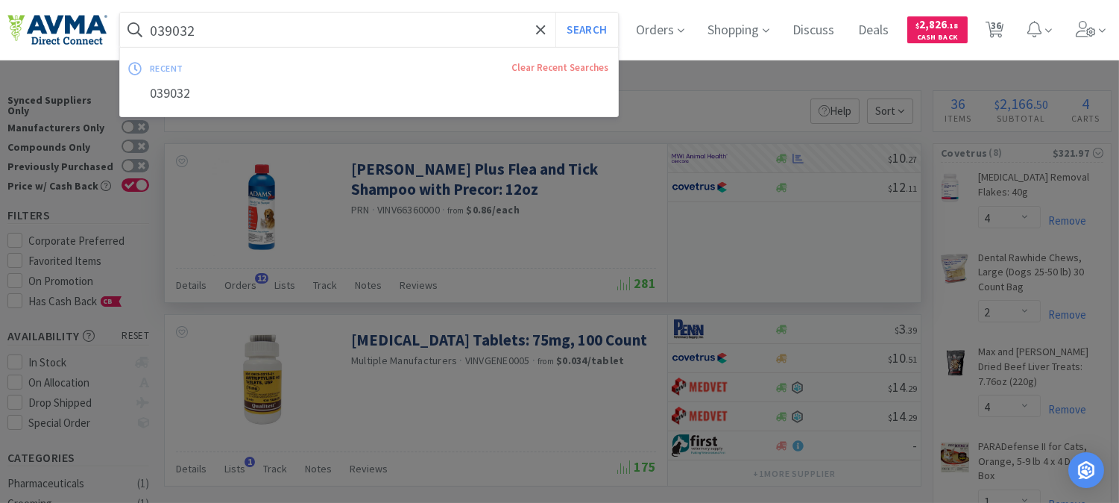
click at [189, 31] on input "039032" at bounding box center [369, 30] width 498 height 34
paste input "586"
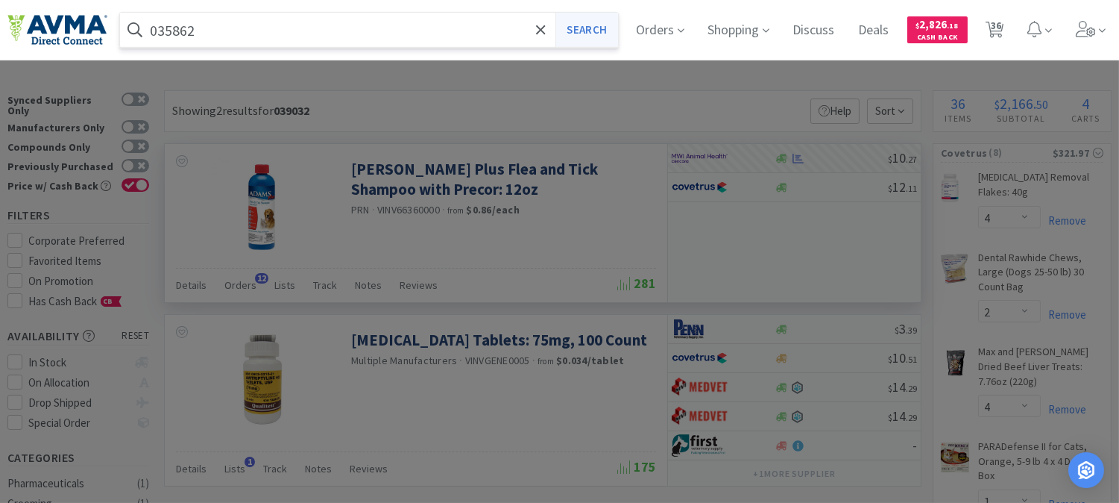
click at [602, 33] on button "Search" at bounding box center [586, 30] width 62 height 34
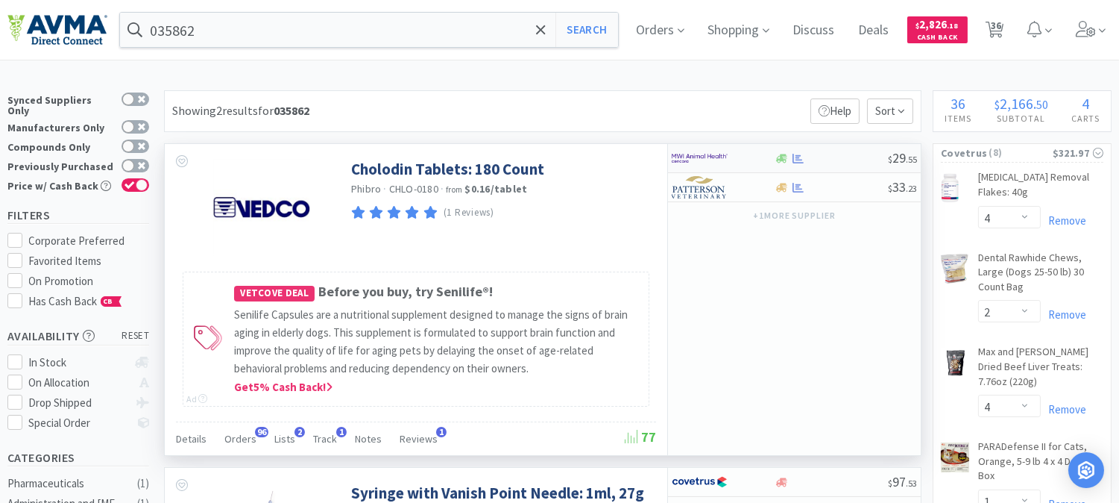
click at [697, 160] on img at bounding box center [700, 158] width 56 height 22
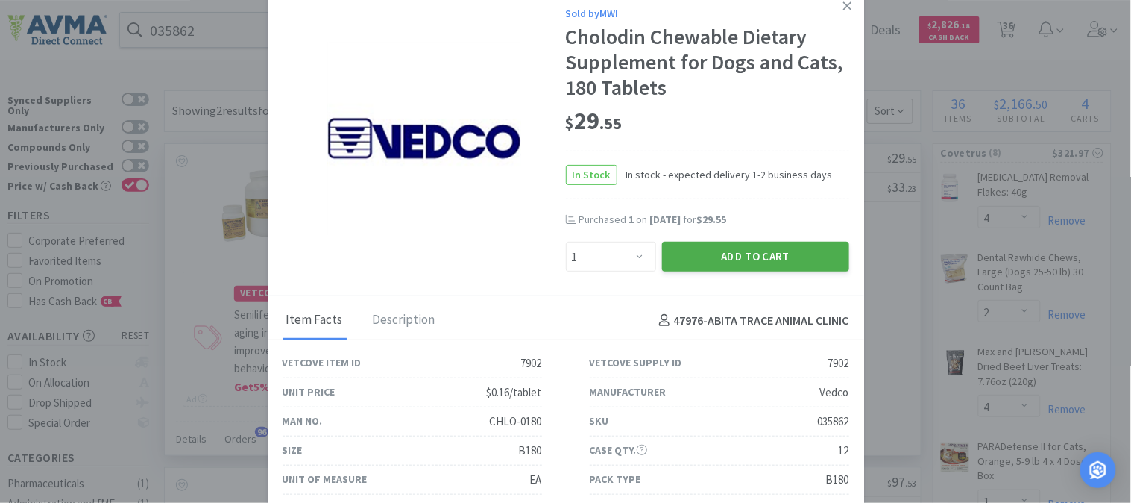
click at [761, 249] on button "Add to Cart" at bounding box center [755, 257] width 187 height 30
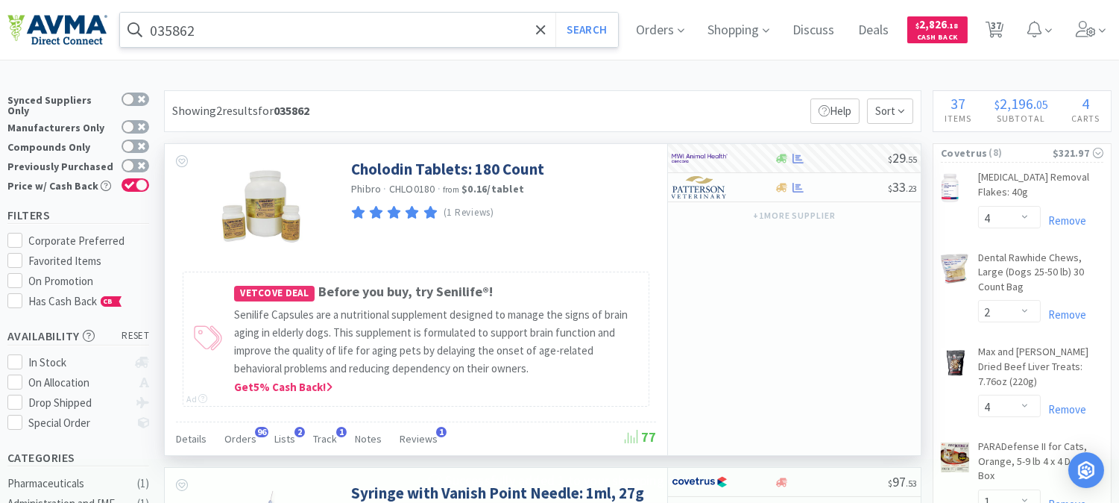
click at [195, 22] on input "035862" at bounding box center [369, 30] width 498 height 34
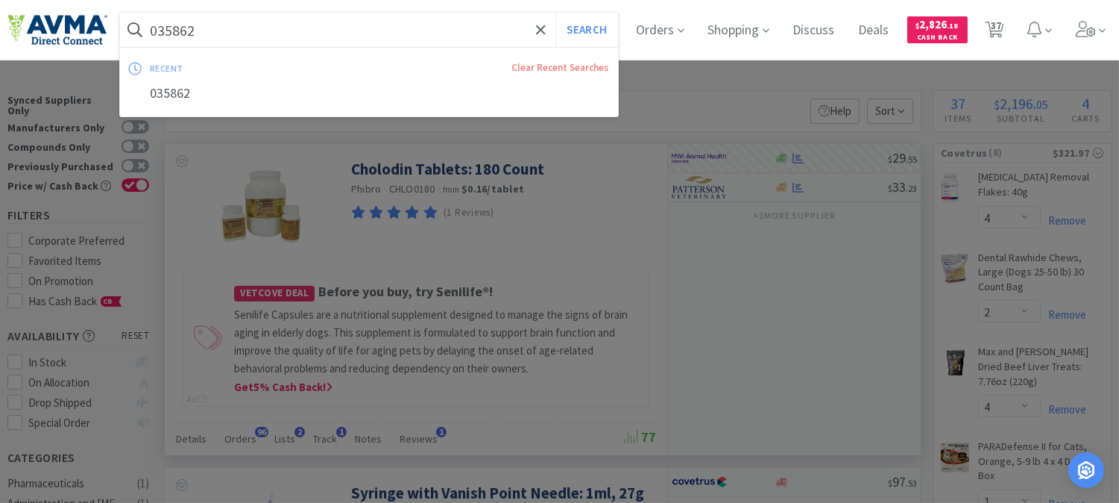
paste input "6275"
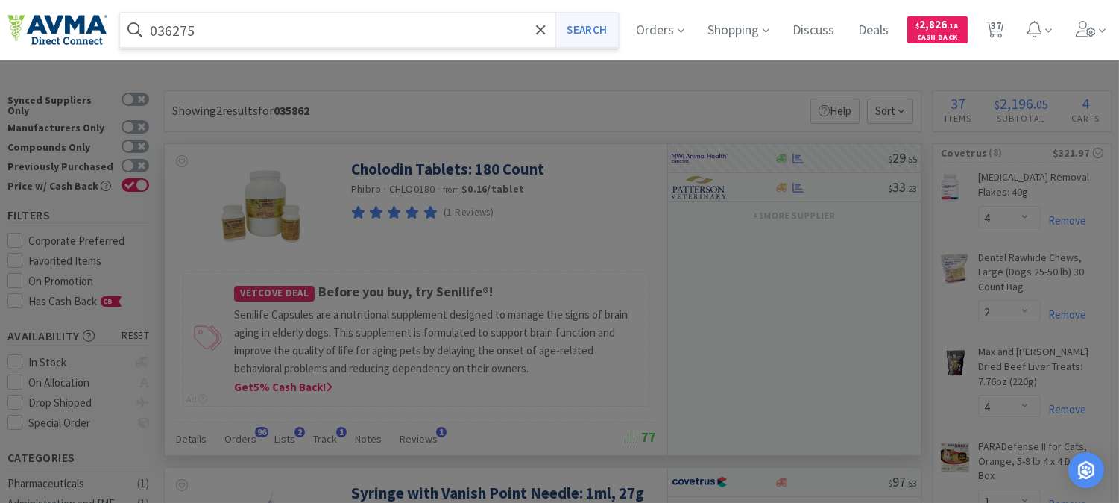
click at [598, 25] on button "Search" at bounding box center [586, 30] width 62 height 34
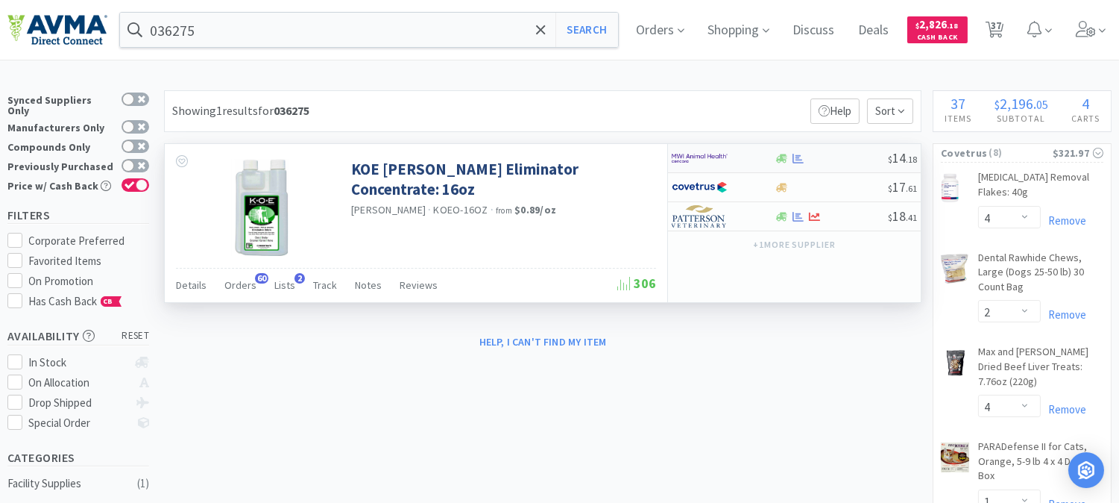
click at [704, 154] on img at bounding box center [700, 158] width 56 height 22
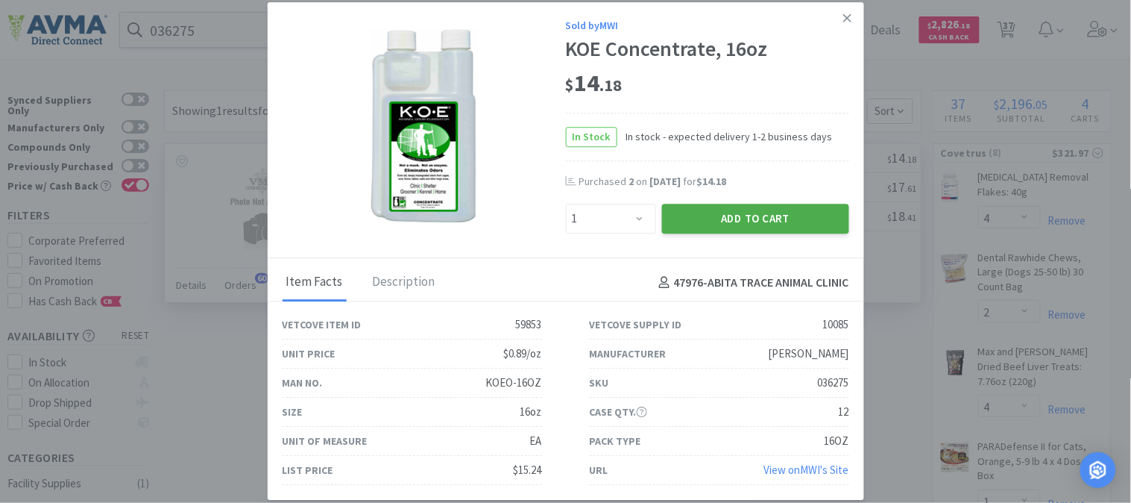
click at [737, 221] on button "Add to Cart" at bounding box center [755, 219] width 187 height 30
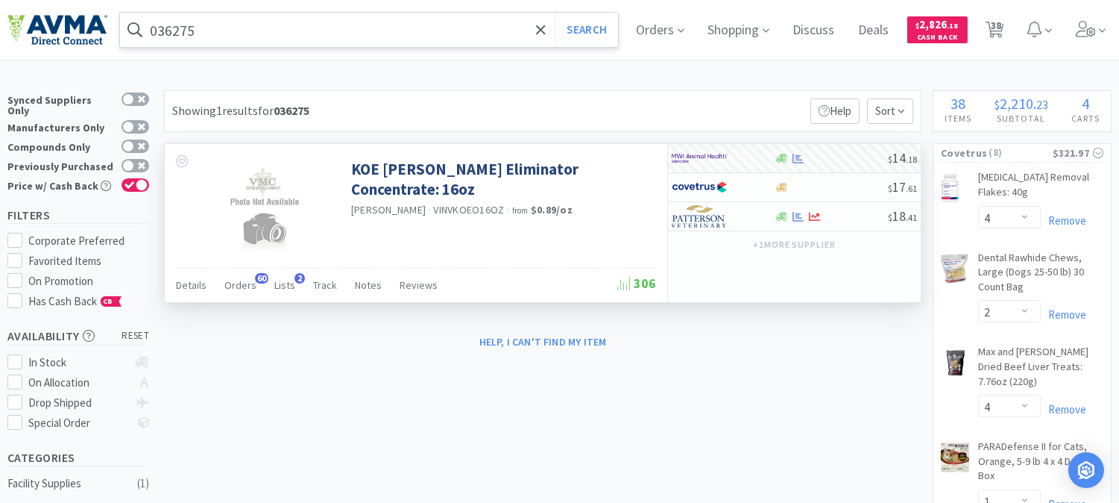
click at [157, 19] on input "036275" at bounding box center [369, 30] width 498 height 34
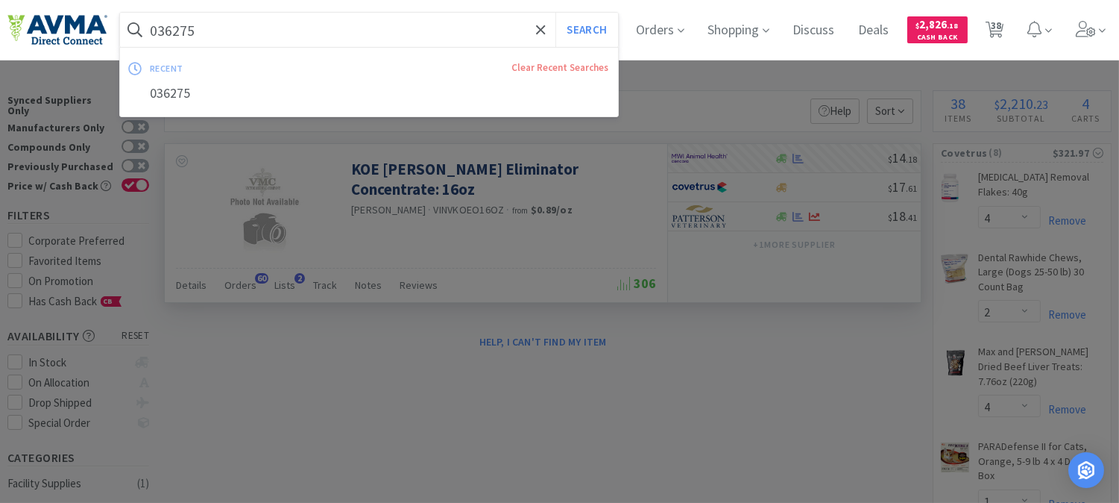
paste input "49792"
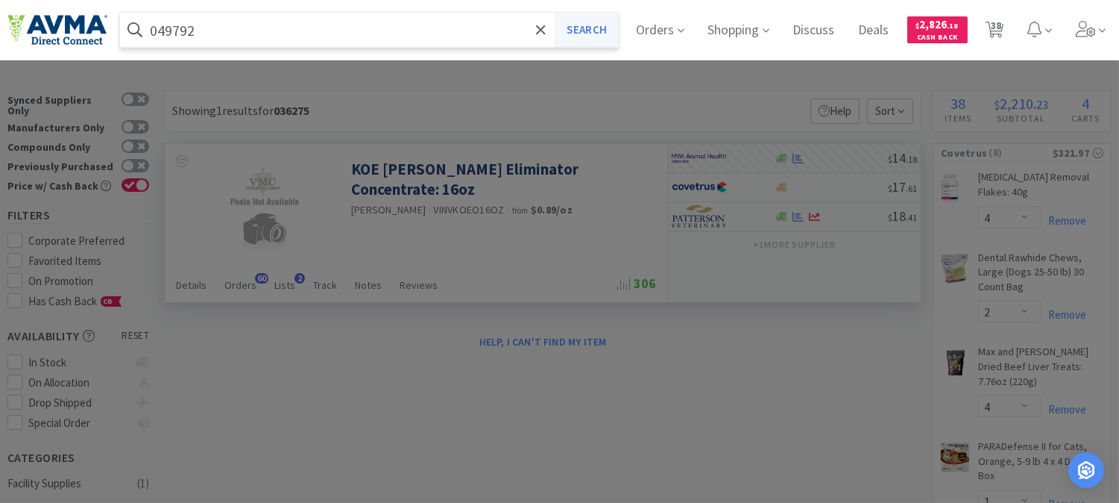
click at [605, 31] on button "Search" at bounding box center [586, 30] width 62 height 34
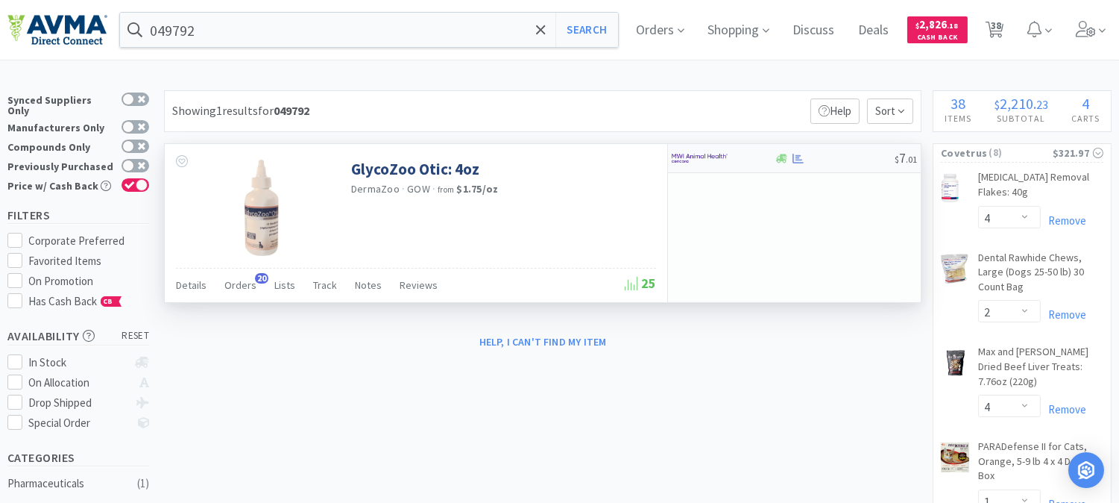
click at [693, 154] on img at bounding box center [700, 158] width 56 height 22
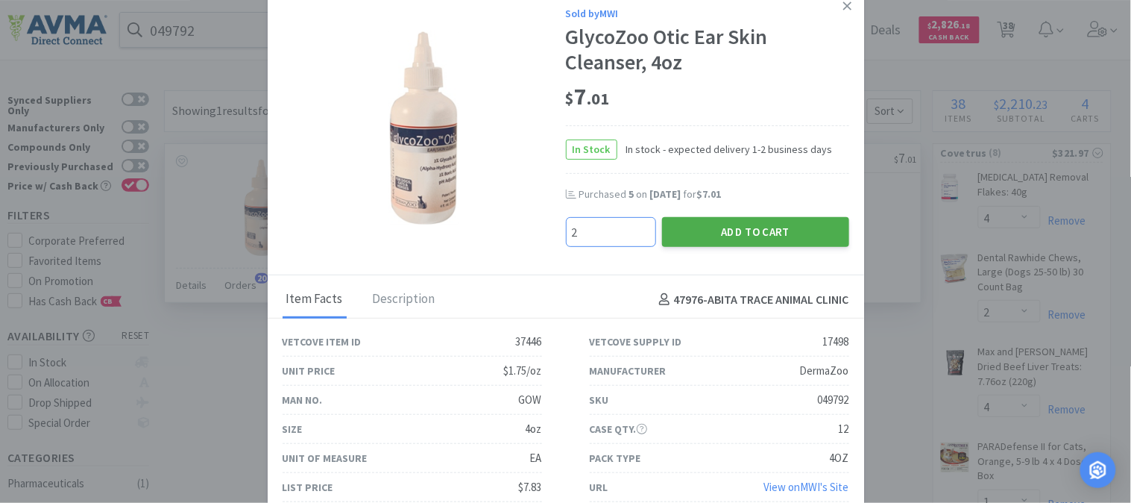
click at [772, 217] on button "Add to Cart" at bounding box center [755, 232] width 187 height 30
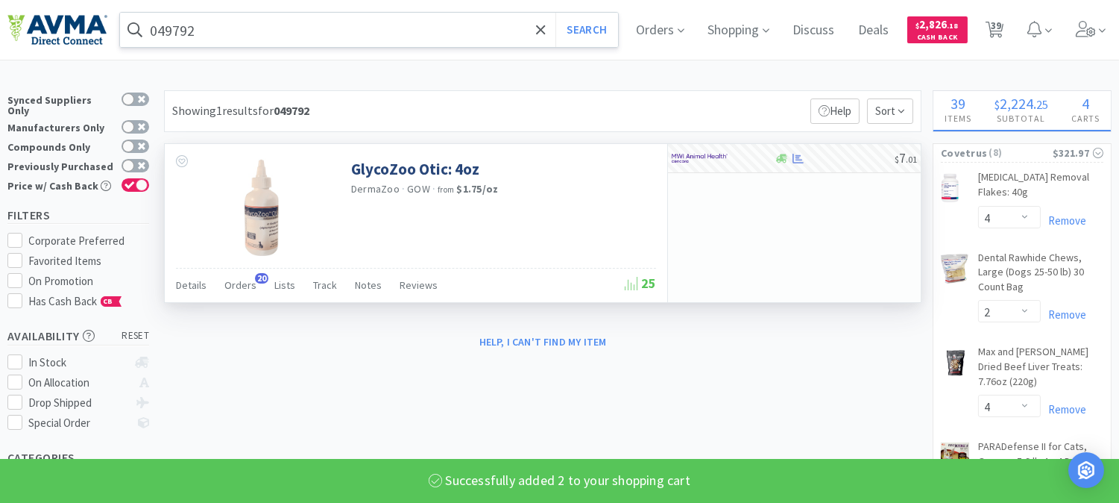
click at [174, 35] on input "049792" at bounding box center [369, 30] width 498 height 34
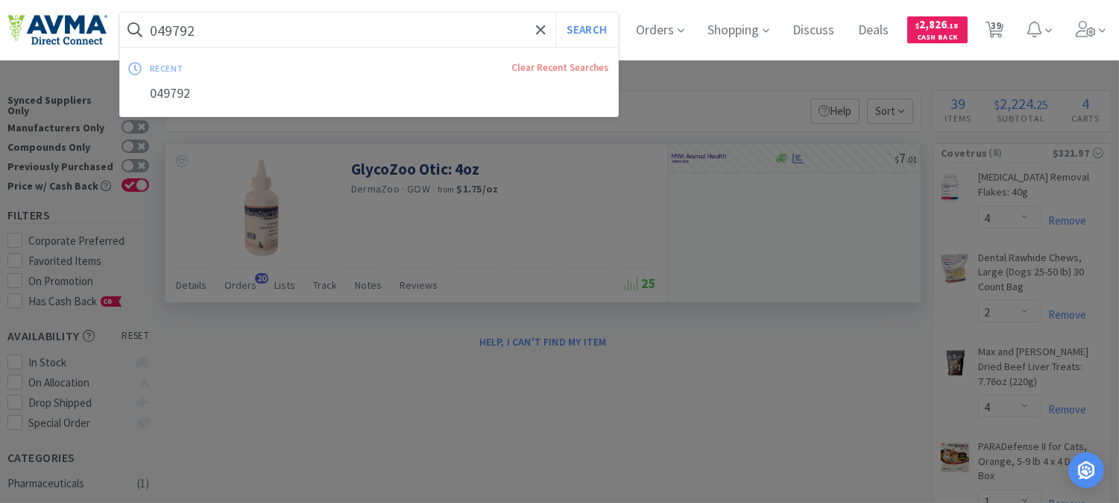
paste input "50123"
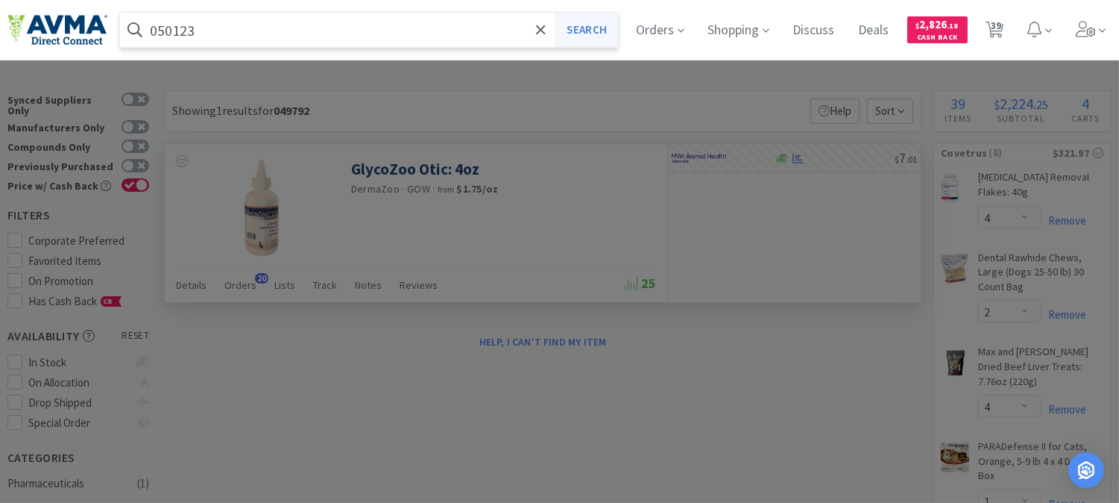
click at [617, 22] on button "Search" at bounding box center [586, 30] width 62 height 34
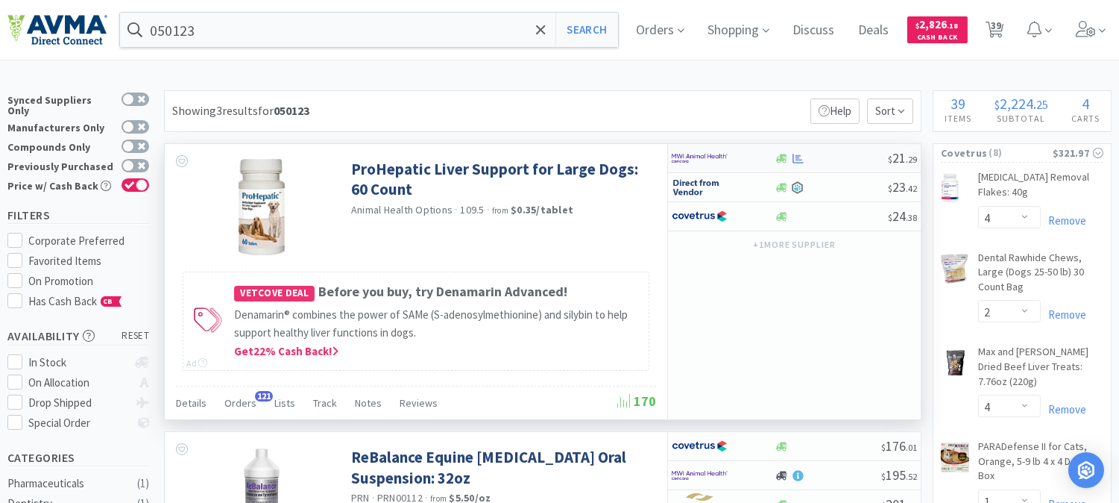
click at [698, 158] on img at bounding box center [700, 158] width 56 height 22
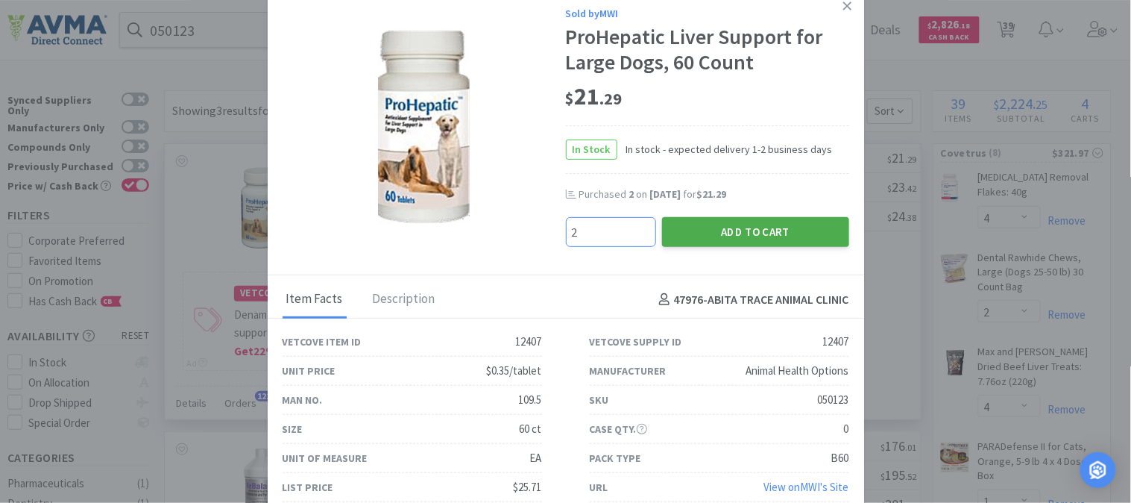
click at [805, 227] on button "Add to Cart" at bounding box center [755, 232] width 187 height 30
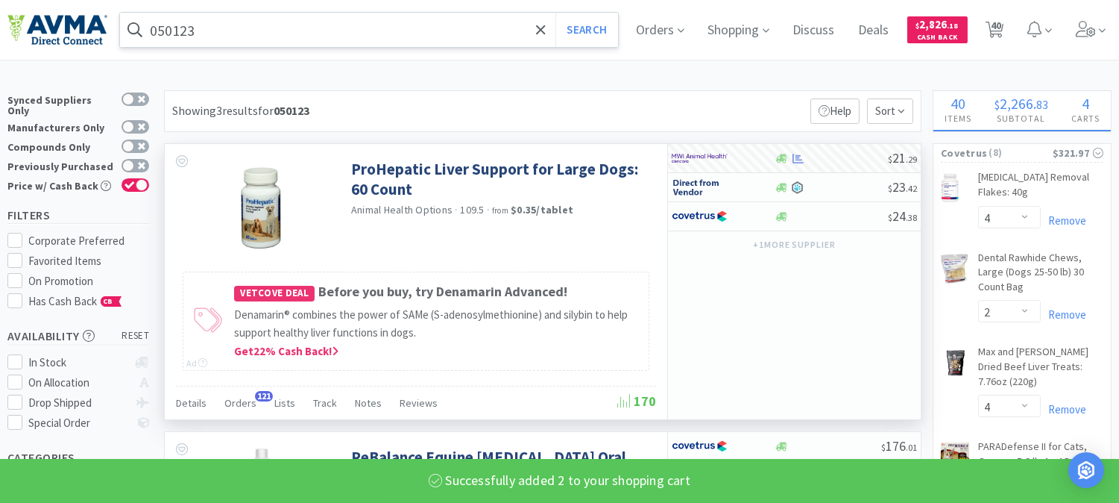
click at [187, 34] on input "050123" at bounding box center [369, 30] width 498 height 34
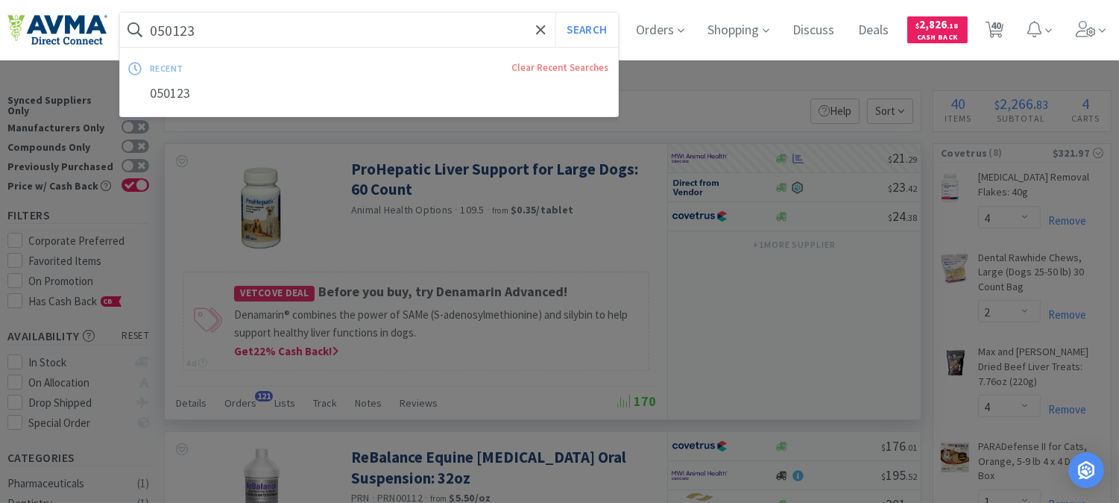
paste input "97634"
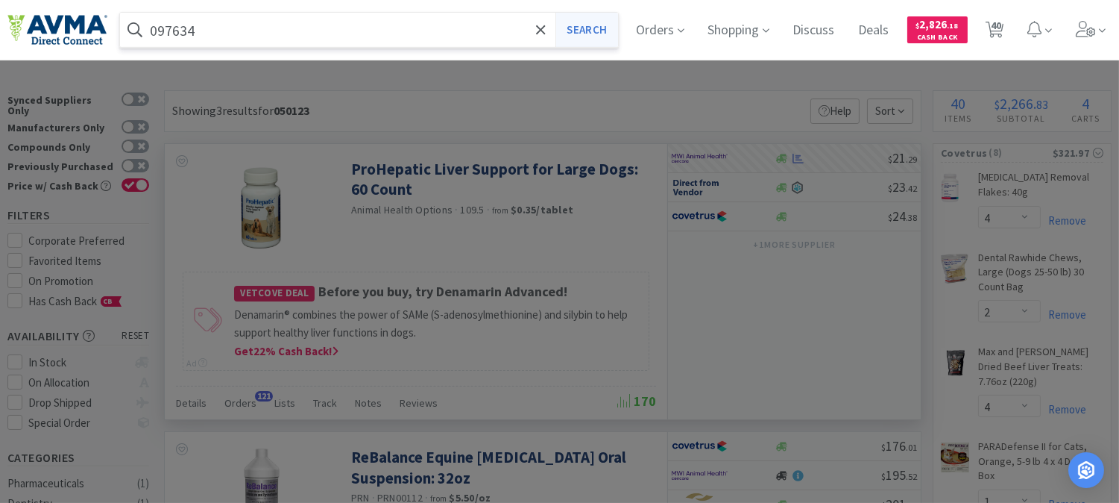
click at [590, 18] on button "Search" at bounding box center [586, 30] width 62 height 34
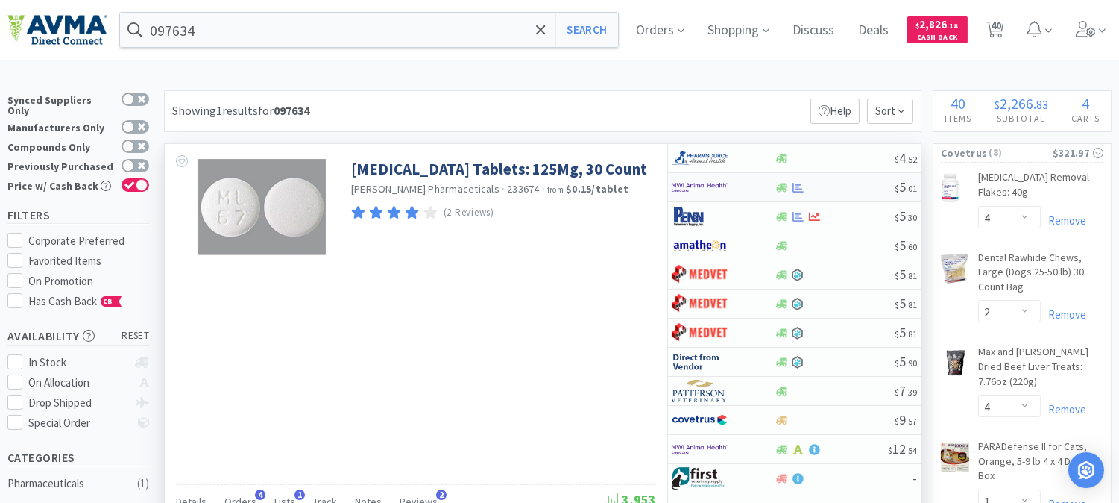
click at [702, 180] on img at bounding box center [700, 187] width 56 height 22
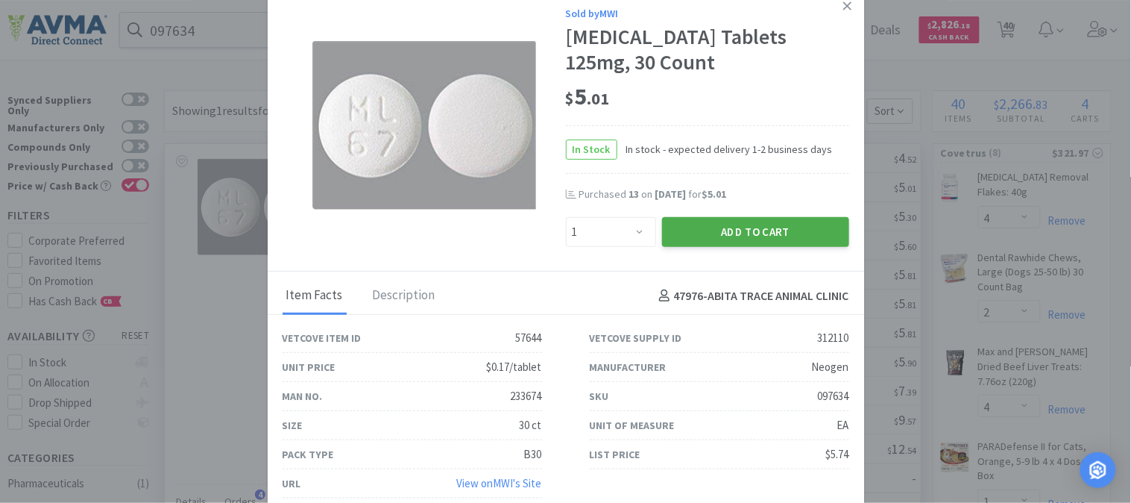
click at [753, 229] on button "Add to Cart" at bounding box center [755, 232] width 187 height 30
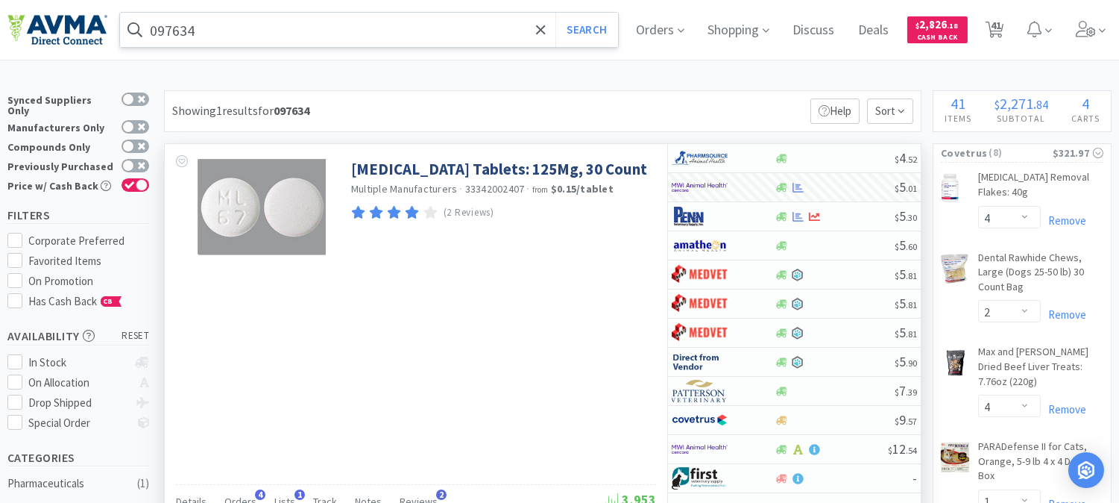
click at [176, 20] on input "097634" at bounding box center [369, 30] width 498 height 34
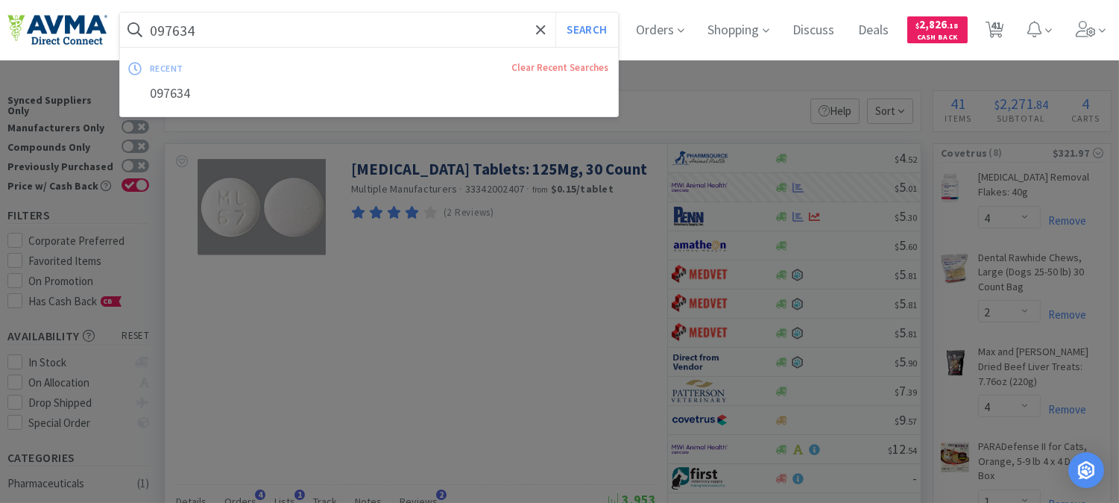
paste input "34566"
click at [589, 34] on button "Search" at bounding box center [586, 30] width 62 height 34
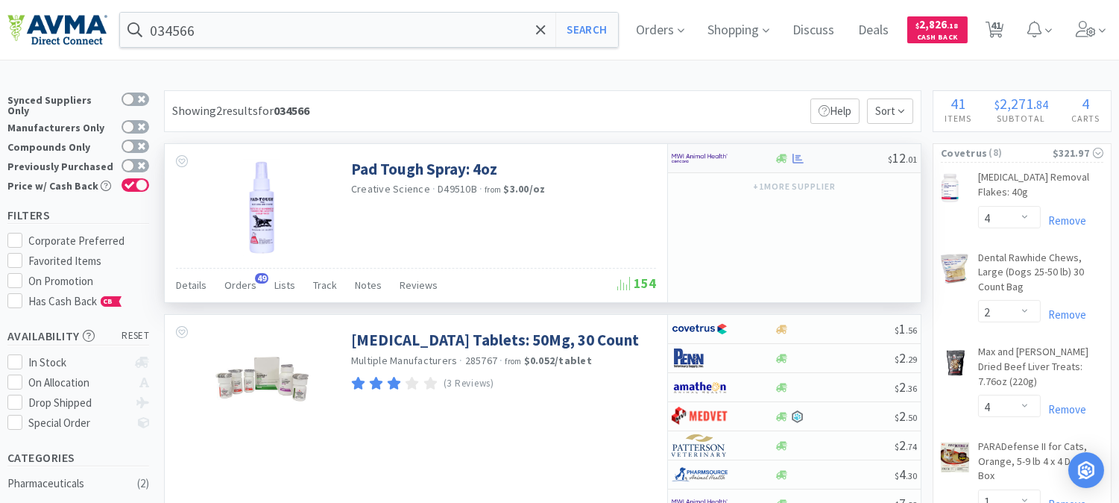
click at [693, 155] on img at bounding box center [700, 158] width 56 height 22
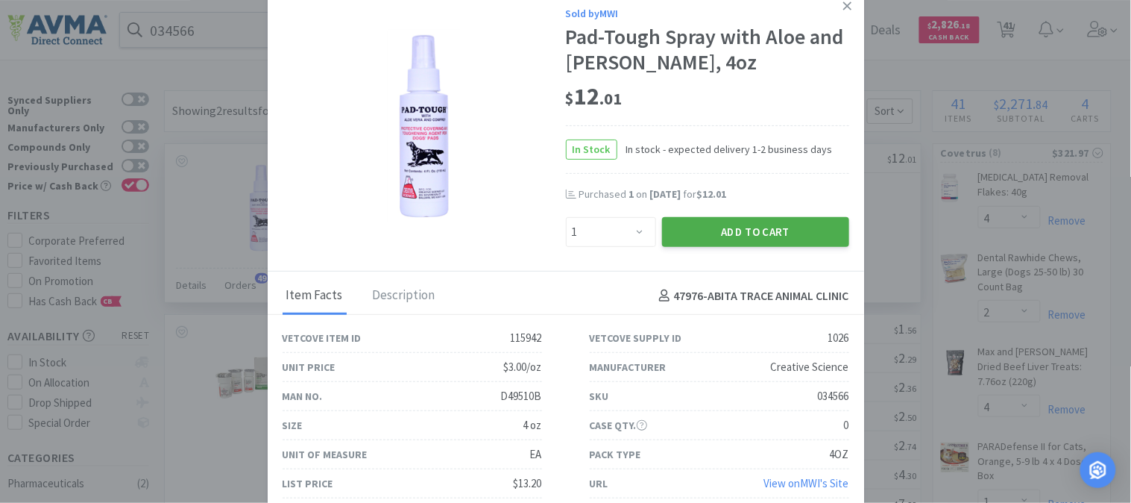
click at [726, 227] on button "Add to Cart" at bounding box center [755, 232] width 187 height 30
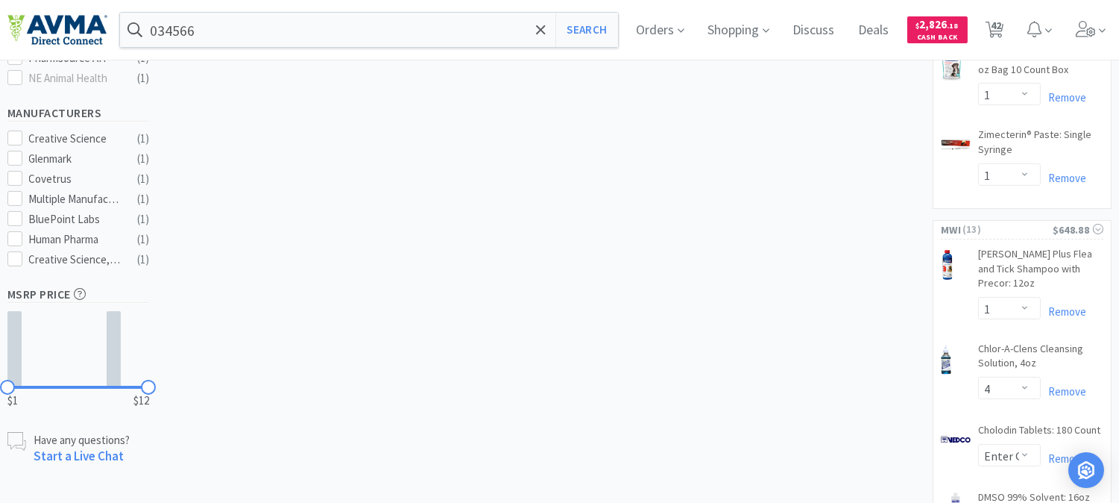
scroll to position [746, 0]
